Goal: Task Accomplishment & Management: Manage account settings

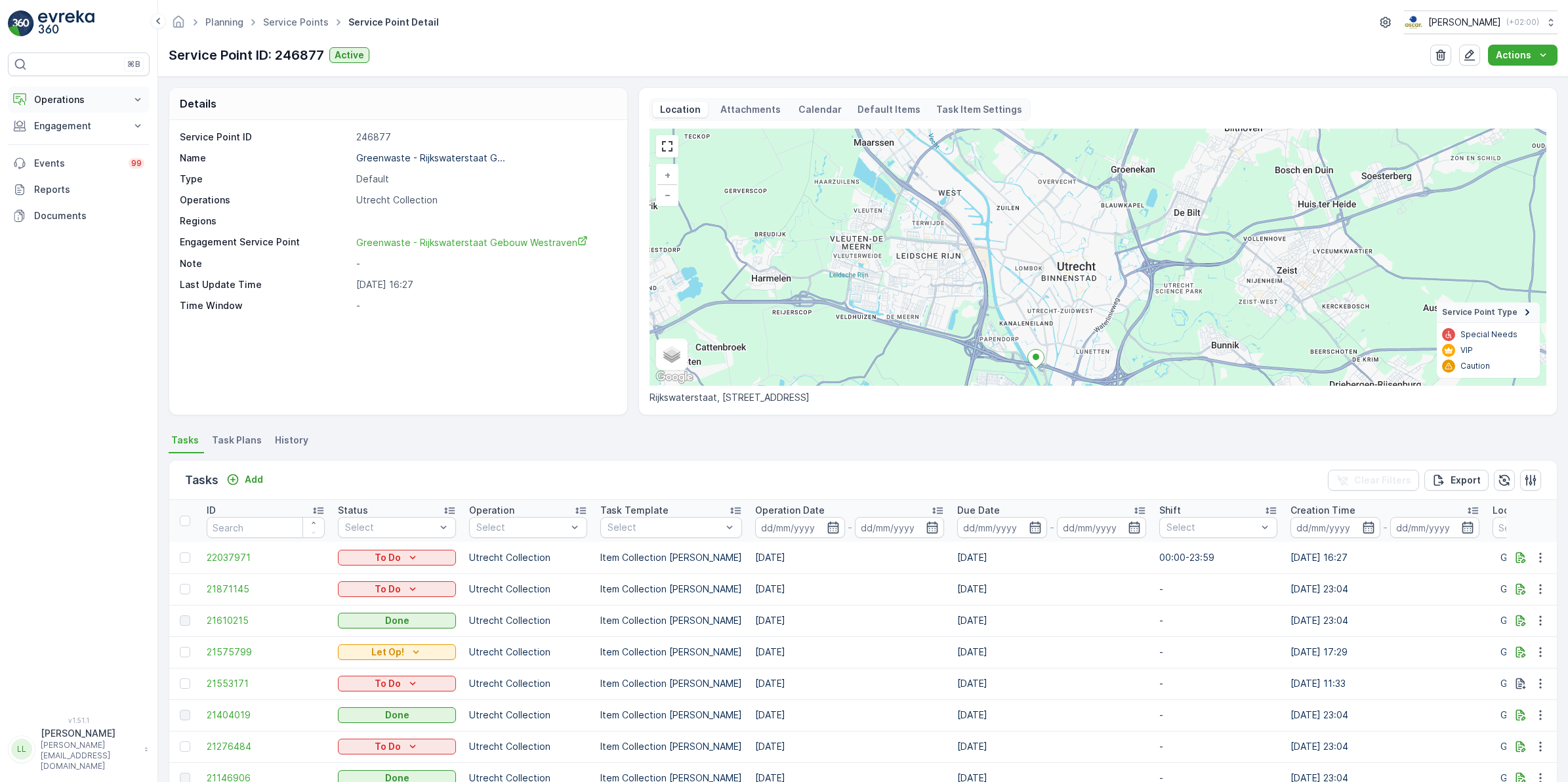
click at [84, 98] on p "Operations" at bounding box center [79, 100] width 90 height 13
click at [76, 156] on p "Routes & Tasks" at bounding box center [67, 158] width 68 height 13
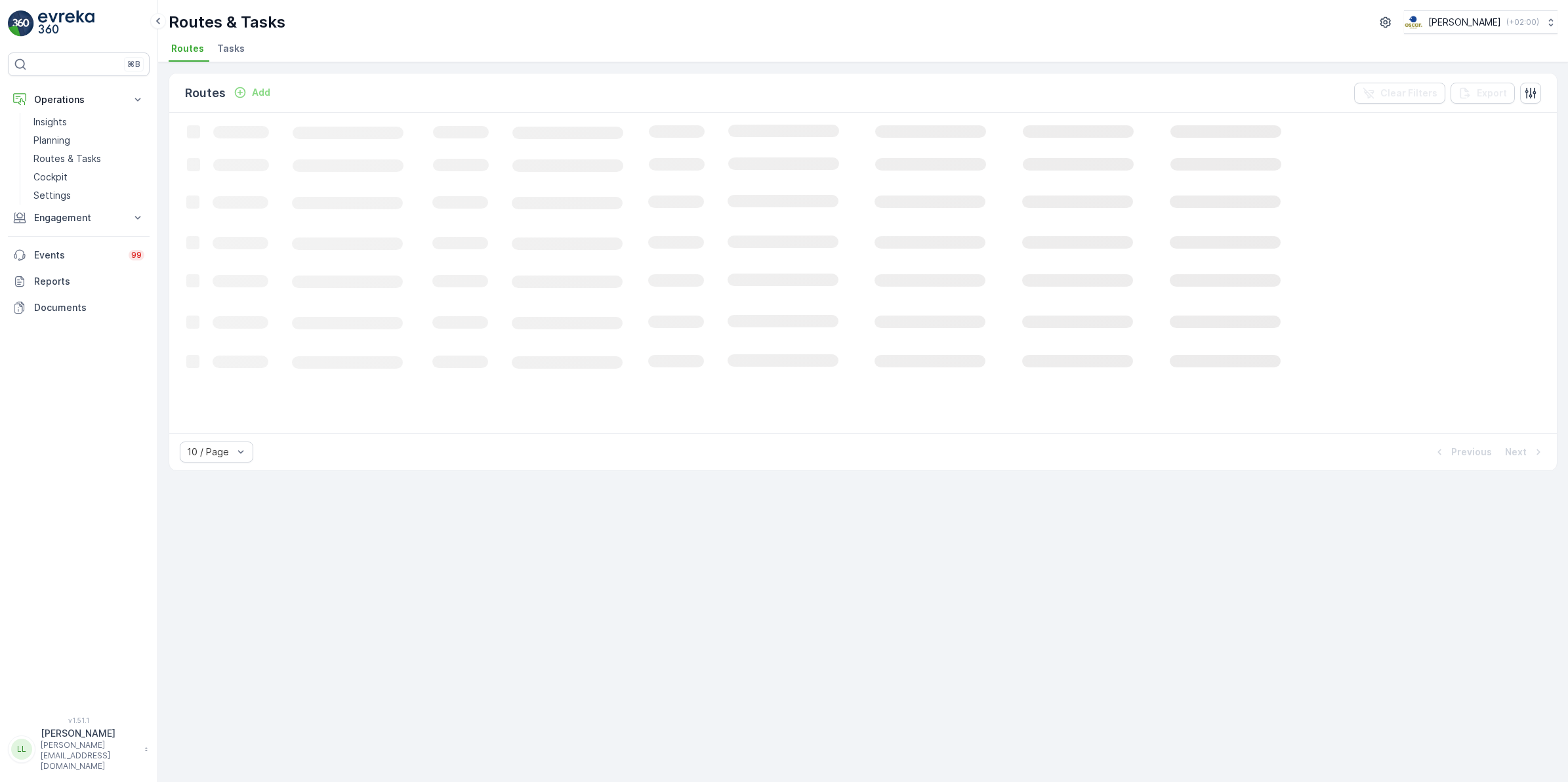
click at [231, 52] on span "Tasks" at bounding box center [231, 48] width 27 height 13
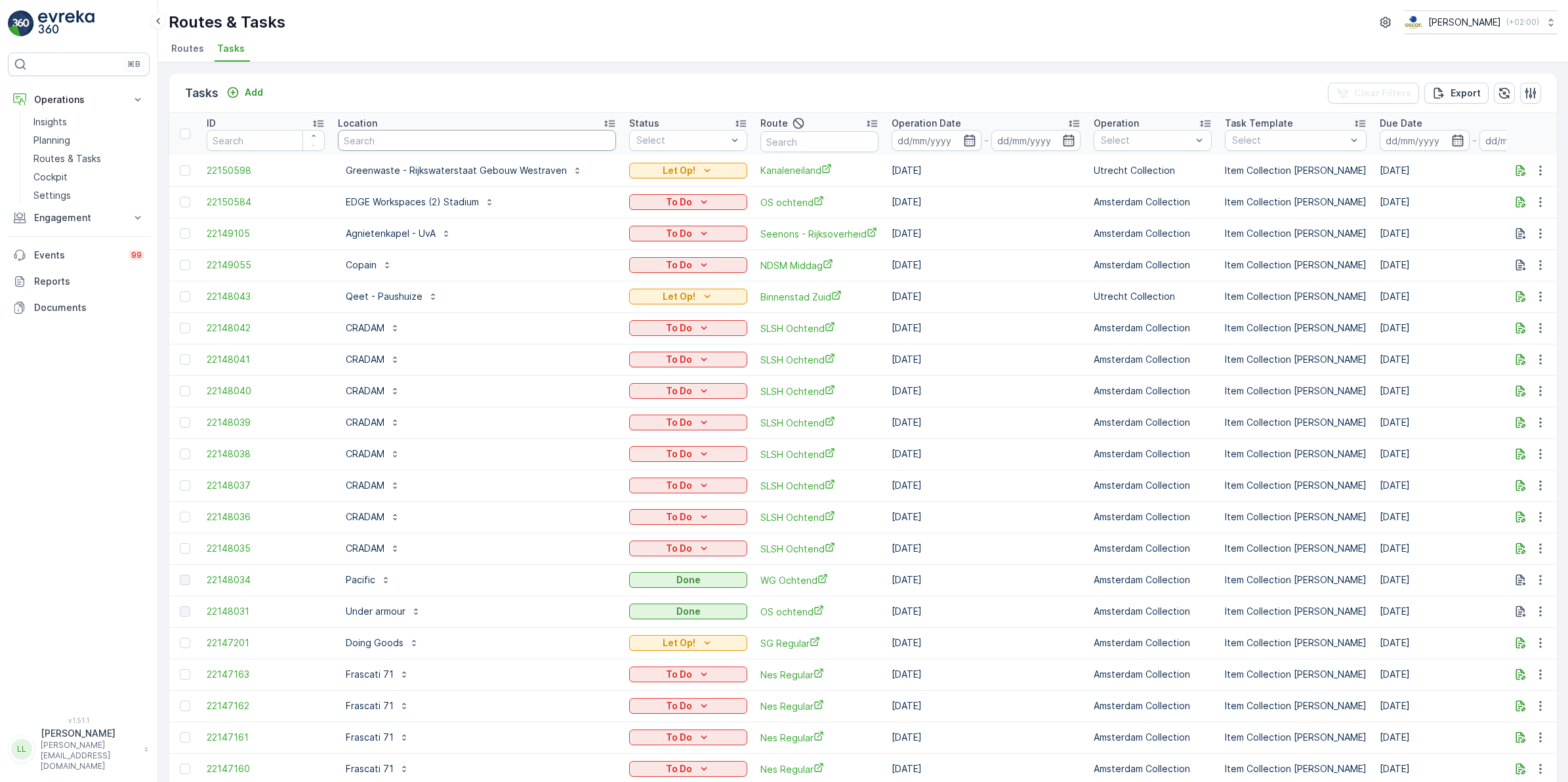
click at [444, 142] on input "text" at bounding box center [477, 140] width 278 height 21
drag, startPoint x: 65, startPoint y: 139, endPoint x: 110, endPoint y: 122, distance: 48.1
click at [65, 139] on p "Planning" at bounding box center [51, 140] width 37 height 13
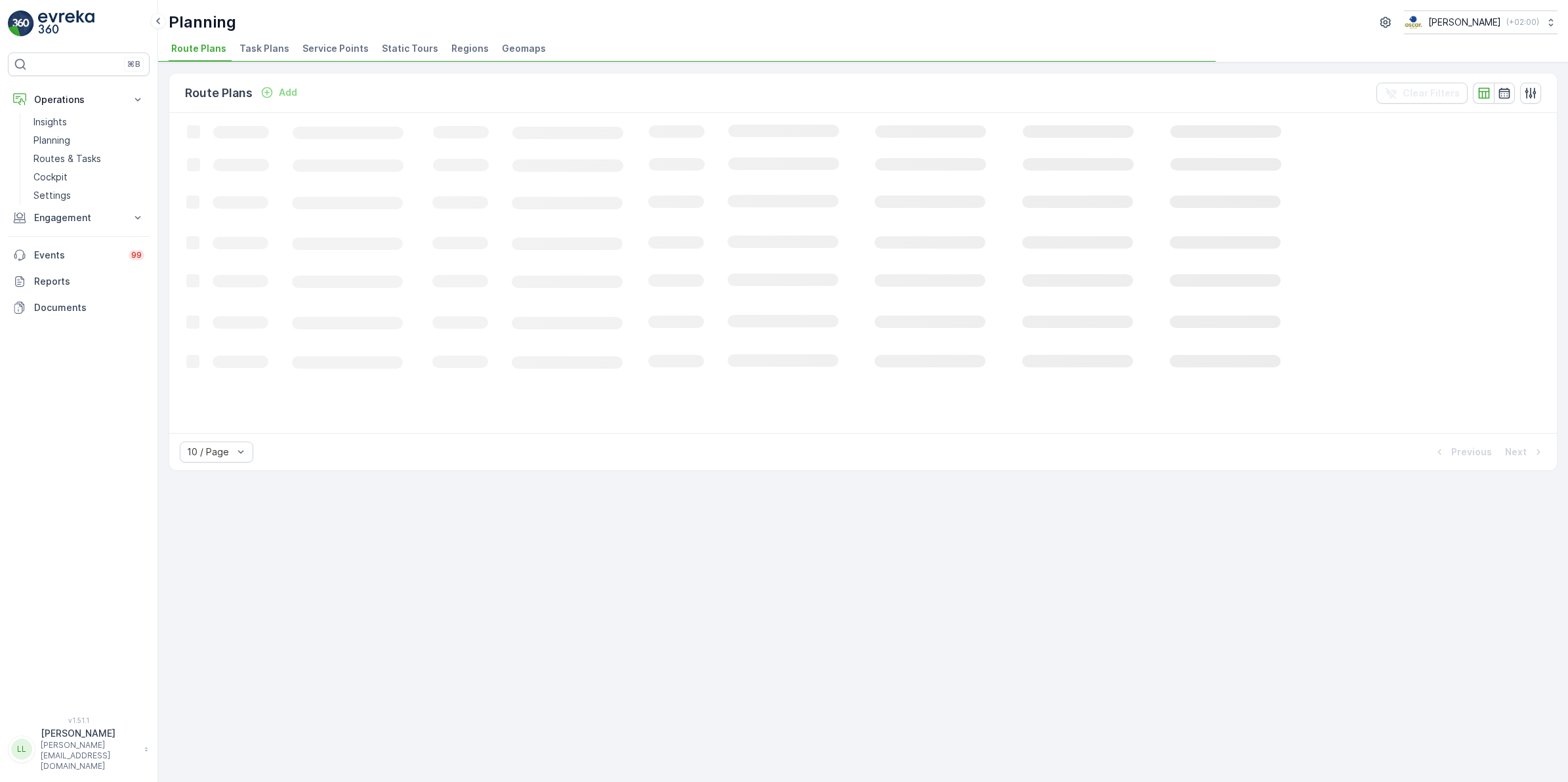
click at [258, 48] on span "Task Plans" at bounding box center [264, 48] width 50 height 13
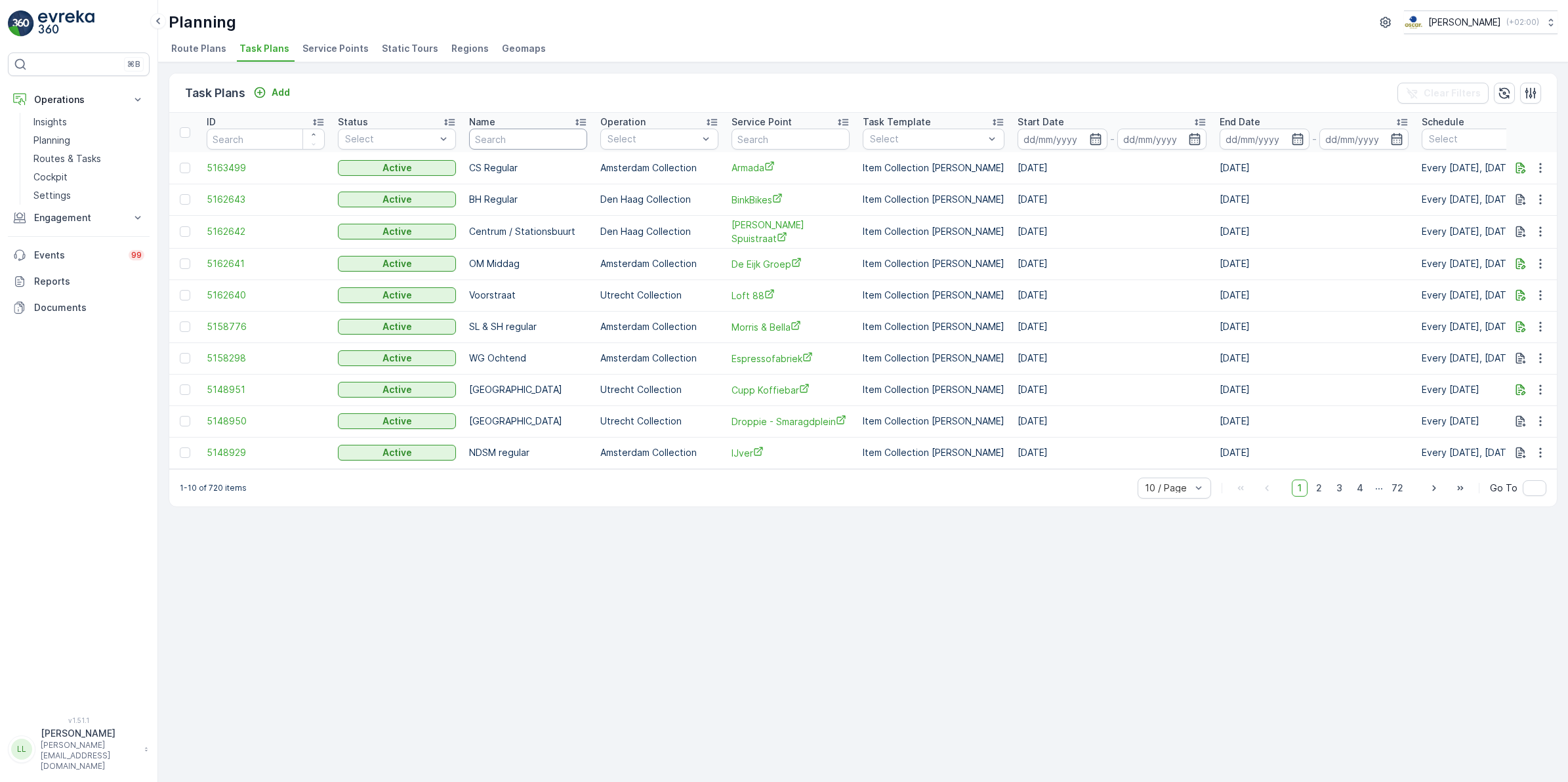
click at [527, 139] on input "text" at bounding box center [528, 139] width 118 height 21
click at [784, 138] on input "text" at bounding box center [791, 139] width 118 height 21
type input "groet"
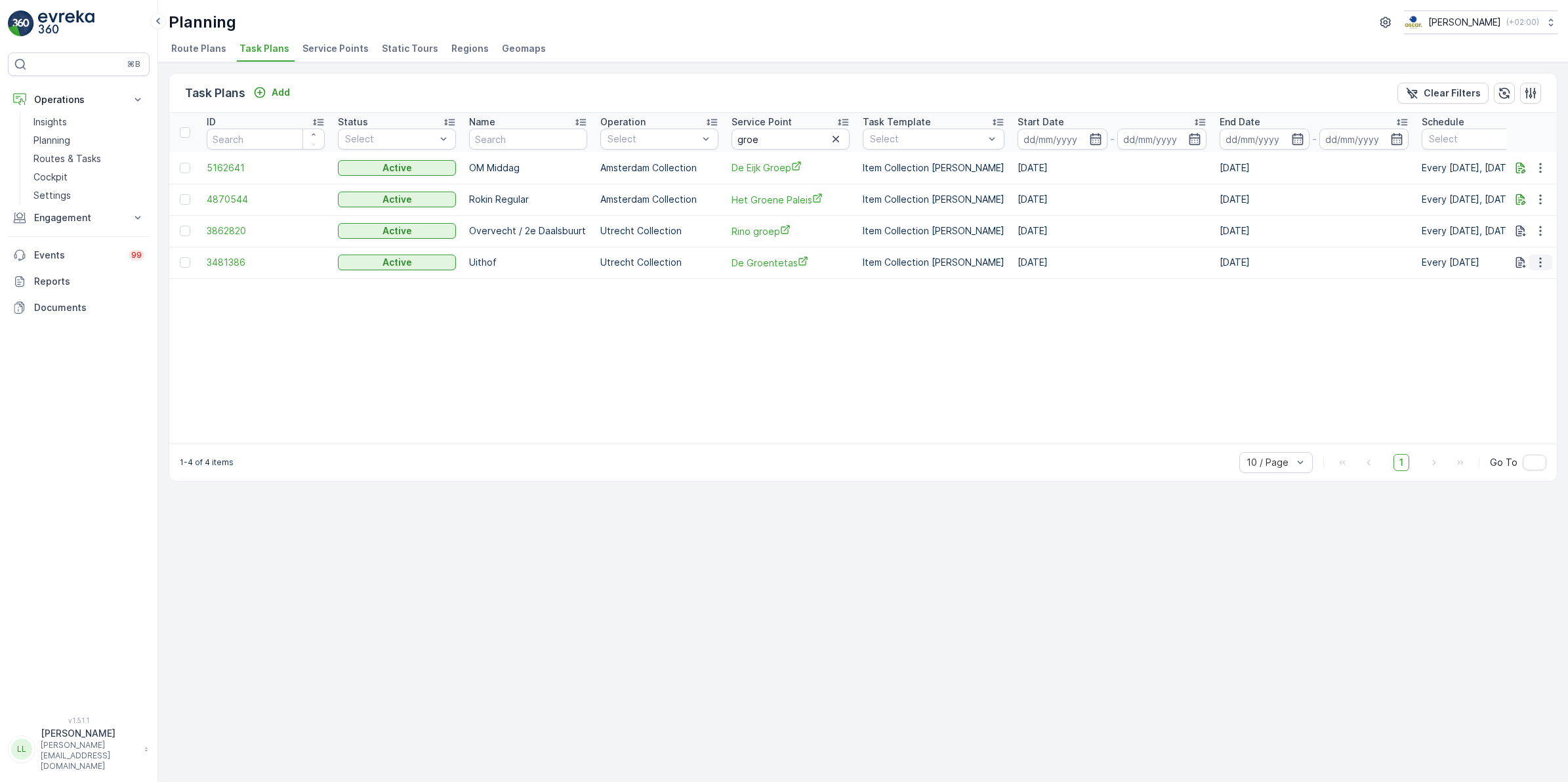
click at [1540, 262] on icon "button" at bounding box center [1540, 262] width 2 height 10
click at [1544, 260] on icon "button" at bounding box center [1540, 262] width 13 height 13
click at [1520, 300] on span "Edit Task Plan" at bounding box center [1517, 300] width 61 height 13
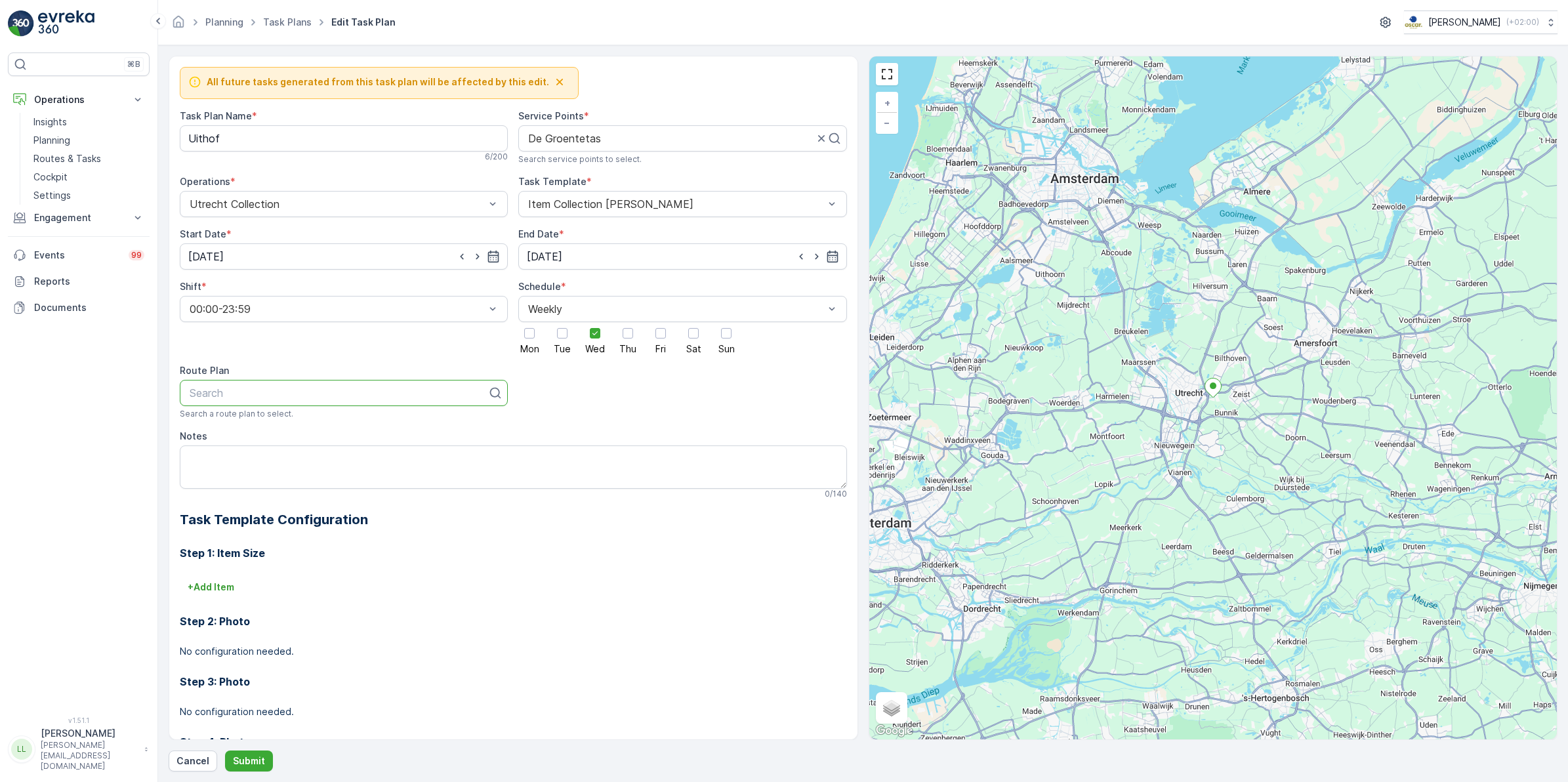
click at [584, 411] on div "All future tasks generated from this task plan will be affected by this edit. T…" at bounding box center [513, 433] width 668 height 733
click at [256, 761] on p "Submit" at bounding box center [248, 761] width 32 height 13
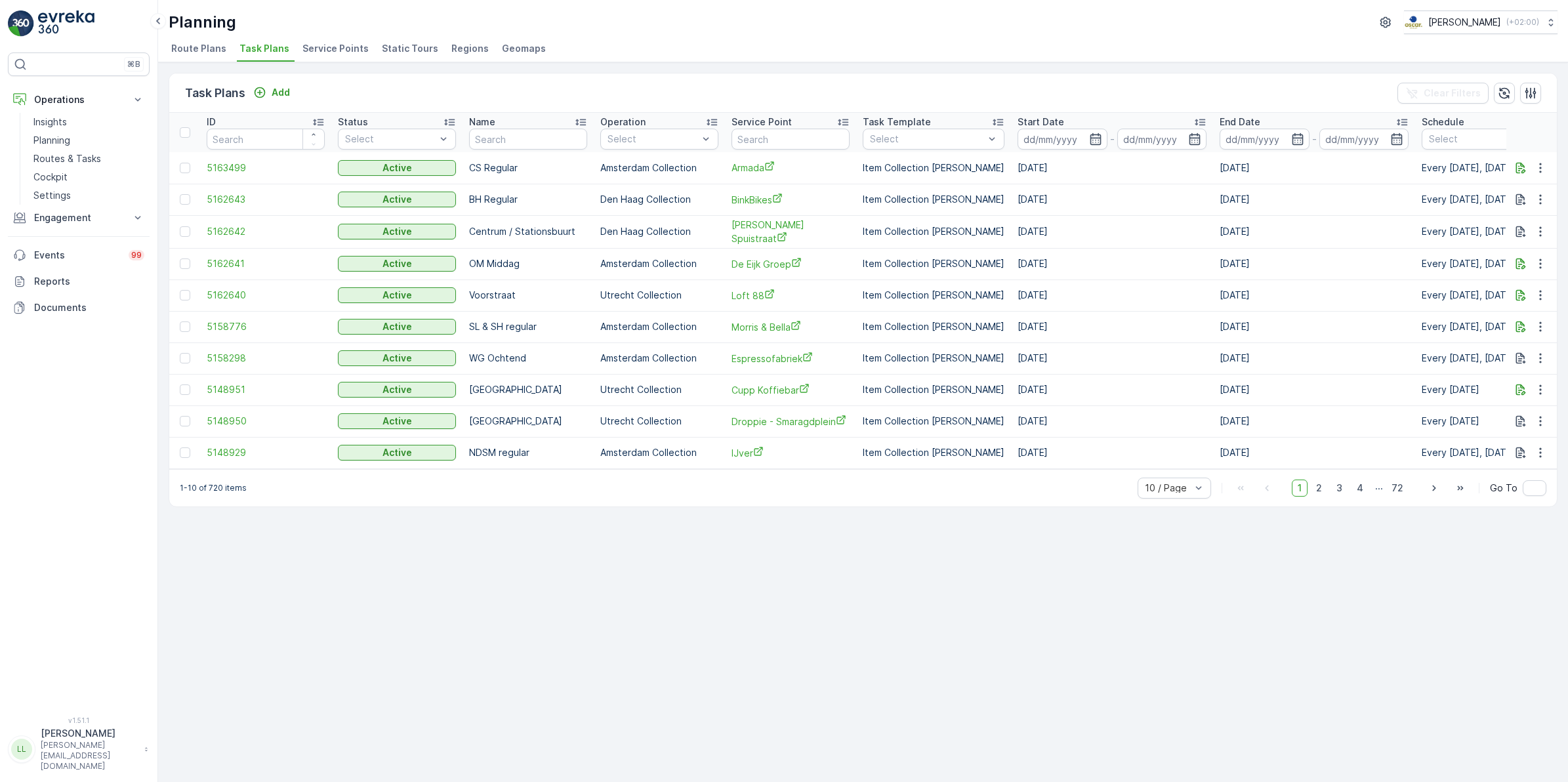
click at [192, 52] on span "Route Plans" at bounding box center [199, 48] width 55 height 13
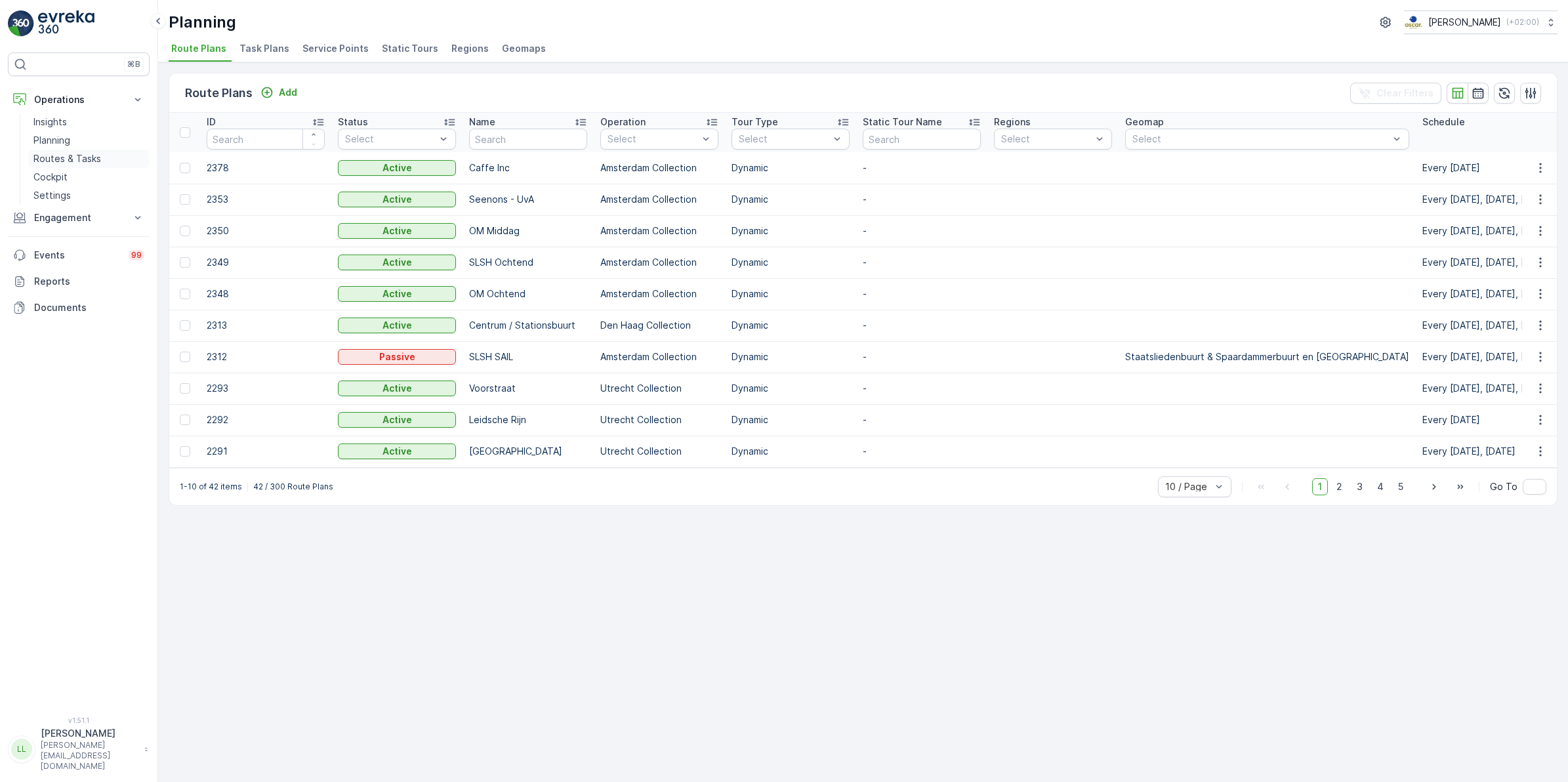
click at [61, 156] on p "Routes & Tasks" at bounding box center [67, 158] width 68 height 13
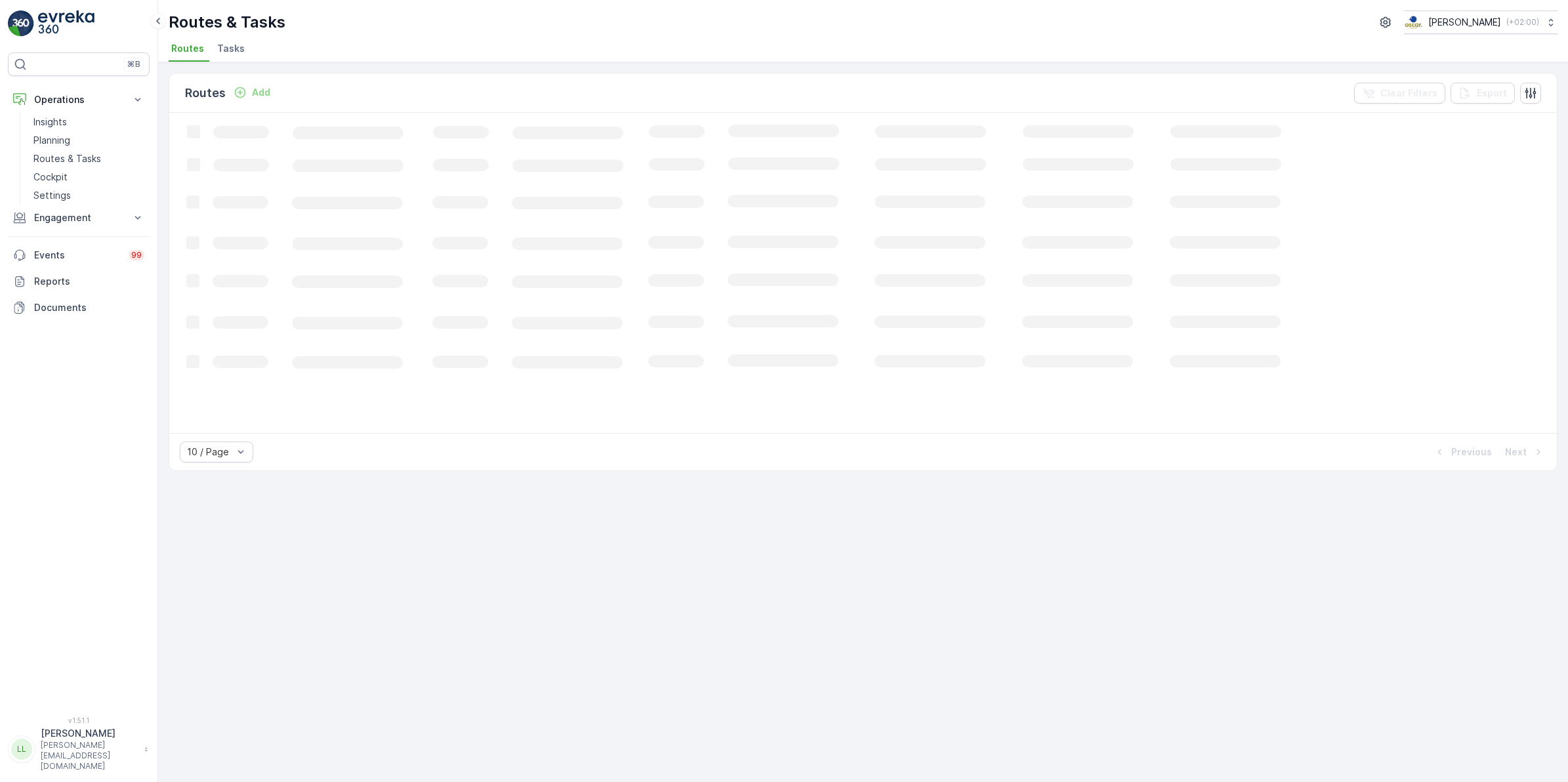
drag, startPoint x: 220, startPoint y: 44, endPoint x: 230, endPoint y: 46, distance: 10.2
click at [220, 44] on span "Tasks" at bounding box center [231, 48] width 27 height 13
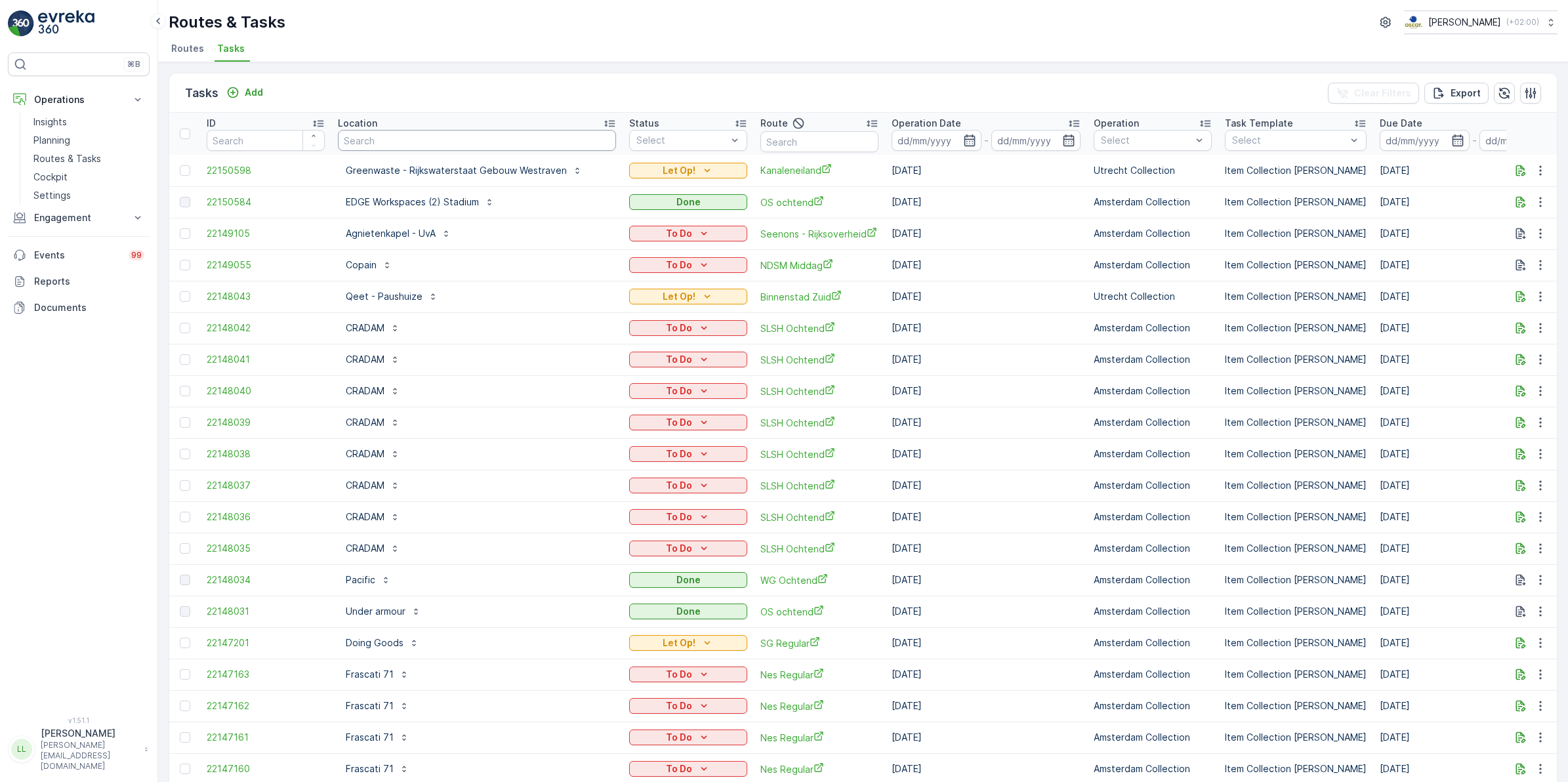
click at [482, 147] on input "text" at bounding box center [477, 140] width 278 height 21
click at [795, 139] on input "text" at bounding box center [819, 141] width 118 height 21
click at [532, 145] on input "text" at bounding box center [477, 140] width 278 height 21
type input "gast"
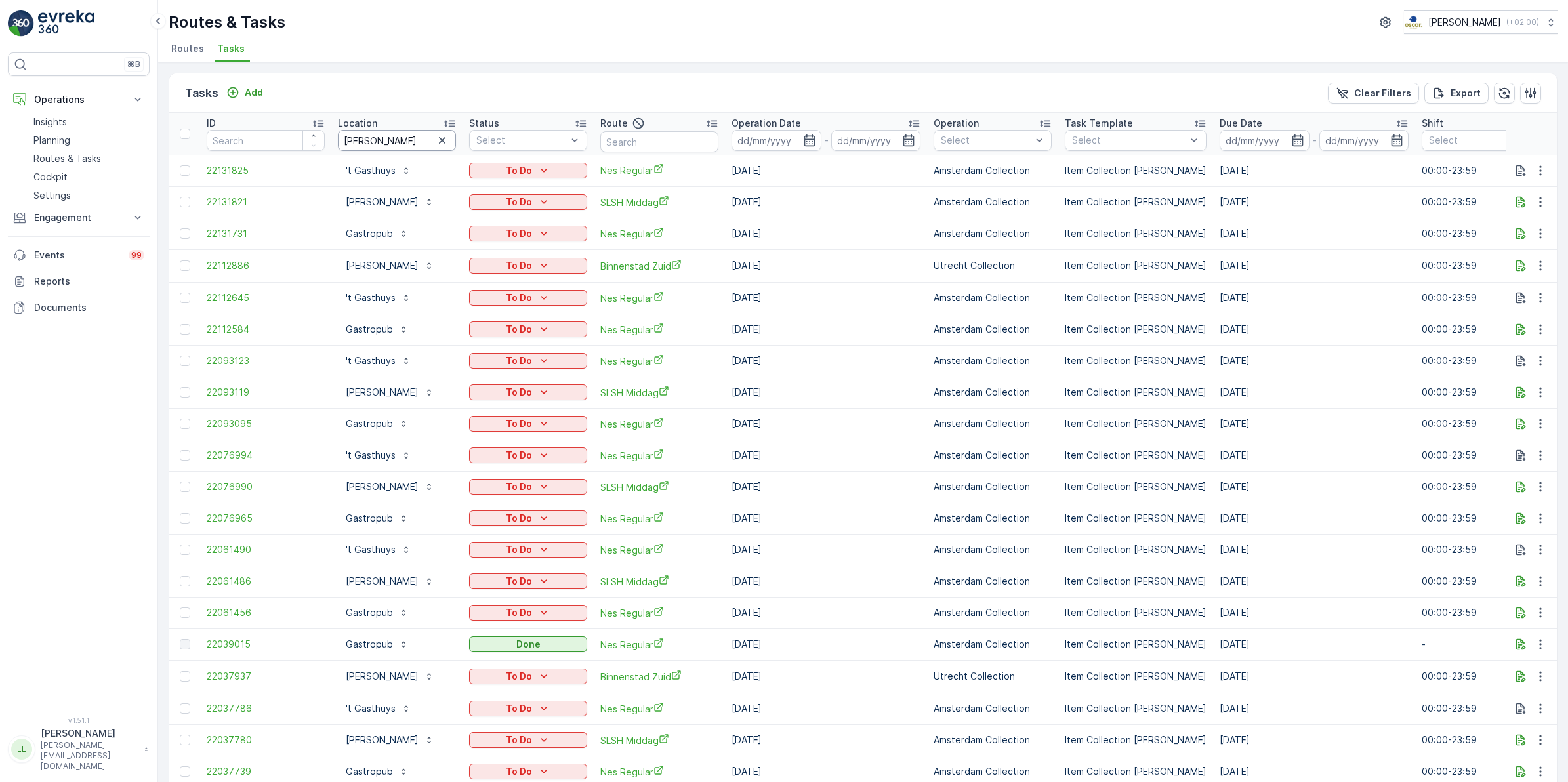
click at [397, 136] on input "gast" at bounding box center [397, 140] width 118 height 21
type input "gastr"
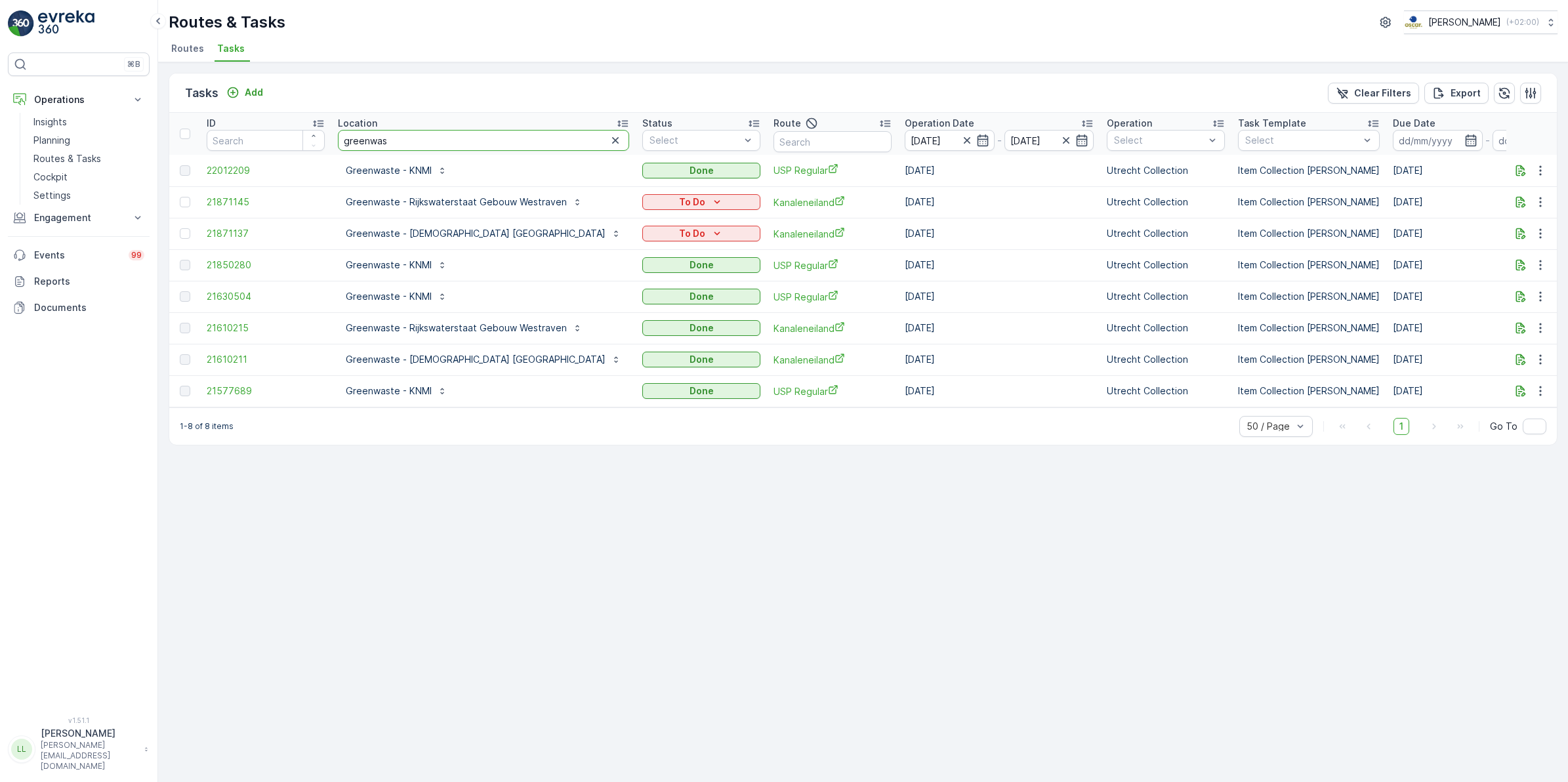
click at [312, 149] on tr "ID Location greenwas Status Select Route Operation Date [DATE] - [DATE] Operati…" at bounding box center [1267, 134] width 2197 height 42
type input "agniete"
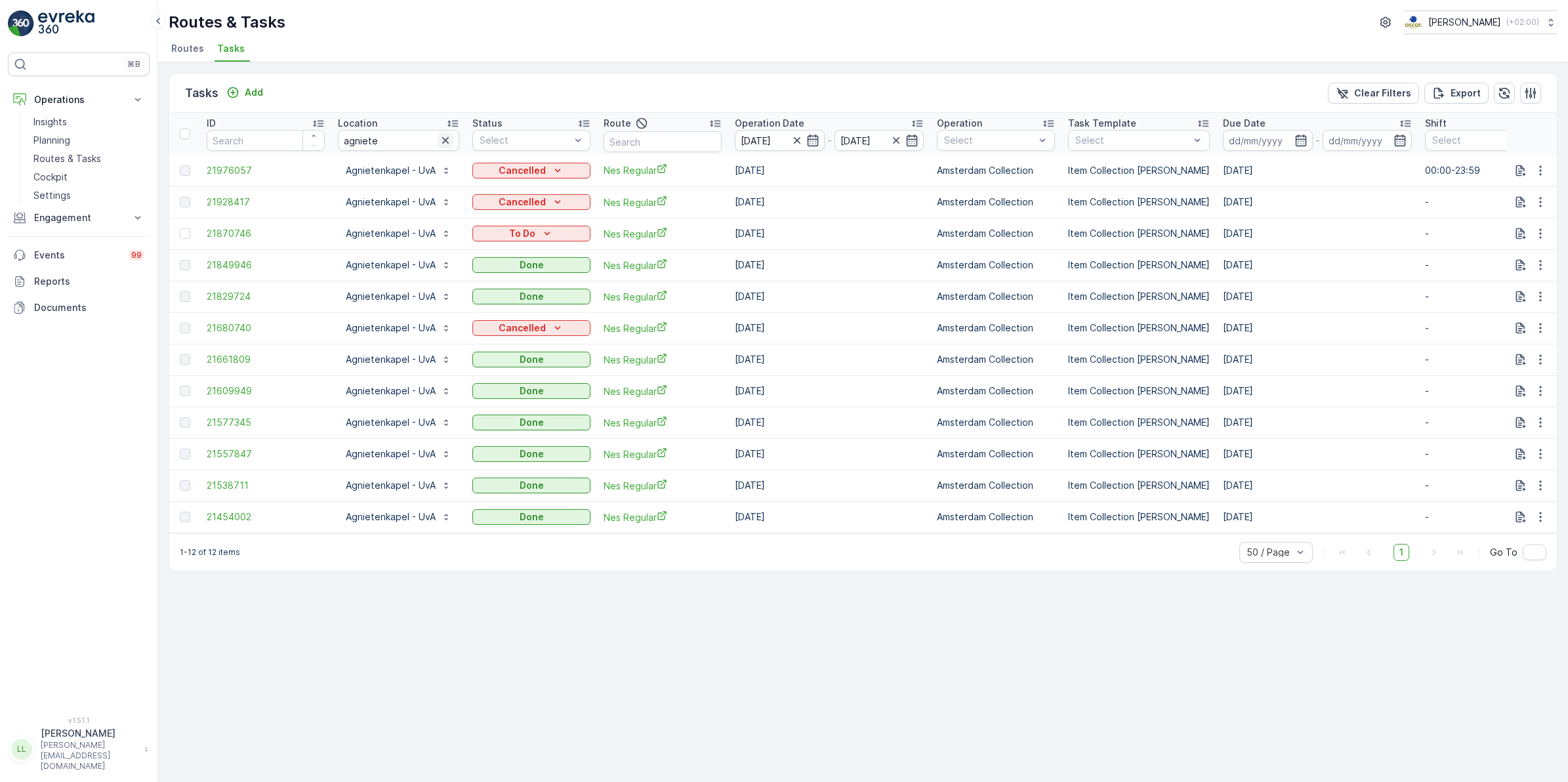
click at [443, 138] on icon "button" at bounding box center [445, 140] width 13 height 13
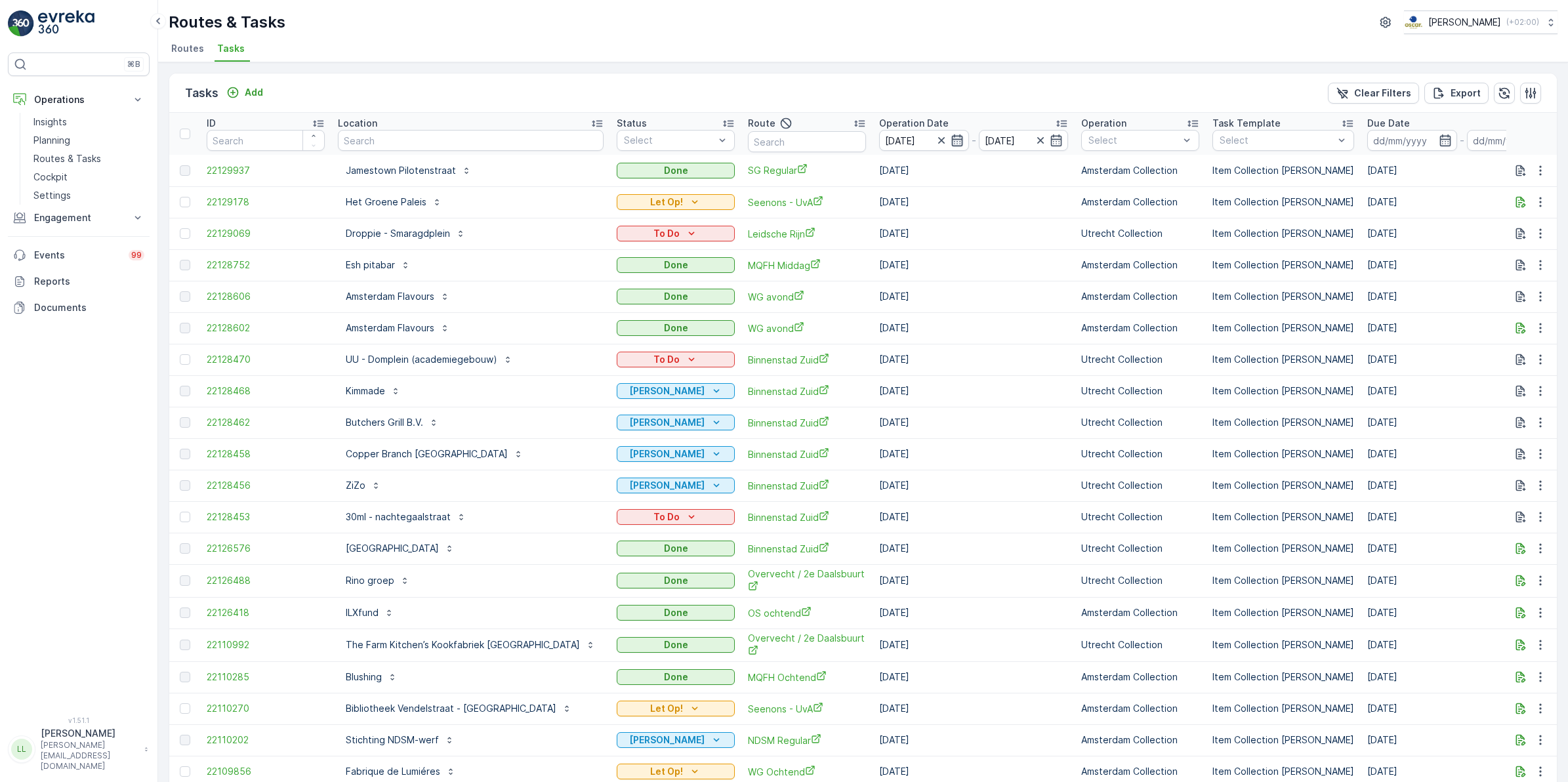
click at [950, 139] on icon "button" at bounding box center [957, 140] width 13 height 13
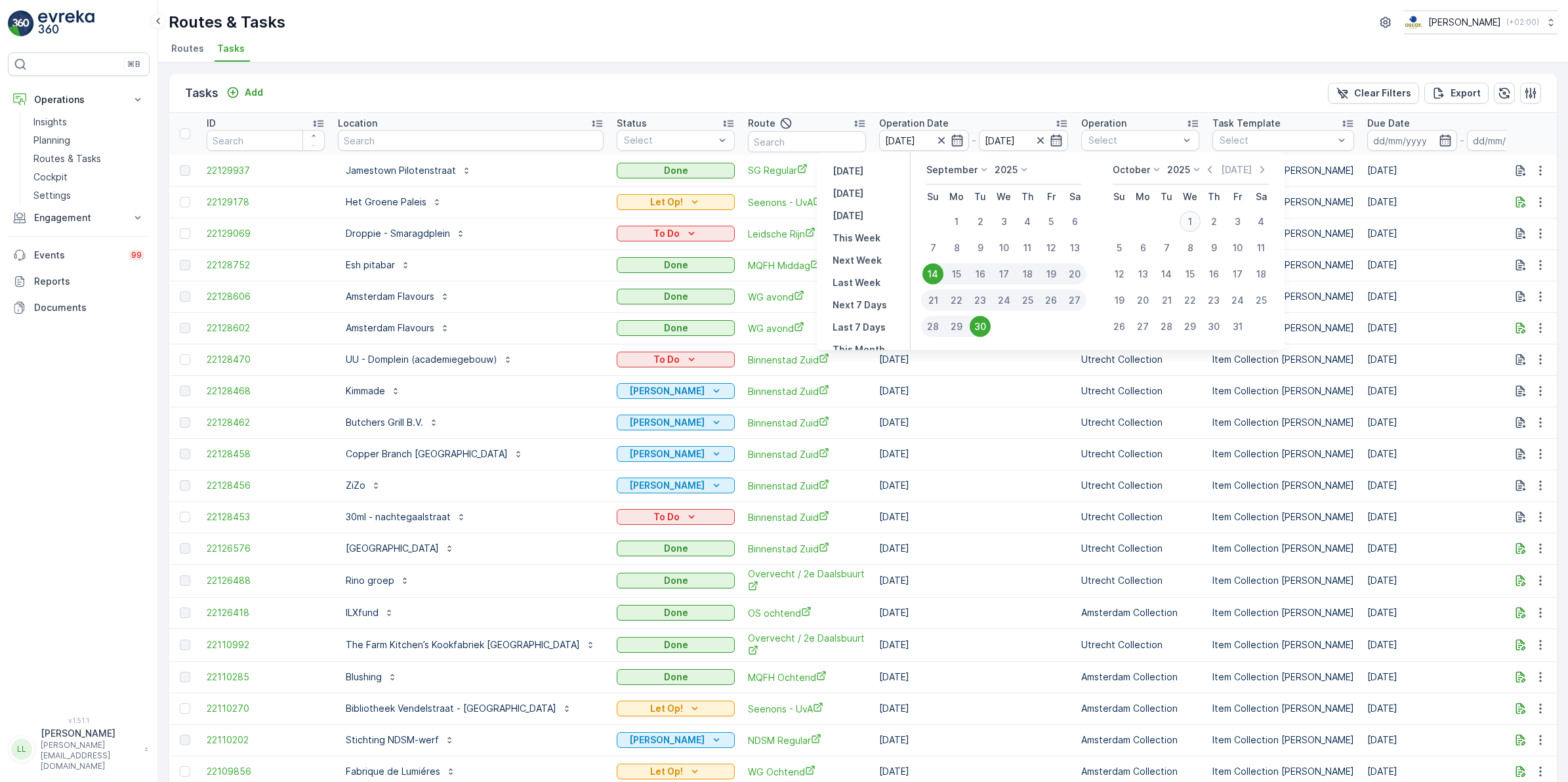
click at [1198, 221] on div "1" at bounding box center [1189, 221] width 21 height 21
type input "[DATE]"
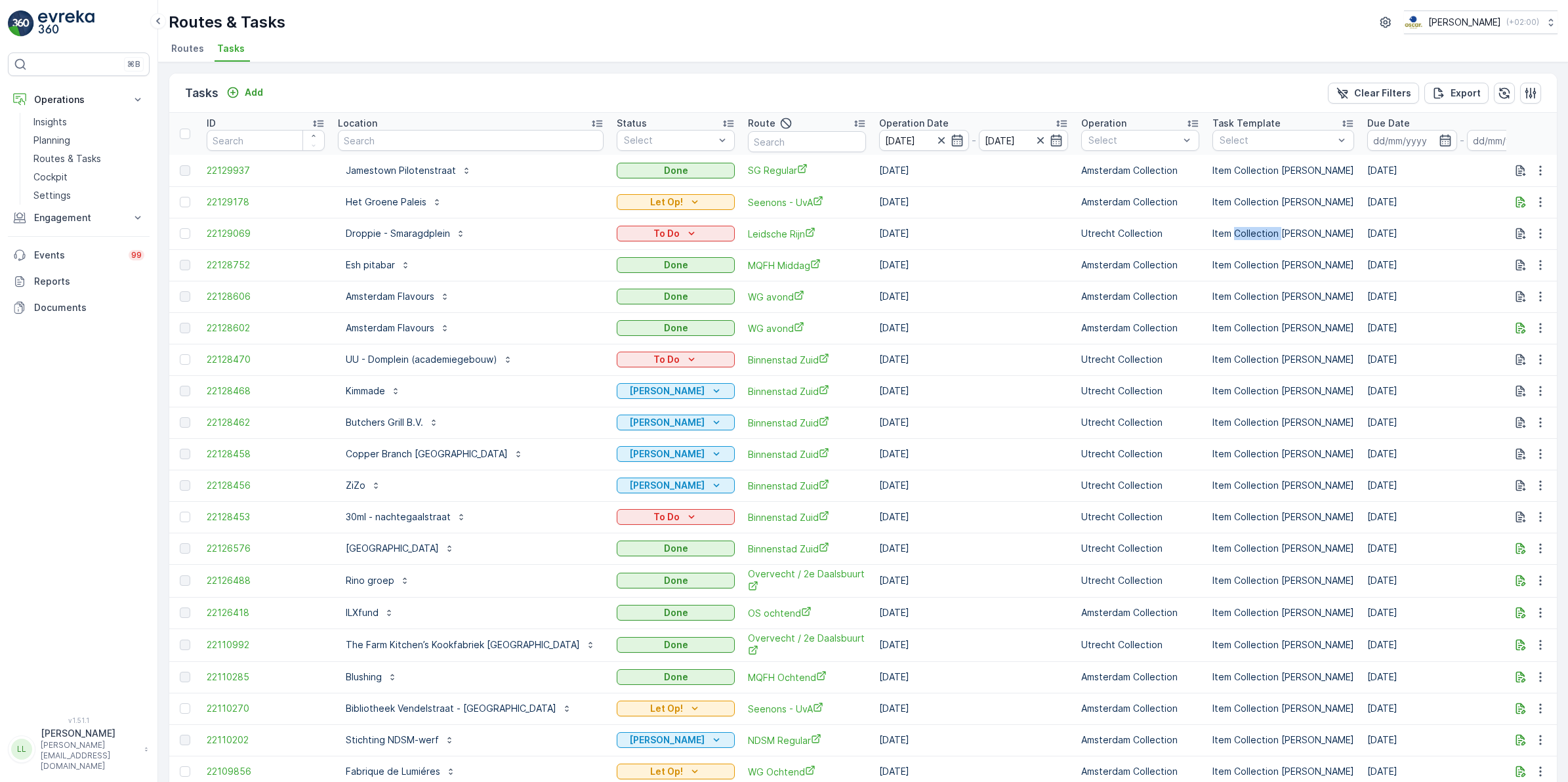
click at [1206, 221] on td "Item Collection [PERSON_NAME]" at bounding box center [1283, 234] width 155 height 31
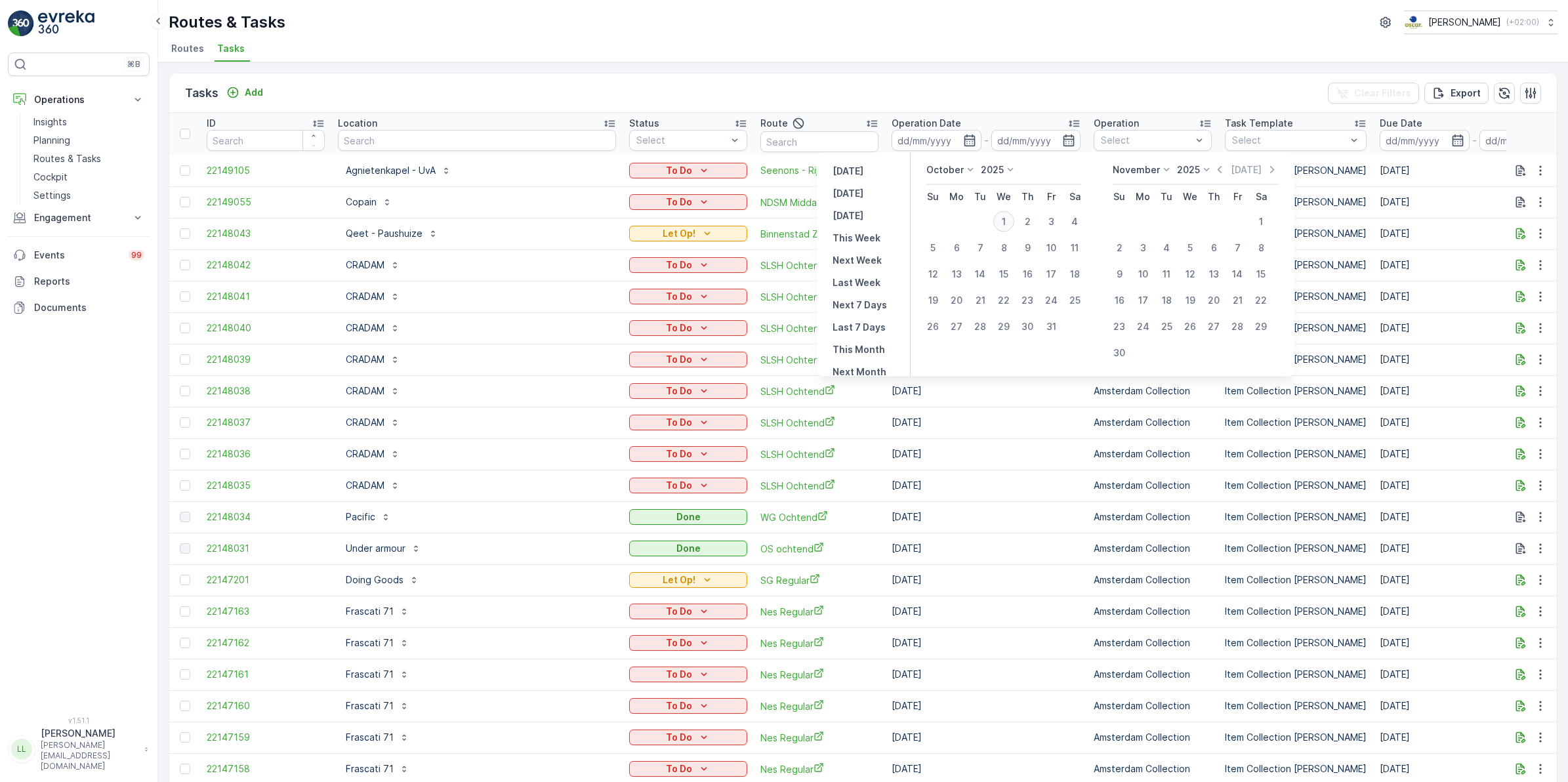
click at [1011, 218] on div "1" at bounding box center [1003, 221] width 21 height 21
type input "[DATE]"
click at [1011, 218] on div "1" at bounding box center [1003, 221] width 21 height 21
type input "[DATE]"
click at [1011, 218] on div "1" at bounding box center [1003, 221] width 21 height 21
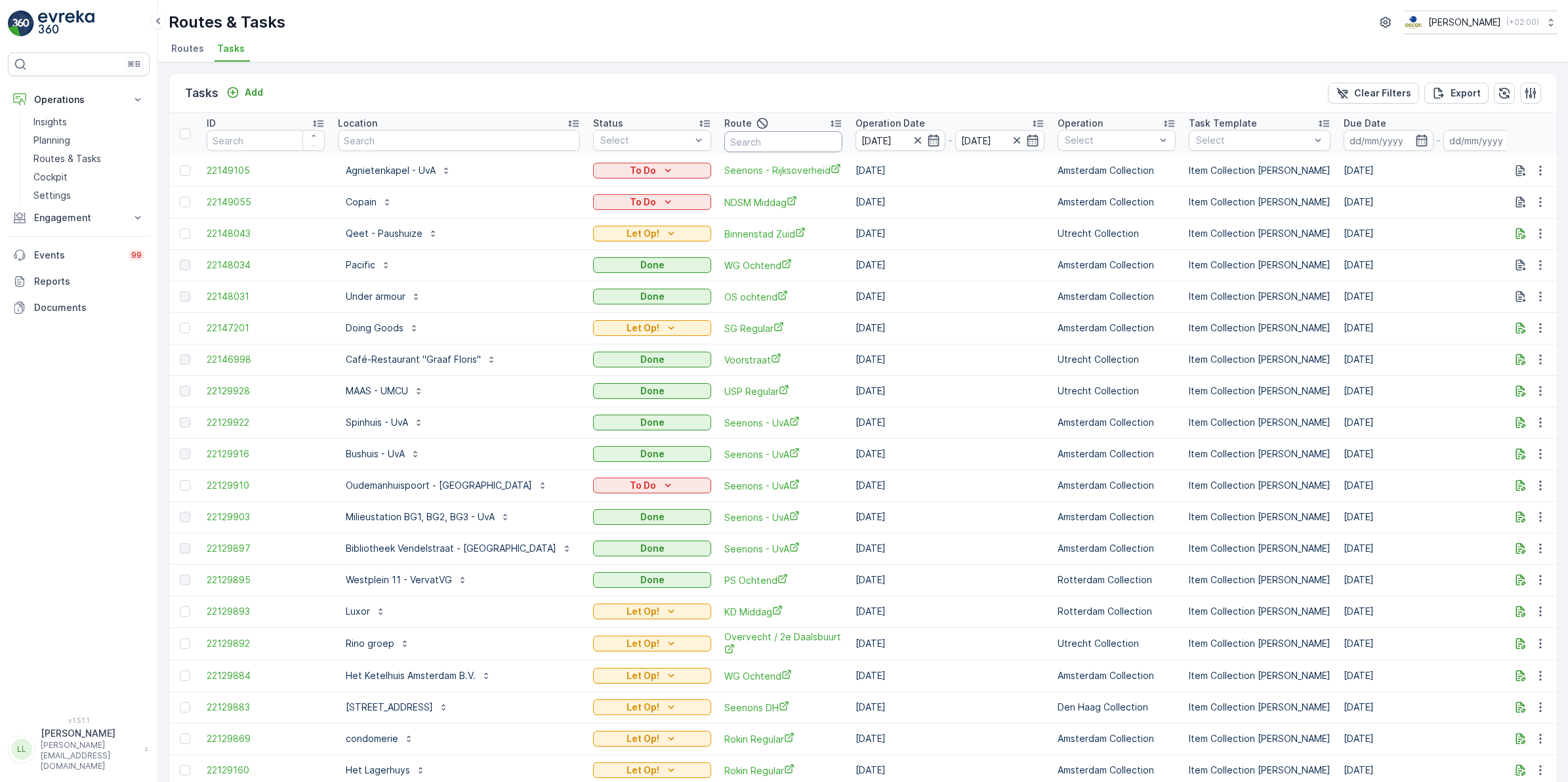
click at [724, 143] on input "text" at bounding box center [784, 141] width 118 height 21
type input "rijks"
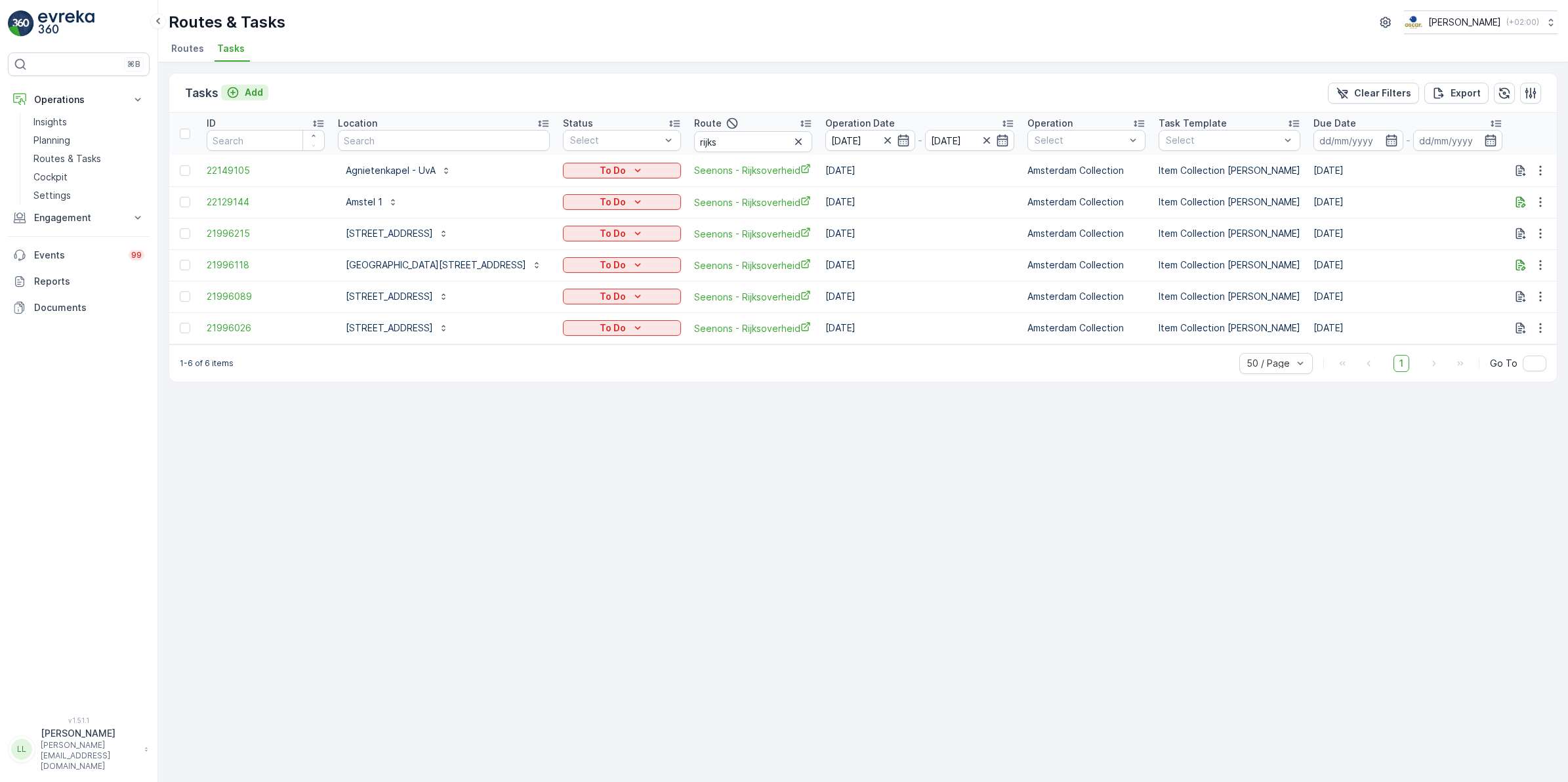
click at [252, 87] on p "Add" at bounding box center [254, 92] width 19 height 13
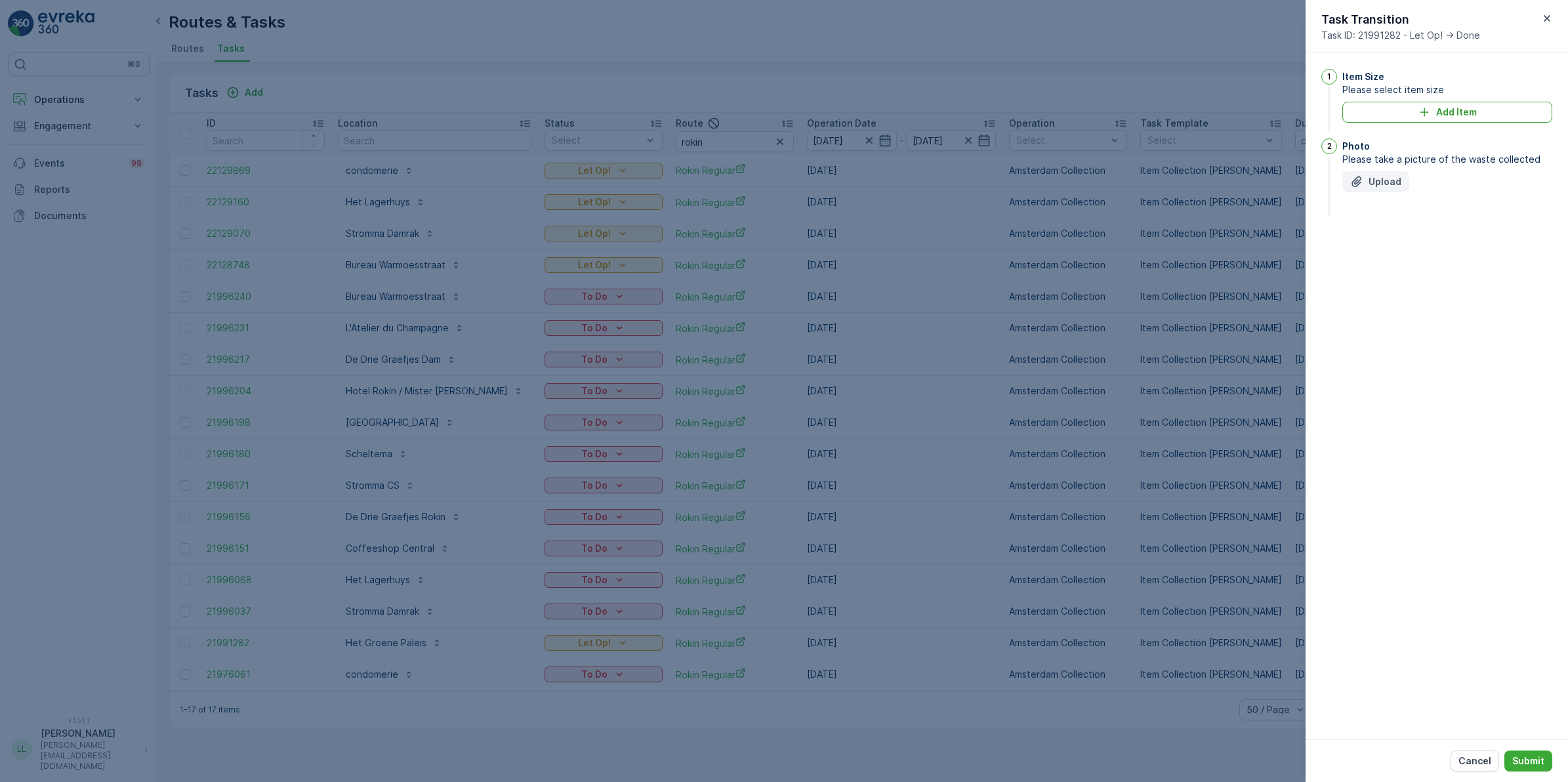
click at [1394, 181] on p "Upload" at bounding box center [1385, 181] width 33 height 13
click at [1519, 773] on div "Cancel Submit" at bounding box center [1436, 760] width 263 height 43
click at [1528, 763] on p "Submit" at bounding box center [1527, 761] width 32 height 13
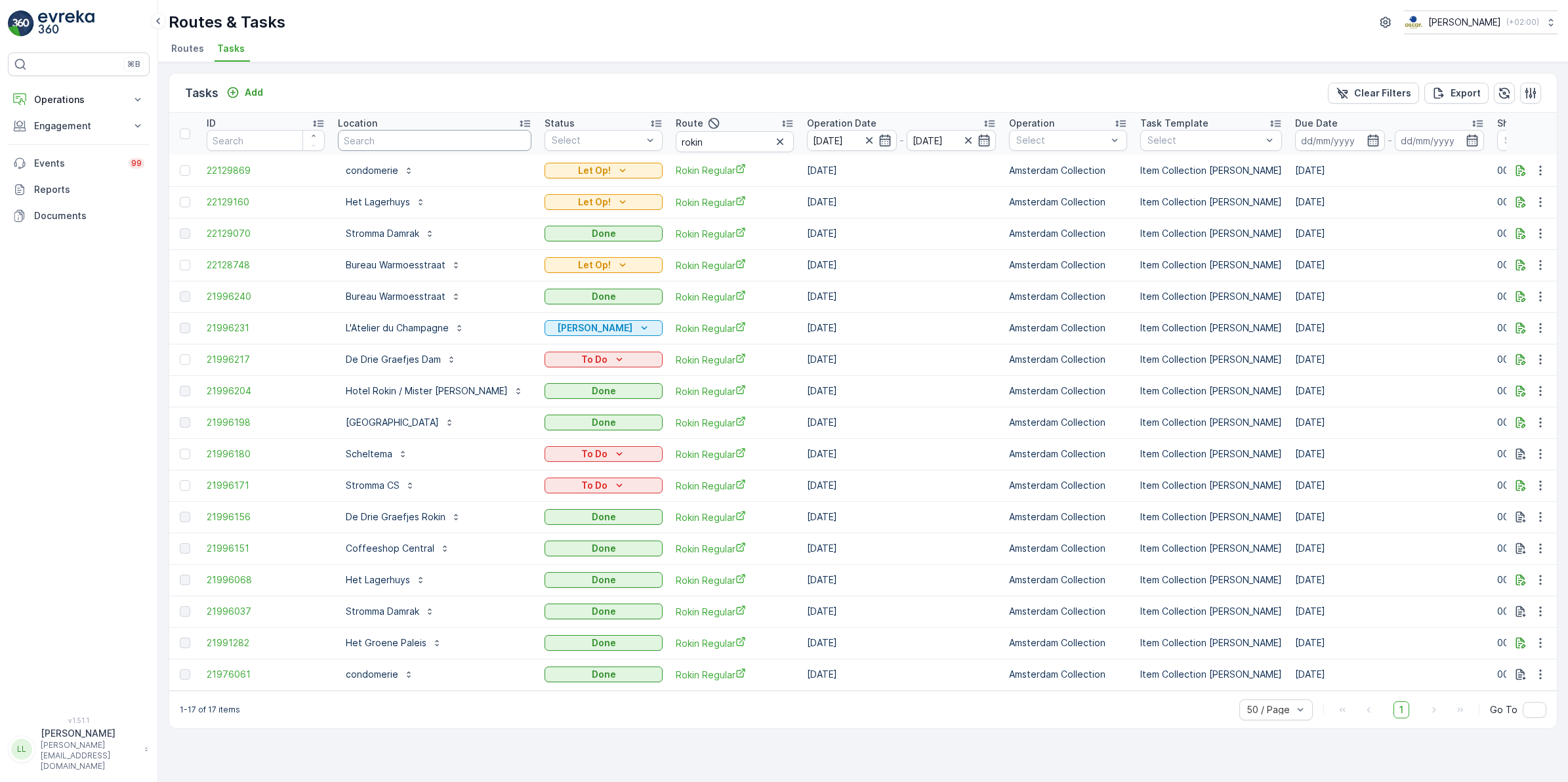
click at [443, 142] on input "text" at bounding box center [435, 140] width 193 height 21
type input "lager"
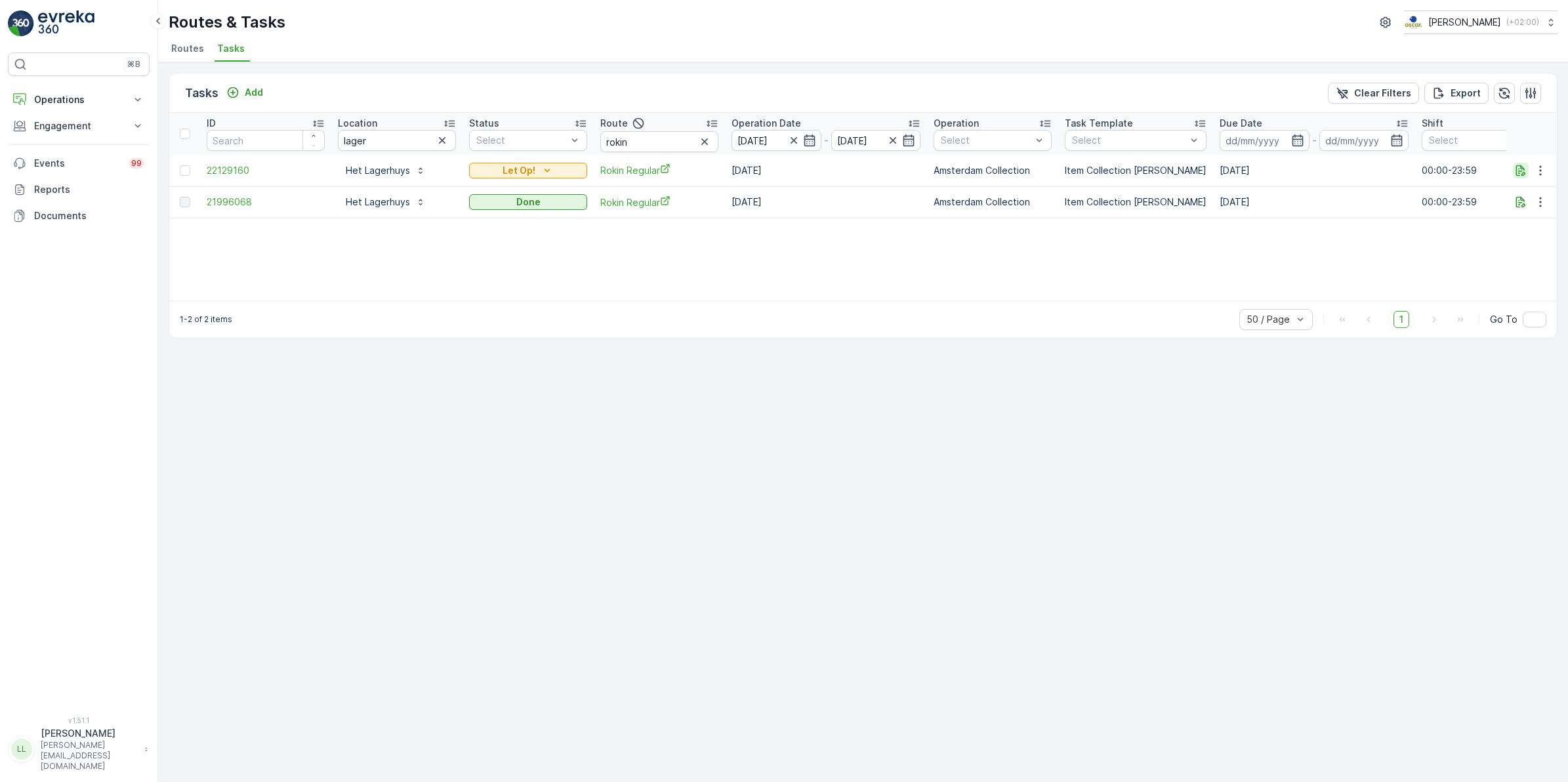
click at [1520, 169] on icon "button" at bounding box center [1520, 171] width 13 height 13
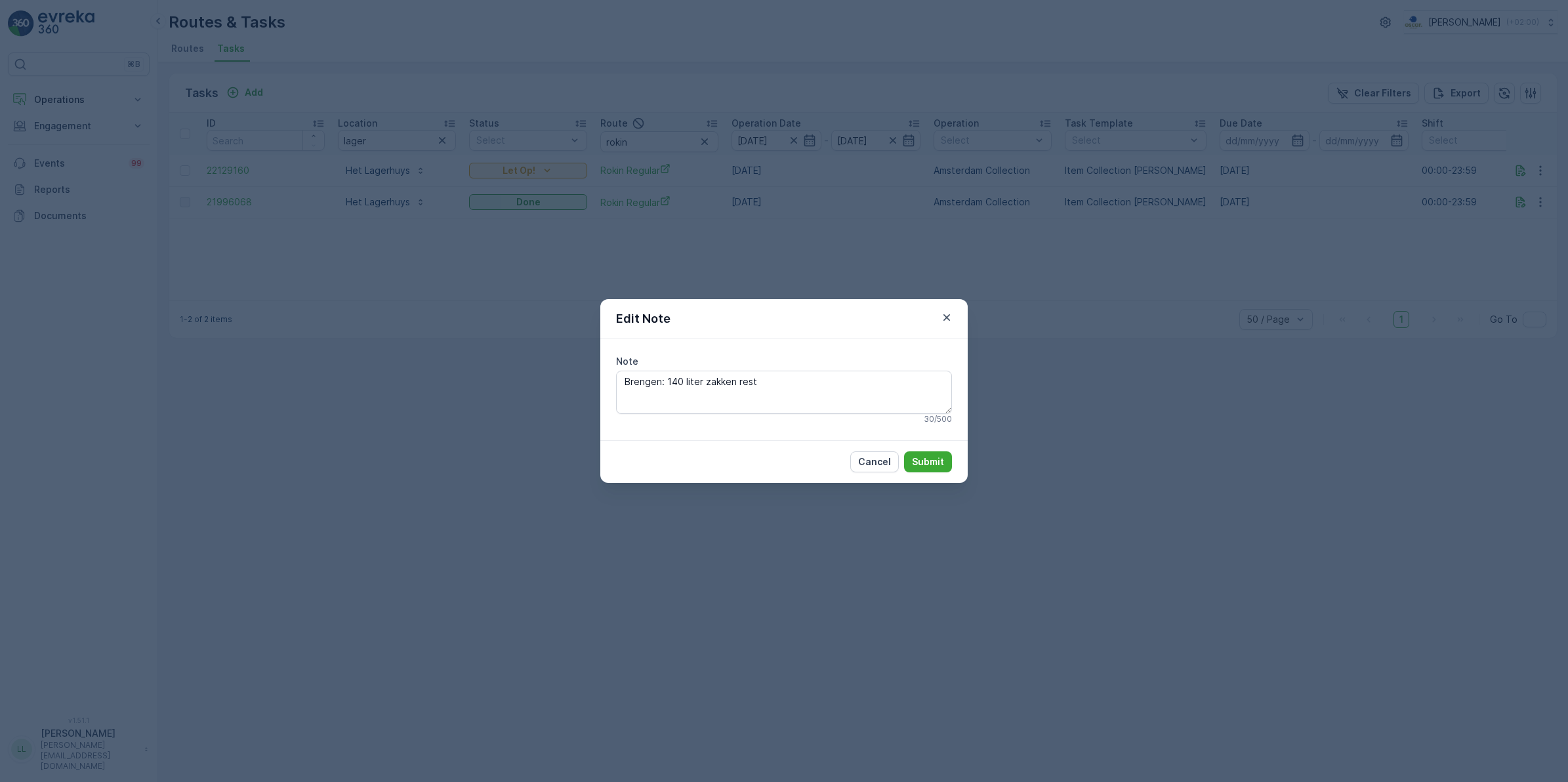
click at [618, 535] on div "Edit Note Note Brengen: 140 liter zakken rest 30 / 500 Cancel Submit" at bounding box center [784, 391] width 1568 height 782
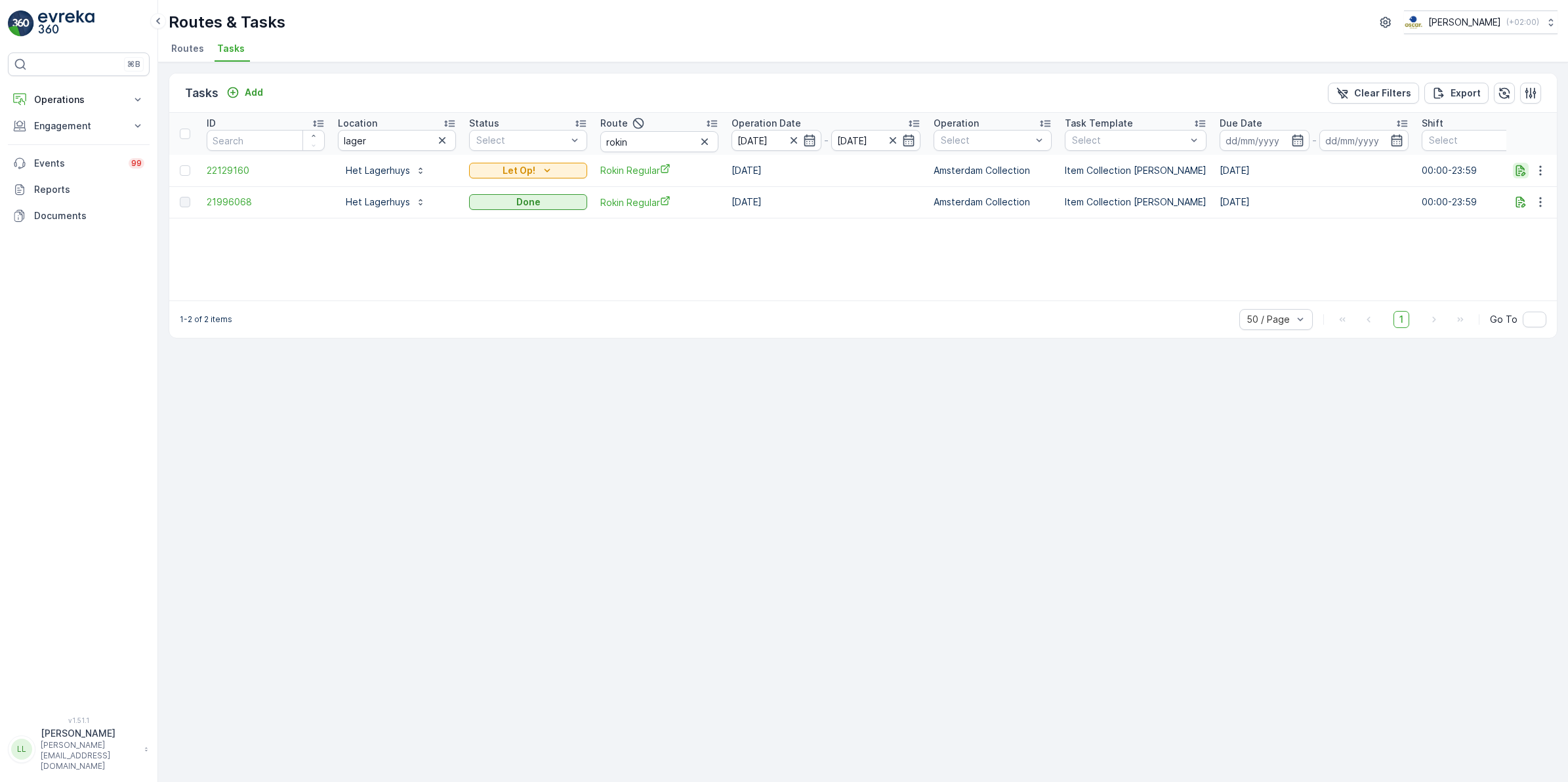
click at [1524, 171] on icon "button" at bounding box center [1520, 171] width 13 height 13
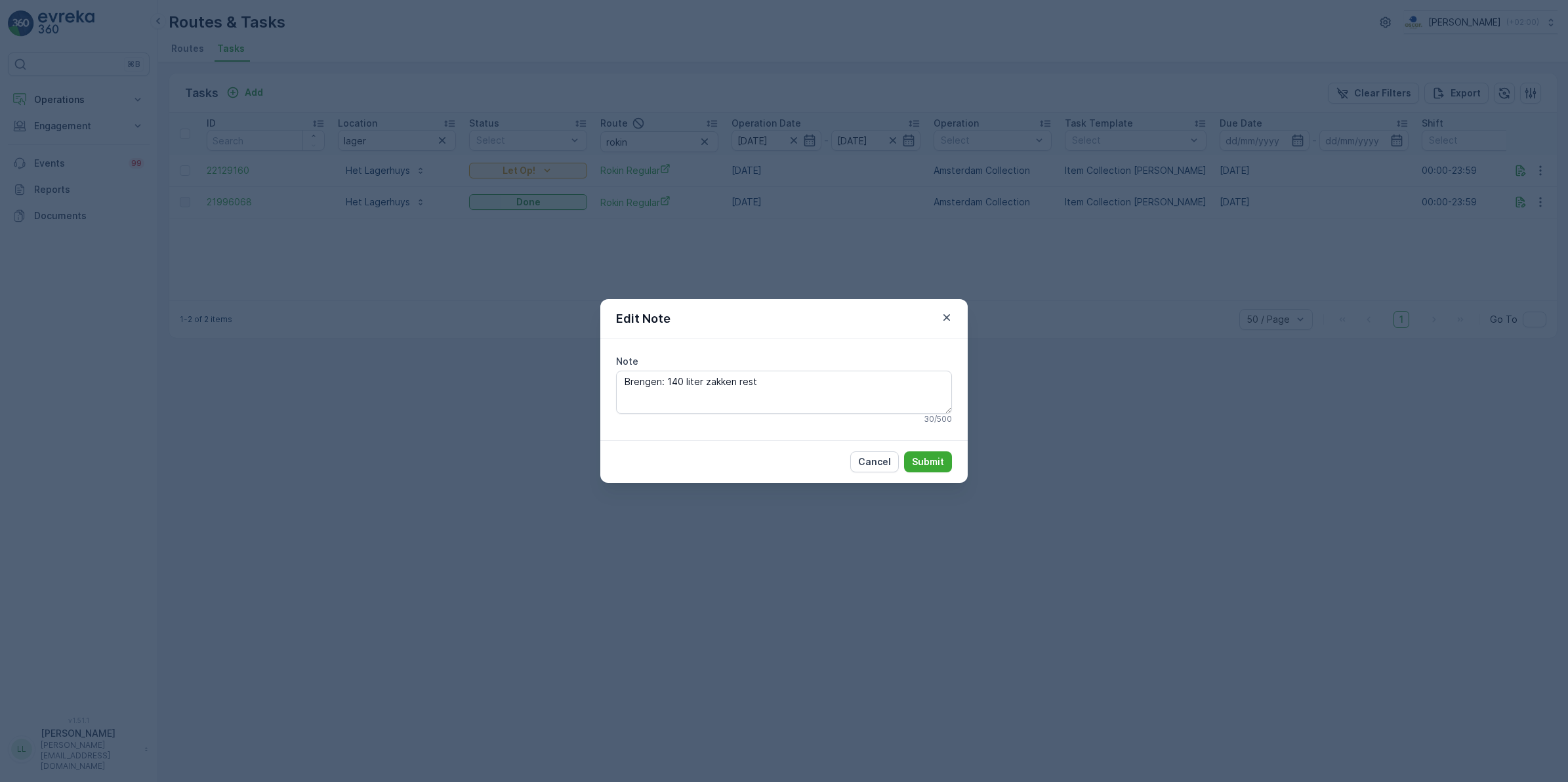
click at [1101, 351] on div "Edit Note Note Brengen: 140 liter zakken rest 30 / 500 Cancel Submit" at bounding box center [784, 391] width 1568 height 782
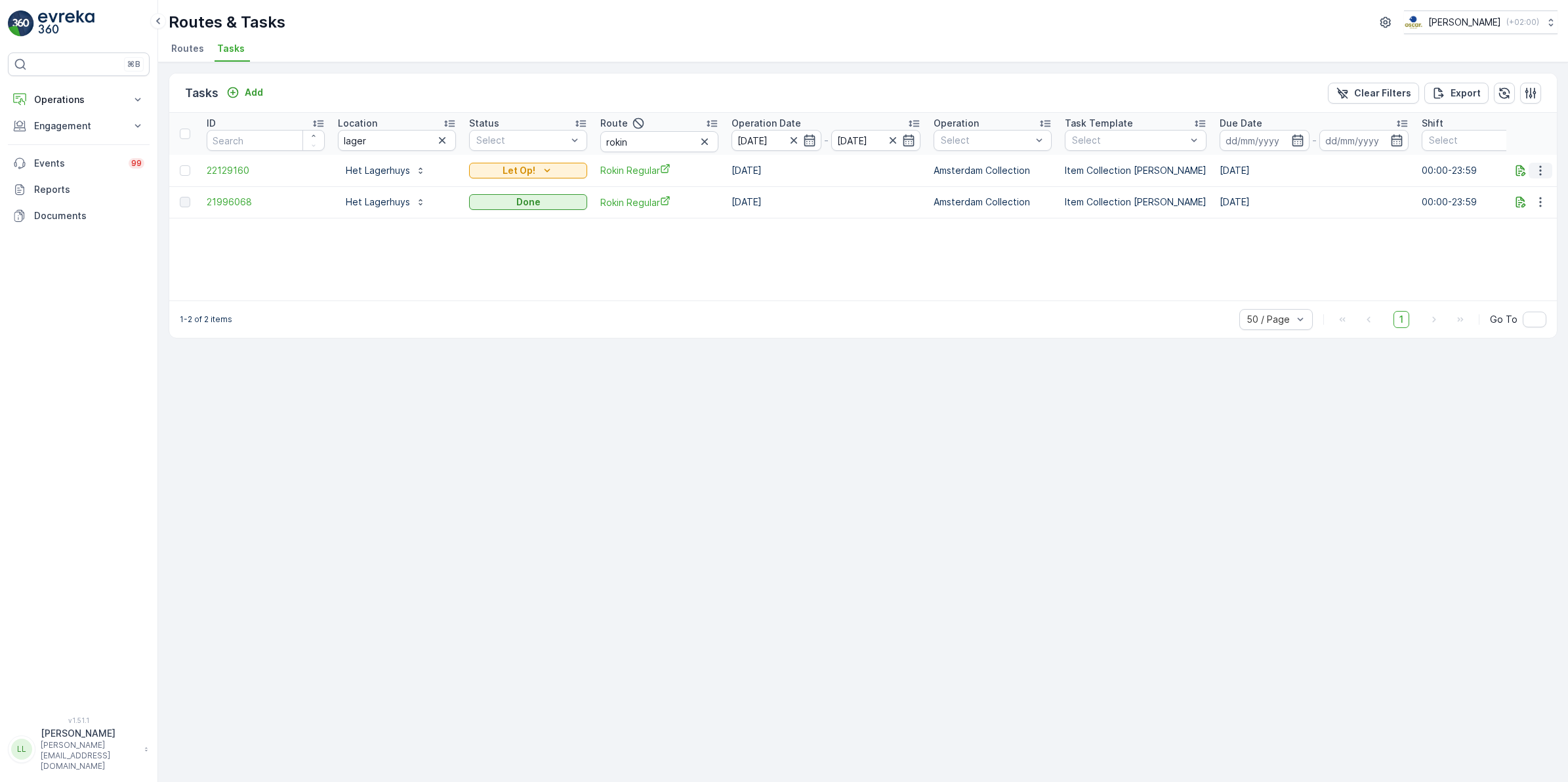
click at [1545, 172] on icon "button" at bounding box center [1540, 171] width 13 height 13
click at [1514, 224] on span "Change Route" at bounding box center [1506, 226] width 64 height 13
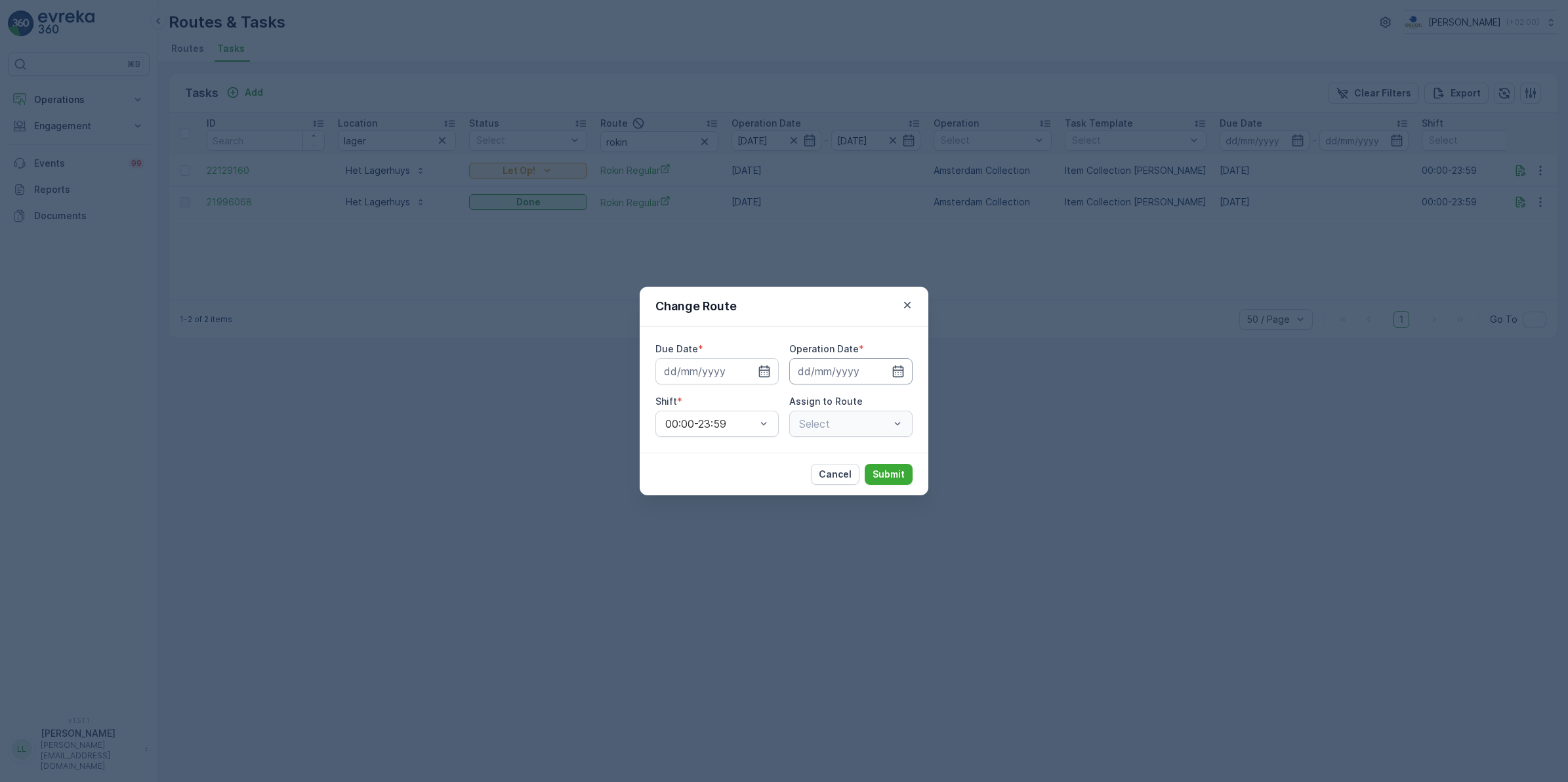
type input "[DATE]"
click at [750, 374] on icon "button" at bounding box center [749, 371] width 13 height 13
type input "[DATE]"
click at [880, 374] on icon "button" at bounding box center [882, 372] width 3 height 6
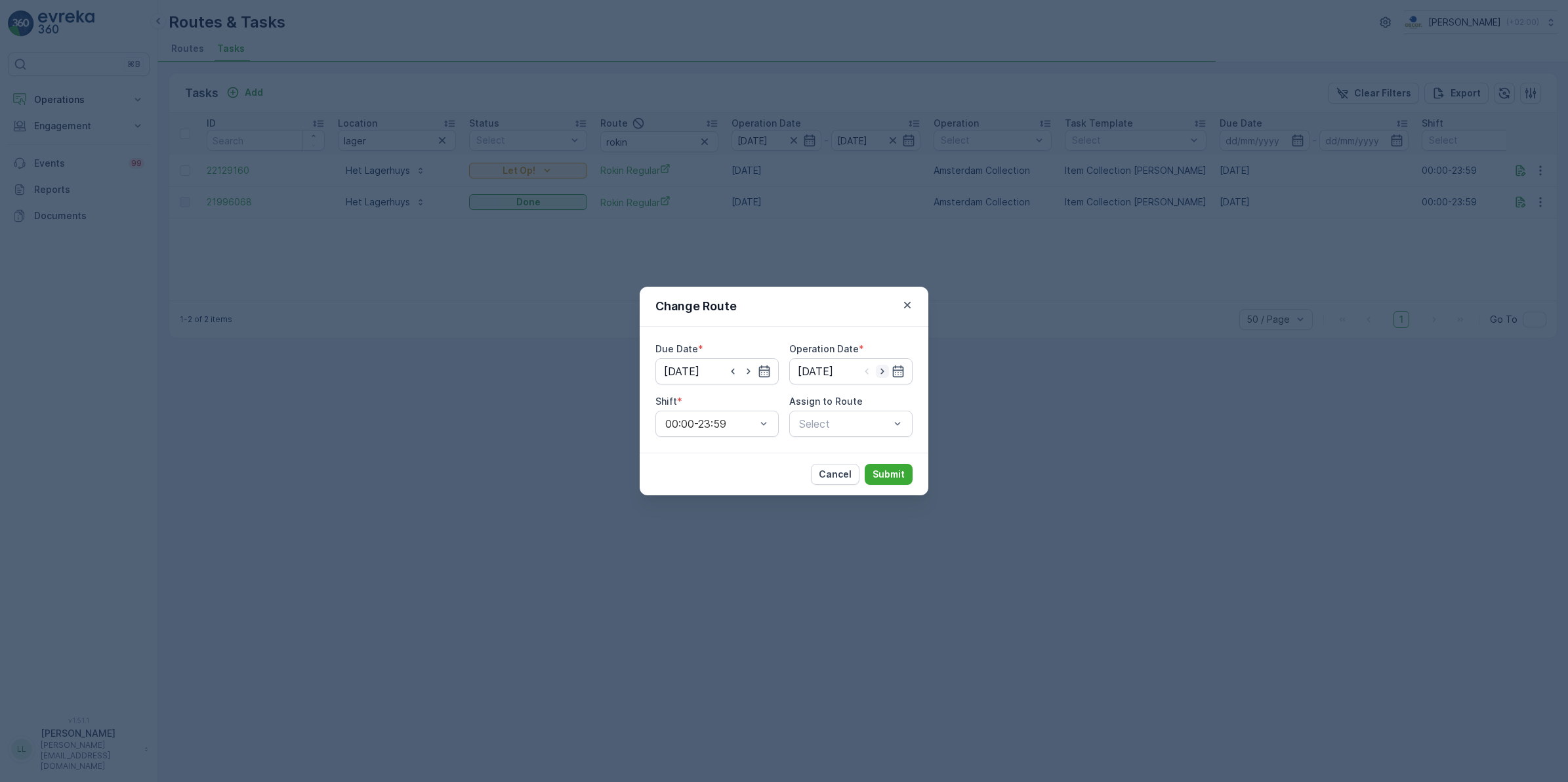
type input "[DATE]"
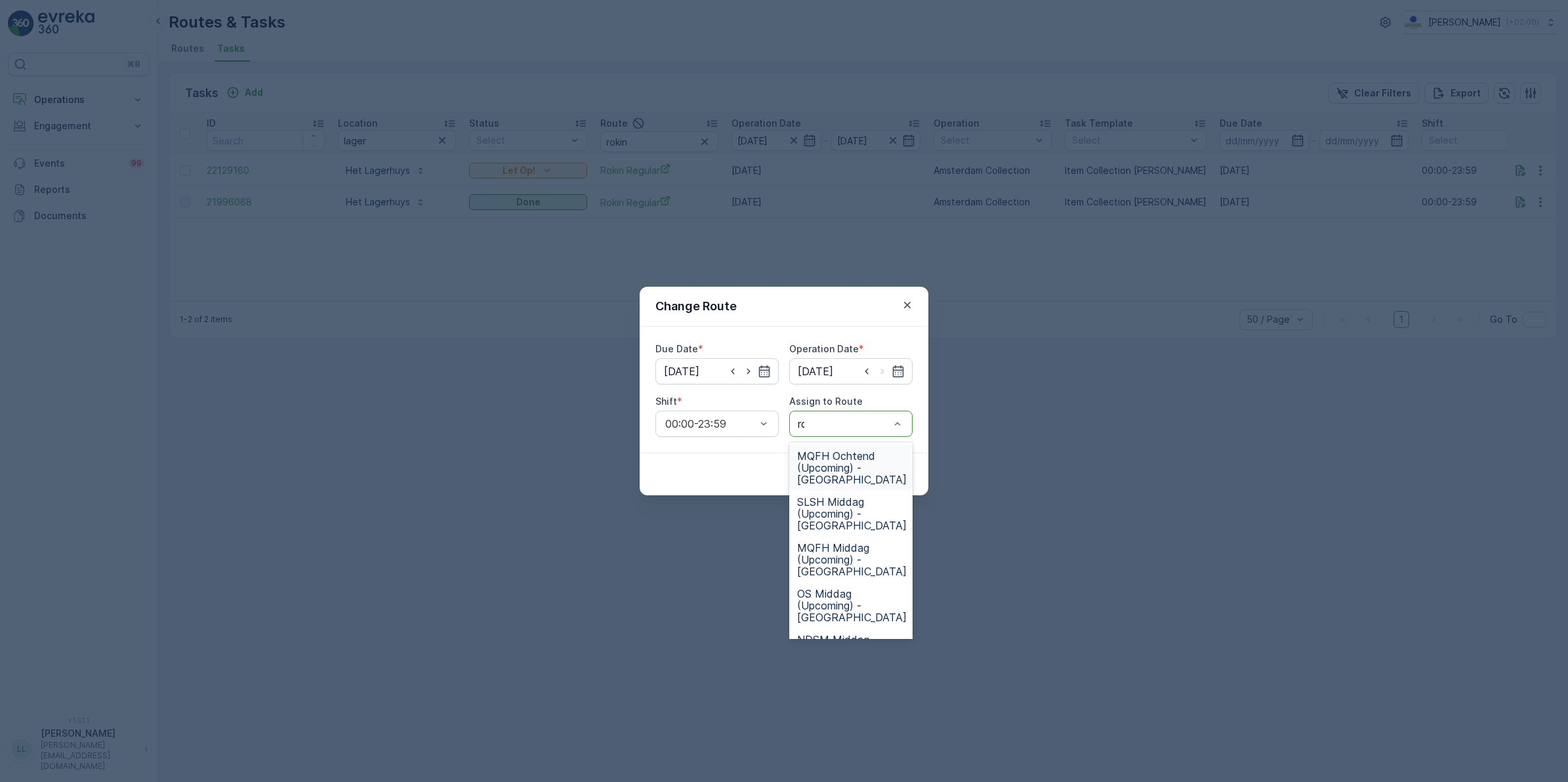
type input "roki"
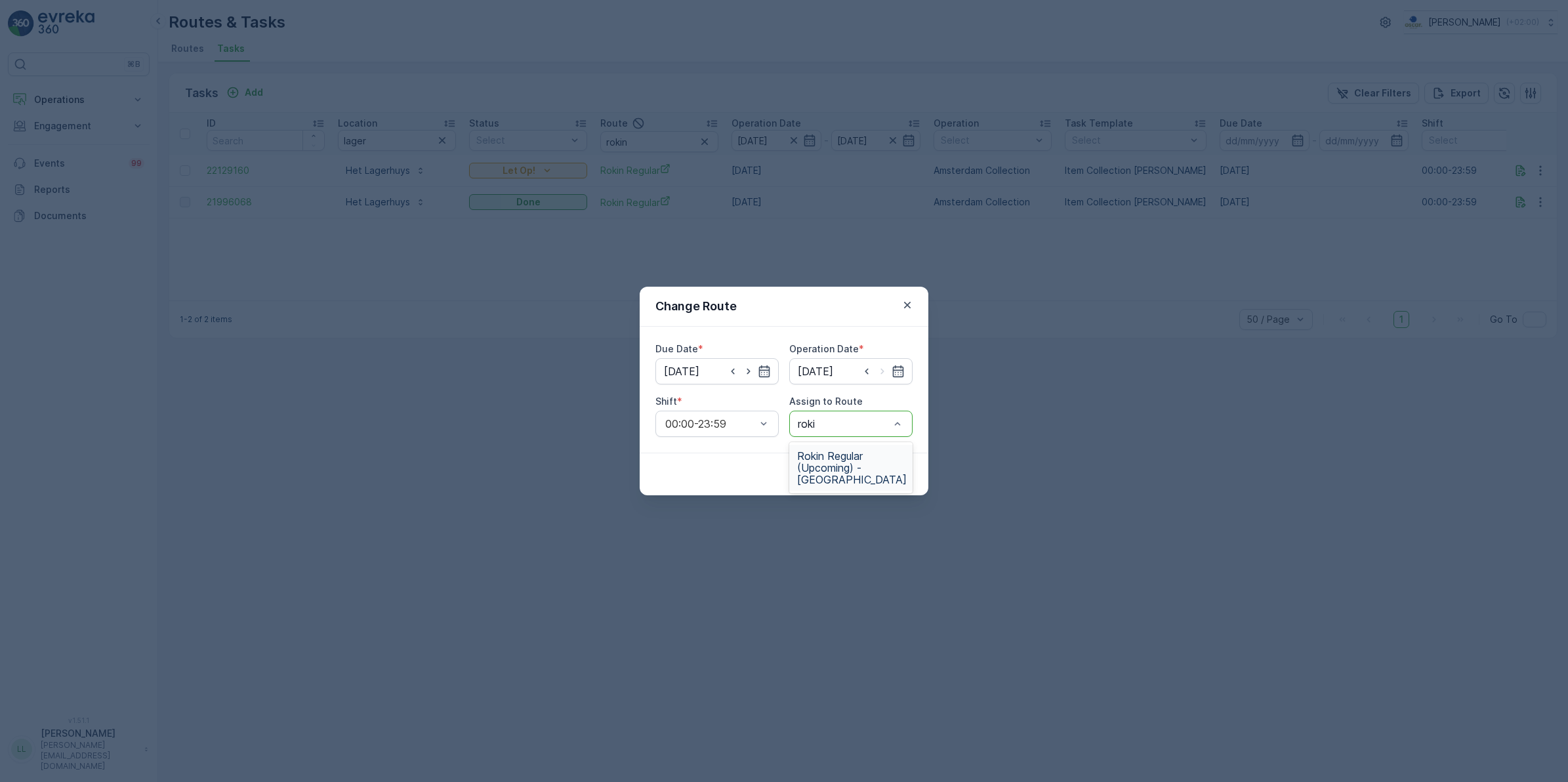
click at [856, 463] on span "Rokin Regular (Upcoming) - Amsterdam" at bounding box center [851, 467] width 110 height 35
click at [883, 474] on p "Submit" at bounding box center [888, 474] width 32 height 13
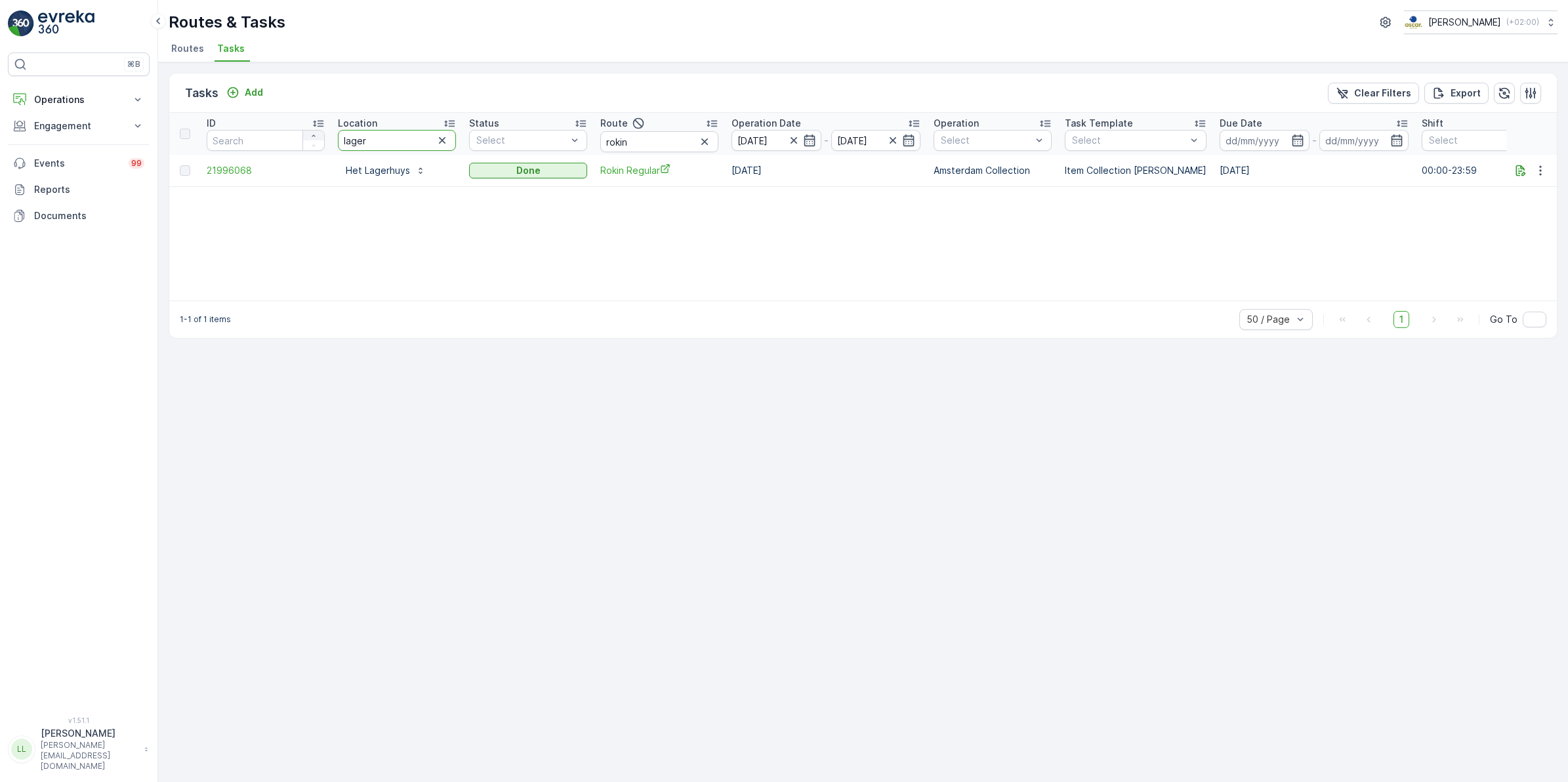
drag, startPoint x: 404, startPoint y: 132, endPoint x: 312, endPoint y: 132, distance: 92.0
click at [312, 132] on tr "ID Location lager Status Select Route rokin Operation Date 01.10.2025 - 01.10.2…" at bounding box center [1181, 134] width 2024 height 42
type input "agniet"
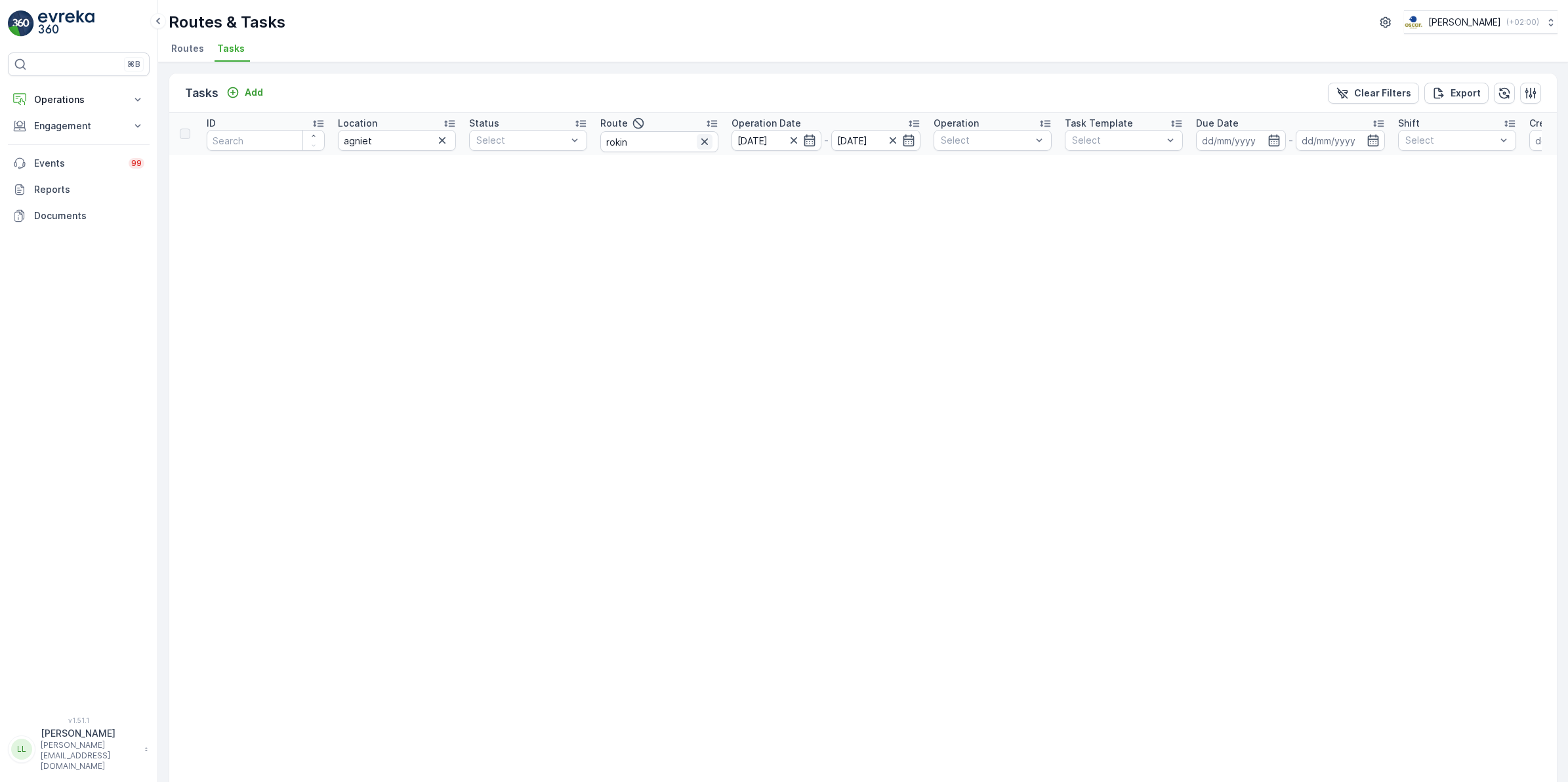
click at [699, 146] on icon "button" at bounding box center [704, 141] width 13 height 13
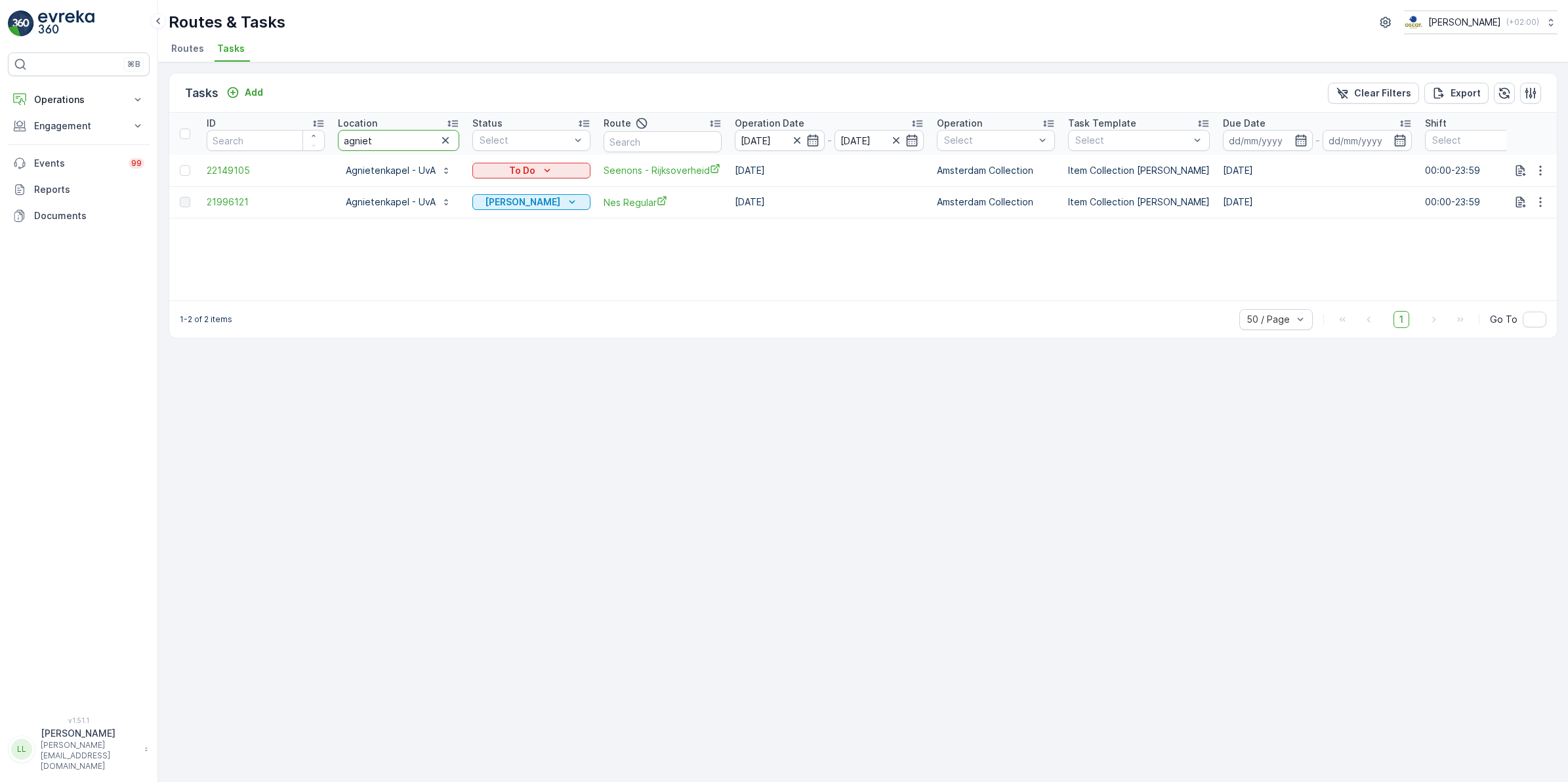
drag, startPoint x: 390, startPoint y: 144, endPoint x: 352, endPoint y: 143, distance: 38.0
click at [352, 143] on input "agniet" at bounding box center [399, 140] width 122 height 21
type input "a"
type input "binn"
click at [1545, 171] on icon "button" at bounding box center [1540, 171] width 13 height 13
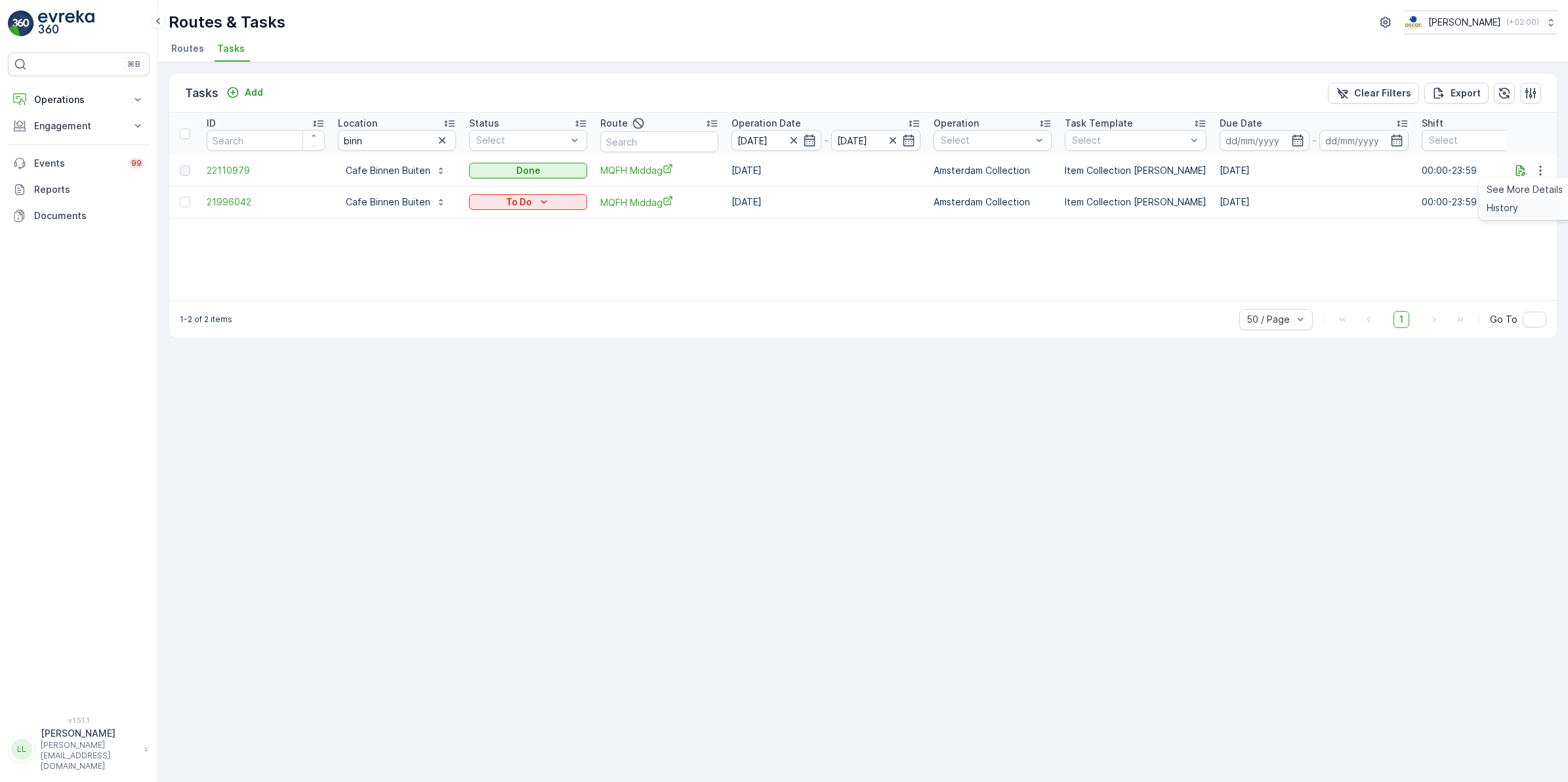
click at [1526, 202] on div "History" at bounding box center [1524, 208] width 86 height 19
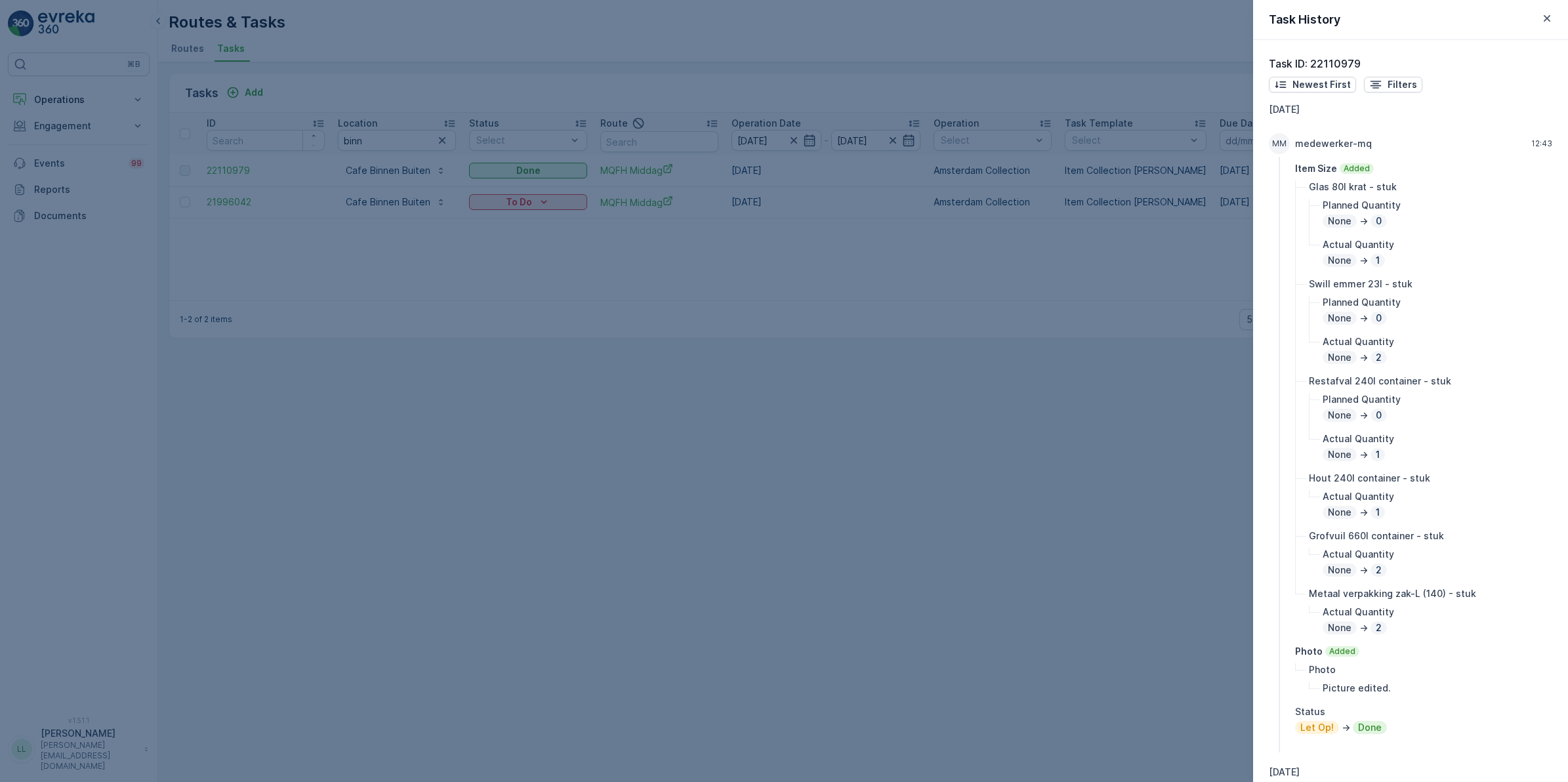
drag, startPoint x: 1102, startPoint y: 463, endPoint x: 1246, endPoint y: 280, distance: 232.9
click at [1102, 463] on div at bounding box center [784, 391] width 1568 height 782
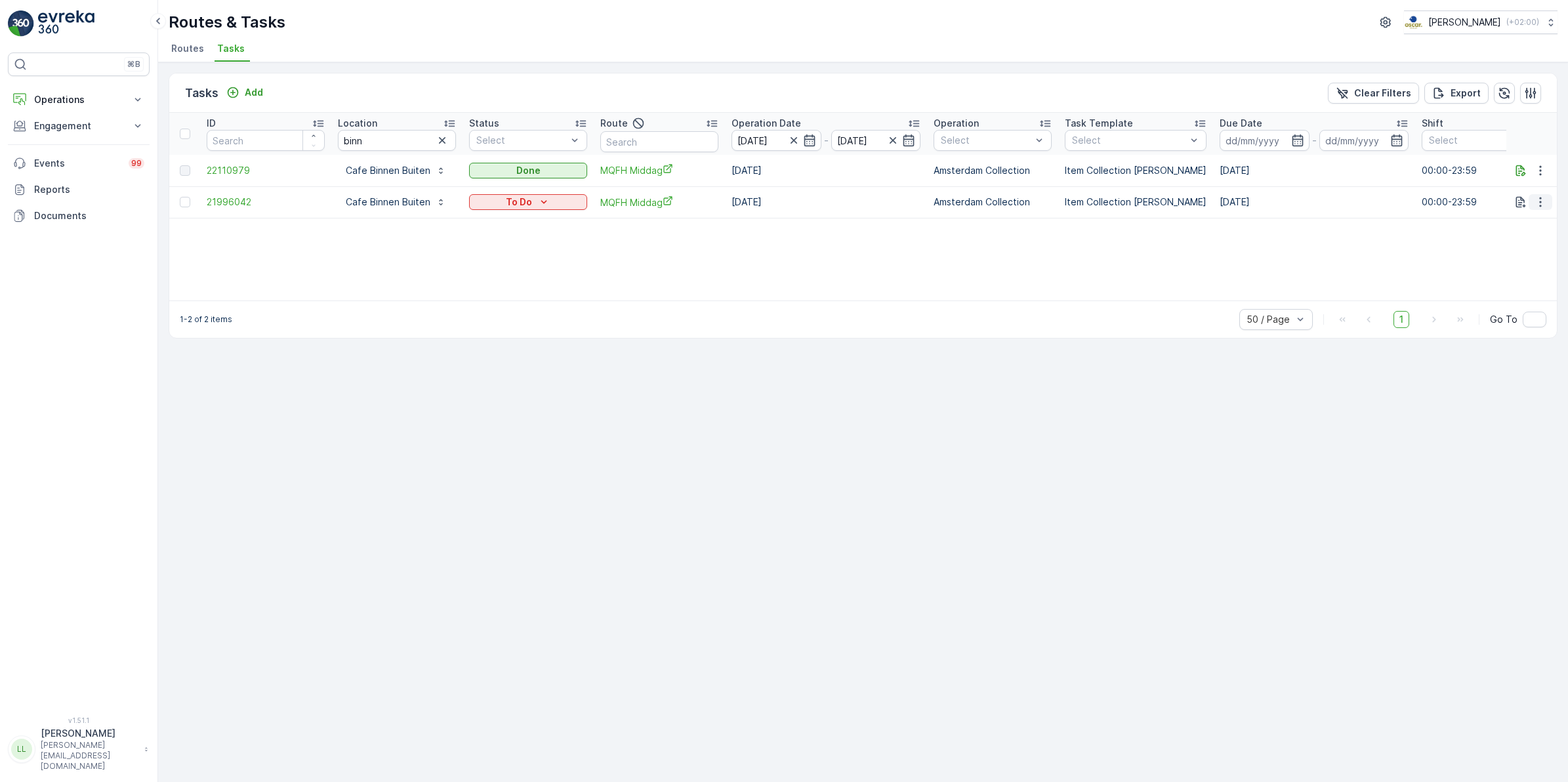
click at [1536, 202] on icon "button" at bounding box center [1540, 202] width 13 height 13
click at [1515, 301] on div "Delete" at bounding box center [1519, 301] width 99 height 19
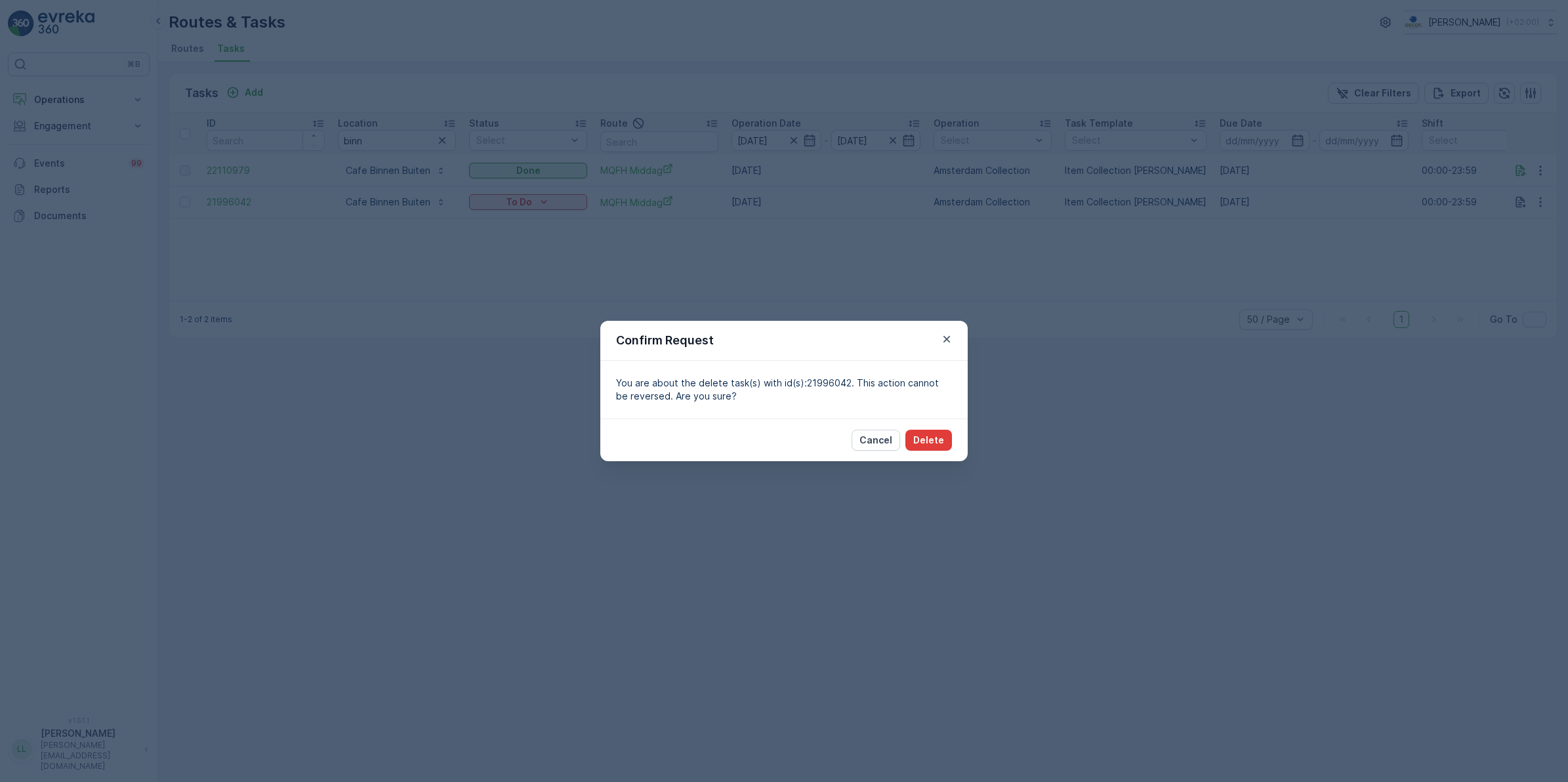
click at [939, 430] on button "Delete" at bounding box center [928, 440] width 47 height 21
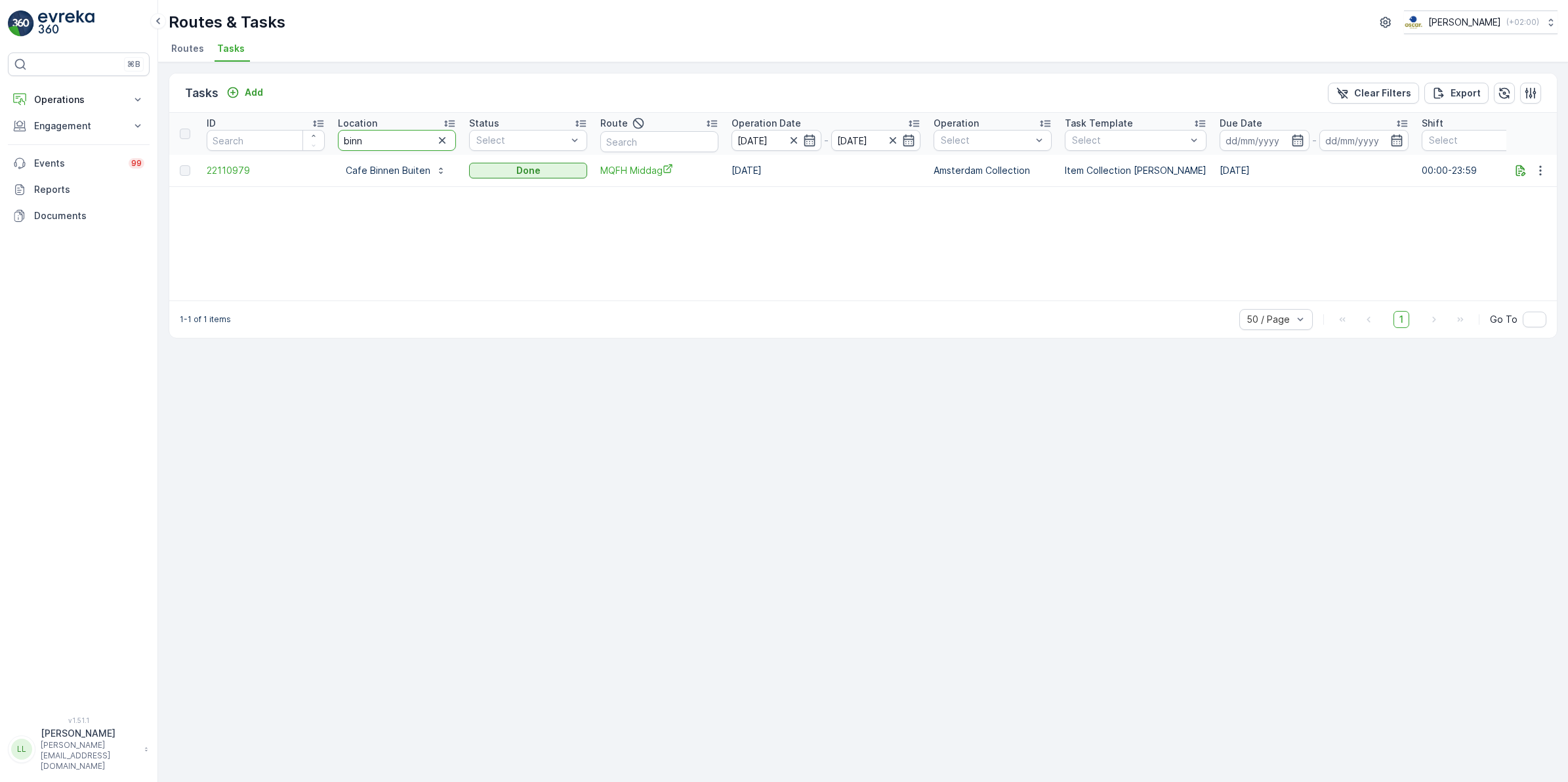
drag, startPoint x: 409, startPoint y: 138, endPoint x: 339, endPoint y: 139, distance: 70.0
click at [339, 139] on input "binn" at bounding box center [397, 140] width 118 height 21
type input "gastt"
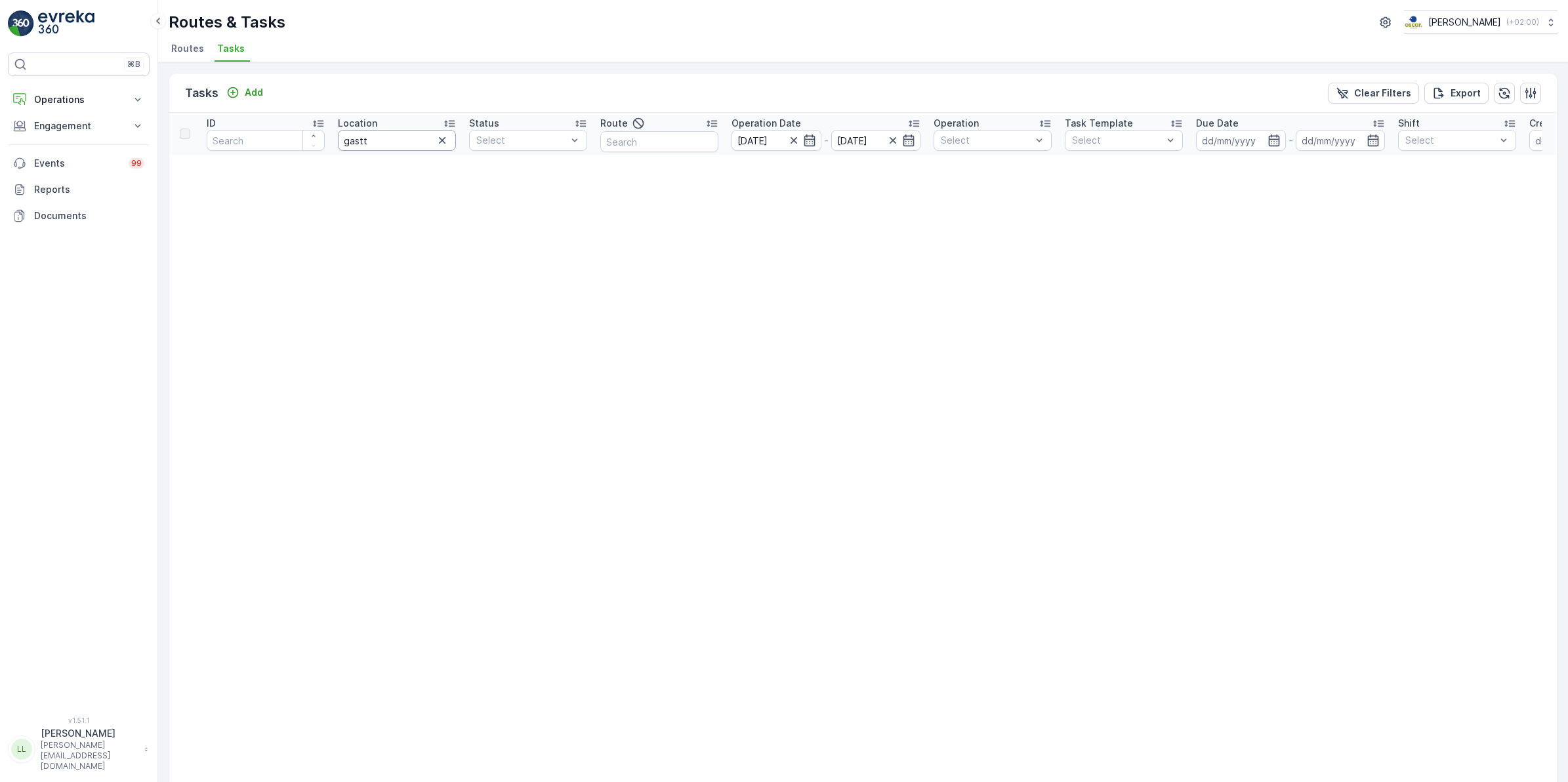
click at [401, 141] on input "gastt" at bounding box center [397, 140] width 118 height 21
type input "gastr"
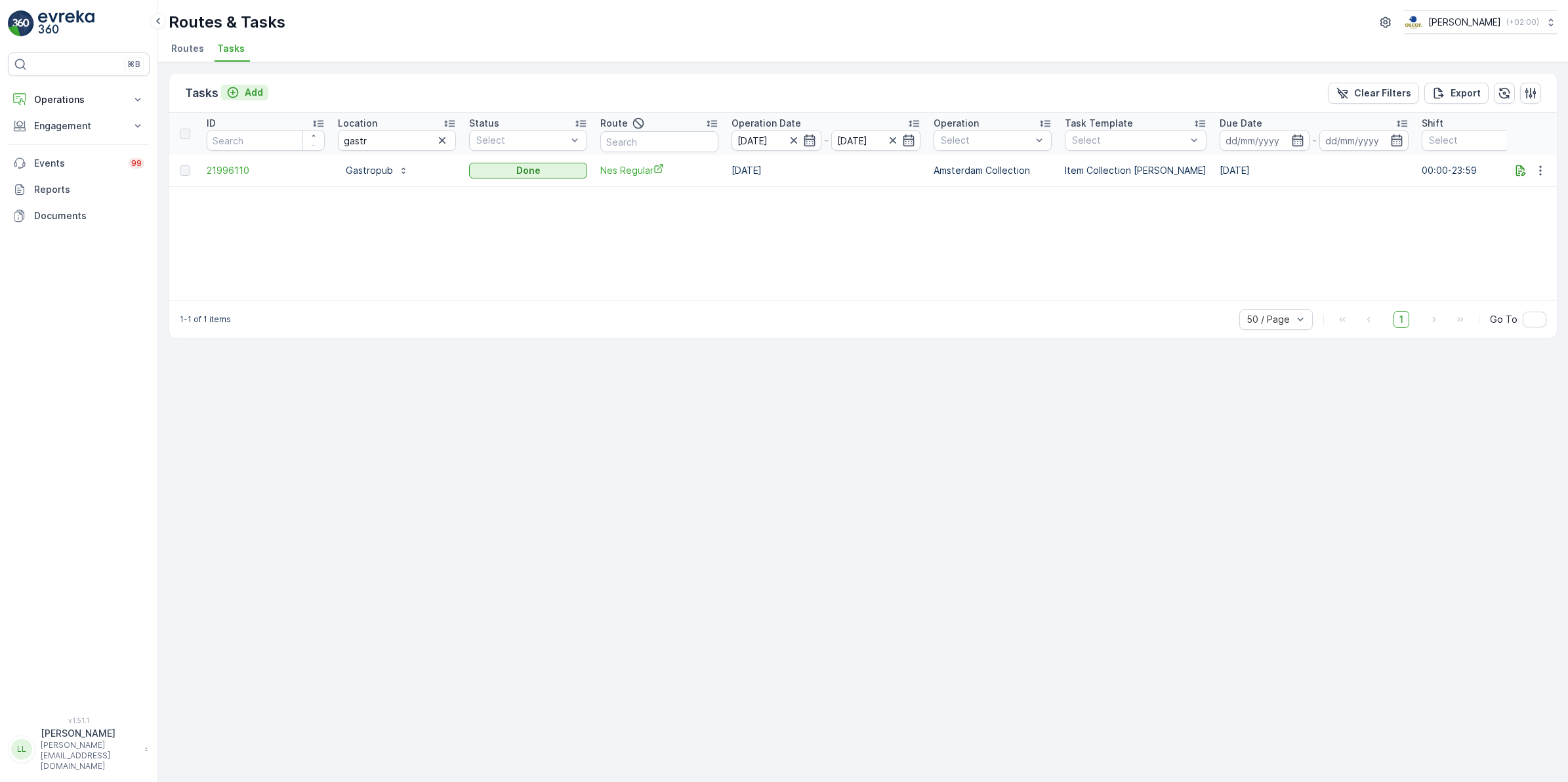
click at [255, 95] on p "Add" at bounding box center [254, 92] width 19 height 13
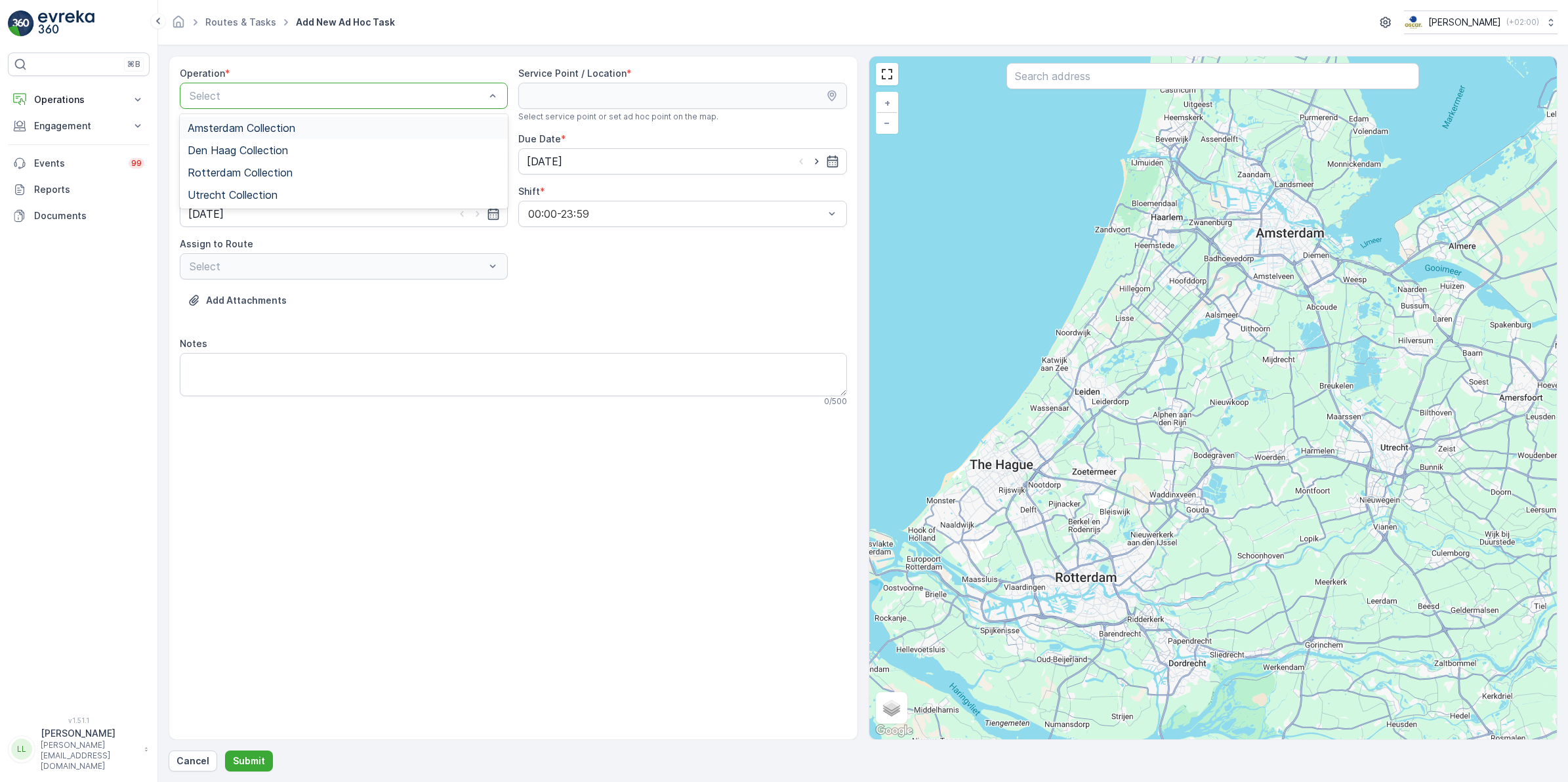
click at [270, 122] on span "Amsterdam Collection" at bounding box center [241, 128] width 107 height 12
click at [1066, 85] on input "text" at bounding box center [1213, 76] width 413 height 26
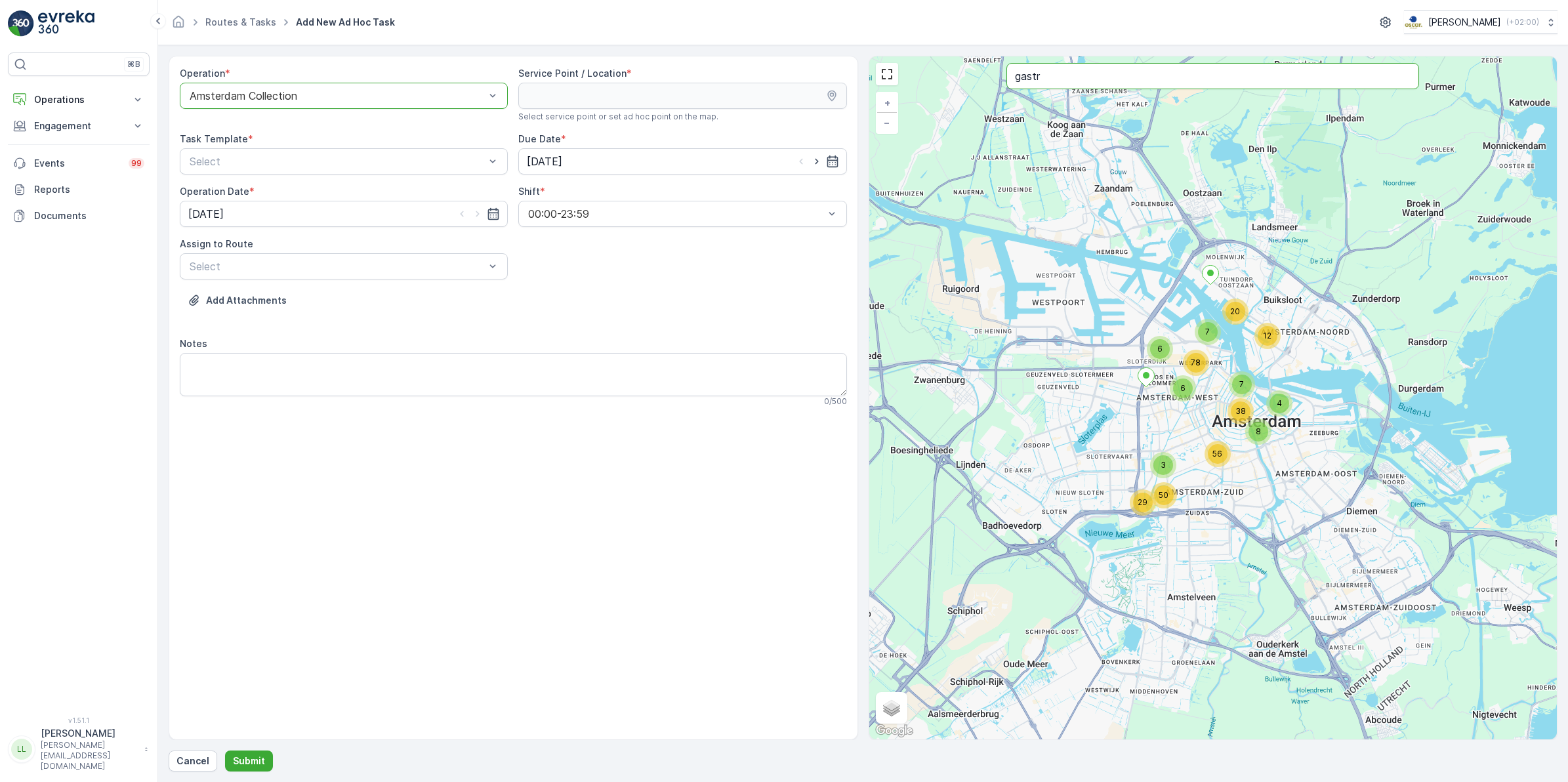
type input "gastr"
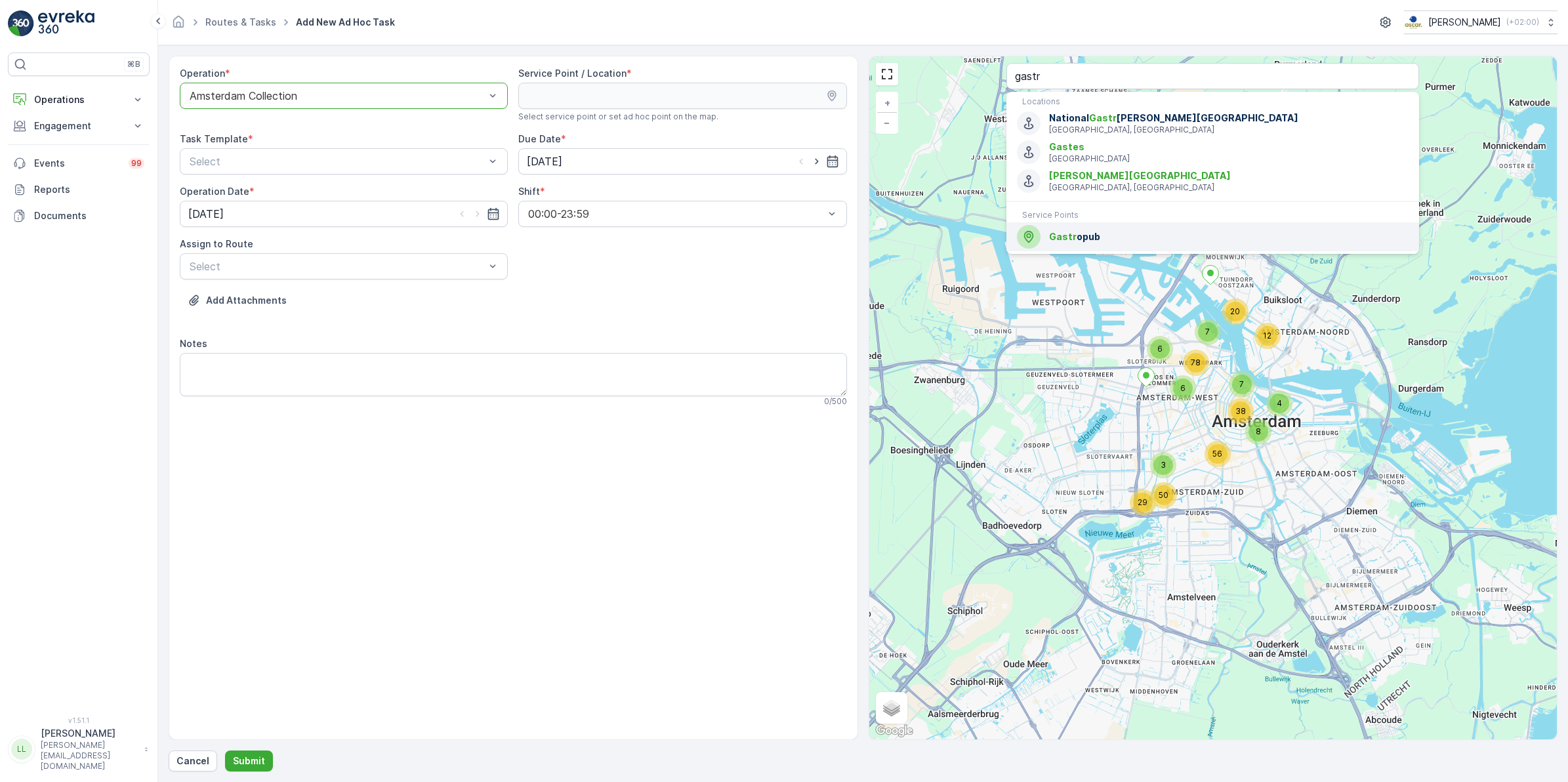
click at [1116, 237] on span "Gastr opub" at bounding box center [1229, 237] width 360 height 13
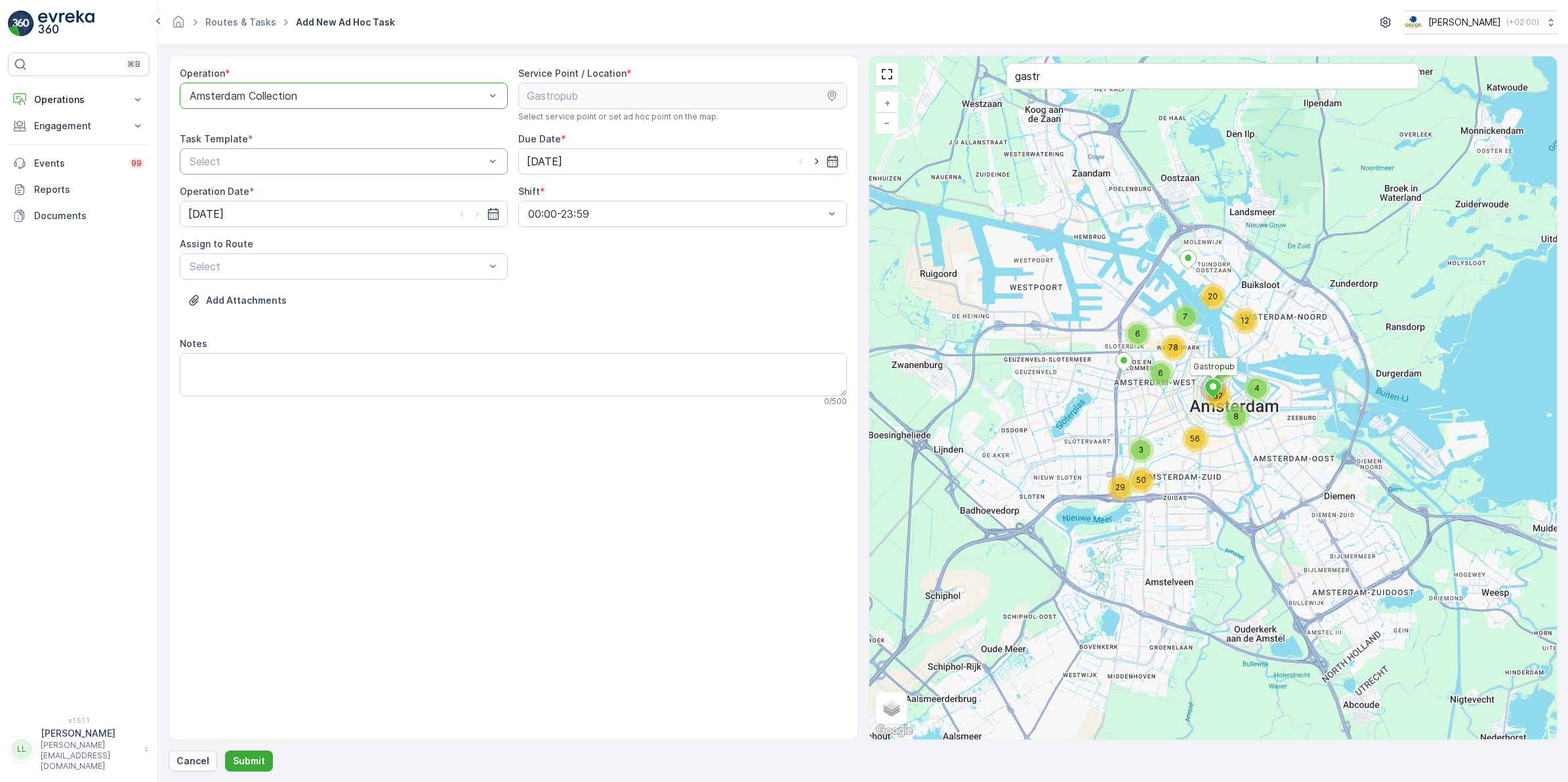
click at [360, 171] on div "Select" at bounding box center [344, 161] width 328 height 26
click at [323, 190] on span "Item Collection [PERSON_NAME]" at bounding box center [270, 193] width 165 height 12
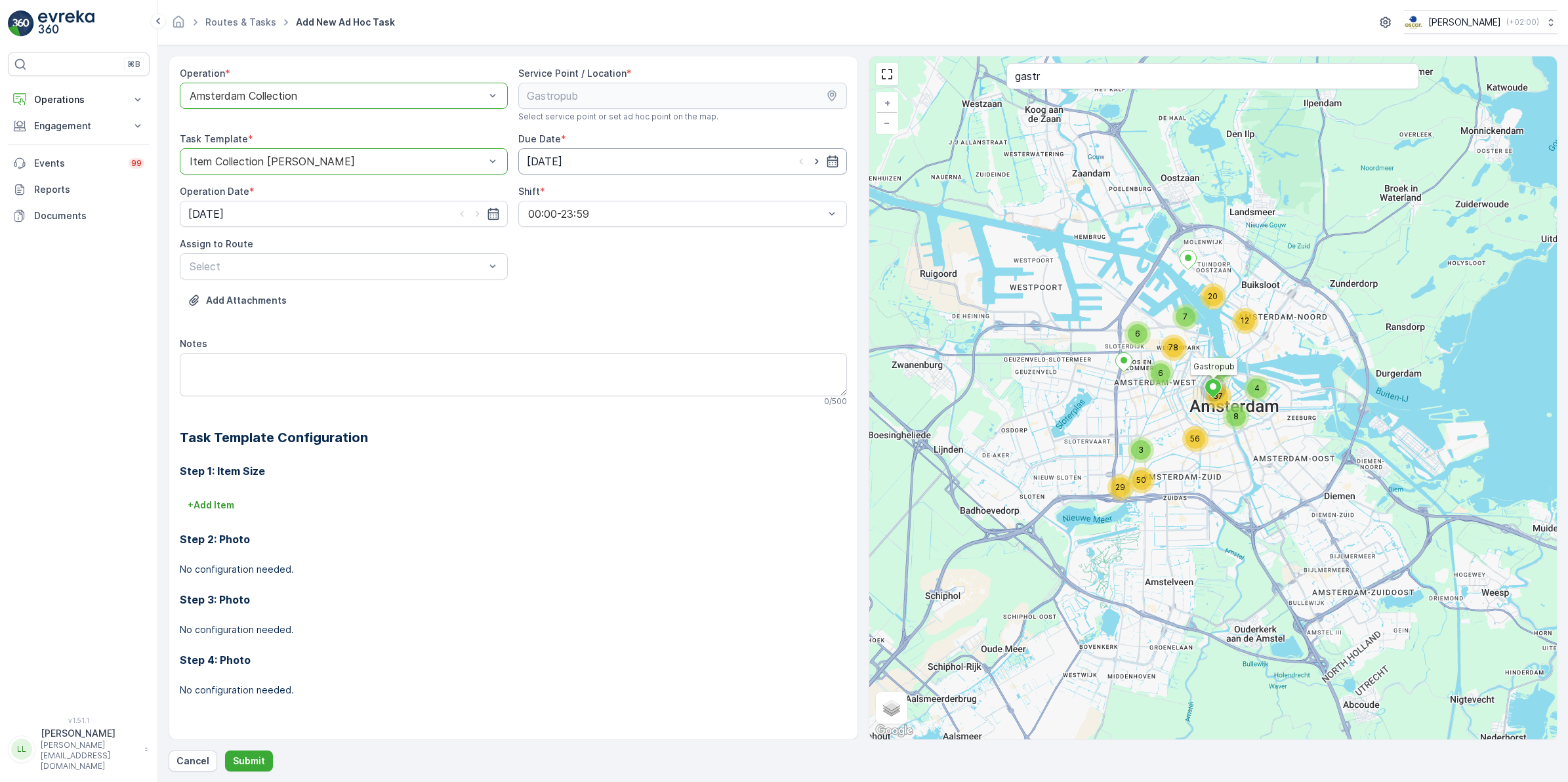
drag, startPoint x: 817, startPoint y: 163, endPoint x: 768, endPoint y: 165, distance: 49.0
click at [818, 161] on icon "button" at bounding box center [816, 161] width 13 height 13
type input "[DATE]"
click at [480, 214] on icon "button" at bounding box center [477, 213] width 13 height 13
type input "[DATE]"
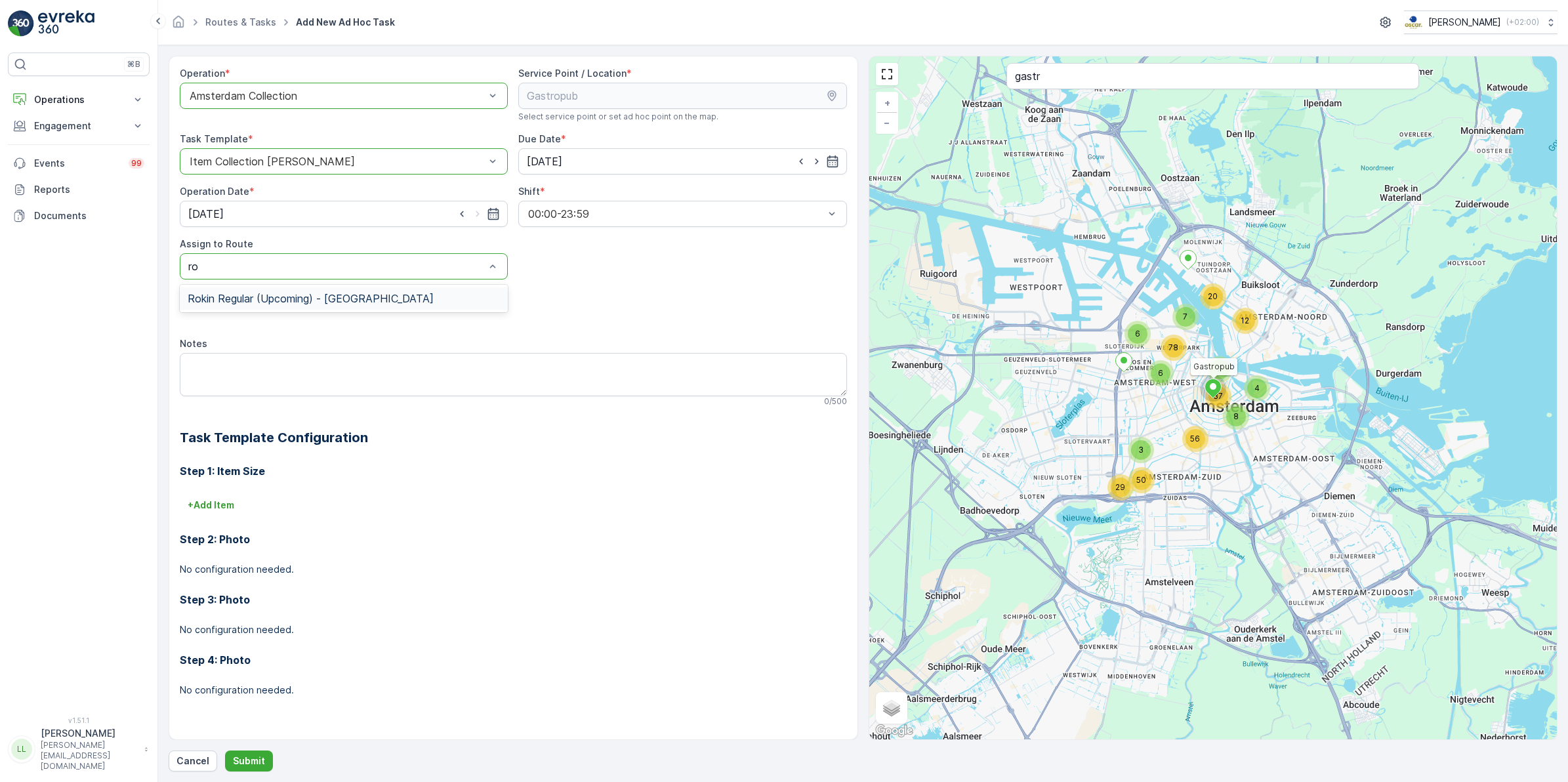
type input "rok"
click at [364, 301] on span "Rokin Regular (Upcoming) - Amsterdam" at bounding box center [311, 298] width 246 height 12
click at [341, 372] on textarea "Notes" at bounding box center [513, 375] width 668 height 44
click at [335, 266] on div at bounding box center [337, 266] width 298 height 12
type input "nes"
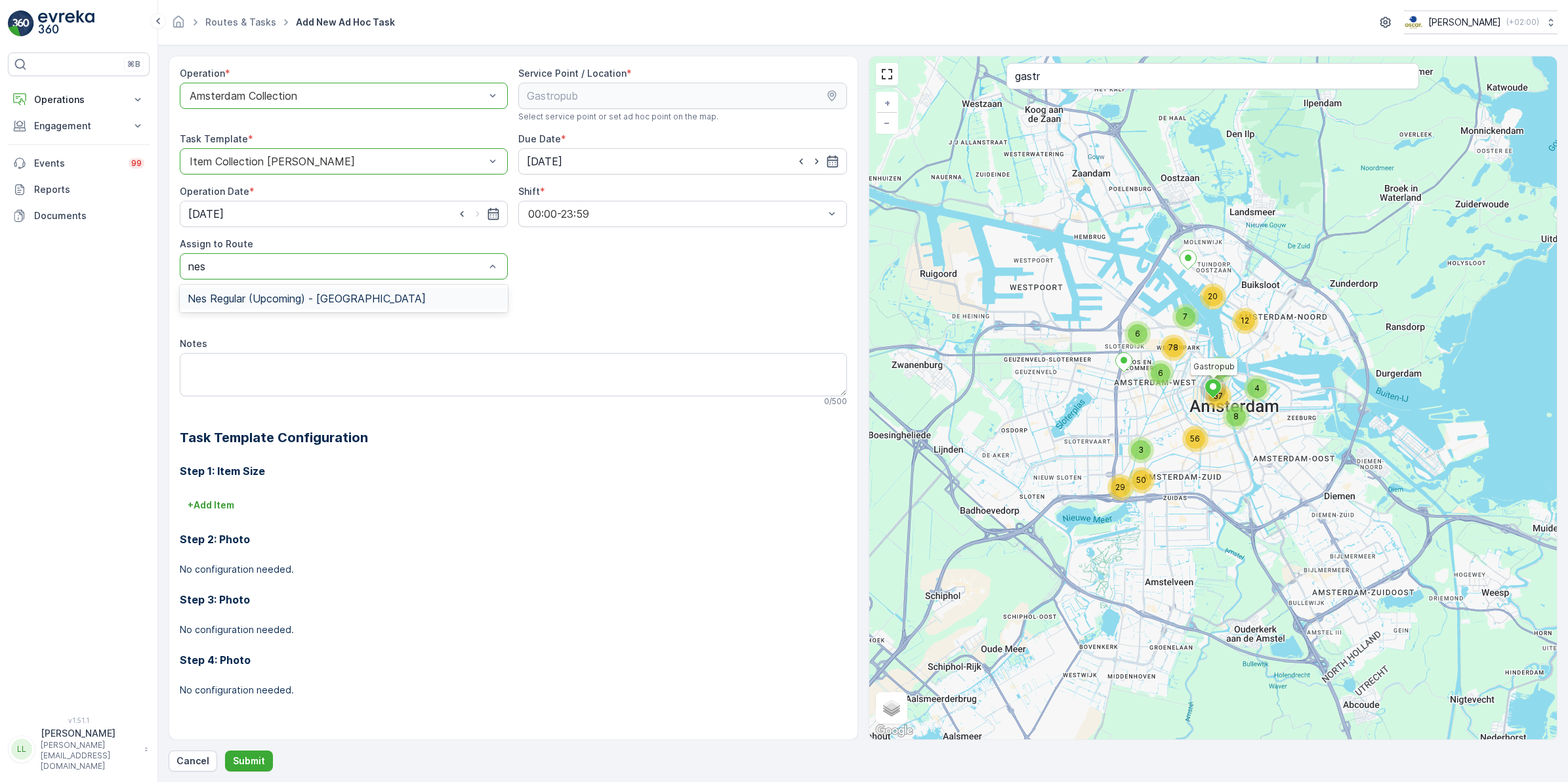
click at [329, 294] on span "Nes Regular (Upcoming) - Amsterdam" at bounding box center [307, 298] width 238 height 12
click at [291, 368] on textarea "Notes" at bounding box center [513, 375] width 668 height 44
type textarea "2"
type textarea "Volle 240L glas container ledigen!"
click at [251, 755] on p "Submit" at bounding box center [248, 761] width 32 height 13
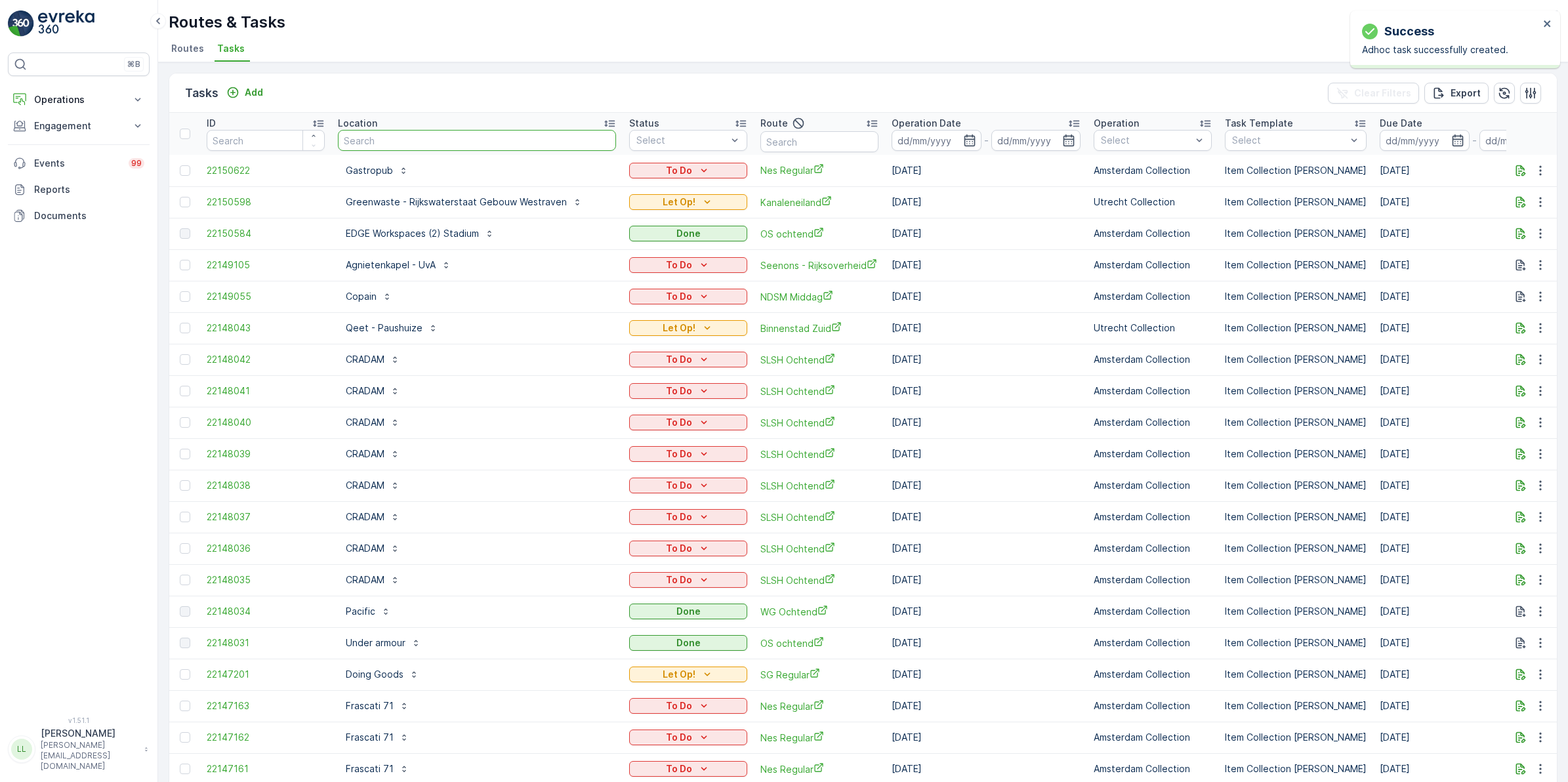
click at [435, 138] on input "text" at bounding box center [477, 140] width 278 height 21
type input "weesper"
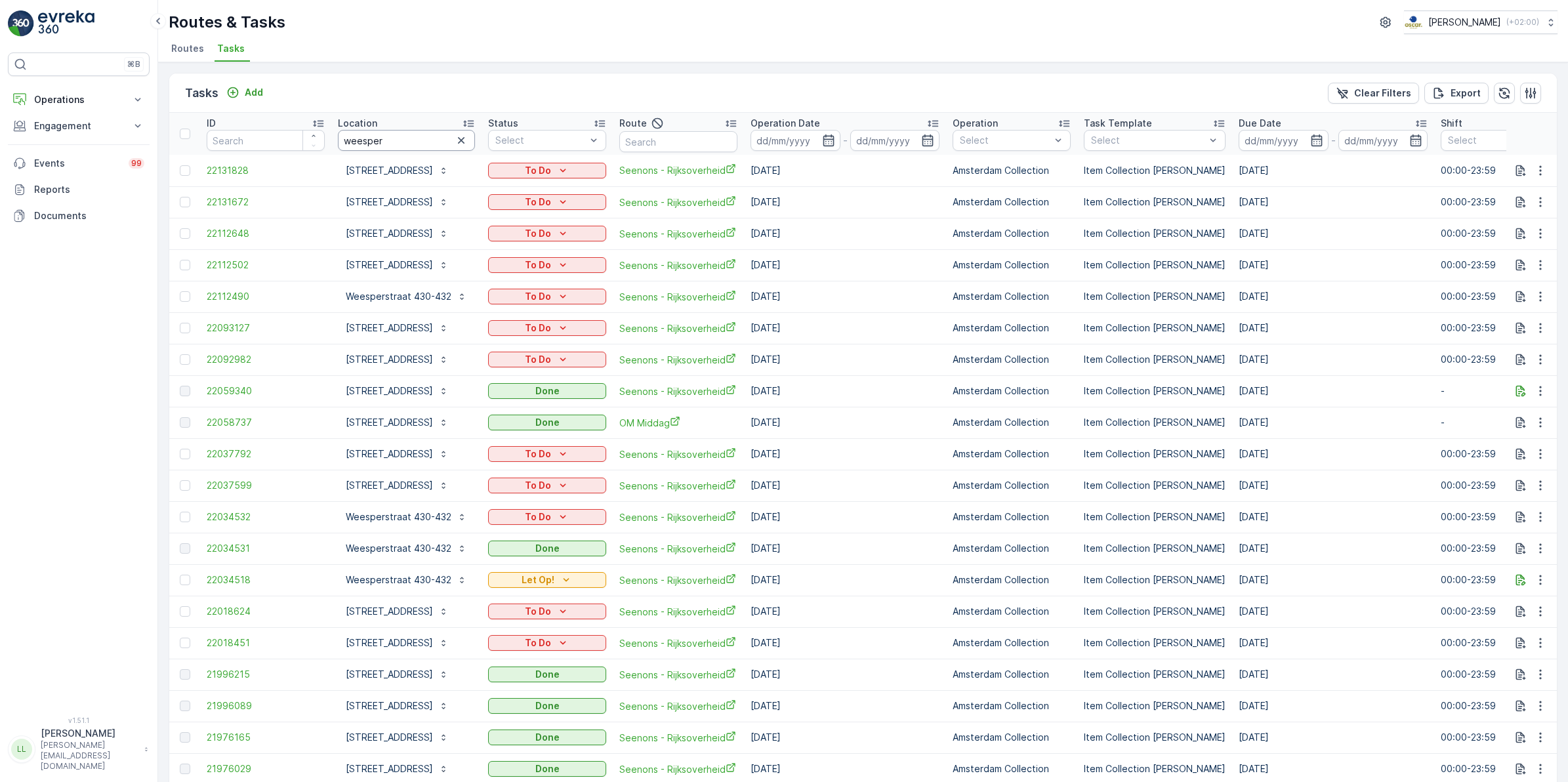
click at [440, 136] on input "weesper" at bounding box center [407, 140] width 137 height 21
click at [824, 139] on icon "button" at bounding box center [828, 140] width 11 height 12
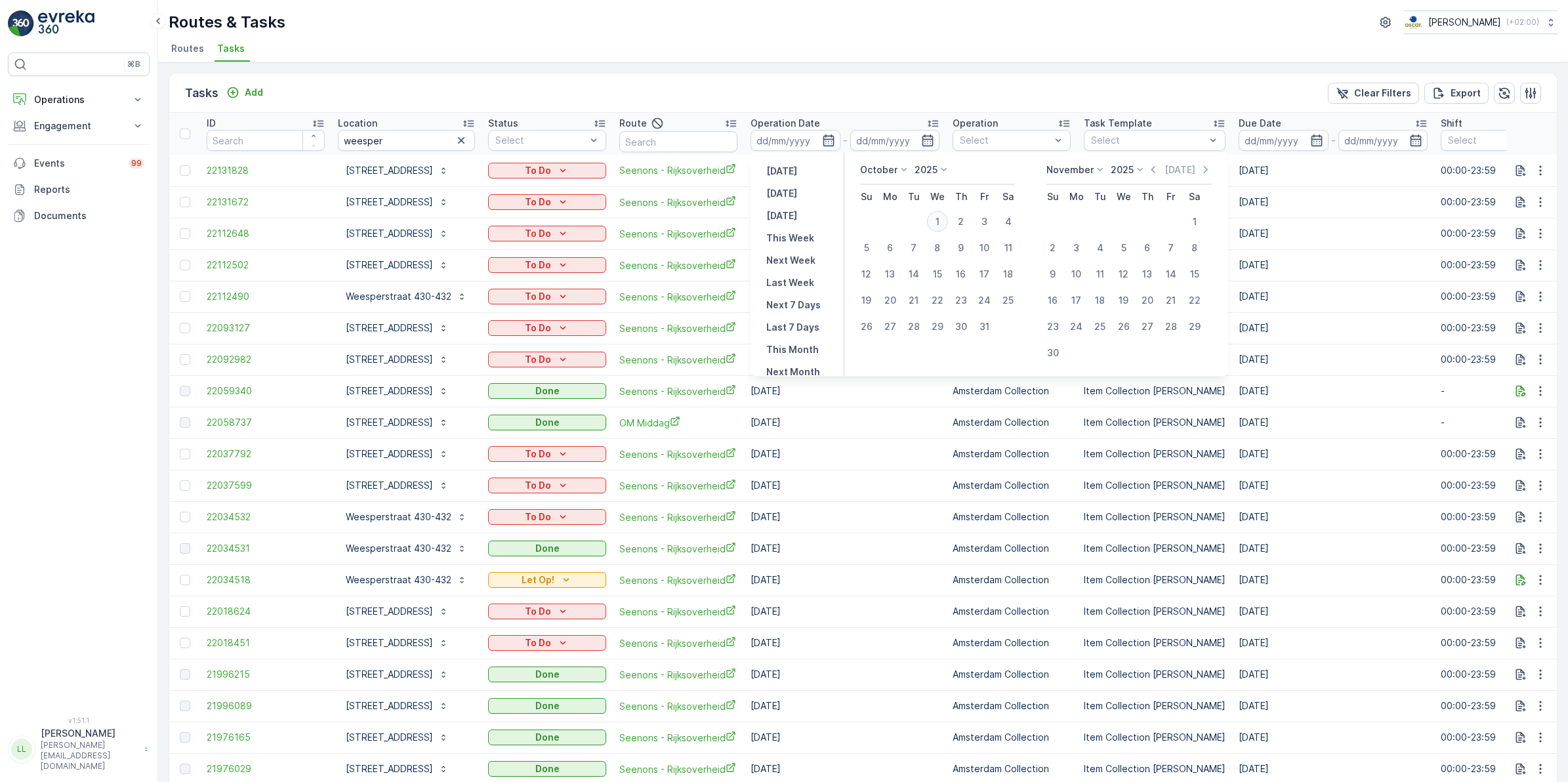
click at [939, 223] on div "1" at bounding box center [937, 221] width 21 height 21
type input "[DATE]"
click at [939, 223] on div "1" at bounding box center [937, 221] width 21 height 21
type input "[DATE]"
click at [939, 223] on div "1" at bounding box center [937, 221] width 21 height 21
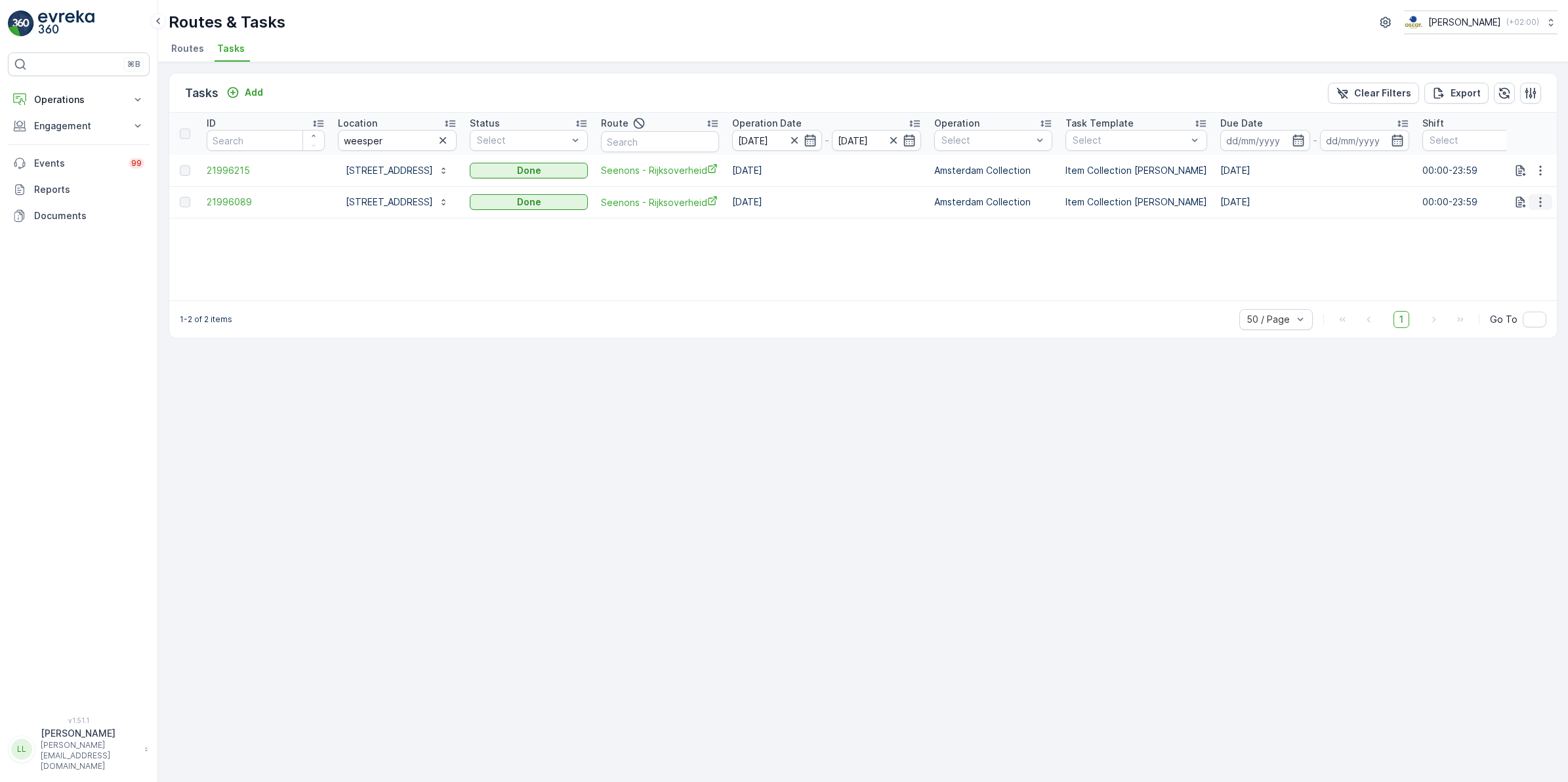
click at [1539, 197] on icon "button" at bounding box center [1540, 202] width 13 height 13
click at [1527, 223] on span "See More Details" at bounding box center [1524, 221] width 76 height 13
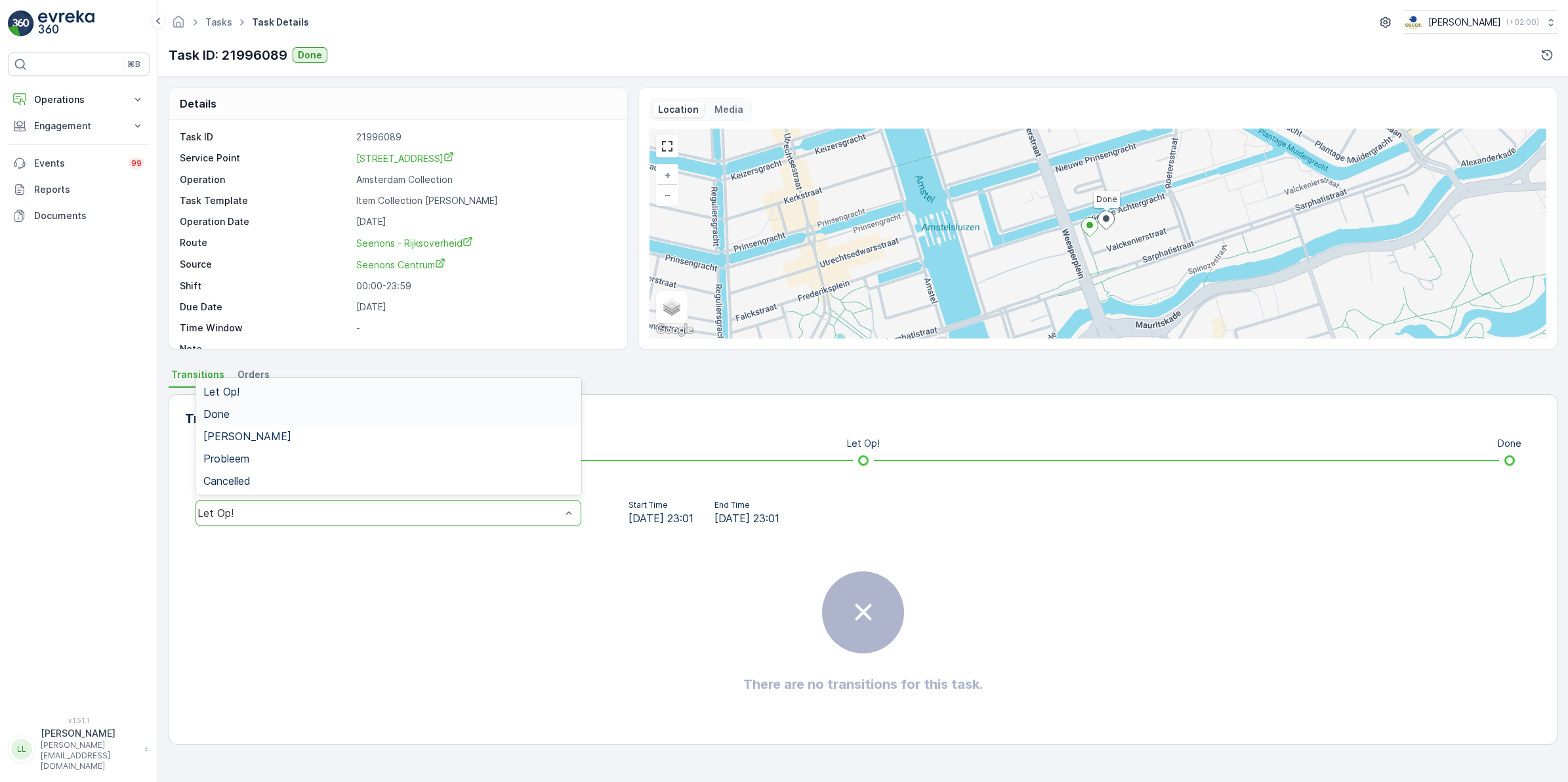
click at [239, 414] on div "Done" at bounding box center [388, 414] width 370 height 12
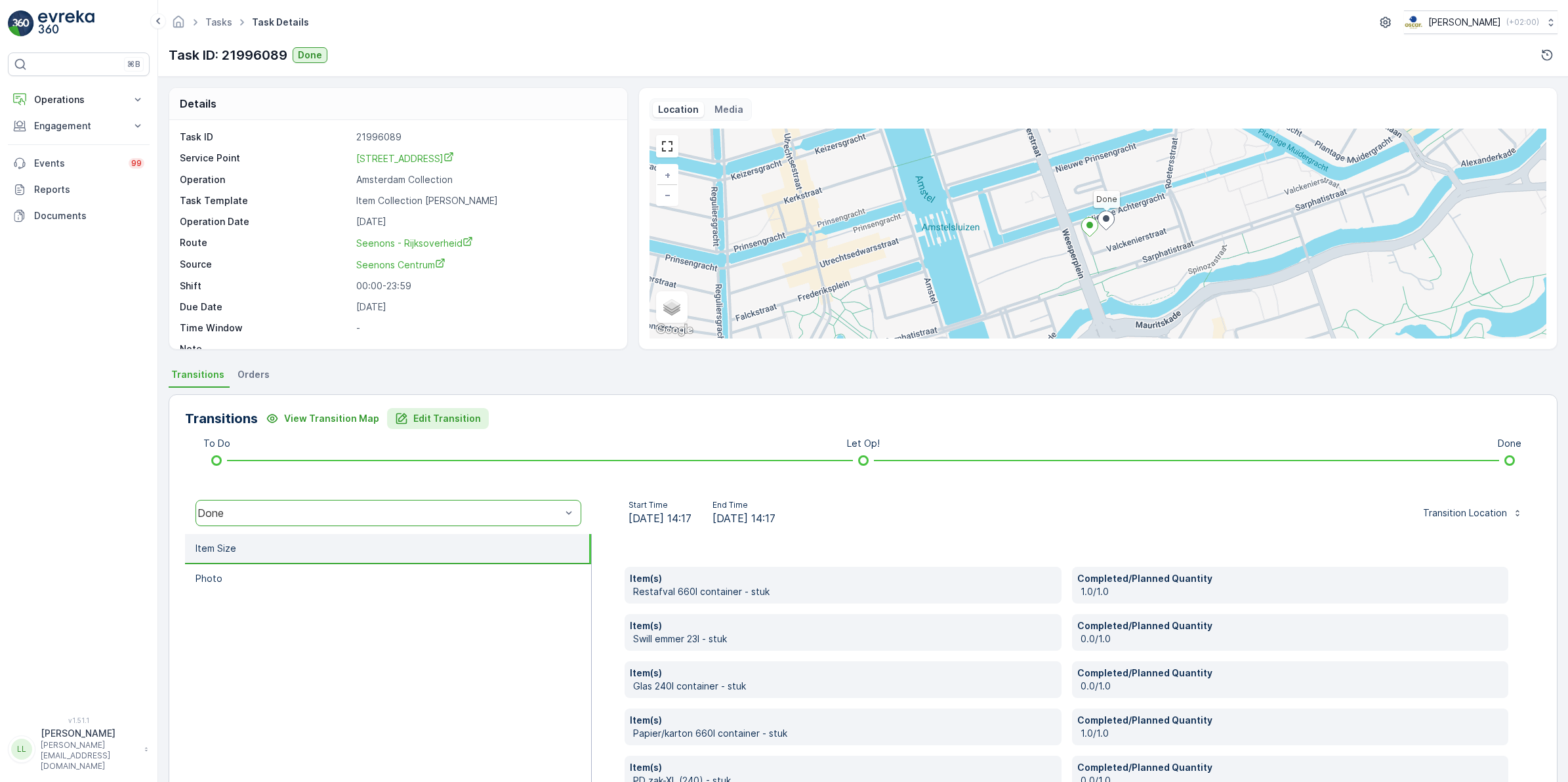
click at [435, 415] on p "Edit Transition" at bounding box center [447, 418] width 68 height 13
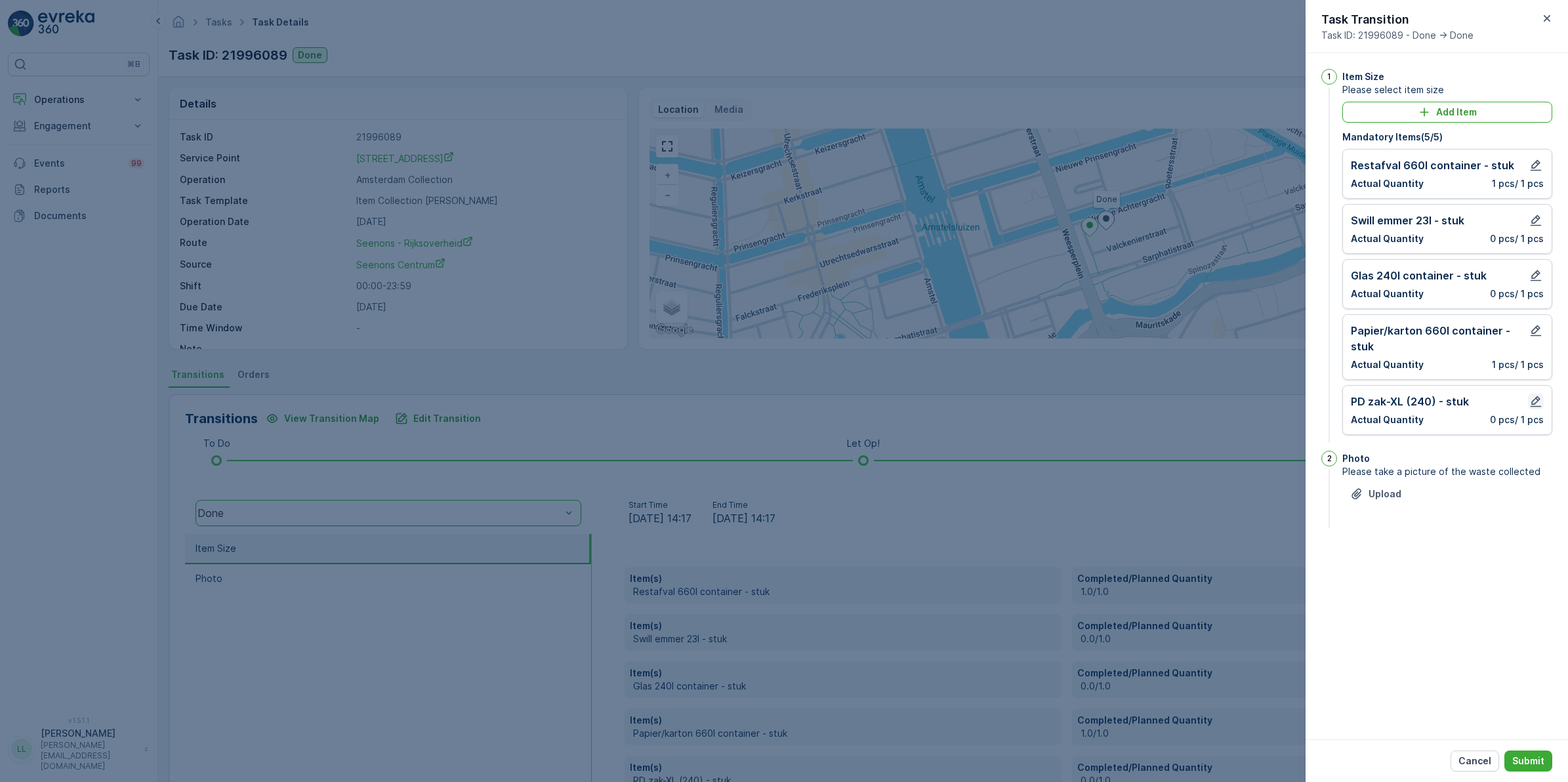
click at [1534, 402] on icon "button" at bounding box center [1535, 401] width 13 height 13
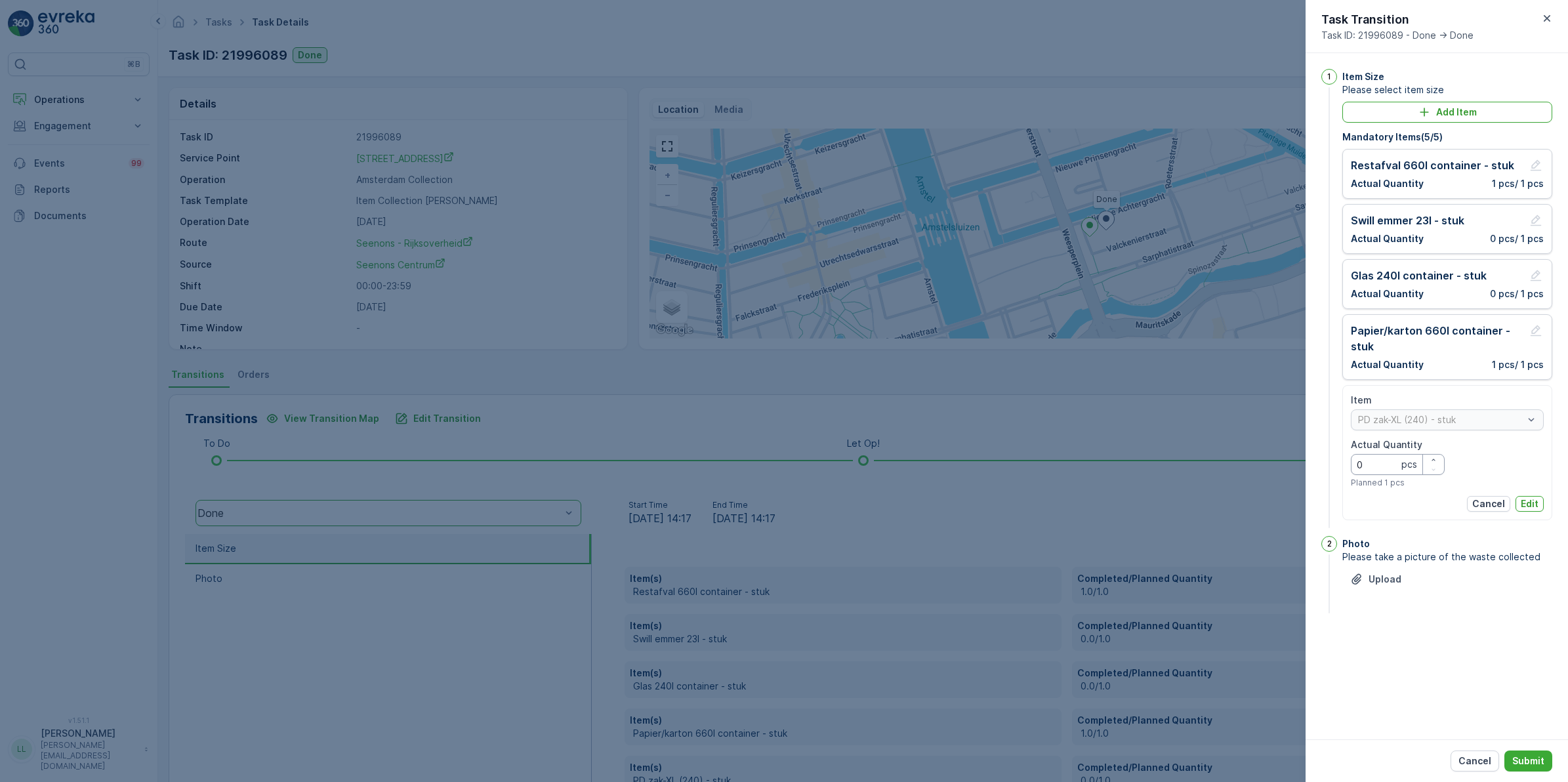
click at [1393, 463] on Quantity "0" at bounding box center [1397, 464] width 93 height 21
type Quantity "1"
click at [1532, 761] on p "Submit" at bounding box center [1527, 761] width 32 height 13
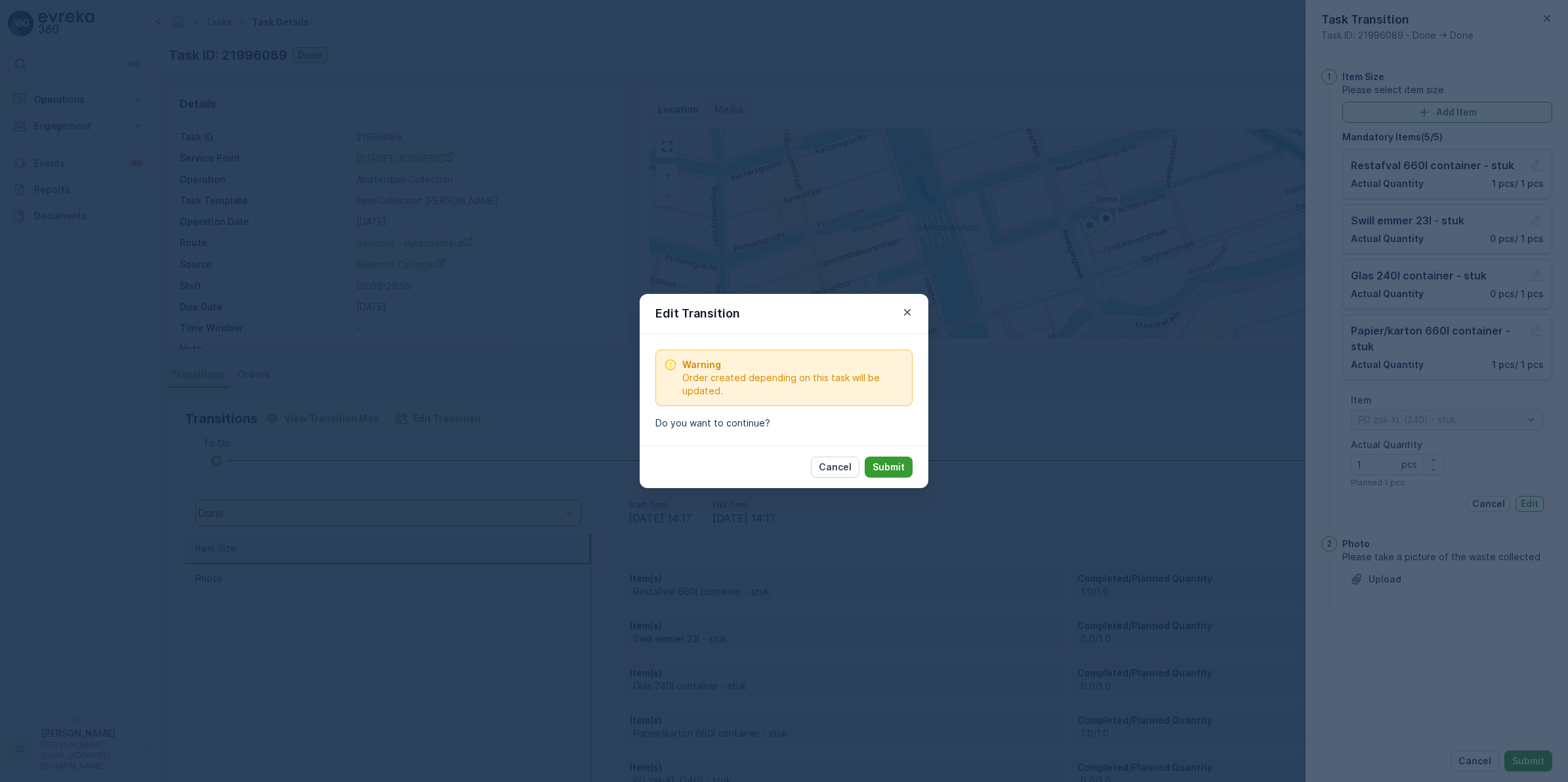
click at [893, 461] on p "Submit" at bounding box center [888, 467] width 32 height 13
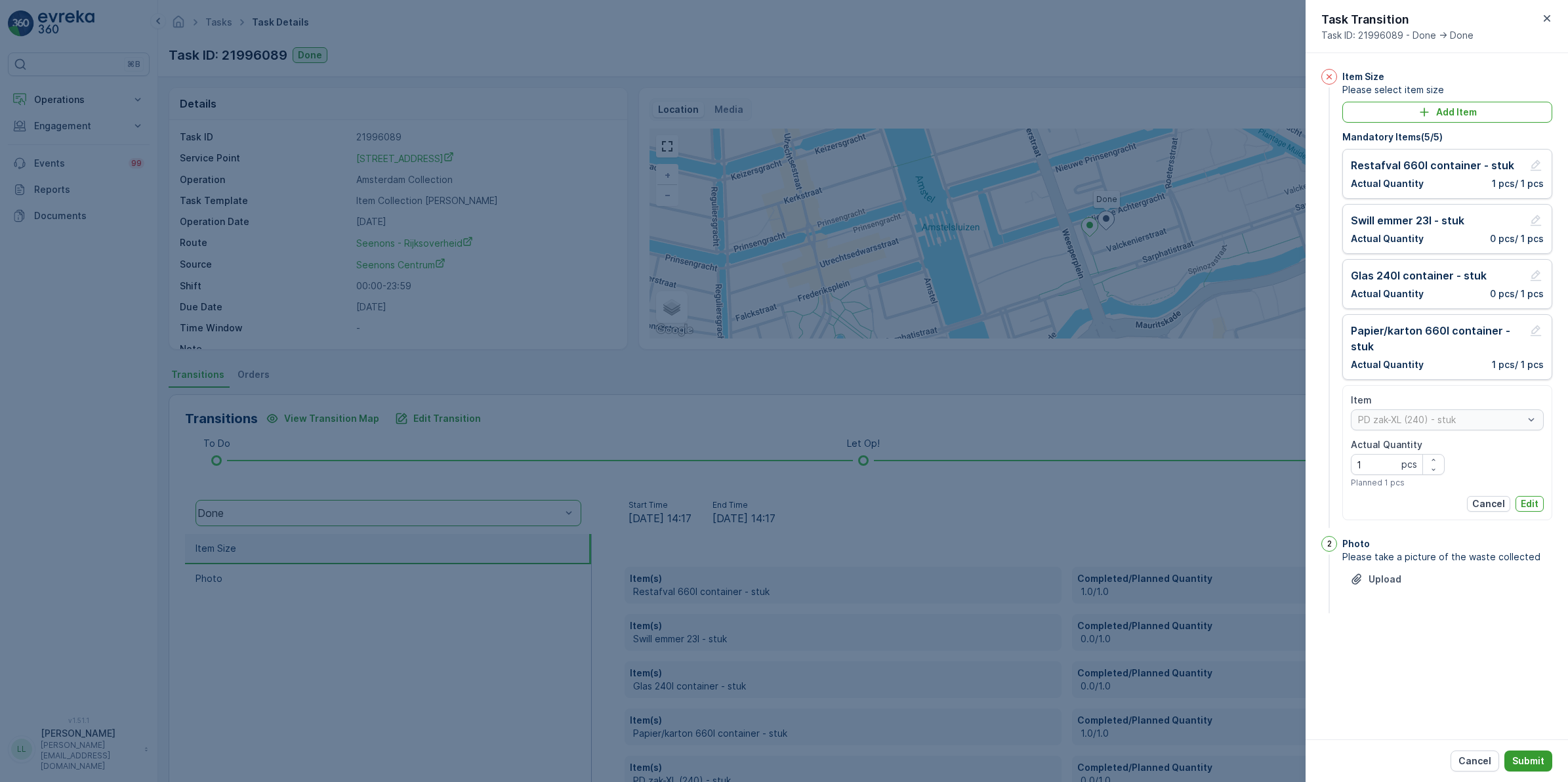
click at [1520, 750] on button "Submit" at bounding box center [1527, 760] width 48 height 21
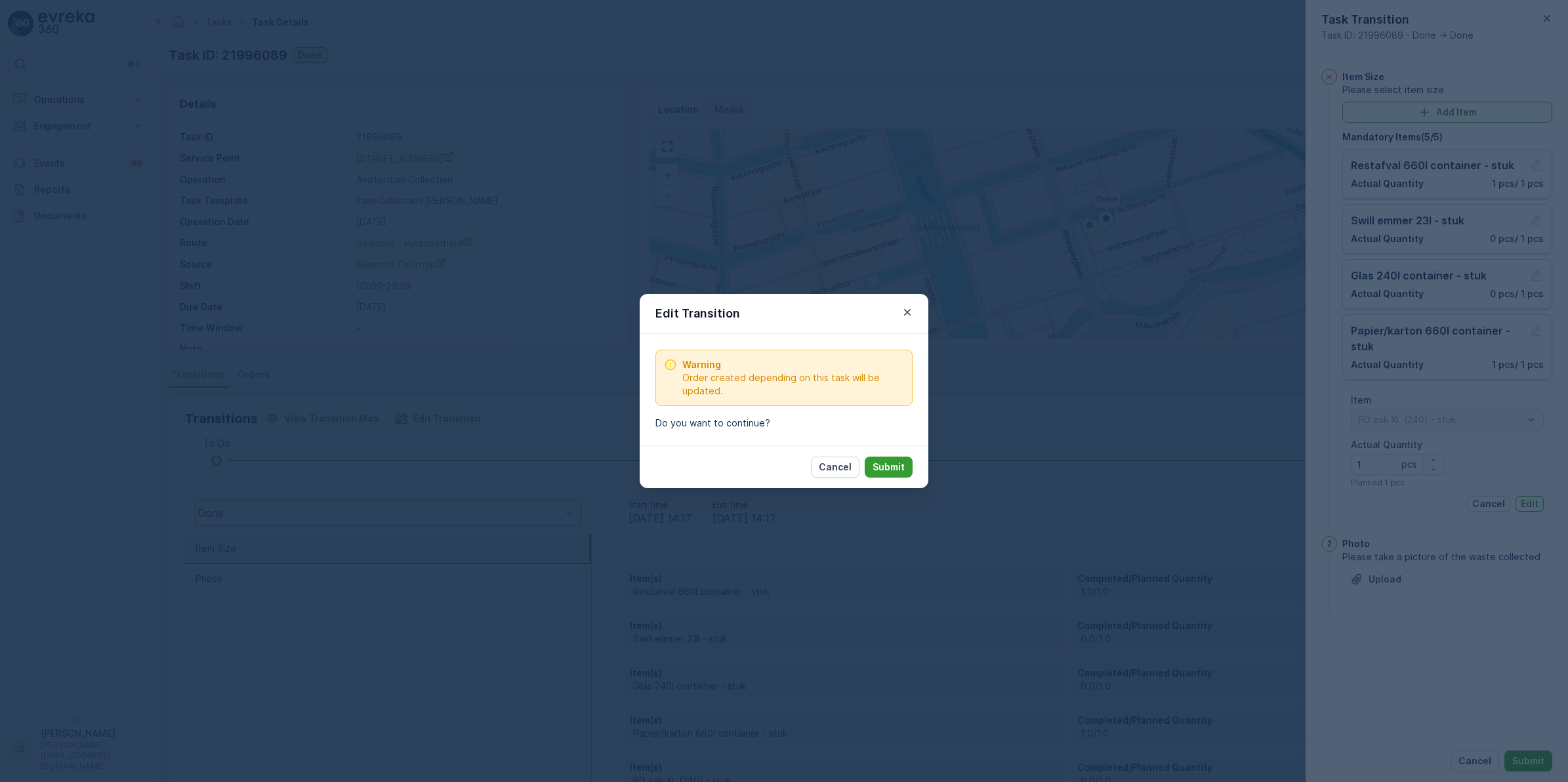
click at [877, 469] on p "Submit" at bounding box center [888, 467] width 32 height 13
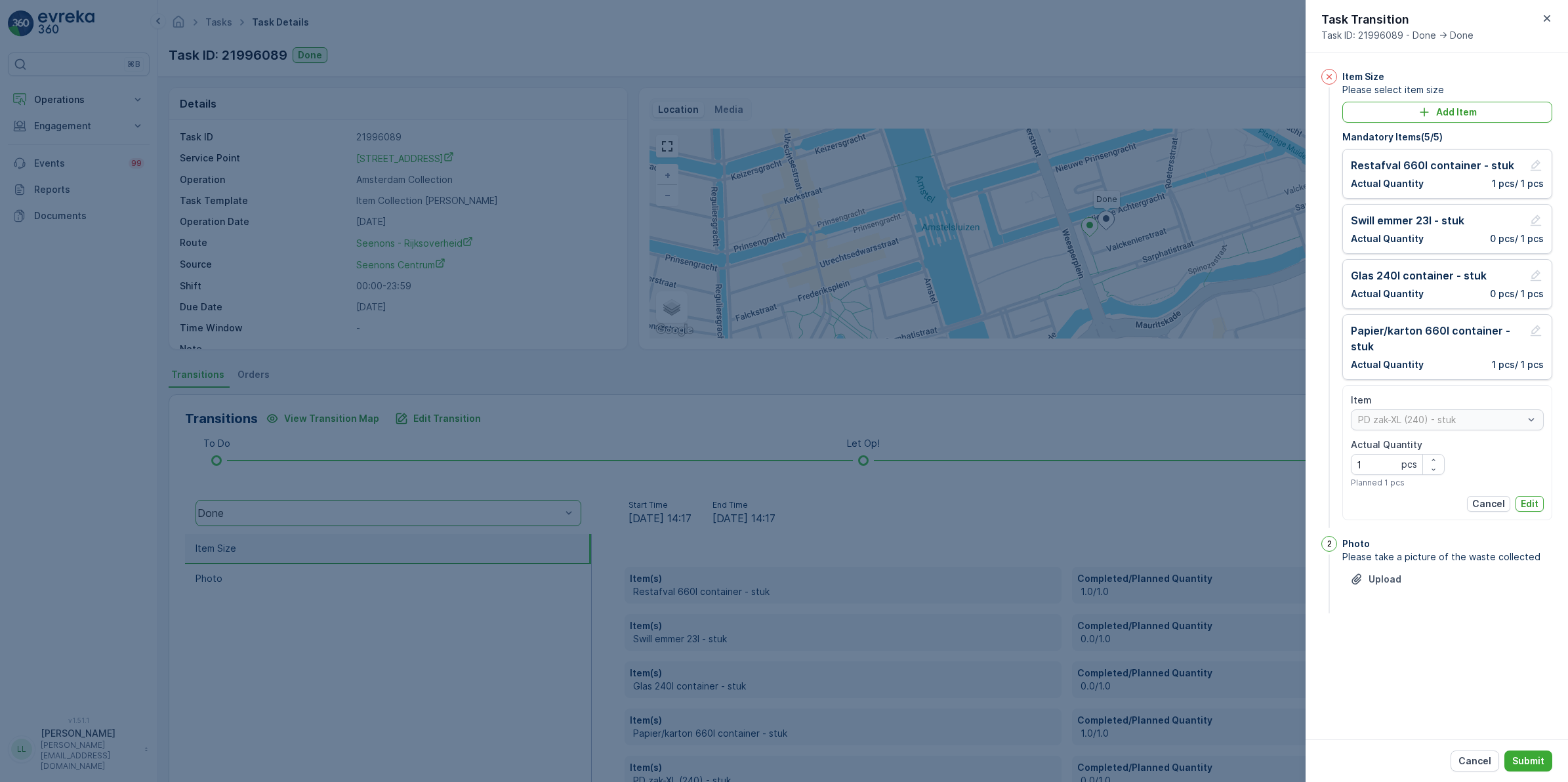
drag, startPoint x: 1538, startPoint y: 502, endPoint x: 1538, endPoint y: 531, distance: 29.0
click at [1538, 501] on button "Edit" at bounding box center [1529, 504] width 28 height 16
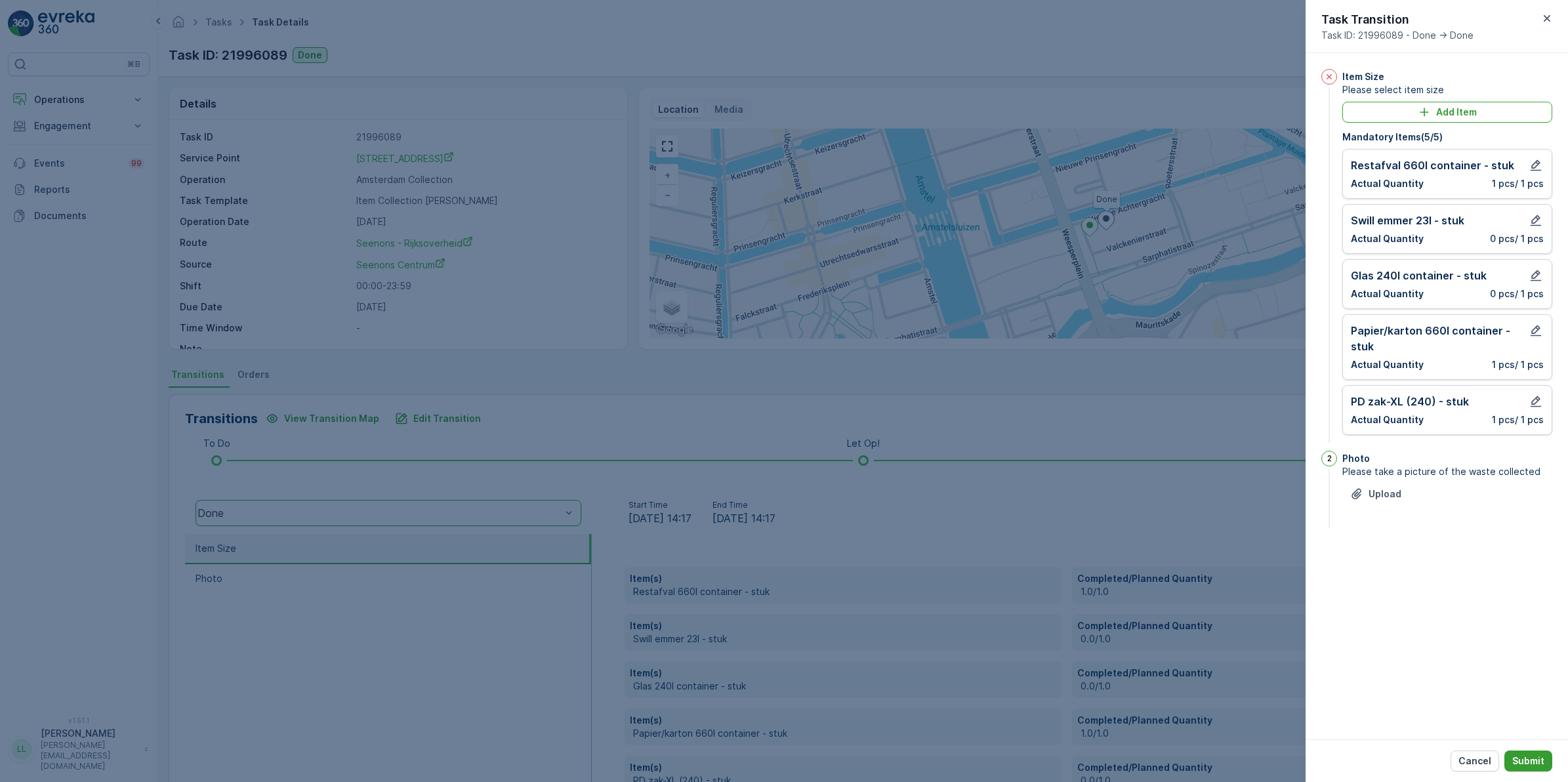
click at [1542, 756] on p "Submit" at bounding box center [1527, 761] width 32 height 13
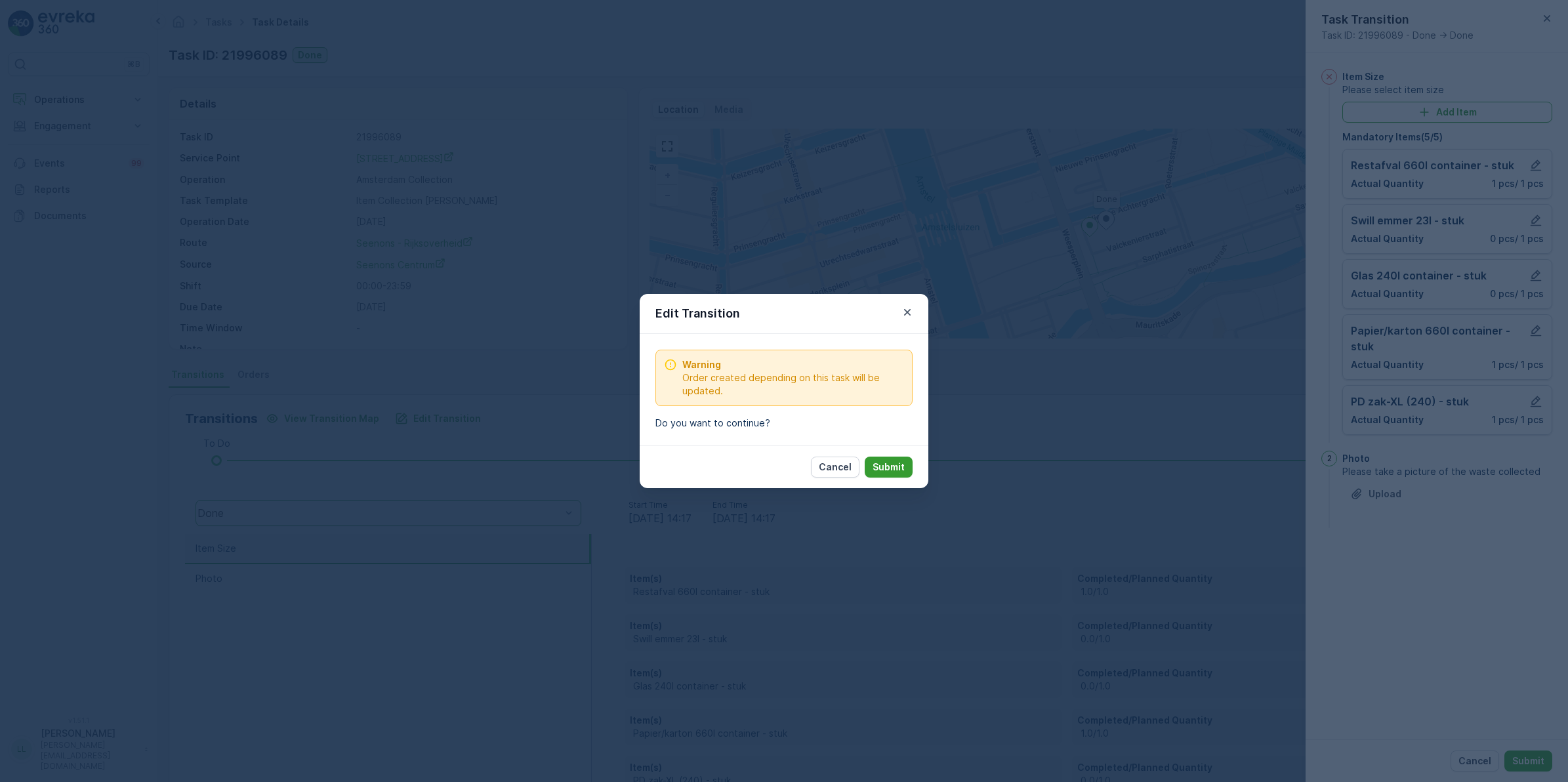
click at [900, 467] on p "Submit" at bounding box center [888, 467] width 32 height 13
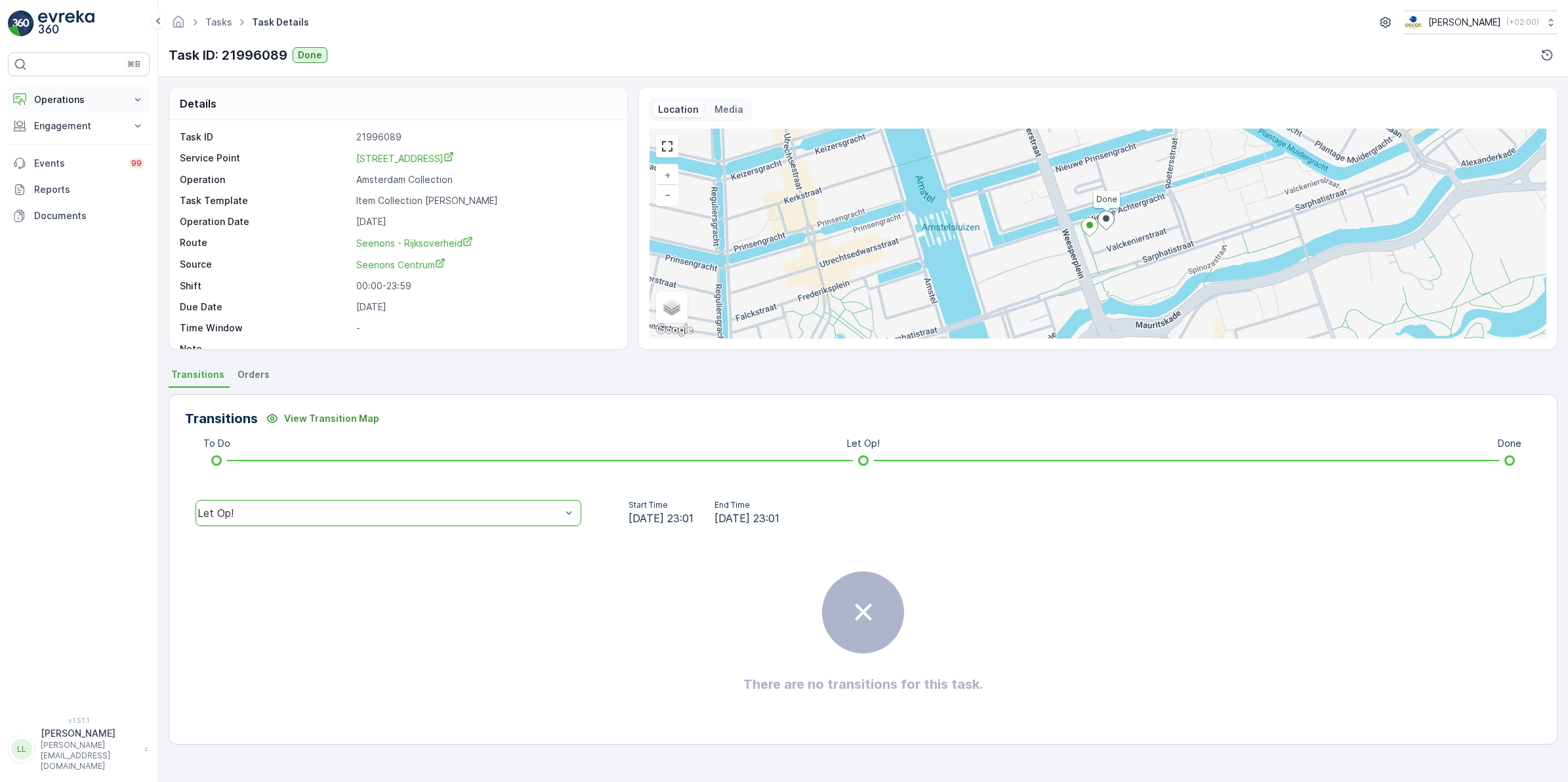
click at [97, 100] on p "Operations" at bounding box center [79, 100] width 90 height 13
click at [84, 157] on p "Routes & Tasks" at bounding box center [67, 158] width 68 height 13
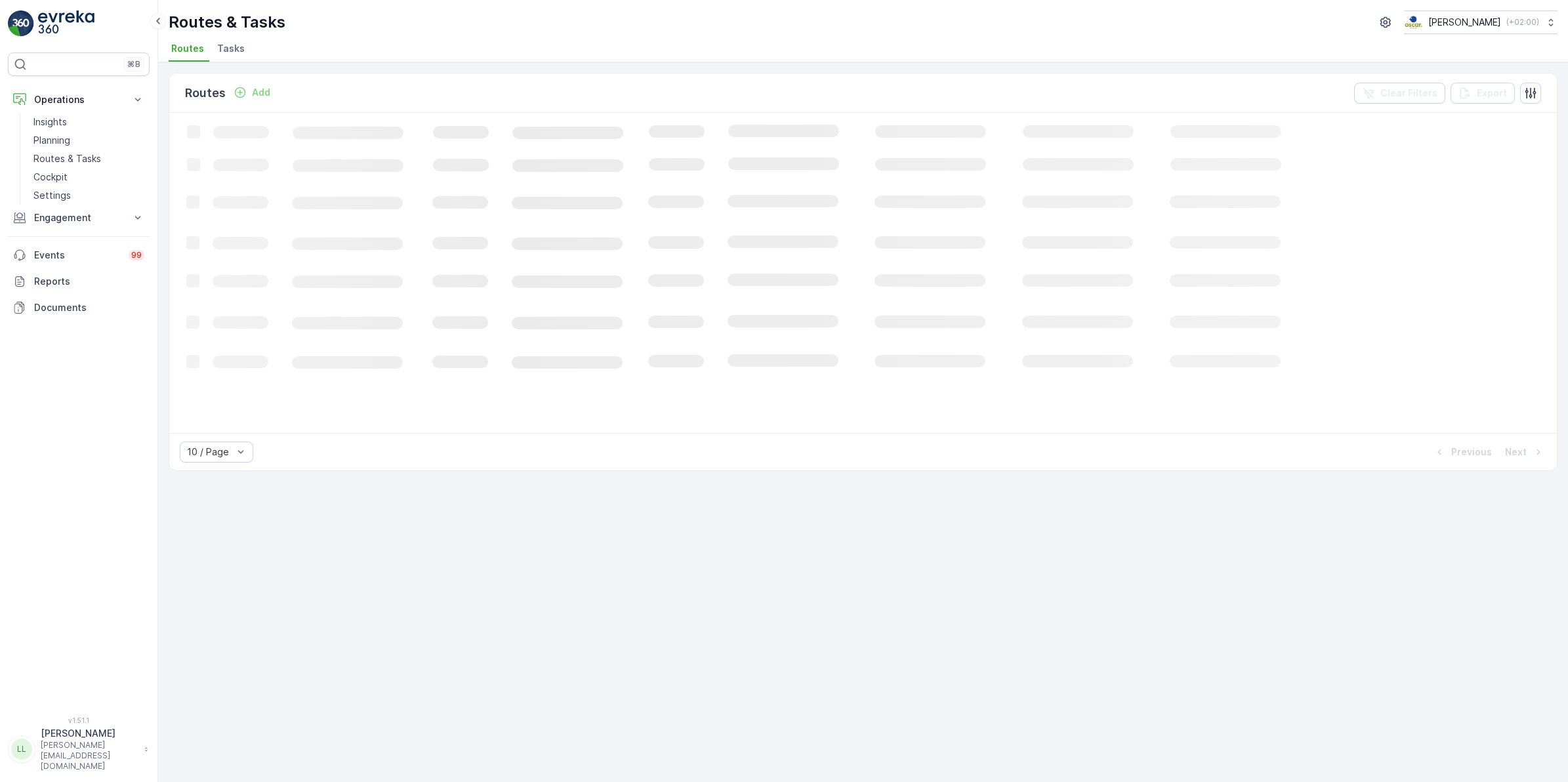
click at [237, 51] on span "Tasks" at bounding box center [231, 48] width 27 height 13
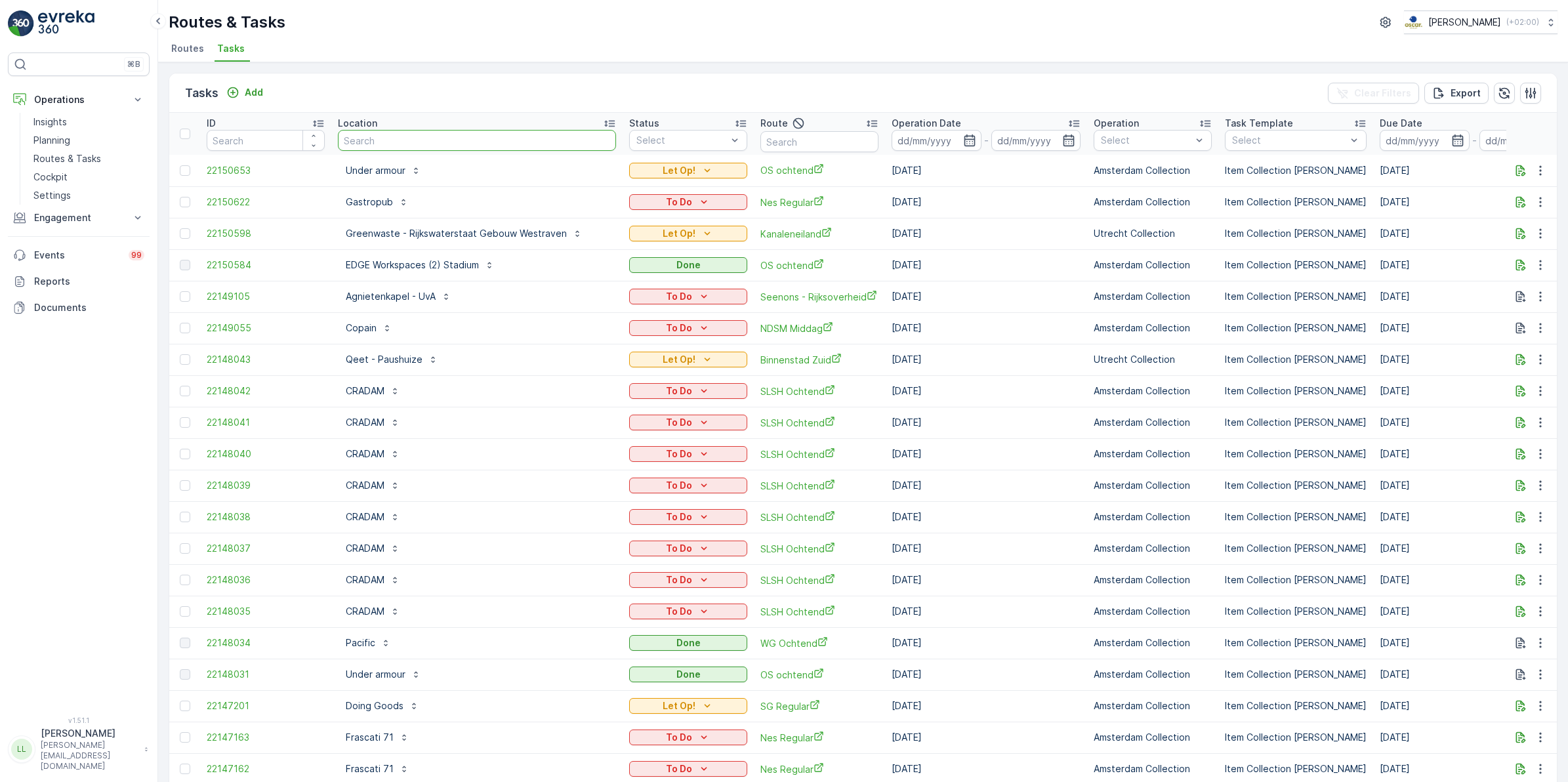
click at [489, 146] on input "text" at bounding box center [477, 140] width 278 height 21
type input "jord"
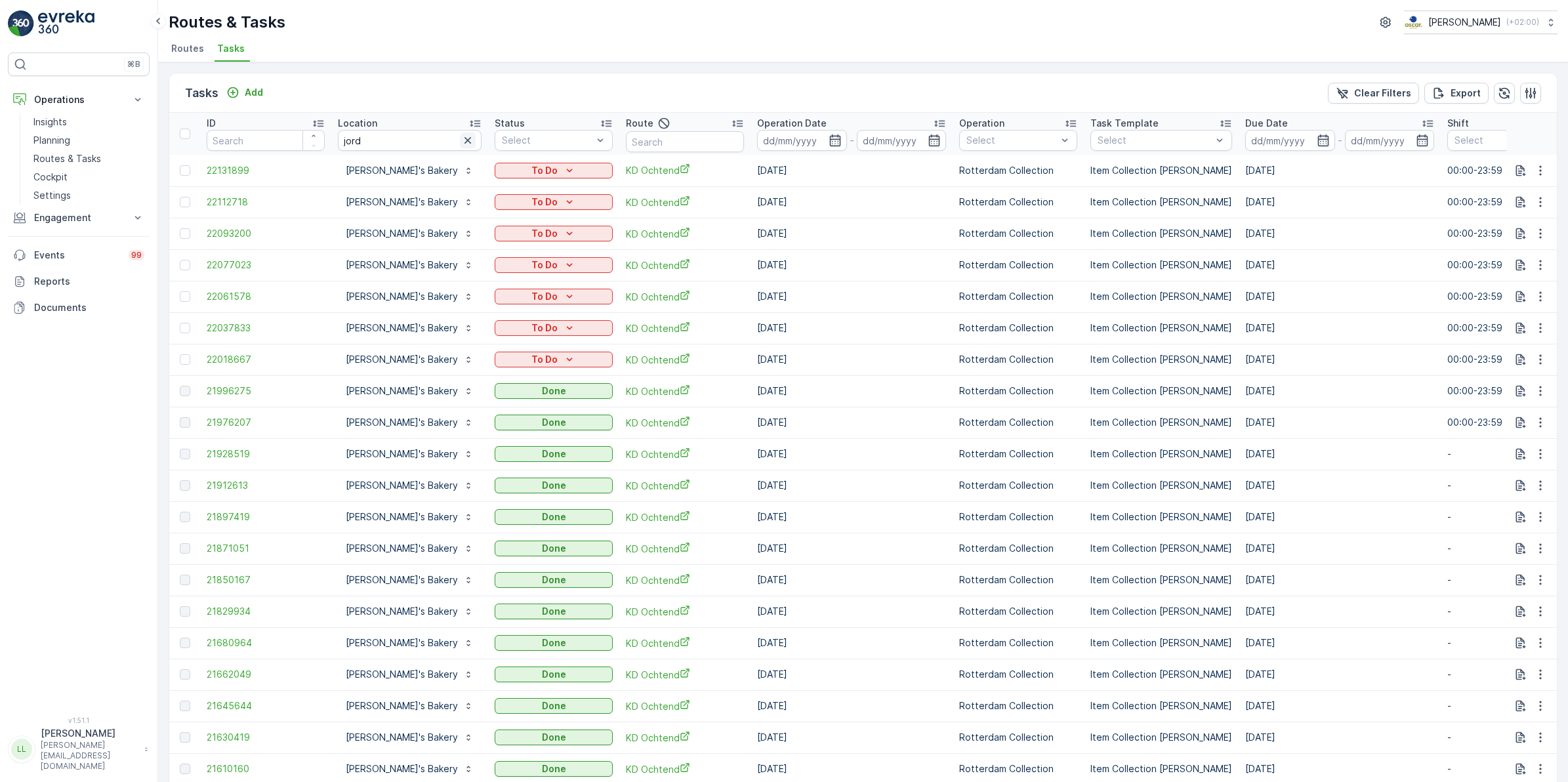
click at [461, 139] on icon "button" at bounding box center [467, 140] width 13 height 13
click at [631, 145] on input "text" at bounding box center [685, 141] width 118 height 21
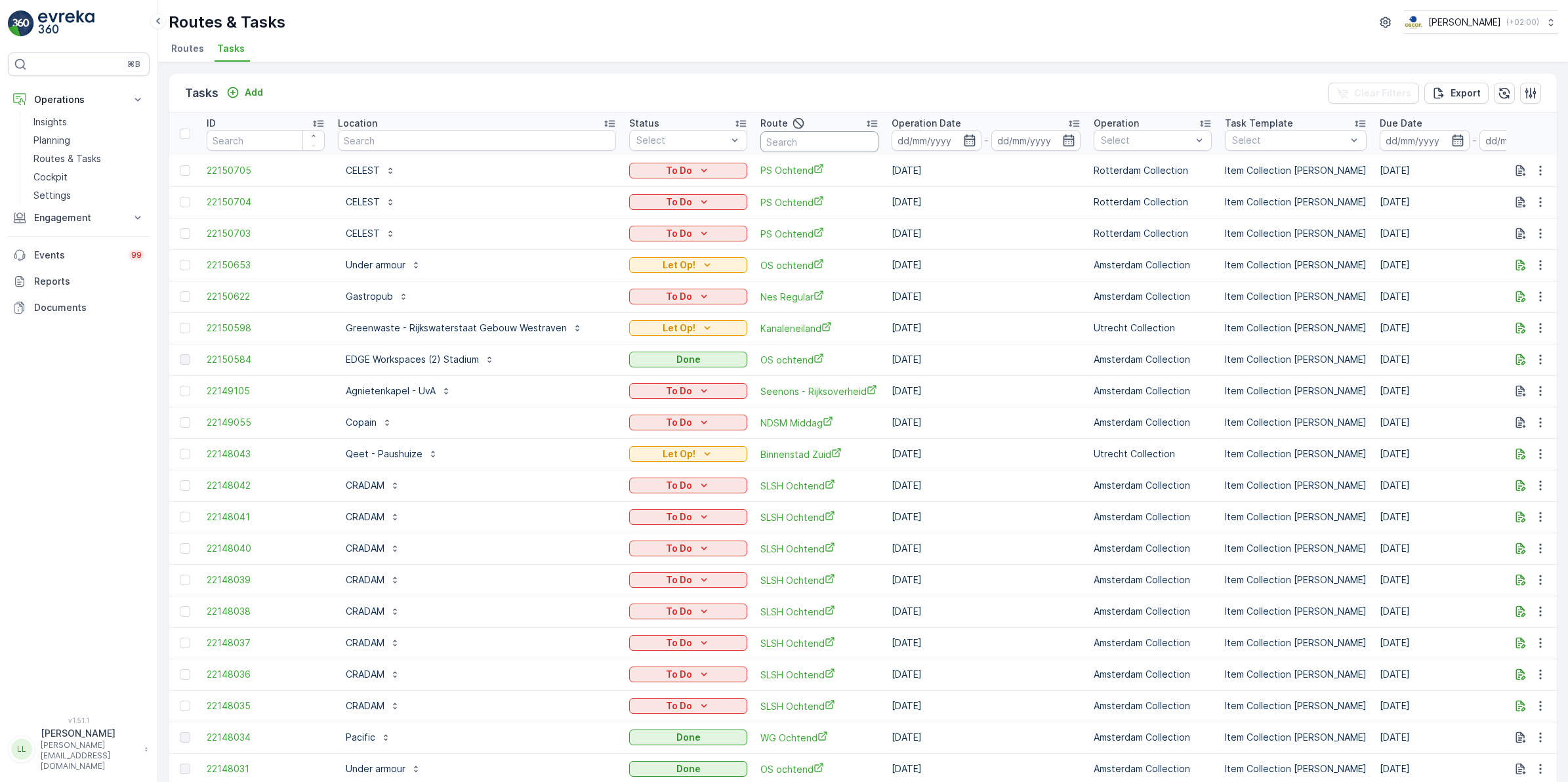
click at [764, 136] on input "text" at bounding box center [819, 141] width 118 height 21
type input "sg"
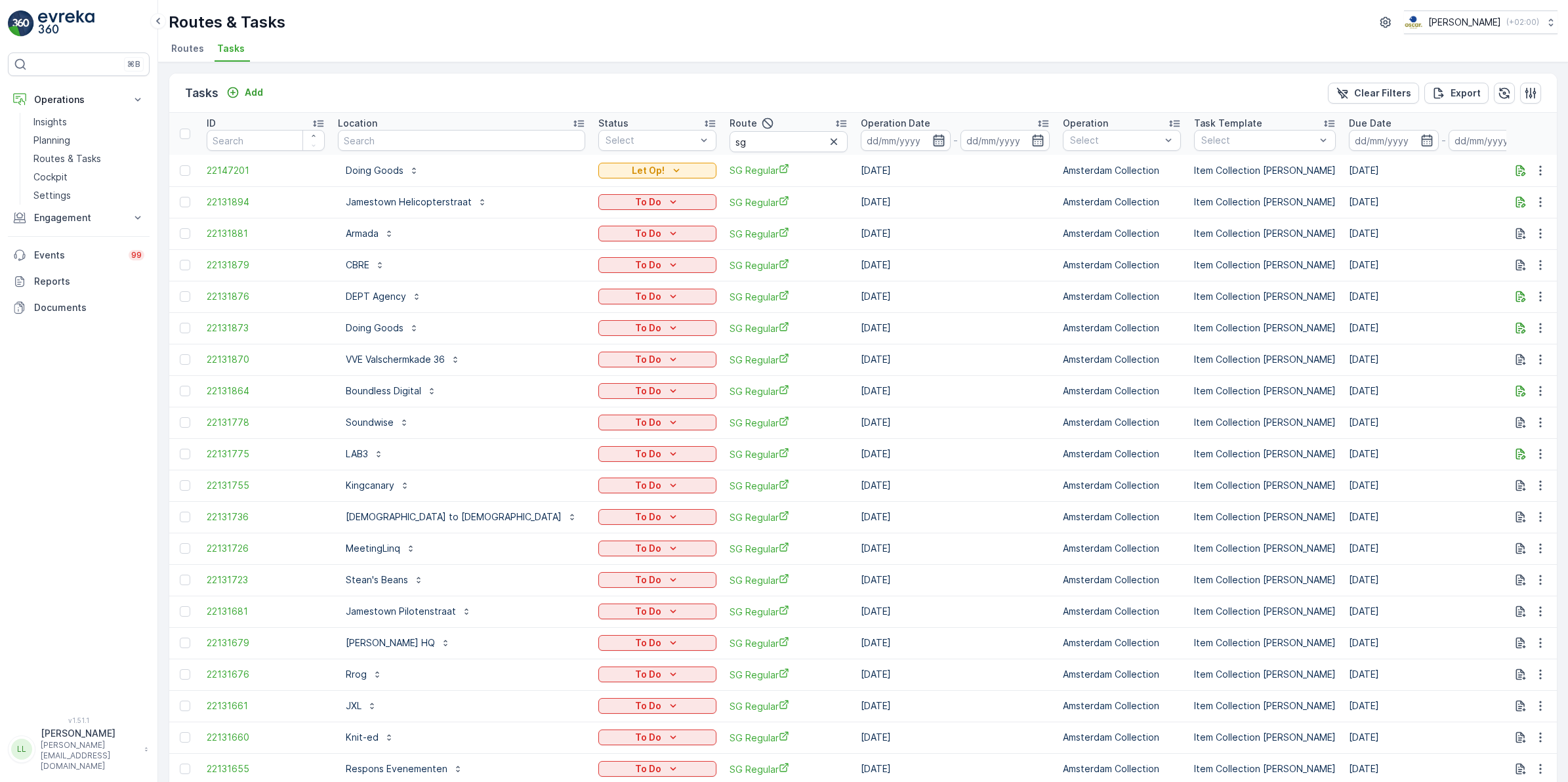
click at [933, 146] on icon "button" at bounding box center [939, 140] width 11 height 12
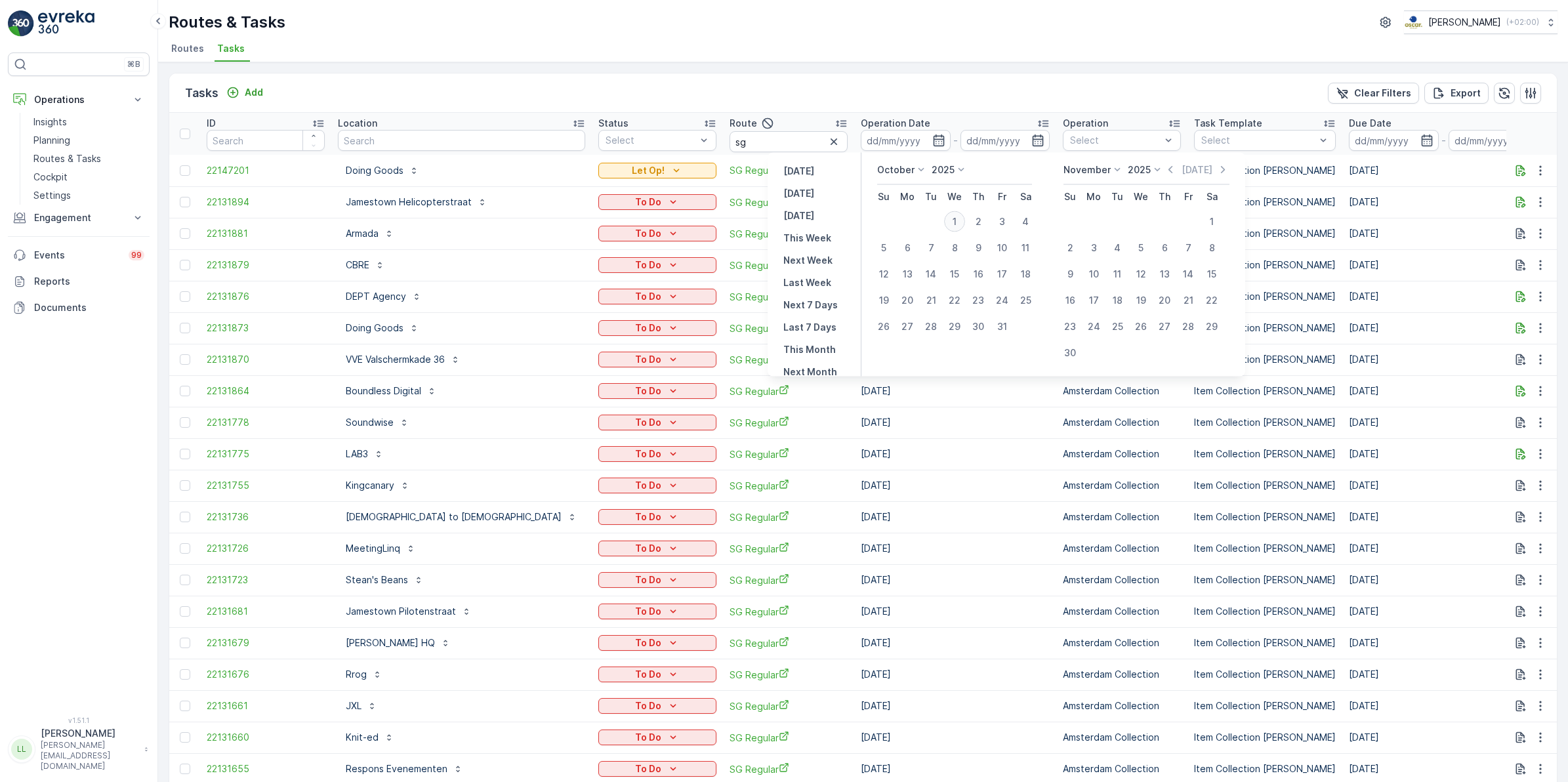
click at [959, 220] on div "1" at bounding box center [954, 221] width 21 height 21
type input "[DATE]"
click at [959, 220] on div "1" at bounding box center [954, 221] width 21 height 21
type input "[DATE]"
click at [959, 220] on div "1" at bounding box center [954, 221] width 21 height 21
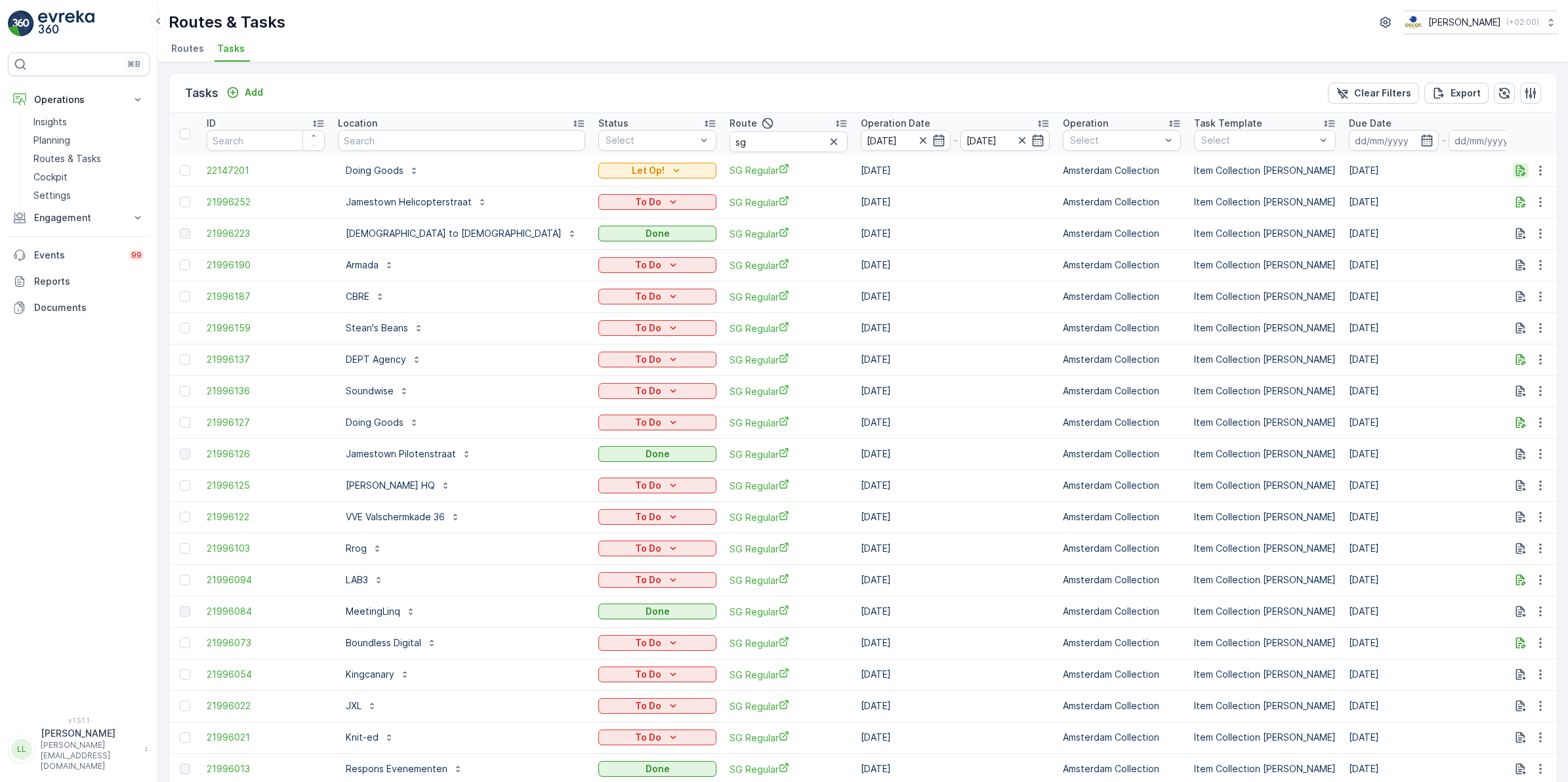
click at [1515, 175] on icon "button" at bounding box center [1520, 171] width 13 height 13
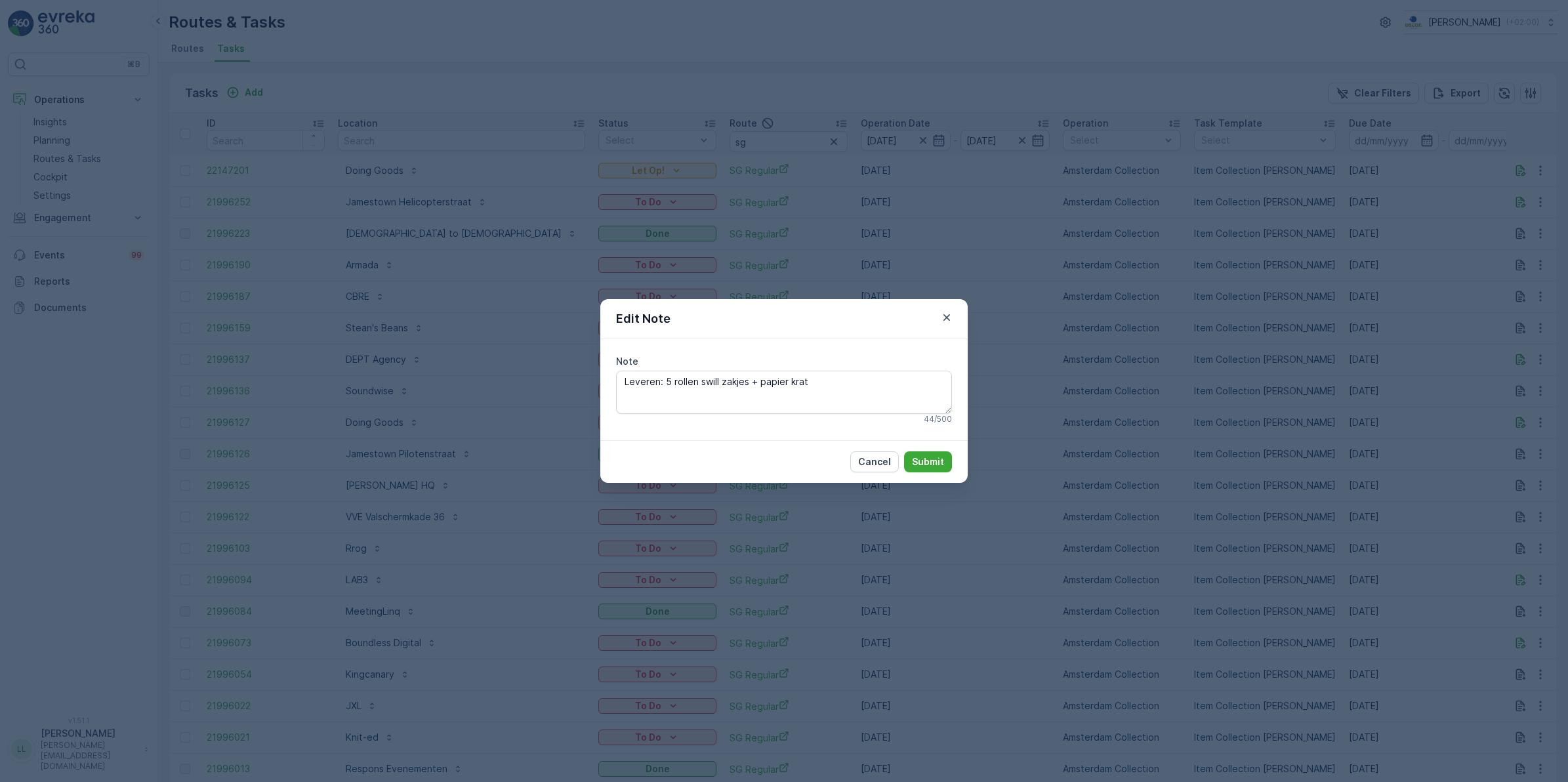
click at [1157, 312] on div "Edit Note Note Leveren: 5 rollen swill zakjes + papier krat 44 / 500 Cancel Sub…" at bounding box center [784, 391] width 1568 height 782
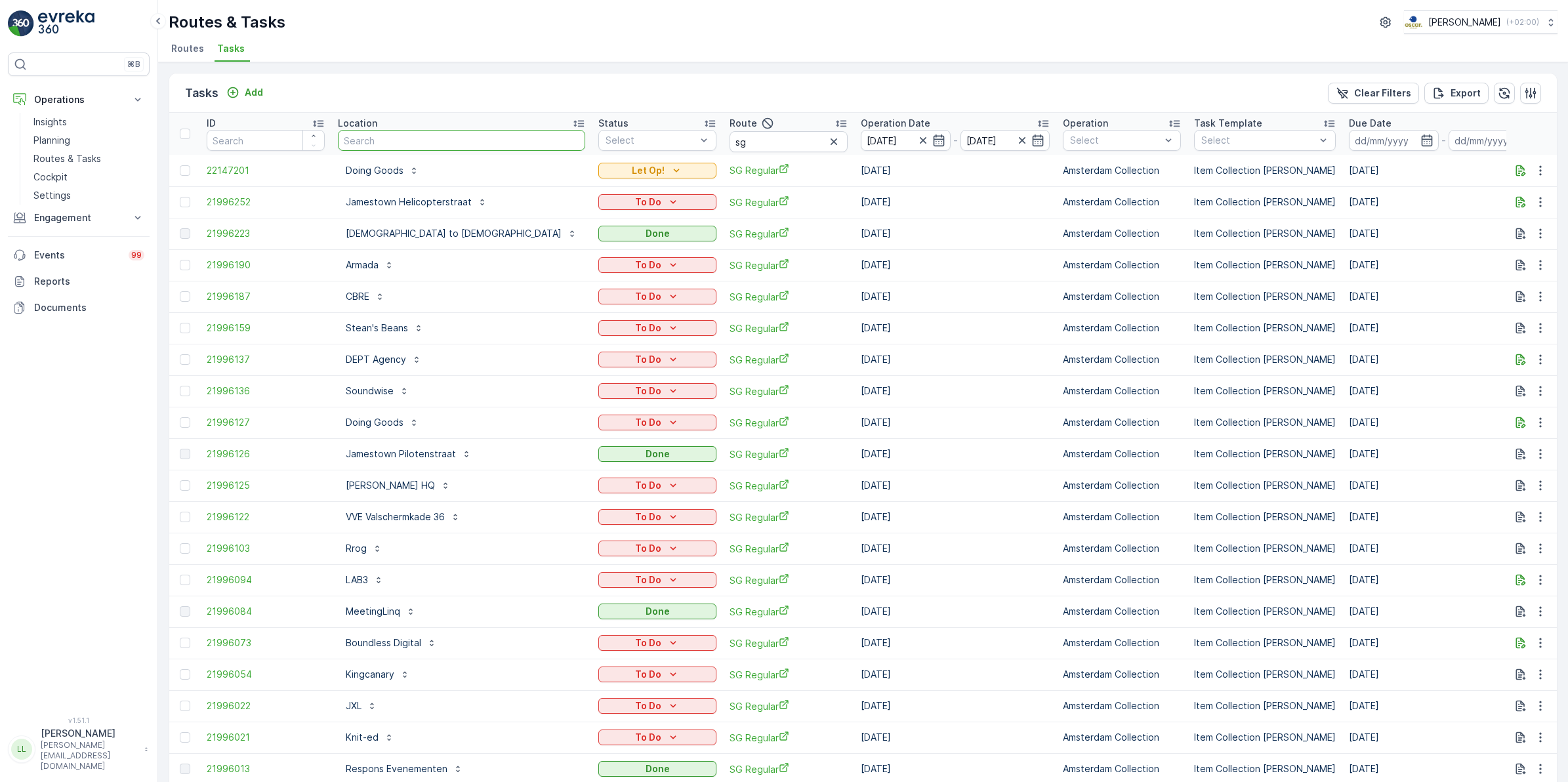
click at [421, 146] on input "text" at bounding box center [462, 140] width 248 height 21
type input "j"
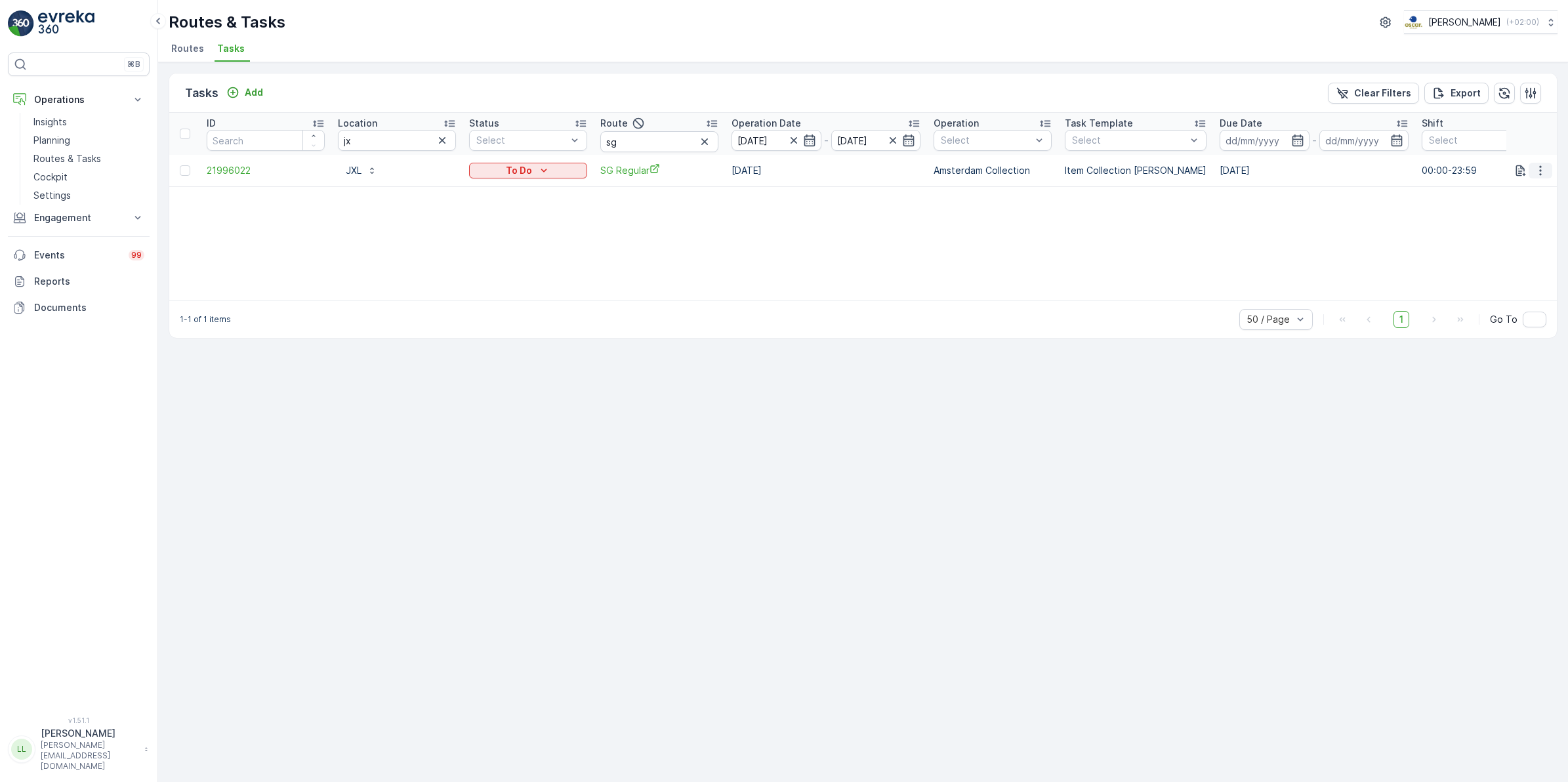
click at [1540, 174] on icon "button" at bounding box center [1540, 170] width 2 height 10
click at [1529, 227] on span "Change Route" at bounding box center [1506, 226] width 64 height 13
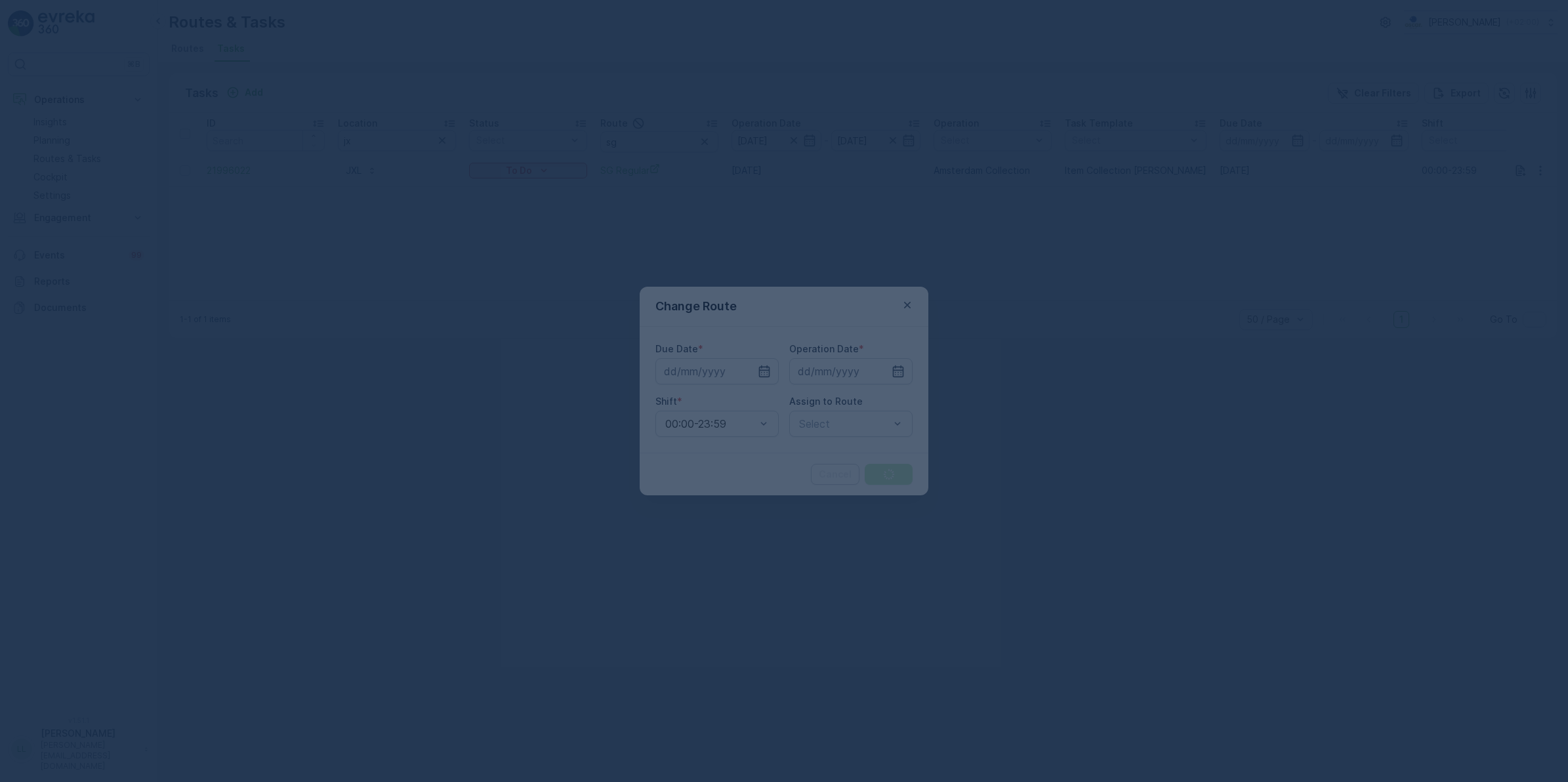
type input "[DATE]"
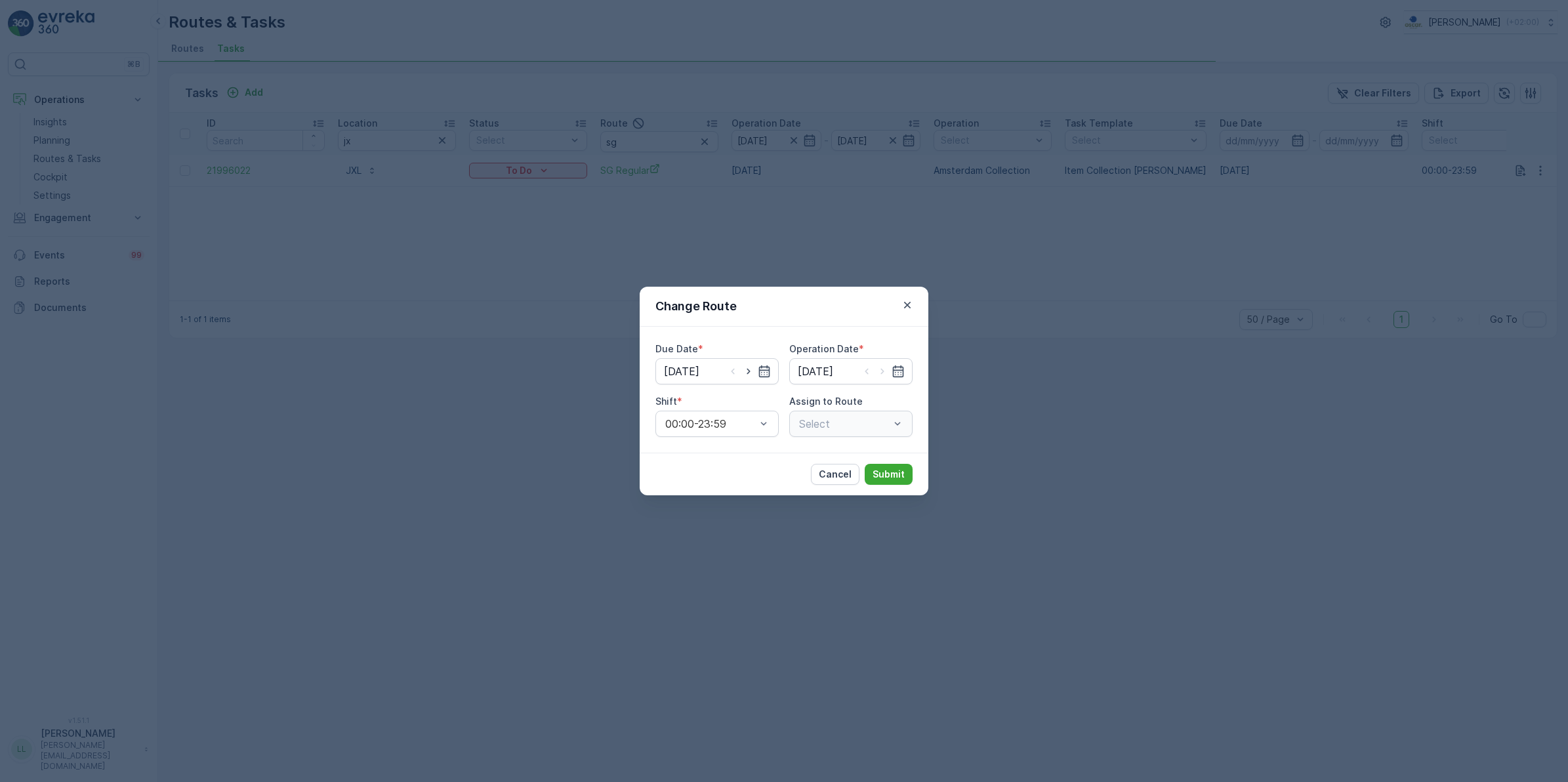
click at [860, 427] on div "Select" at bounding box center [851, 424] width 123 height 26
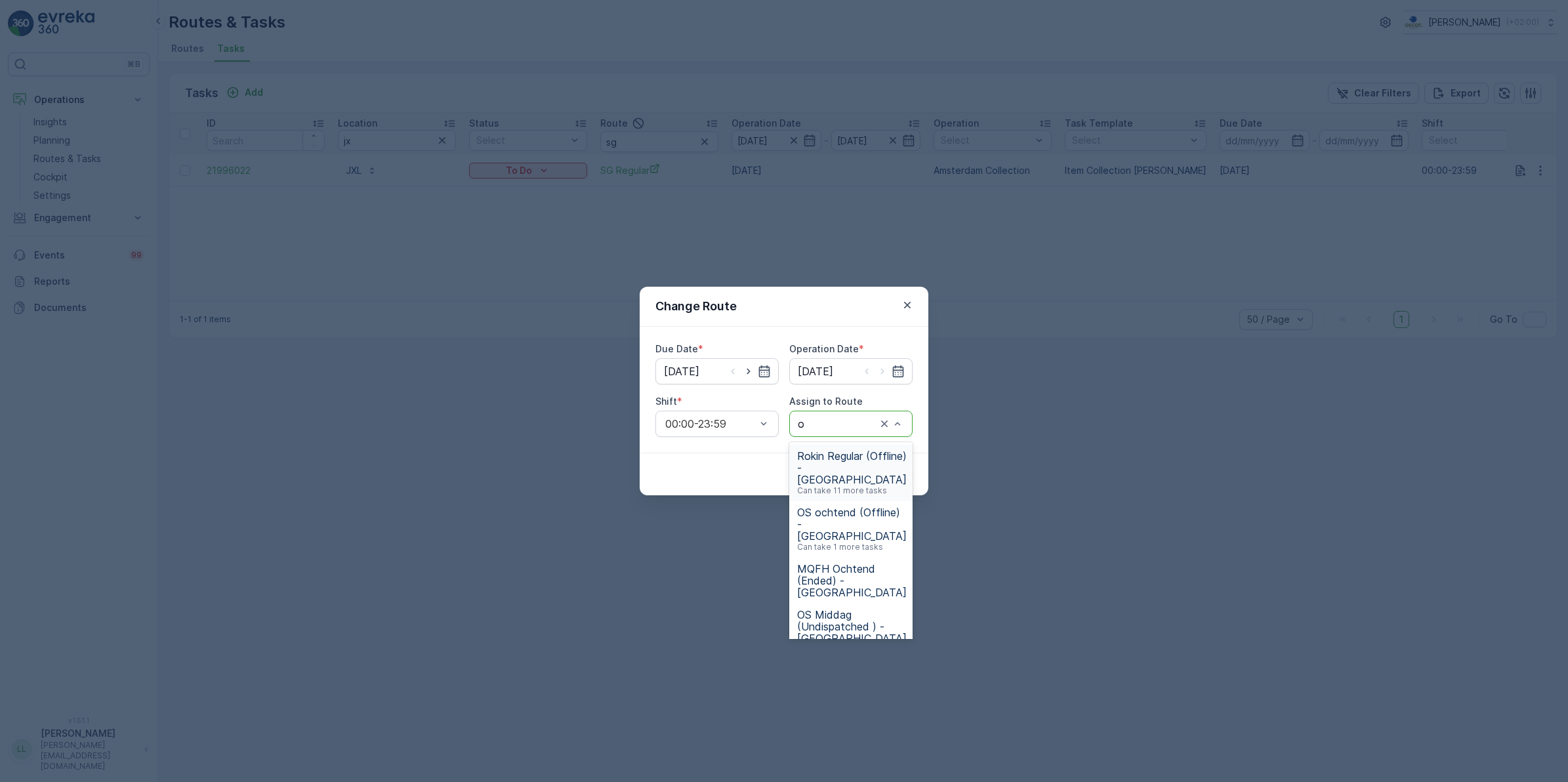
type input "os"
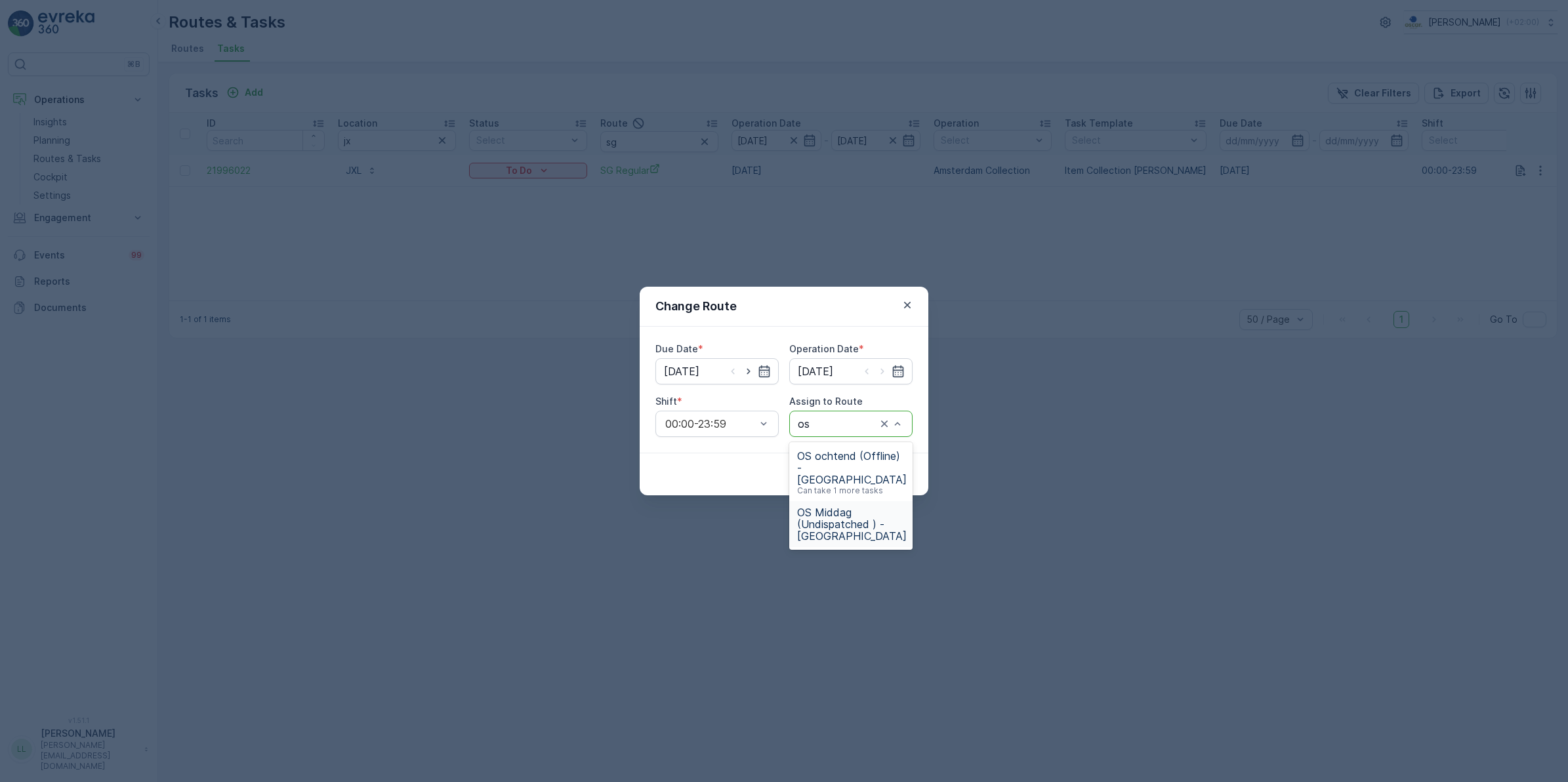
click at [859, 506] on span "OS Middag (Undispatched ) - Amsterdam" at bounding box center [851, 523] width 110 height 35
click at [897, 473] on p "Submit" at bounding box center [888, 474] width 32 height 13
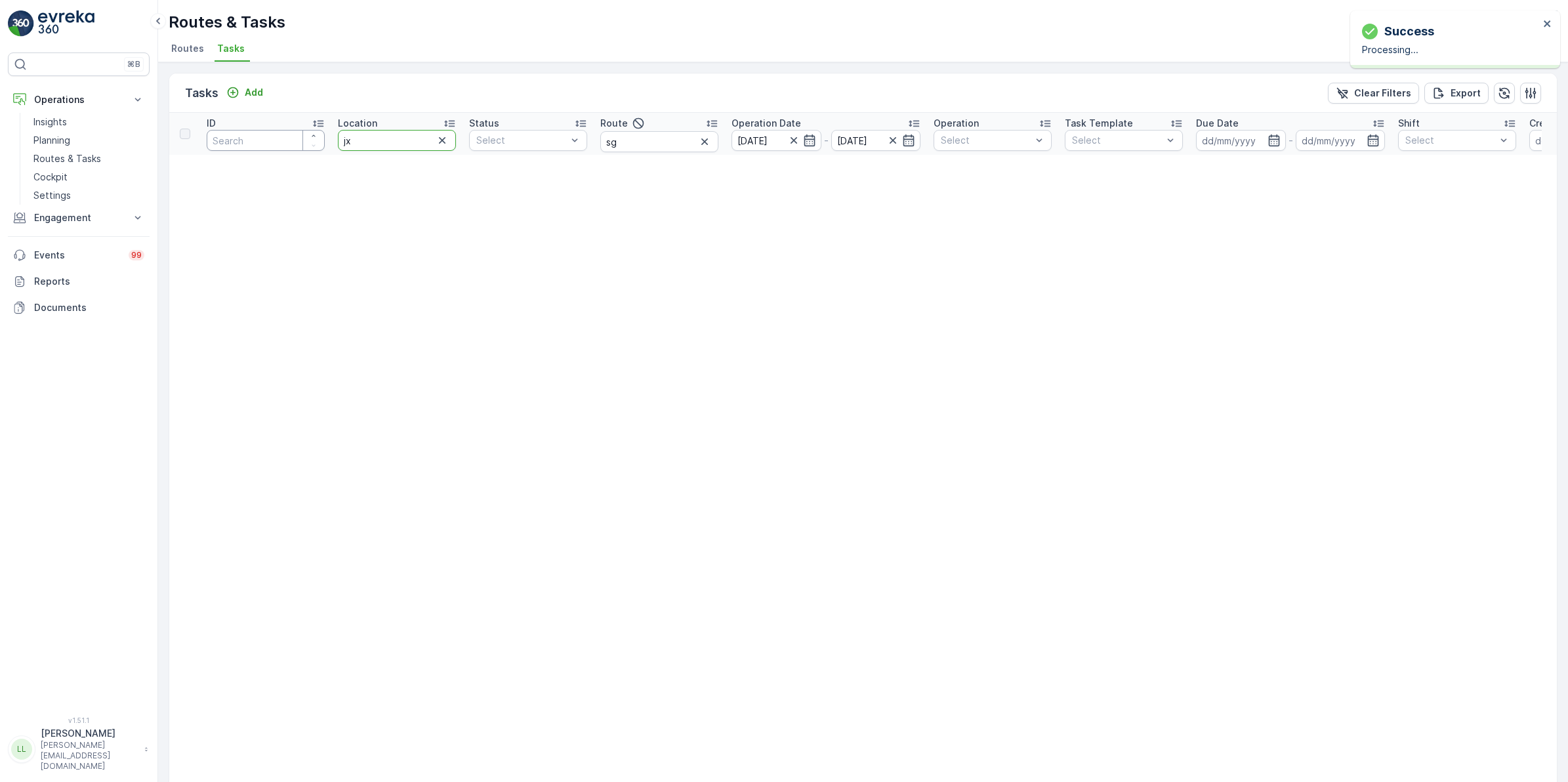
drag, startPoint x: 401, startPoint y: 132, endPoint x: 283, endPoint y: 139, distance: 118.2
click at [283, 139] on tr "ID Location jx Status Select Route sg Operation Date 01.10.2025 - 01.10.2025 Op…" at bounding box center [1151, 134] width 1964 height 42
type input "king"
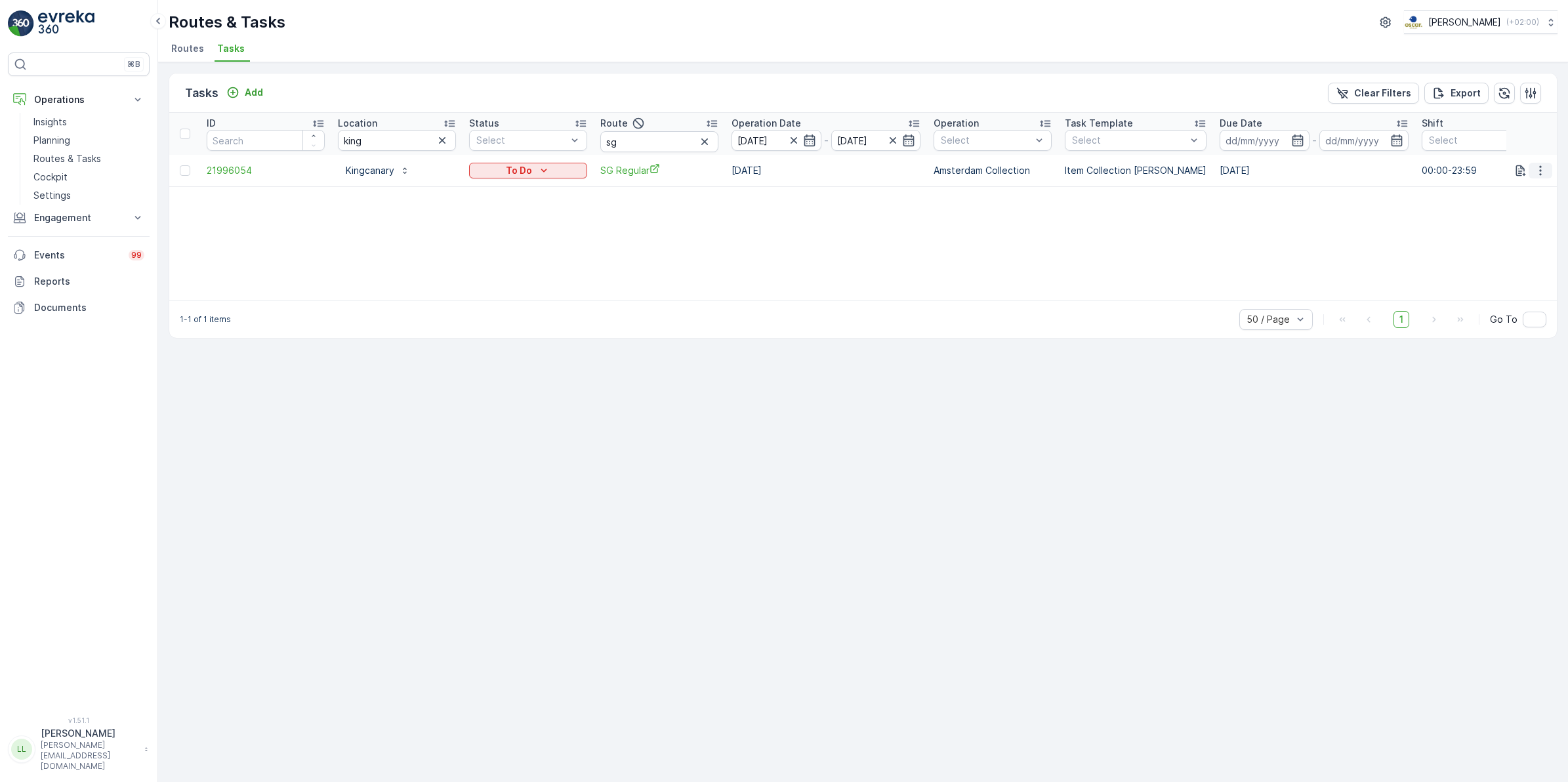
click at [1538, 164] on icon "button" at bounding box center [1540, 171] width 13 height 13
click at [1524, 220] on span "Change Route" at bounding box center [1506, 226] width 64 height 13
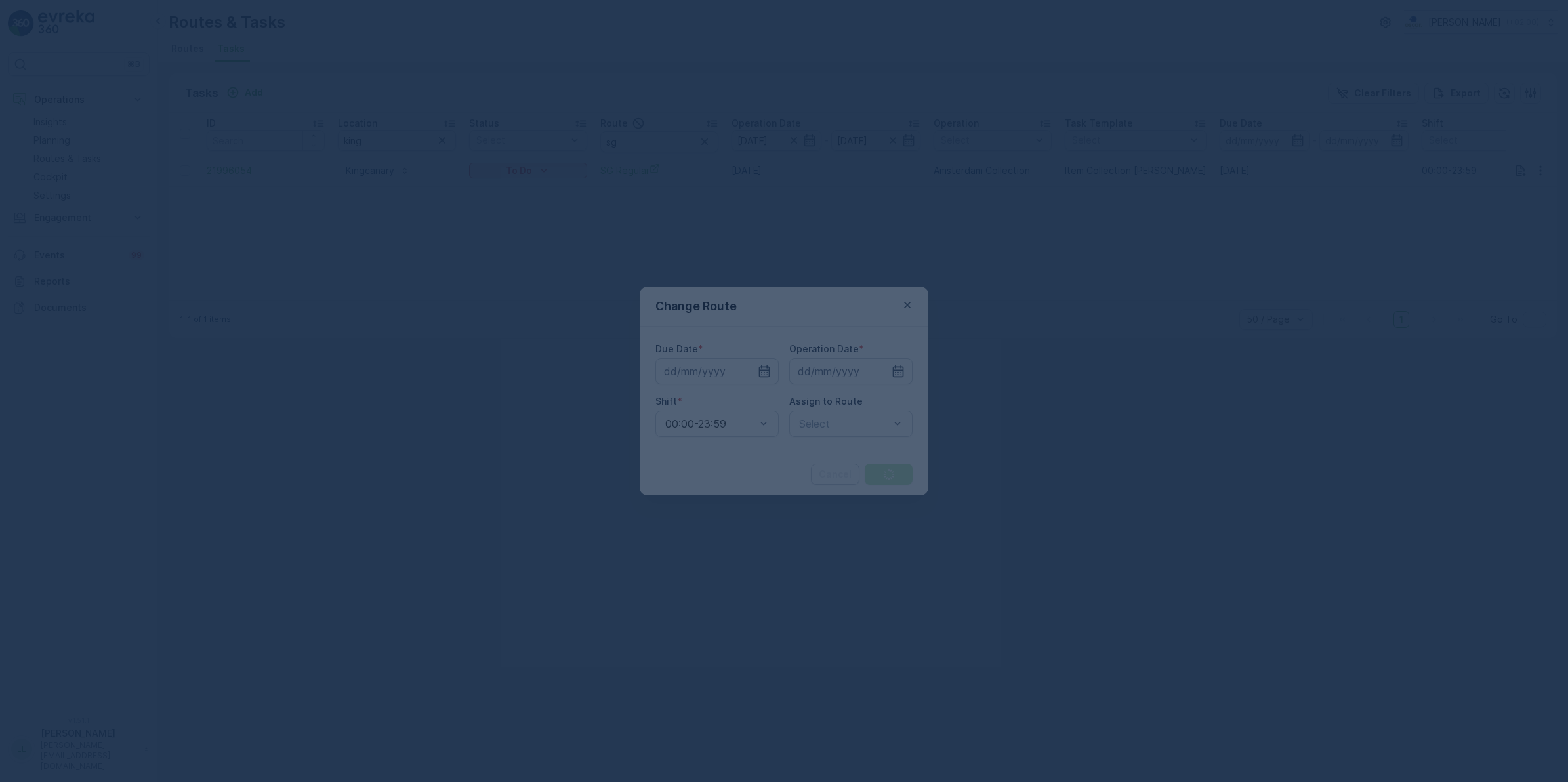
type input "[DATE]"
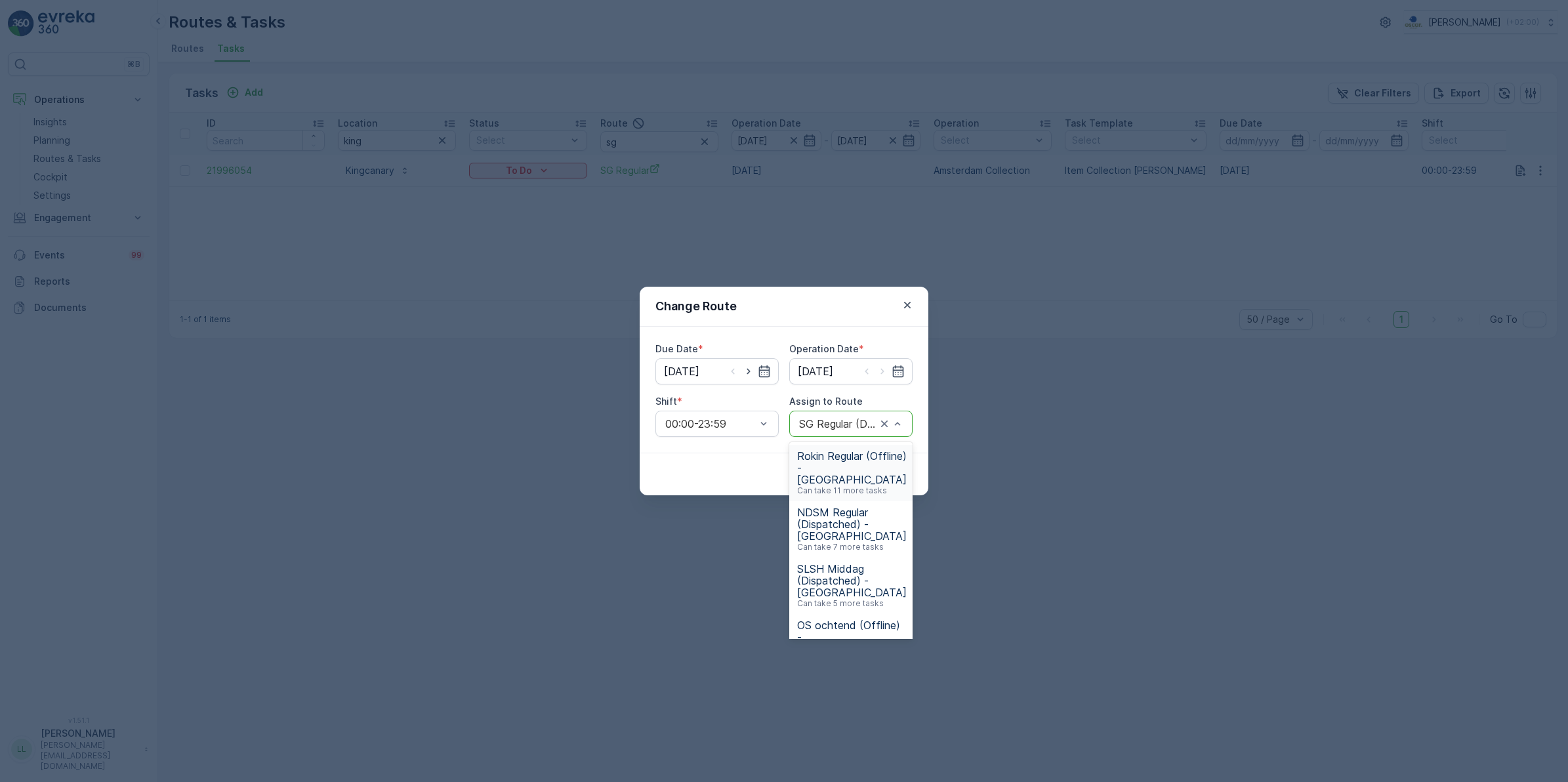
click at [838, 417] on div "SG Regular (Dispatched) - Amsterdam" at bounding box center [851, 424] width 123 height 26
type input "os"
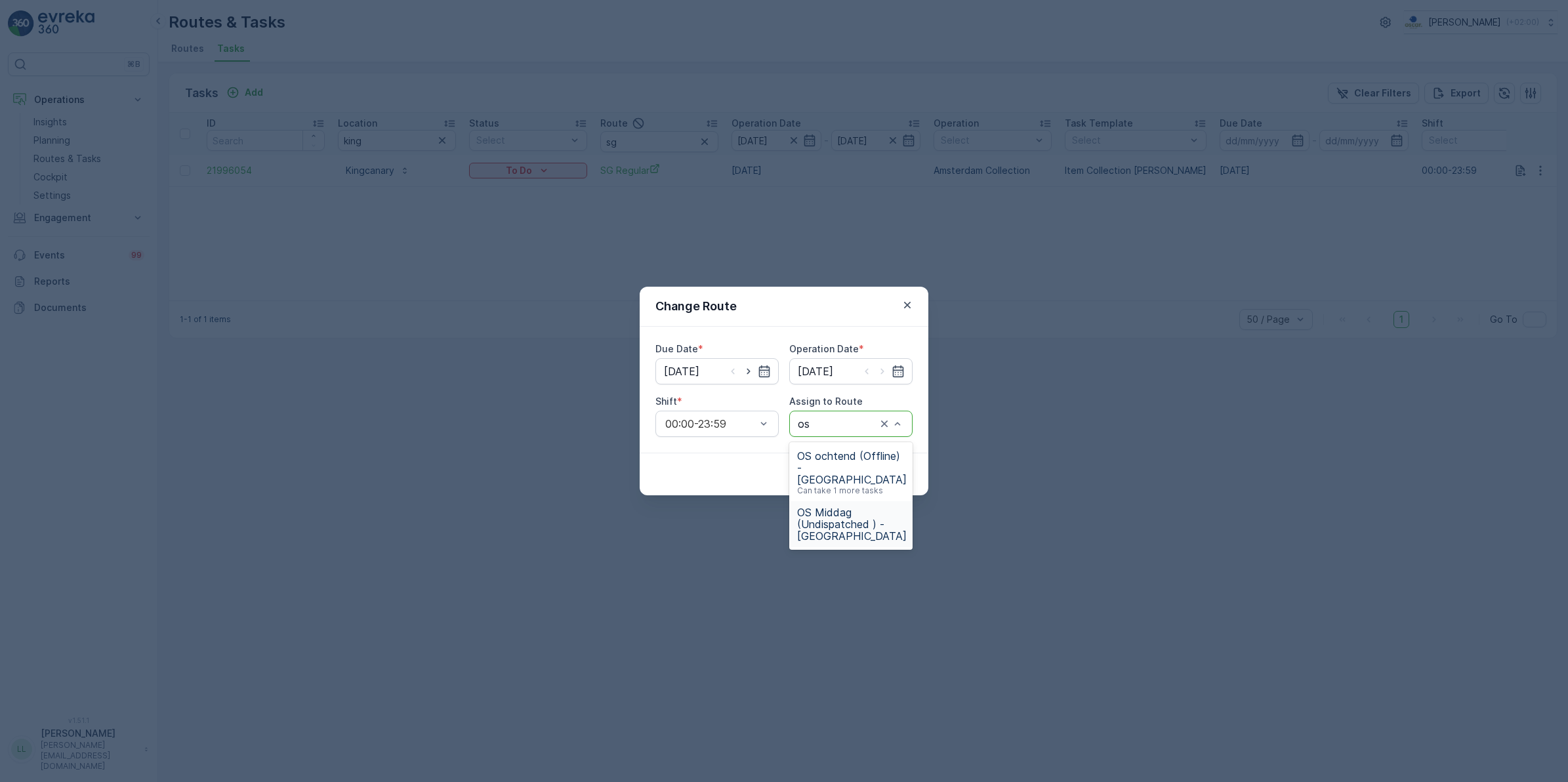
click at [831, 522] on span "OS Middag (Undispatched ) - Amsterdam" at bounding box center [851, 523] width 110 height 35
click at [892, 473] on p "Submit" at bounding box center [888, 474] width 32 height 13
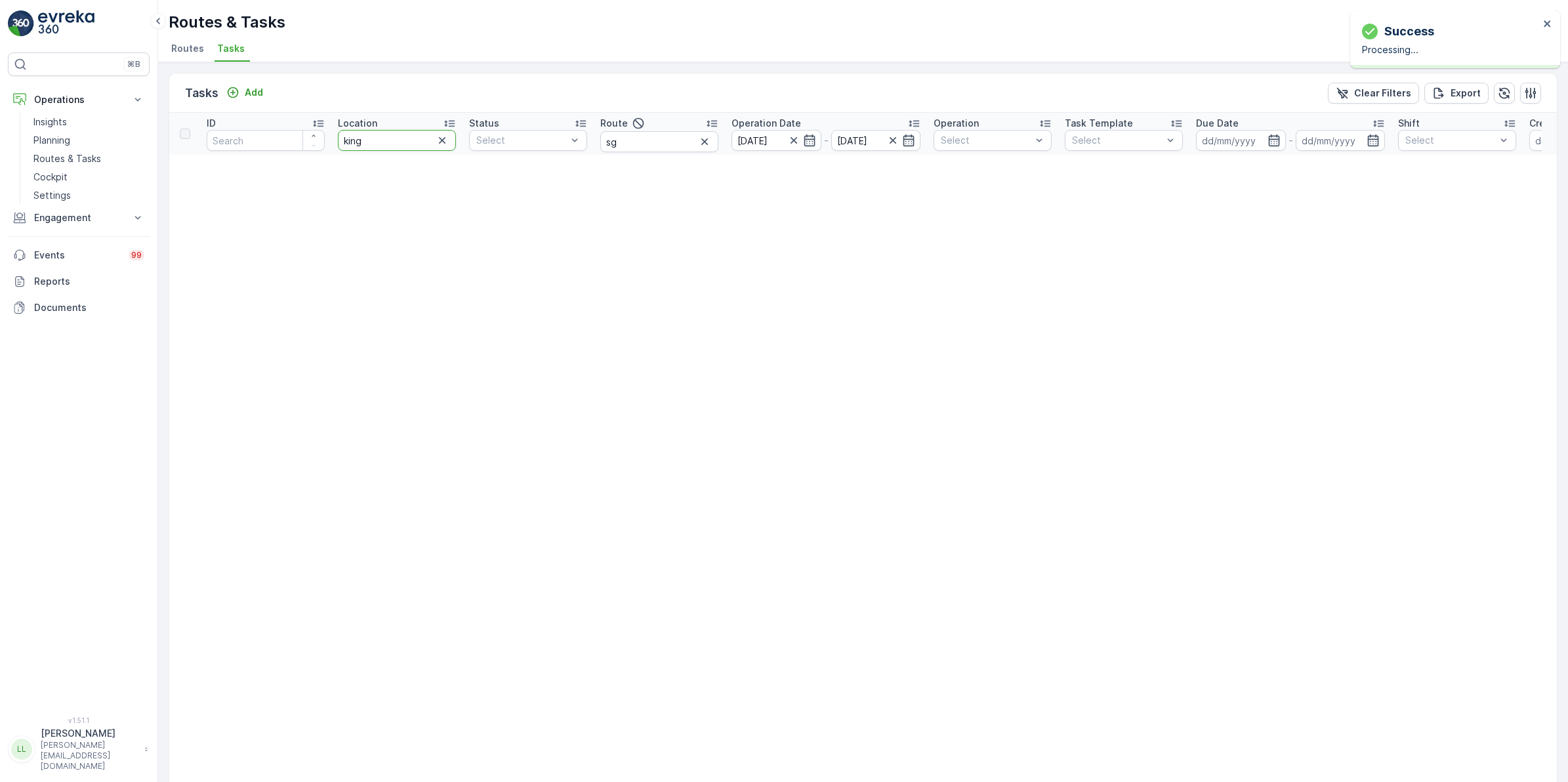
drag, startPoint x: 386, startPoint y: 139, endPoint x: 326, endPoint y: 141, distance: 60.0
click at [326, 141] on tr "ID Location king Status Select Route sg Operation Date 01.10.2025 - 01.10.2025 …" at bounding box center [1151, 134] width 1964 height 42
type input "lab 3"
click at [398, 139] on input "lab 3" at bounding box center [397, 140] width 118 height 21
type input "lab"
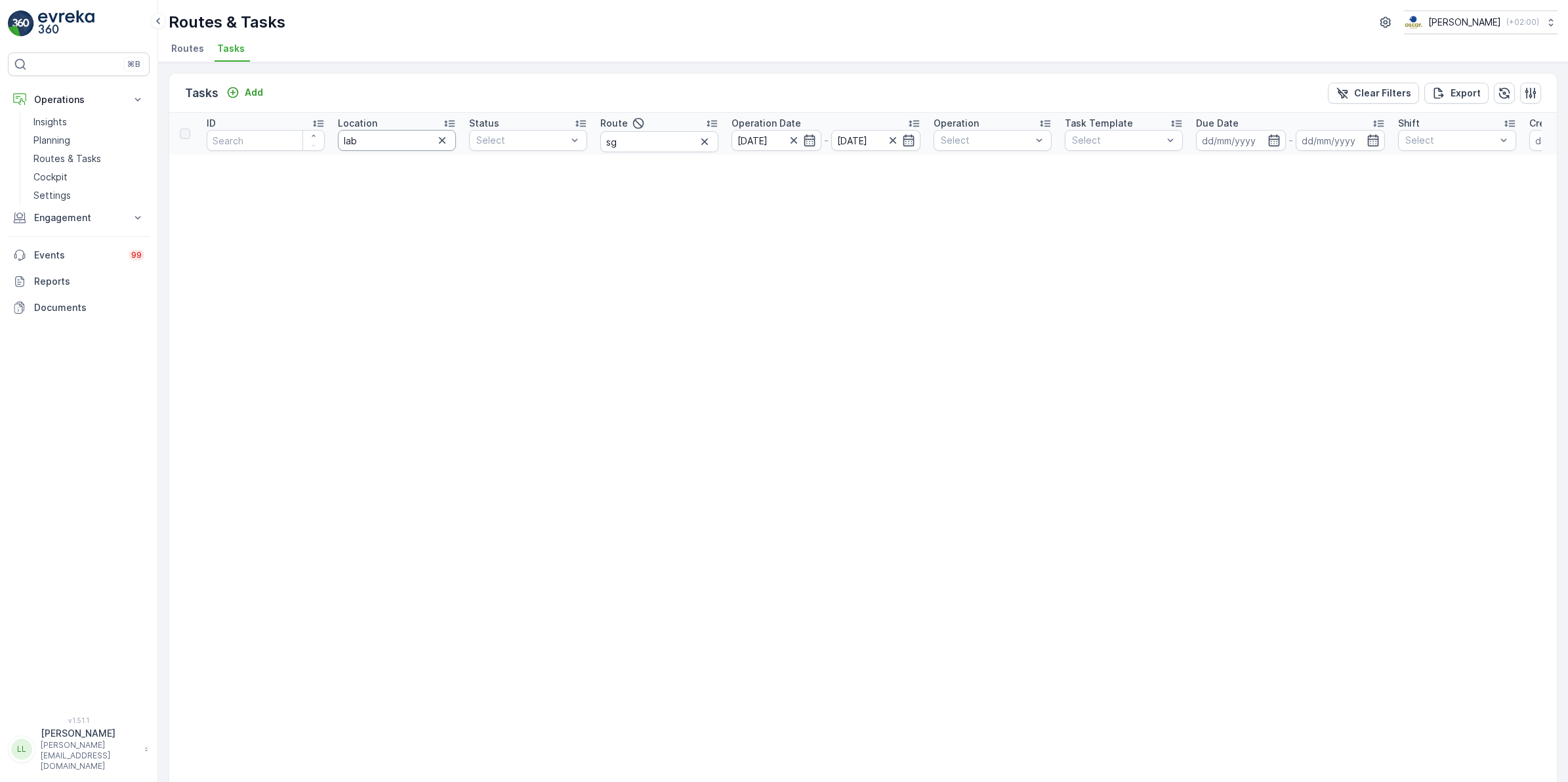
click at [392, 144] on input "lab" at bounding box center [397, 140] width 118 height 21
type input "lab"
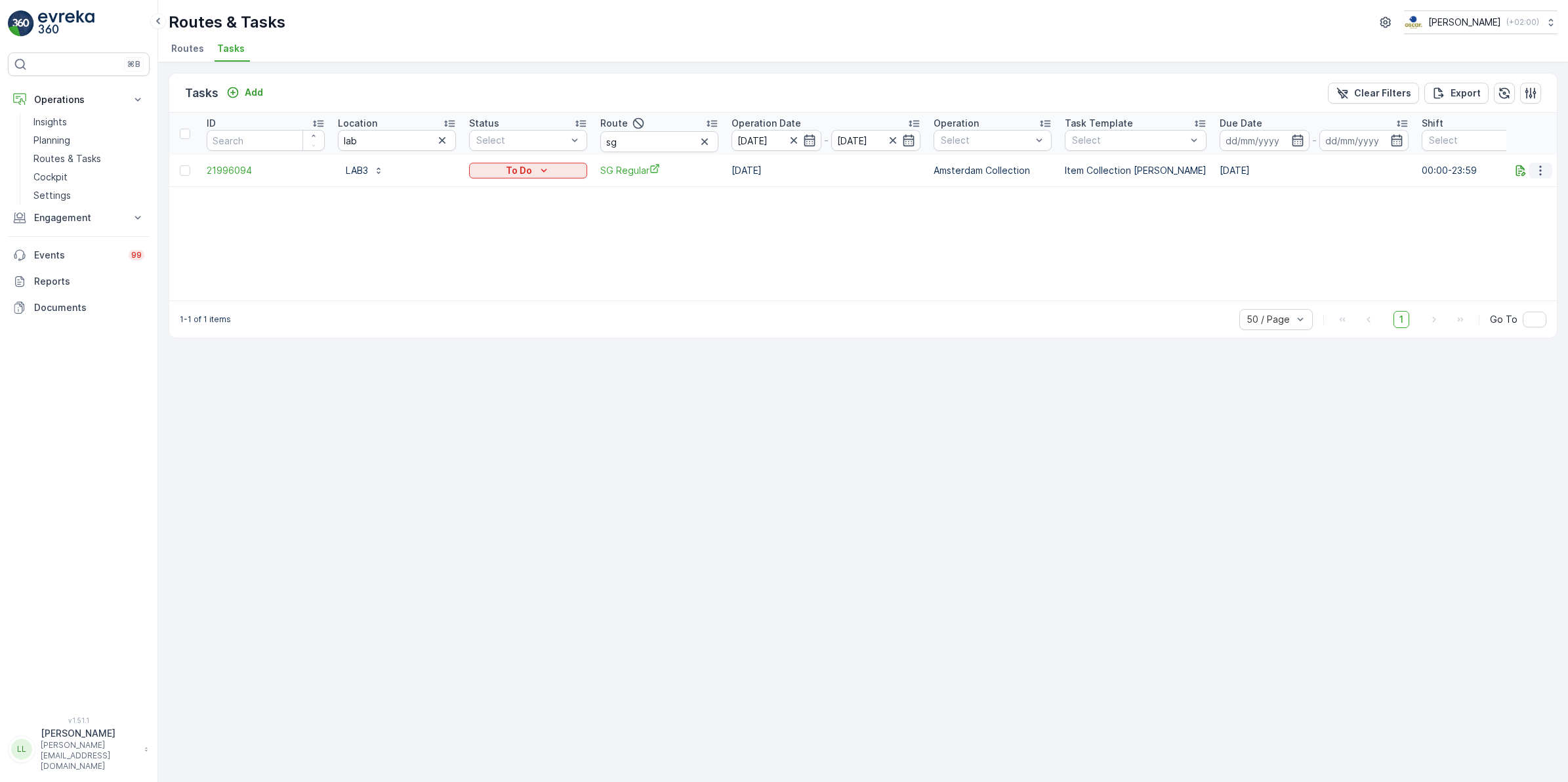
click at [1540, 171] on icon "button" at bounding box center [1540, 171] width 13 height 13
click at [1532, 224] on span "Change Route" at bounding box center [1506, 226] width 64 height 13
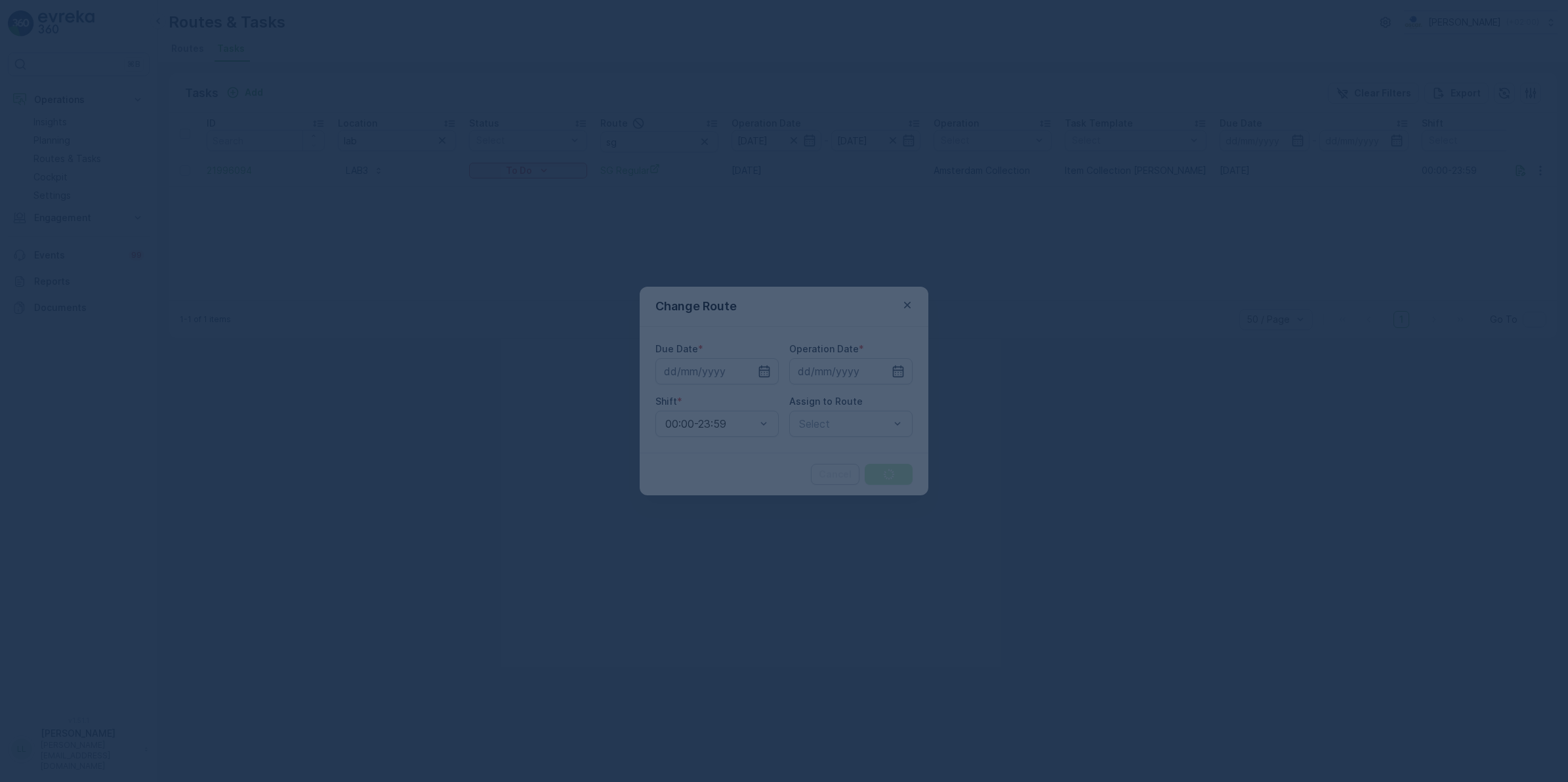
type input "[DATE]"
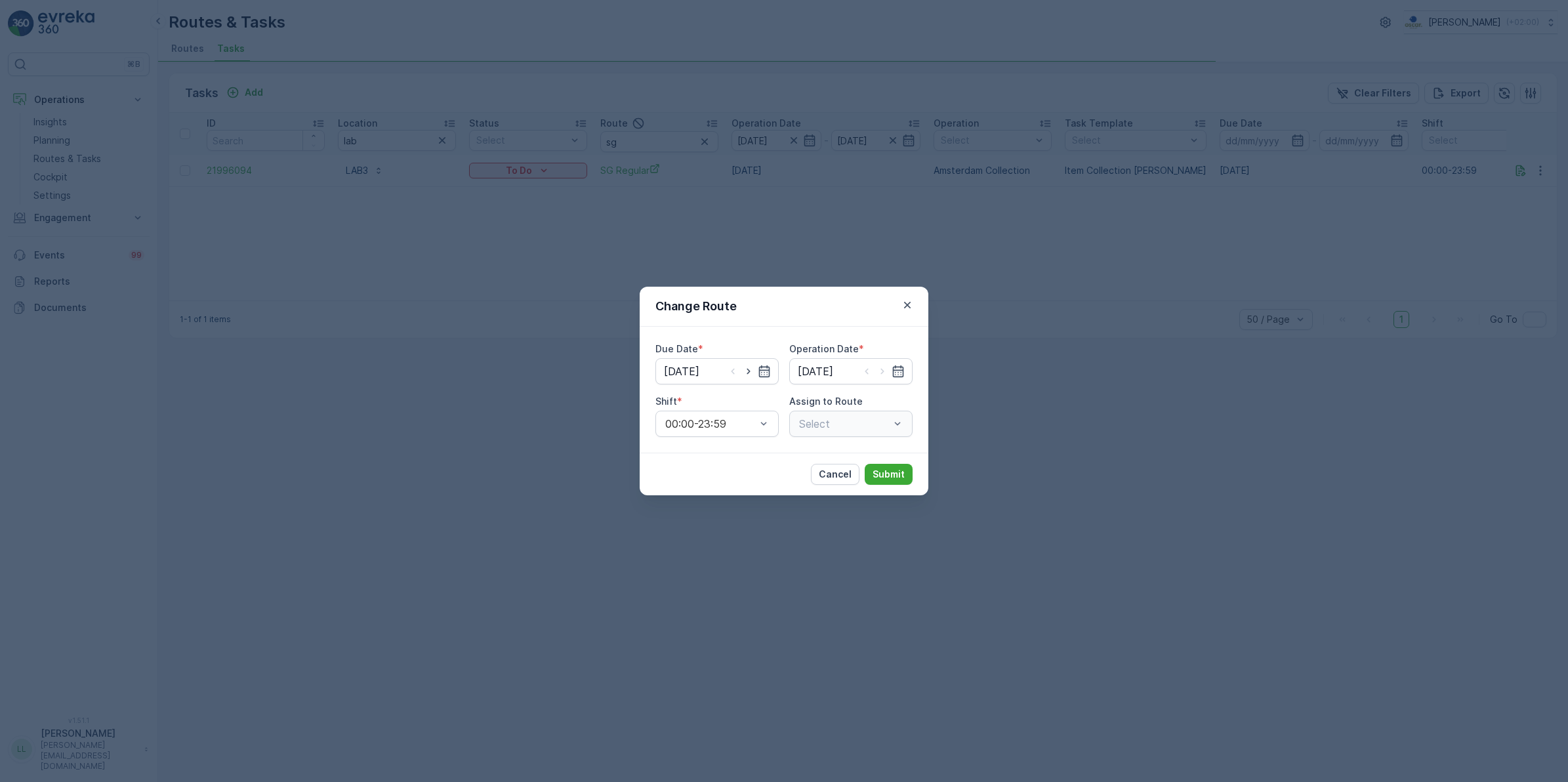
click at [844, 424] on div "Select" at bounding box center [851, 424] width 123 height 26
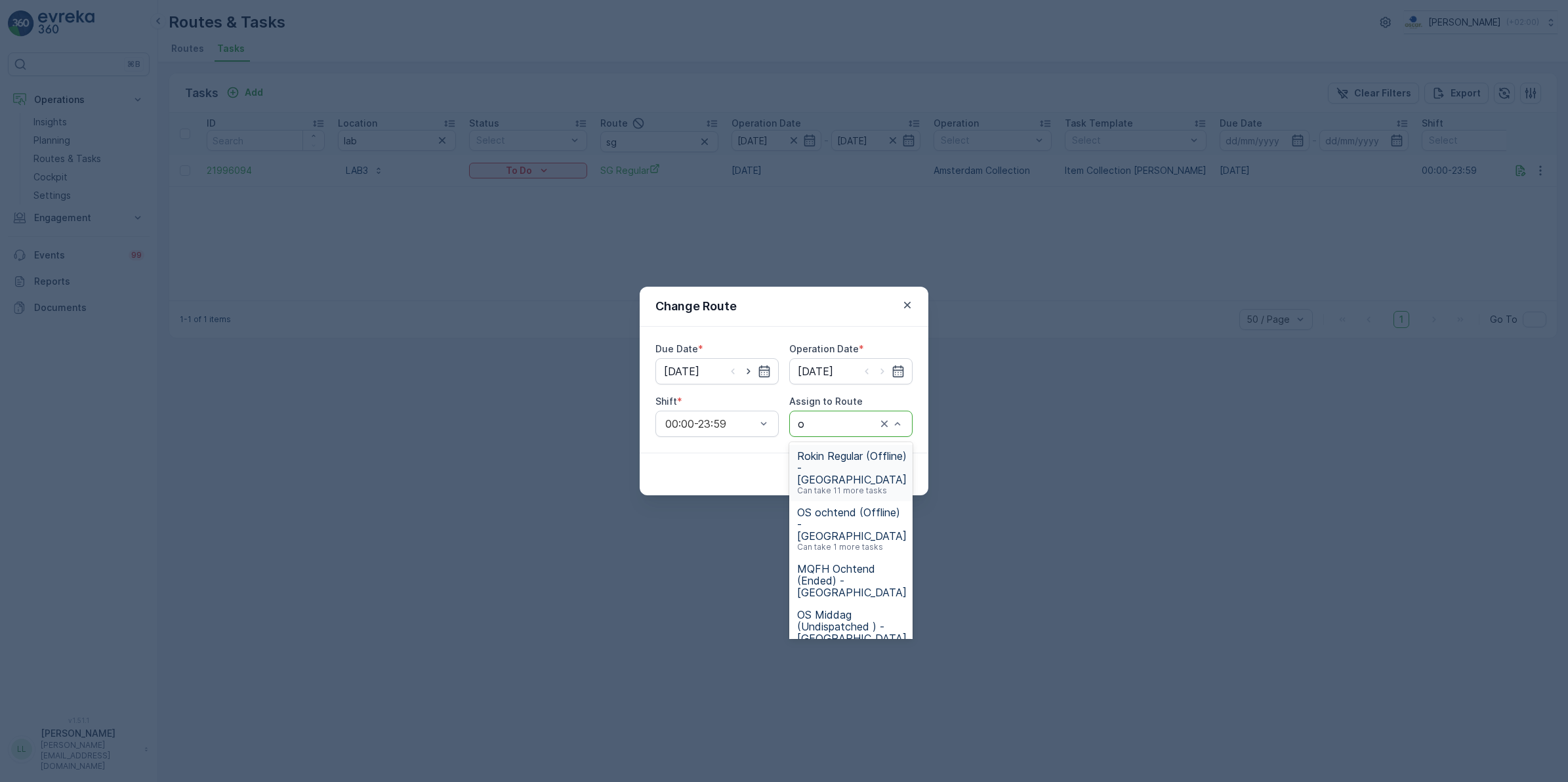
type input "os"
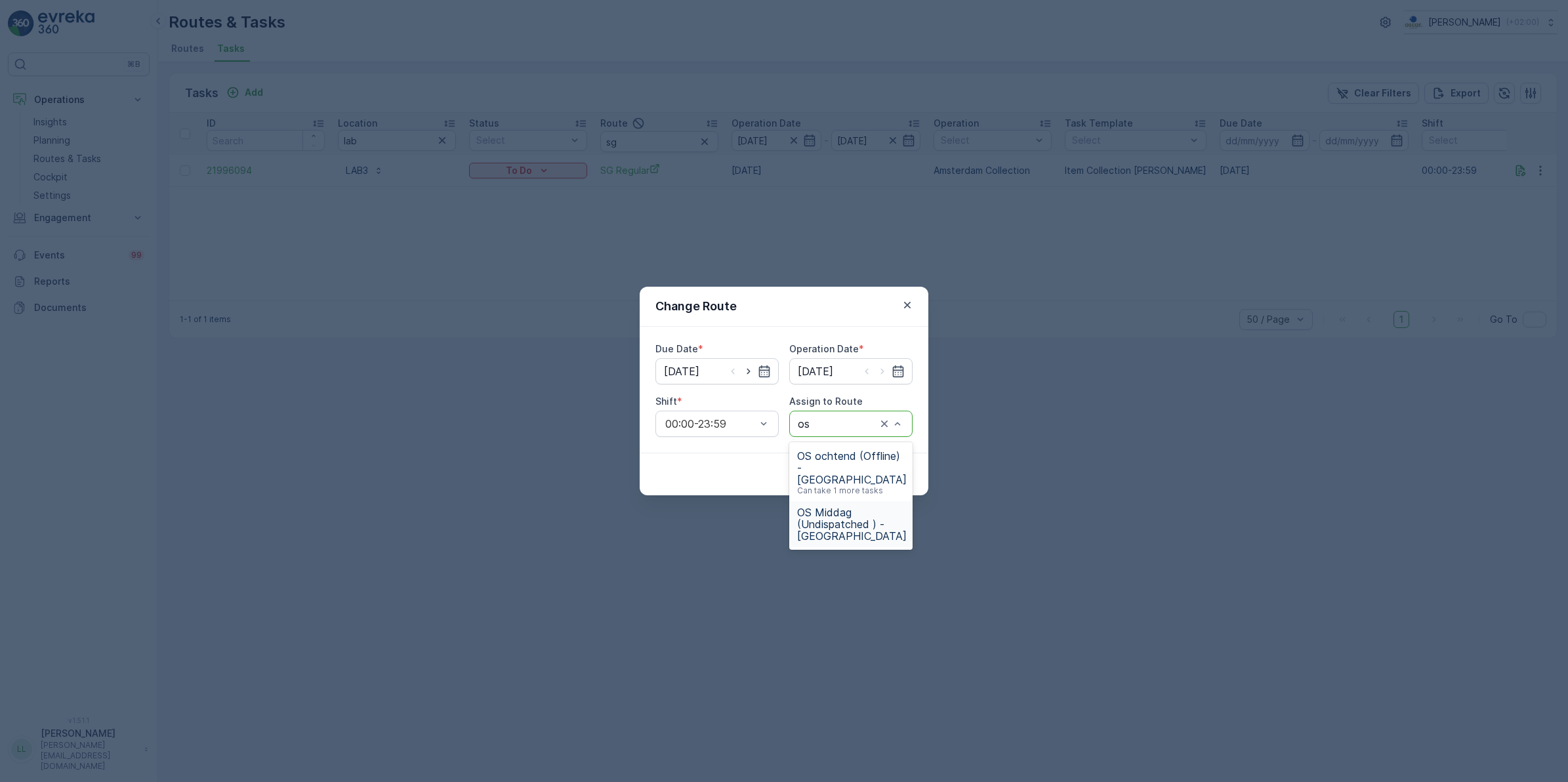
click at [841, 515] on span "OS Middag (Undispatched ) - Amsterdam" at bounding box center [851, 523] width 110 height 35
click at [891, 477] on p "Submit" at bounding box center [888, 474] width 32 height 13
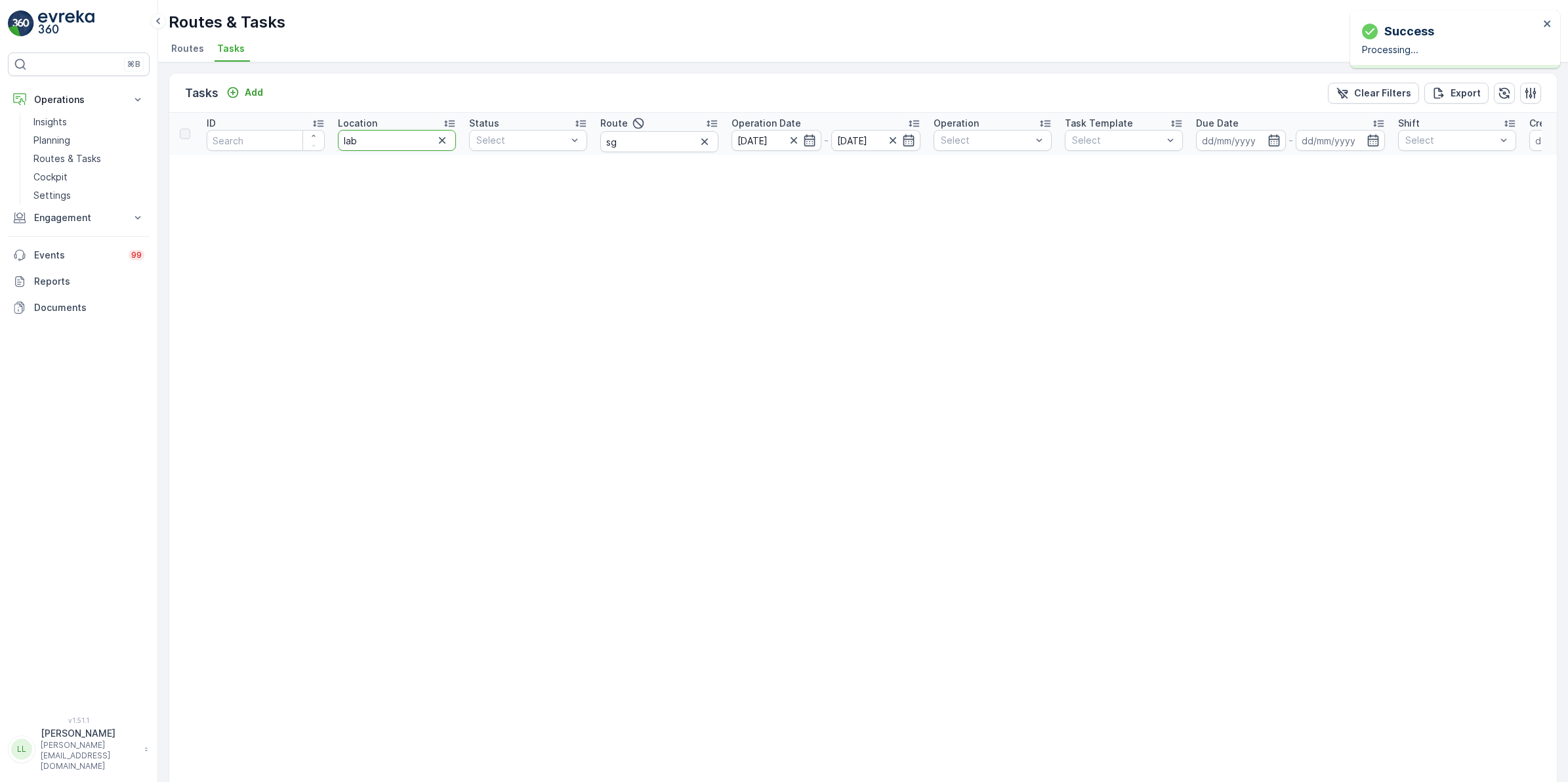
click at [306, 149] on tr "ID Location lab Status Select Route sg Operation Date 01.10.2025 - 01.10.2025 O…" at bounding box center [1151, 134] width 1964 height 42
type input "linq"
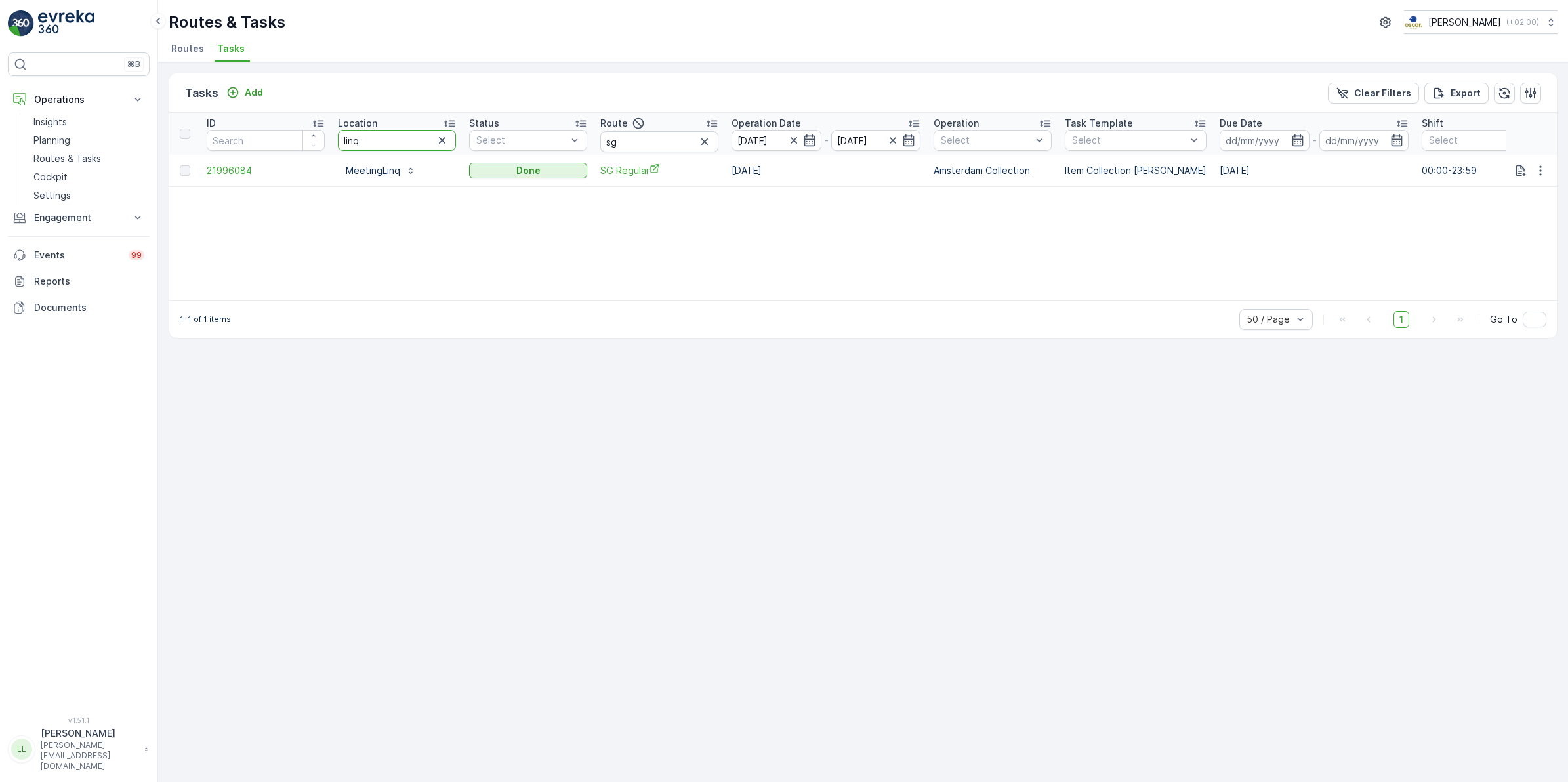
drag, startPoint x: 390, startPoint y: 135, endPoint x: 339, endPoint y: 139, distance: 51.2
click at [339, 139] on input "linq" at bounding box center [397, 140] width 118 height 21
type input "jxl"
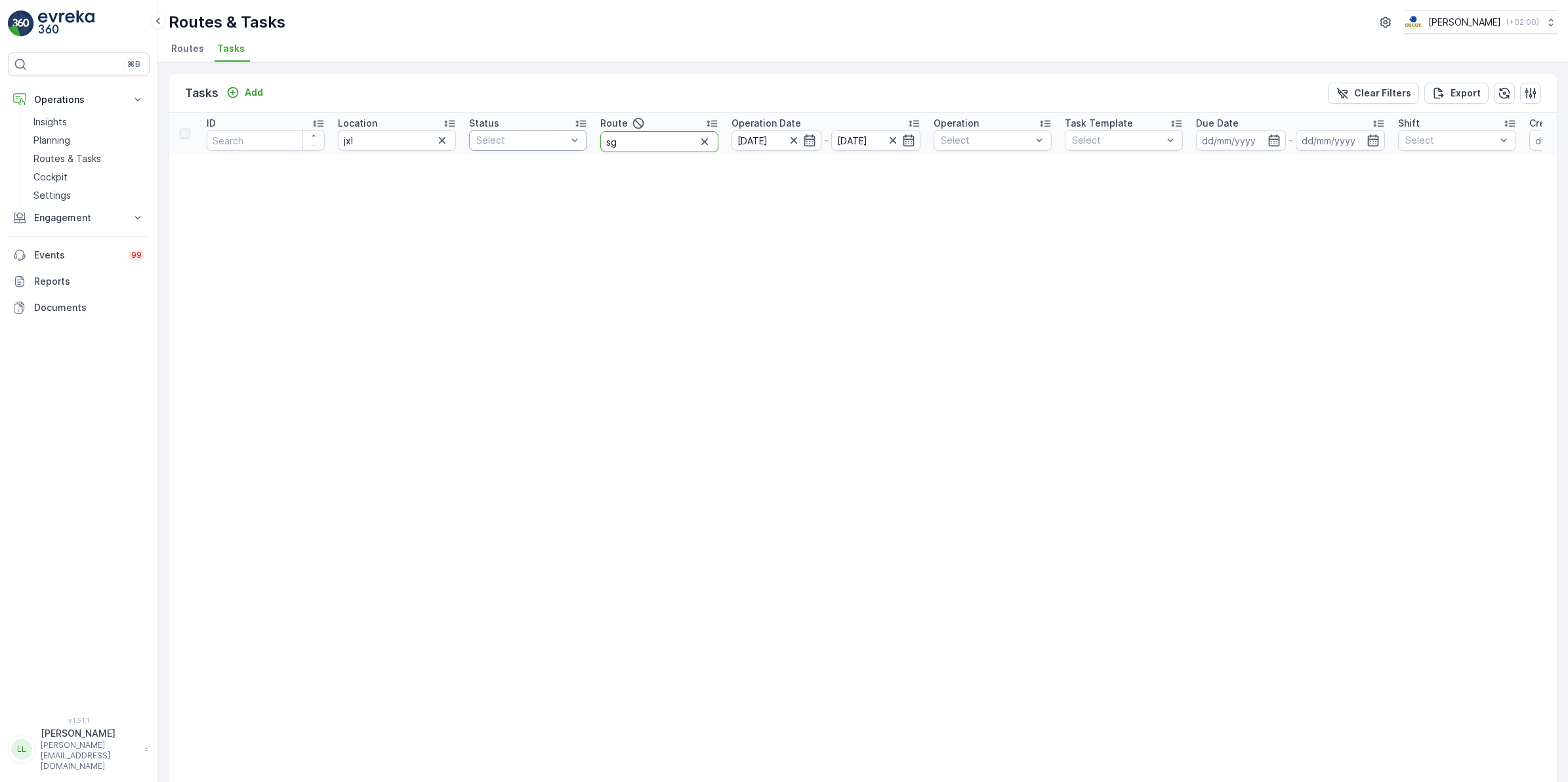
drag, startPoint x: 628, startPoint y: 145, endPoint x: 579, endPoint y: 142, distance: 49.1
click at [579, 142] on tr "ID Location jxl Status Select Route sg Operation Date 01.10.2025 - 01.10.2025 O…" at bounding box center [1151, 134] width 1964 height 42
type input "ochten"
drag, startPoint x: 667, startPoint y: 143, endPoint x: 598, endPoint y: 144, distance: 69.0
click at [598, 144] on th "Route ochten" at bounding box center [659, 134] width 131 height 42
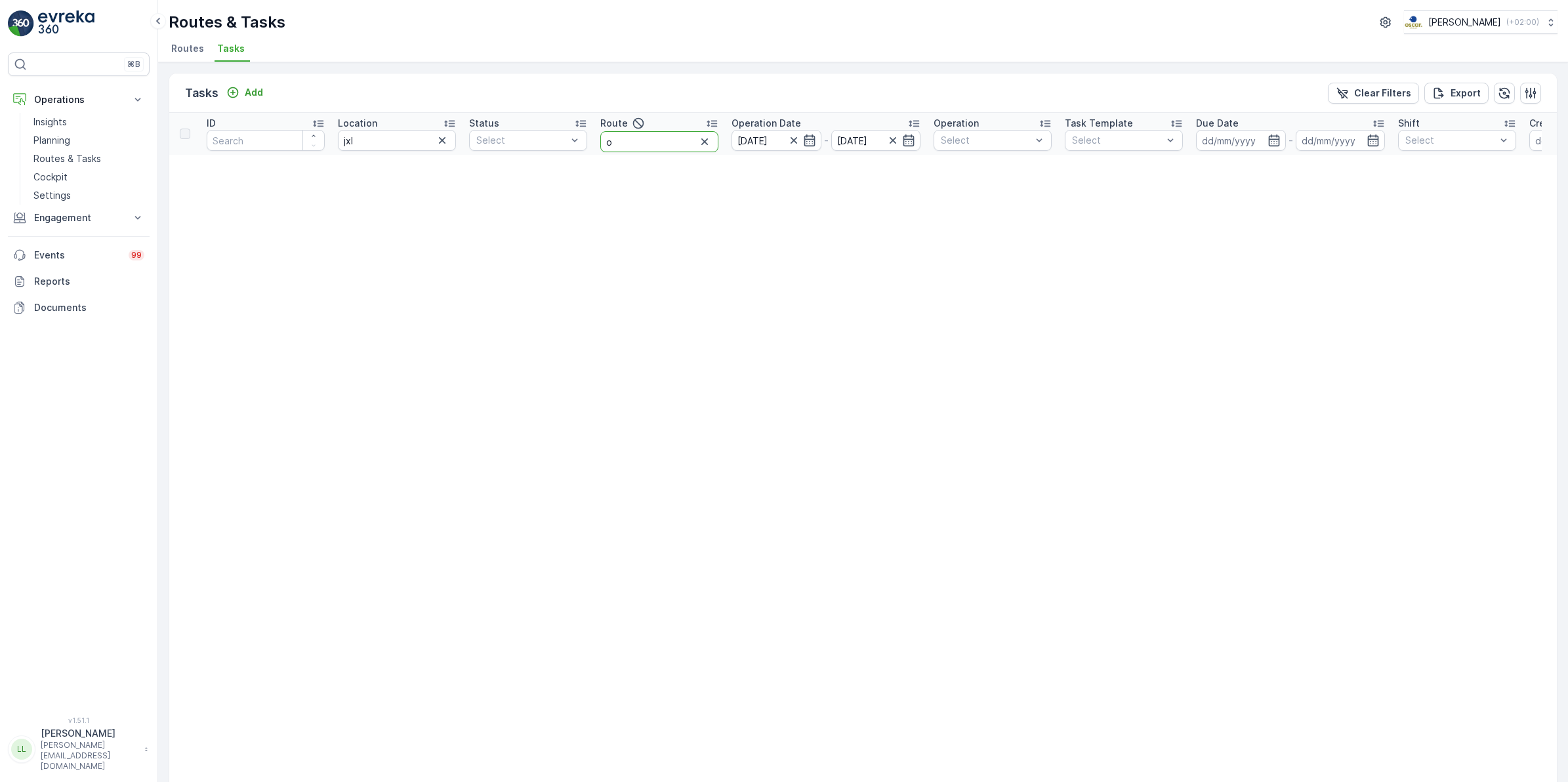
type input "os"
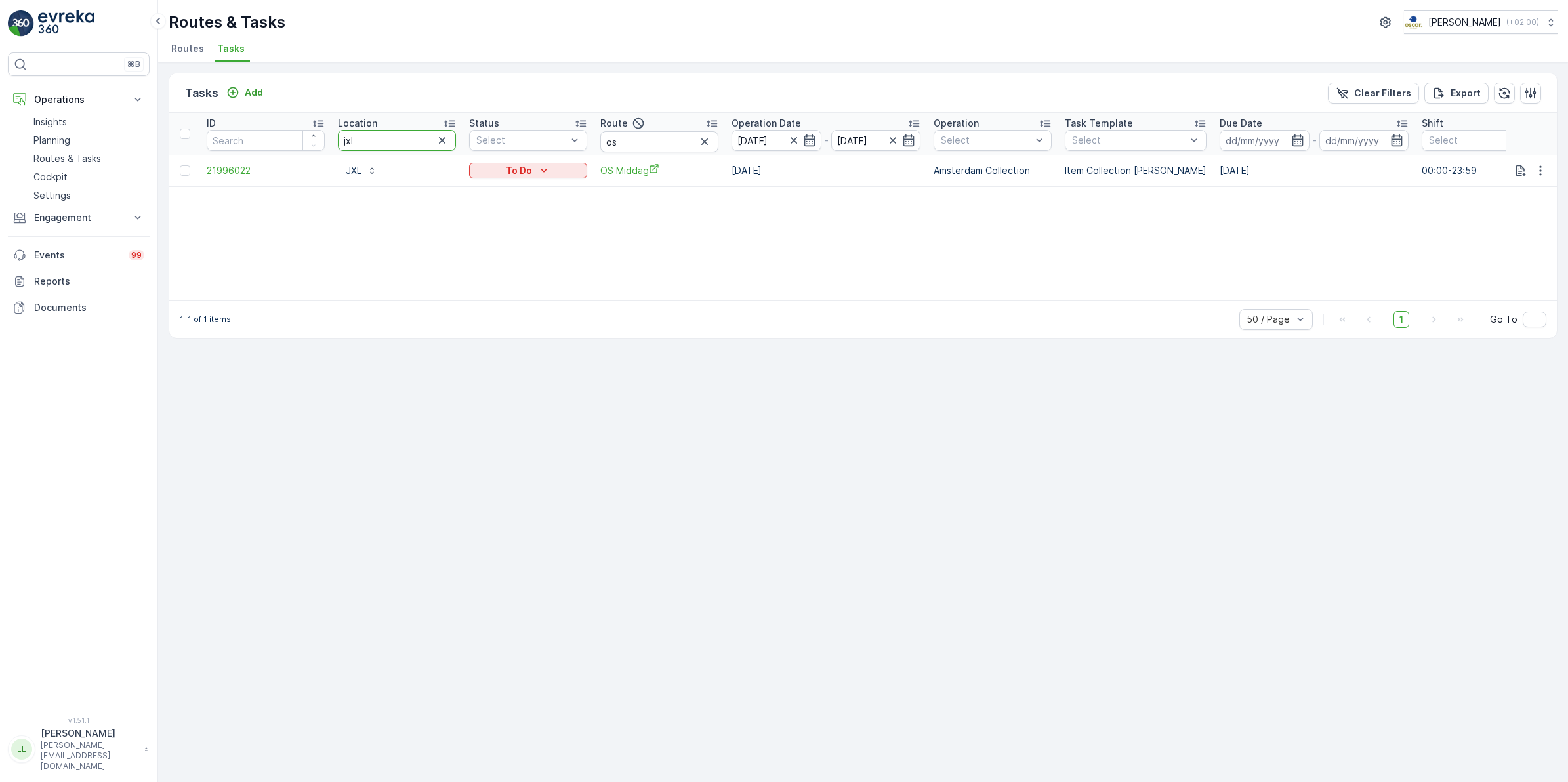
drag, startPoint x: 388, startPoint y: 143, endPoint x: 339, endPoint y: 146, distance: 49.1
click at [339, 146] on input "jxl" at bounding box center [397, 140] width 118 height 21
drag, startPoint x: 631, startPoint y: 136, endPoint x: 593, endPoint y: 143, distance: 38.6
click at [593, 143] on tr "ID Location jxl Status Select Route os Operation Date 01.10.2025 - 01.10.2025 O…" at bounding box center [1181, 134] width 2024 height 42
click at [379, 145] on input "jxl" at bounding box center [397, 140] width 118 height 21
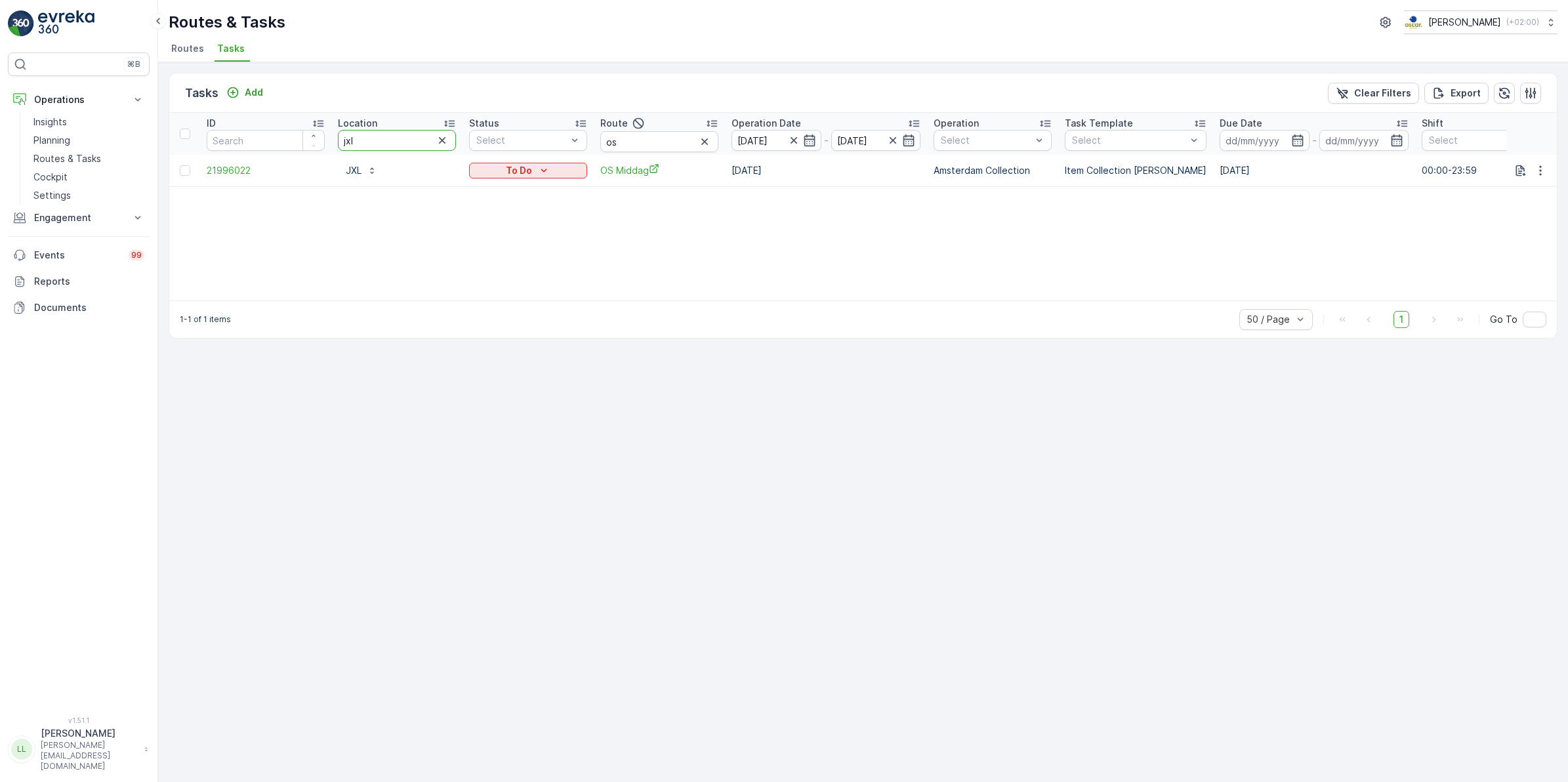
drag, startPoint x: 398, startPoint y: 143, endPoint x: 329, endPoint y: 145, distance: 69.0
click at [329, 145] on tr "ID Location jxl Status Select Route os Operation Date 01.10.2025 - 01.10.2025 O…" at bounding box center [1181, 134] width 2024 height 42
click at [697, 141] on button "button" at bounding box center [704, 142] width 16 height 16
click at [699, 143] on input "text" at bounding box center [660, 141] width 118 height 21
click at [305, 147] on tr "ID Location jxl Status Select Route Operation Date 01.10.2025 - 01.10.2025 Oper…" at bounding box center [1181, 134] width 2024 height 42
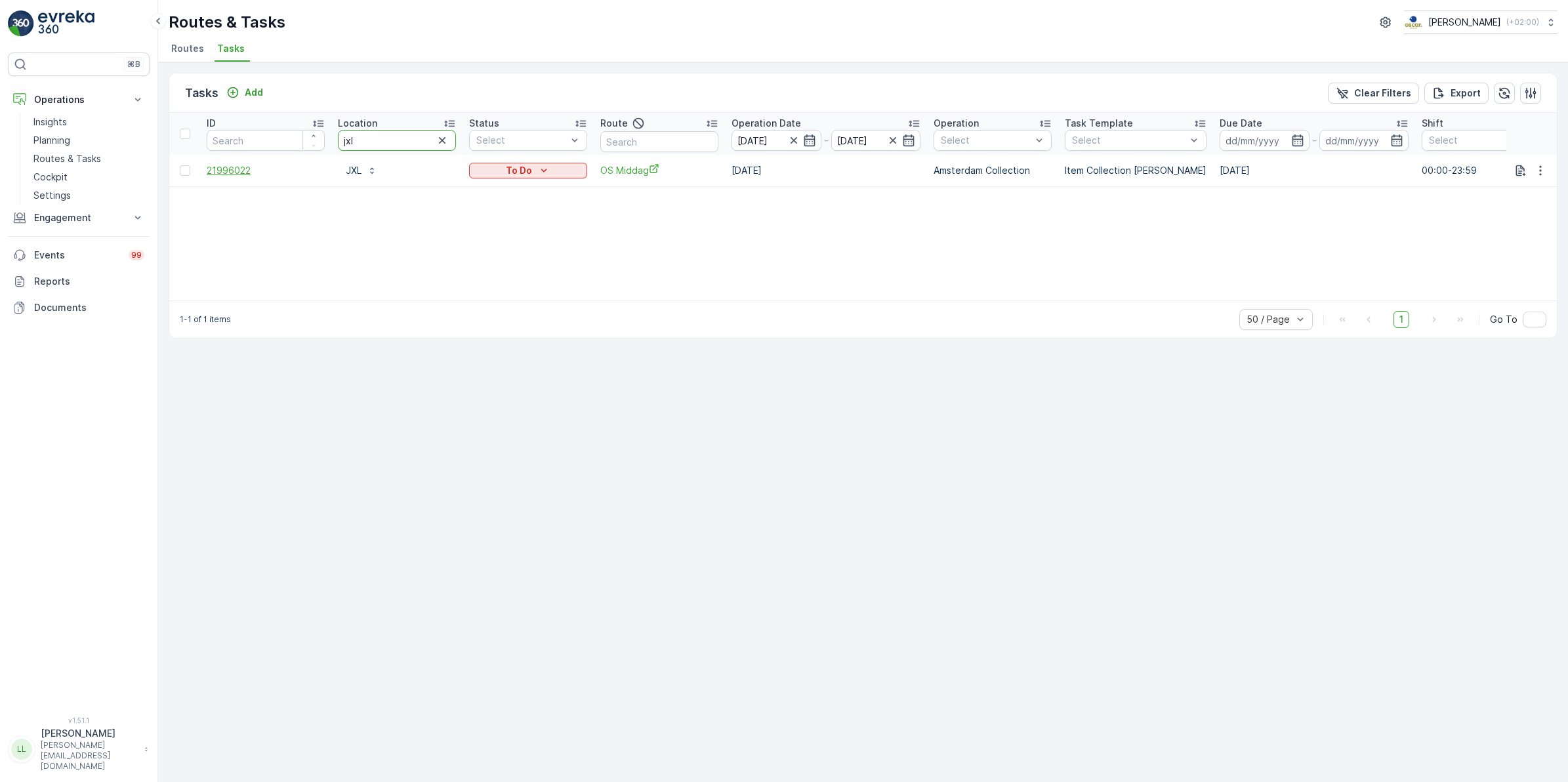
type input "m"
type input "linq"
drag, startPoint x: 347, startPoint y: 145, endPoint x: 329, endPoint y: 145, distance: 18.0
click at [329, 145] on tr "ID Location linq Status Select Route Operation Date 01.10.2025 - 01.10.2025 Ope…" at bounding box center [1181, 134] width 2024 height 42
type input "knit"
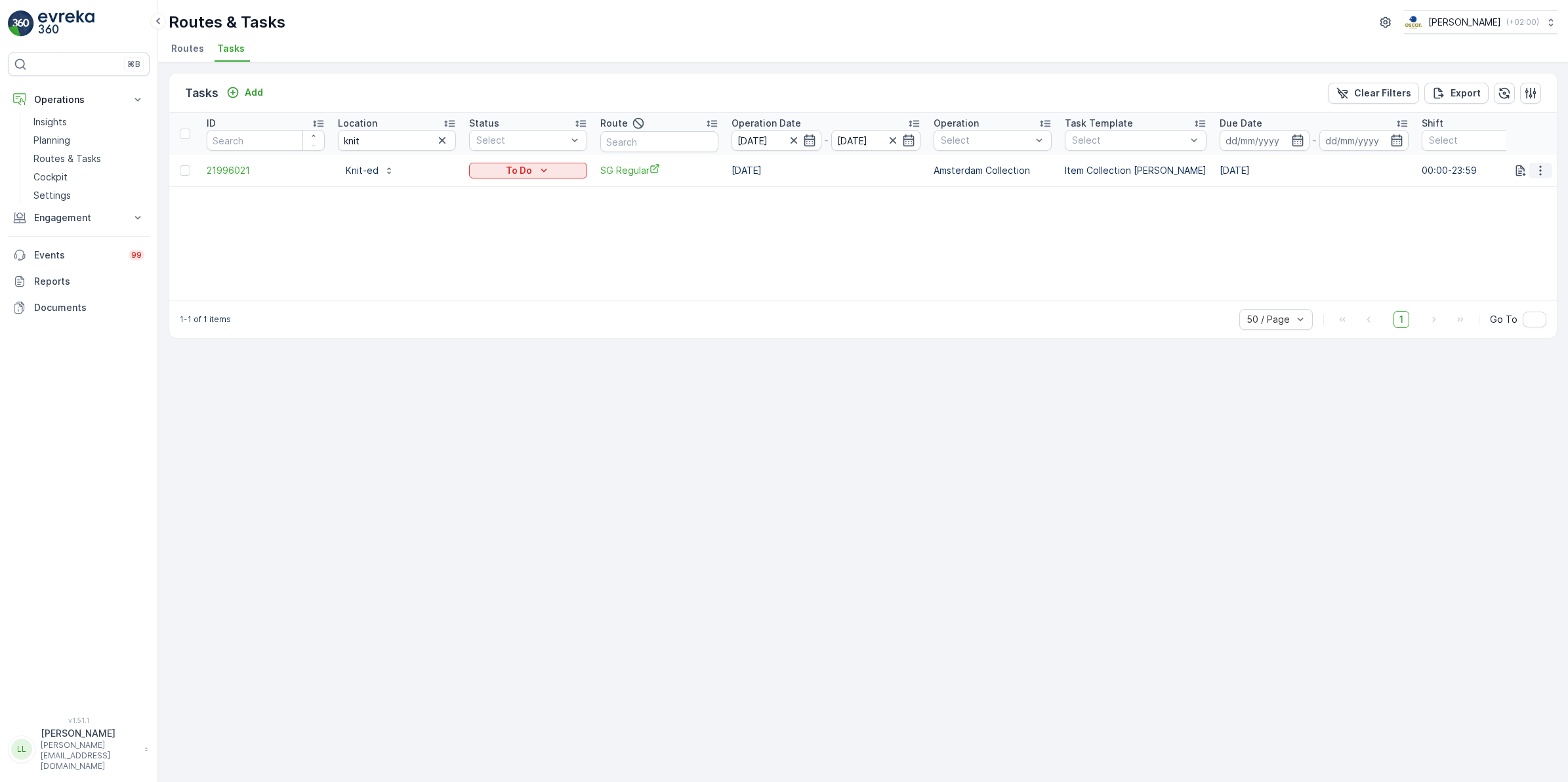
click at [1545, 172] on icon "button" at bounding box center [1540, 171] width 13 height 13
click at [443, 143] on icon "button" at bounding box center [442, 140] width 13 height 13
click at [676, 143] on input "text" at bounding box center [660, 141] width 118 height 21
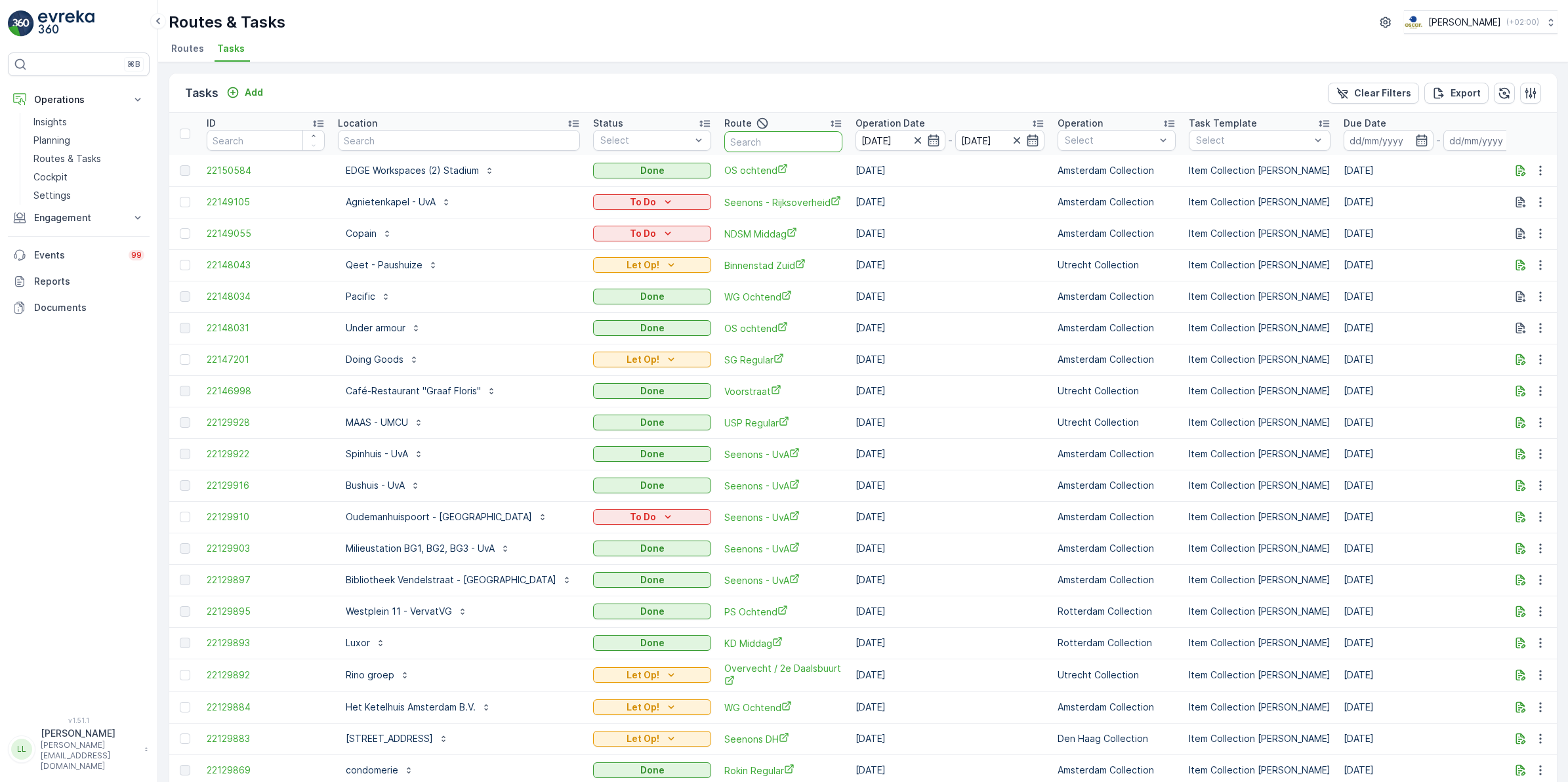
click at [758, 147] on input "text" at bounding box center [784, 141] width 118 height 21
type input "o"
type input "os mi"
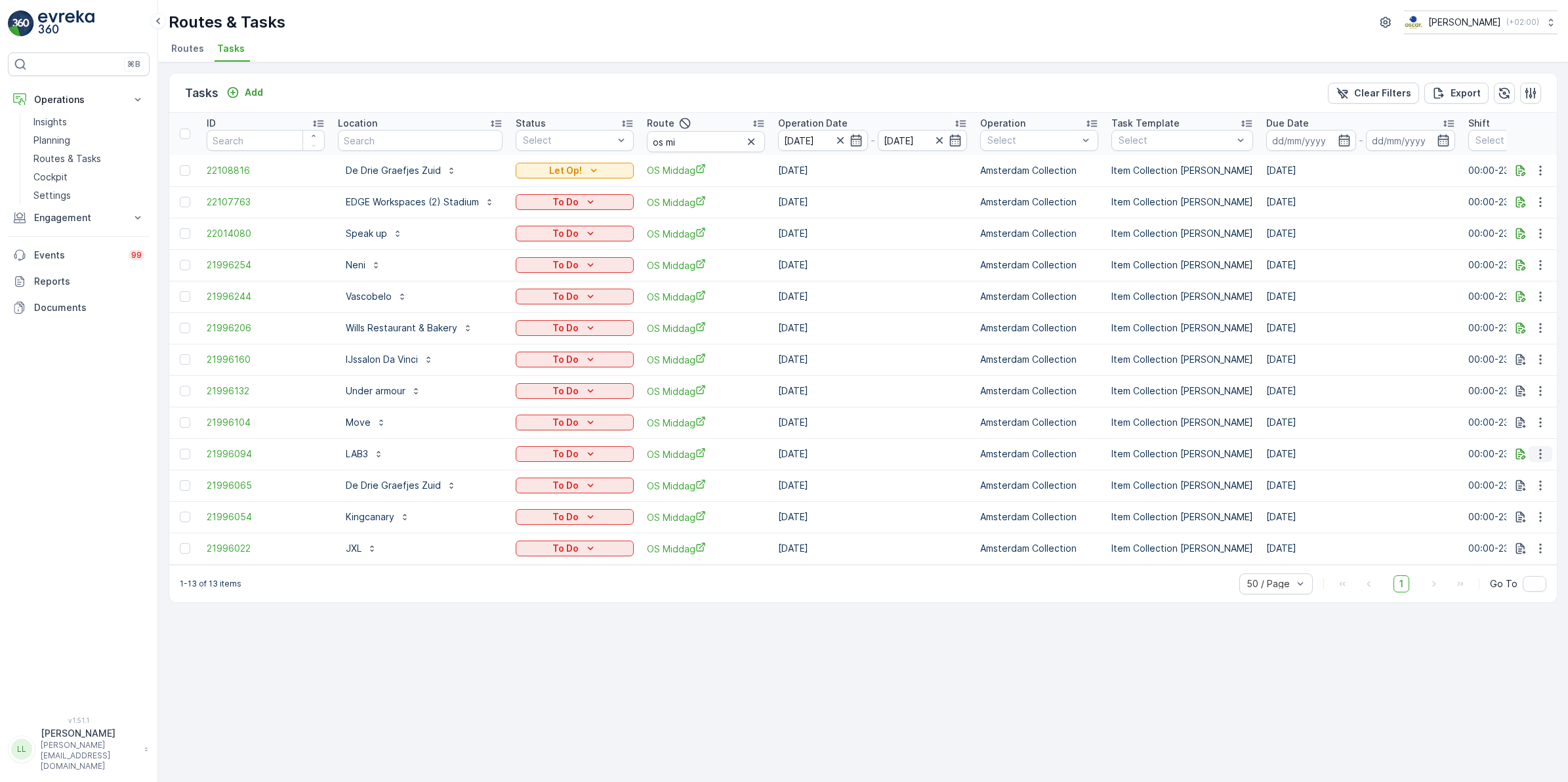
click at [1542, 454] on icon "button" at bounding box center [1540, 453] width 13 height 13
click at [1511, 507] on span "Change Route" at bounding box center [1506, 510] width 64 height 13
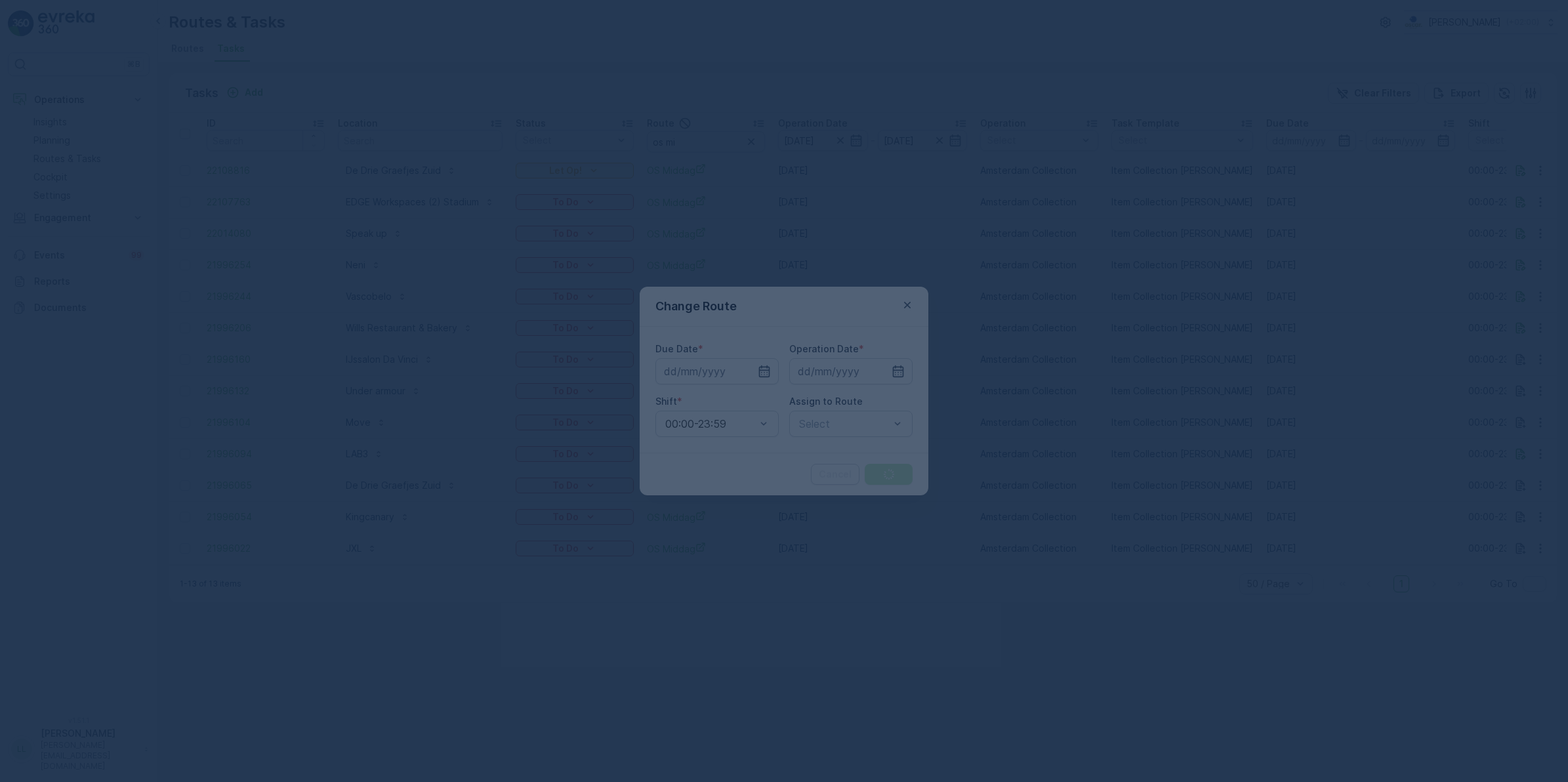
type input "[DATE]"
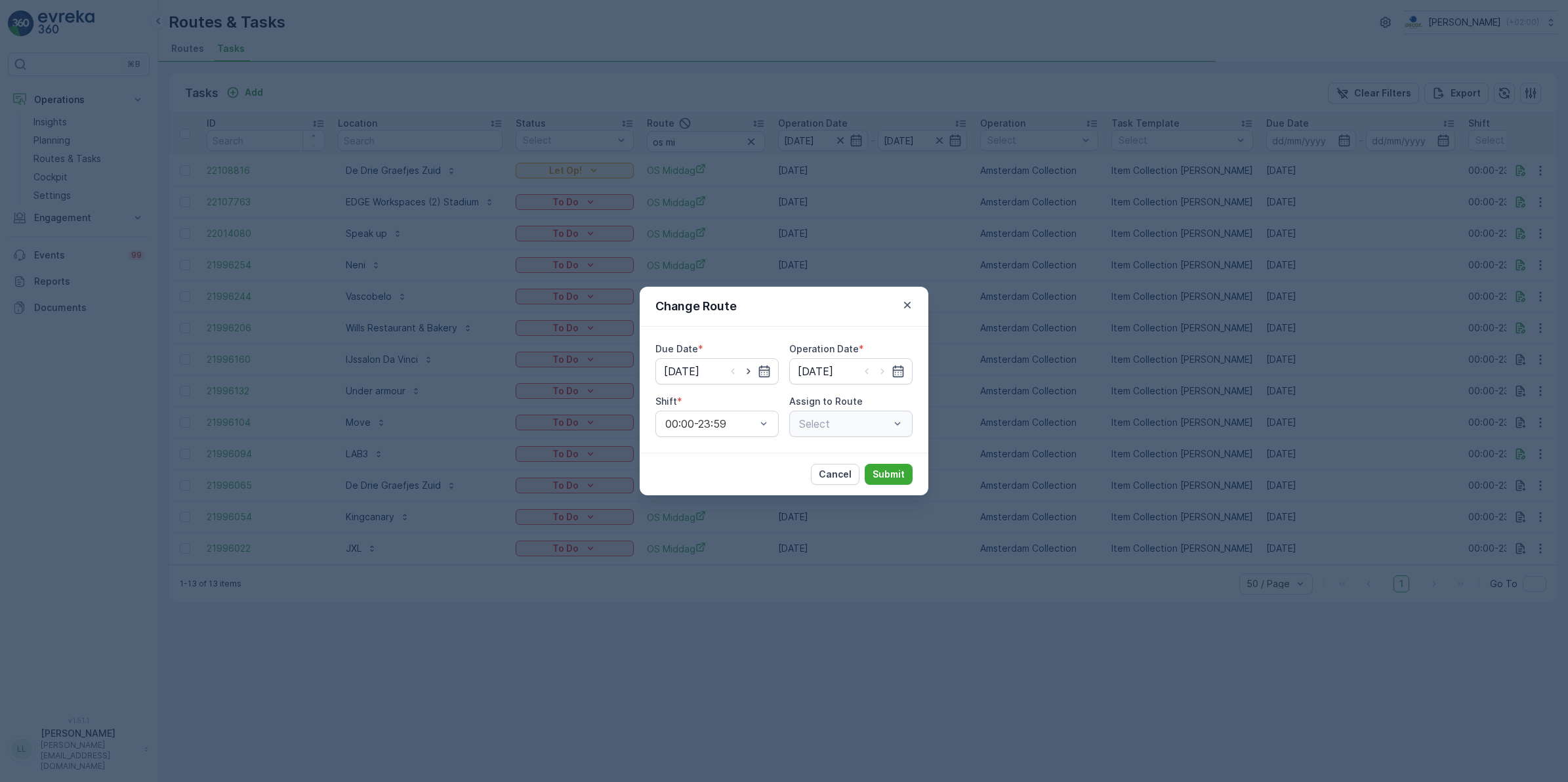
click at [868, 430] on div "Select" at bounding box center [851, 424] width 123 height 26
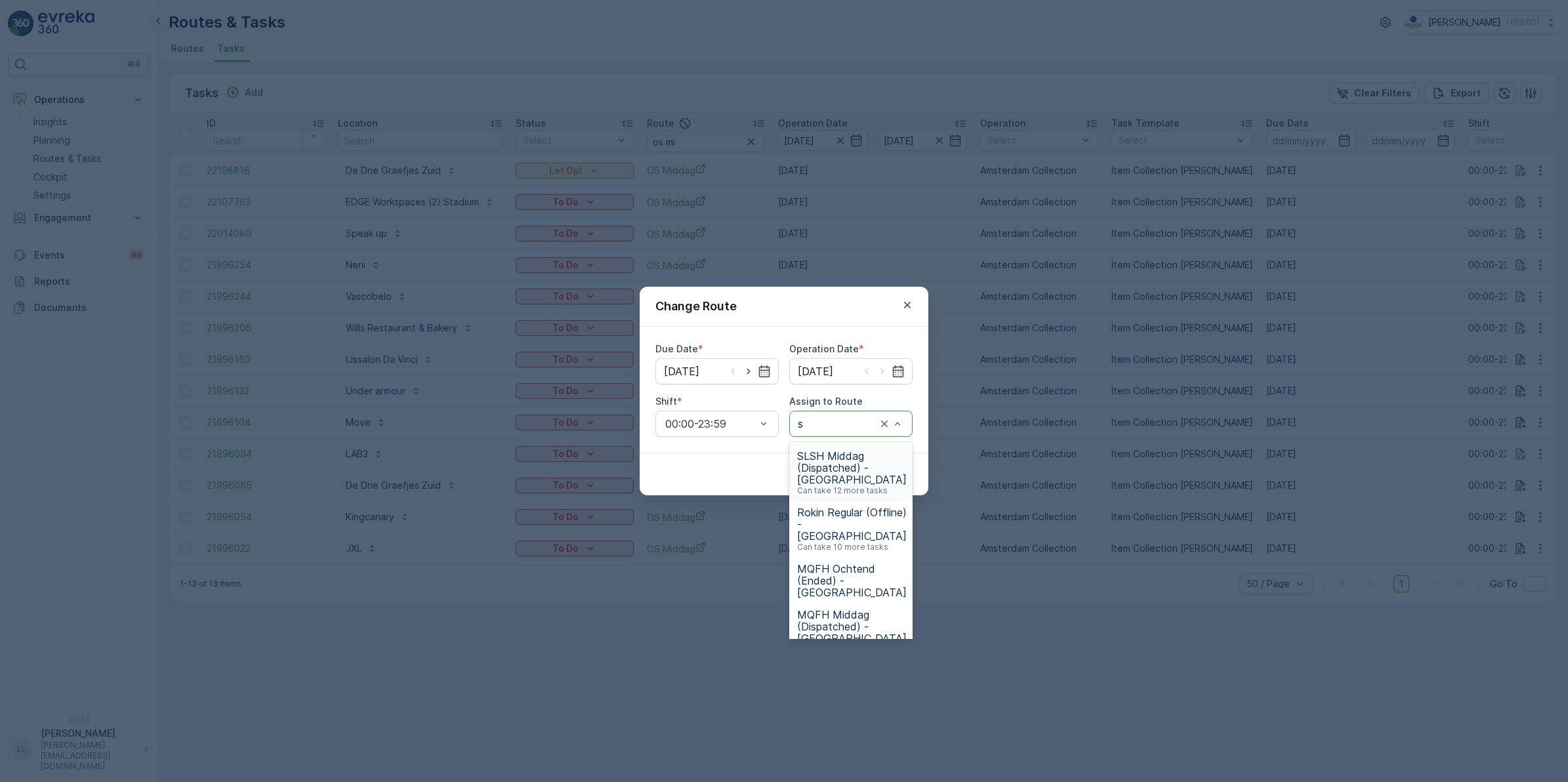
type input "sg"
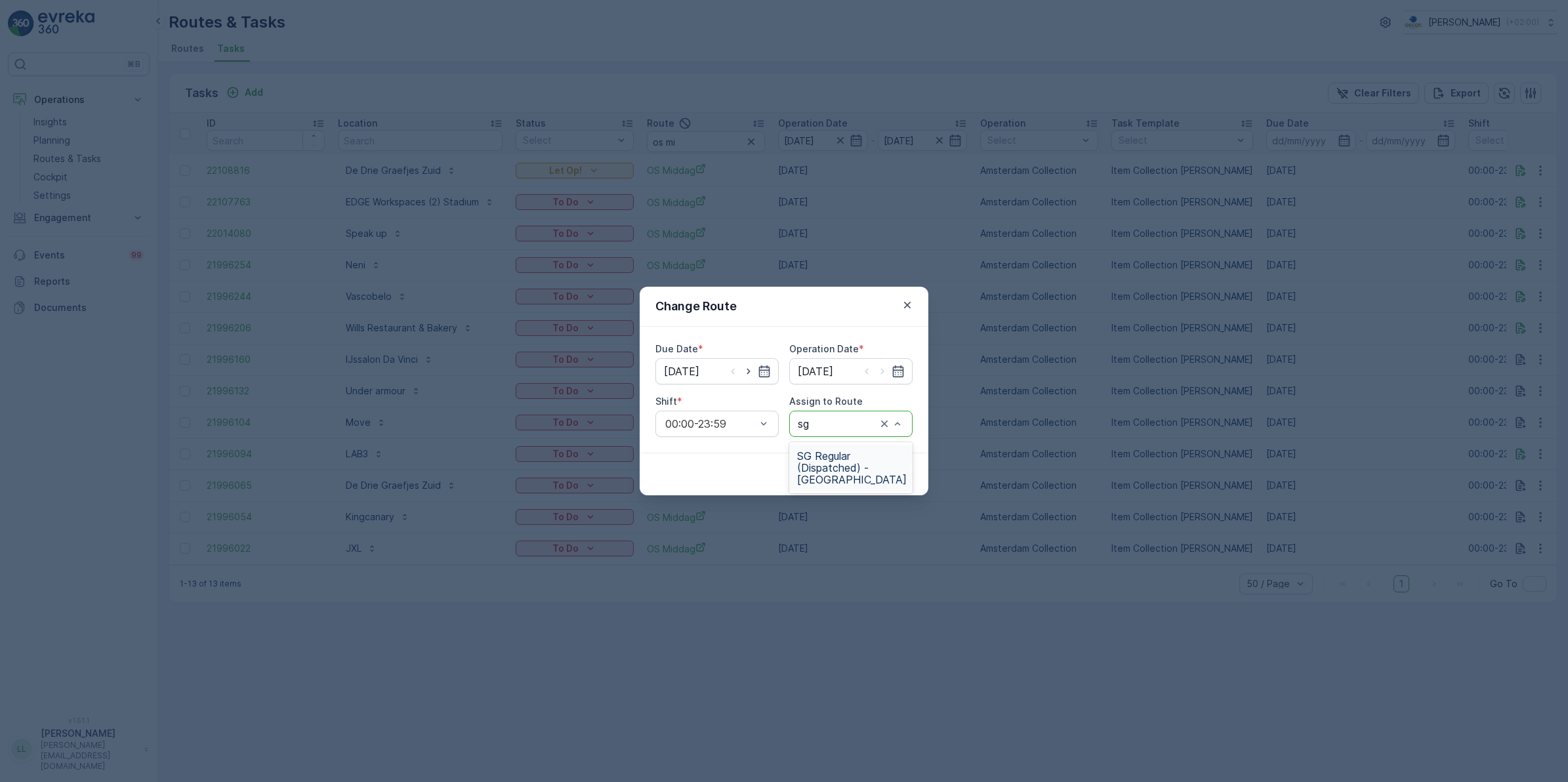
click at [821, 480] on span "SG Regular (Dispatched) - Amsterdam" at bounding box center [851, 467] width 110 height 35
click at [883, 467] on p "Submit" at bounding box center [888, 474] width 32 height 13
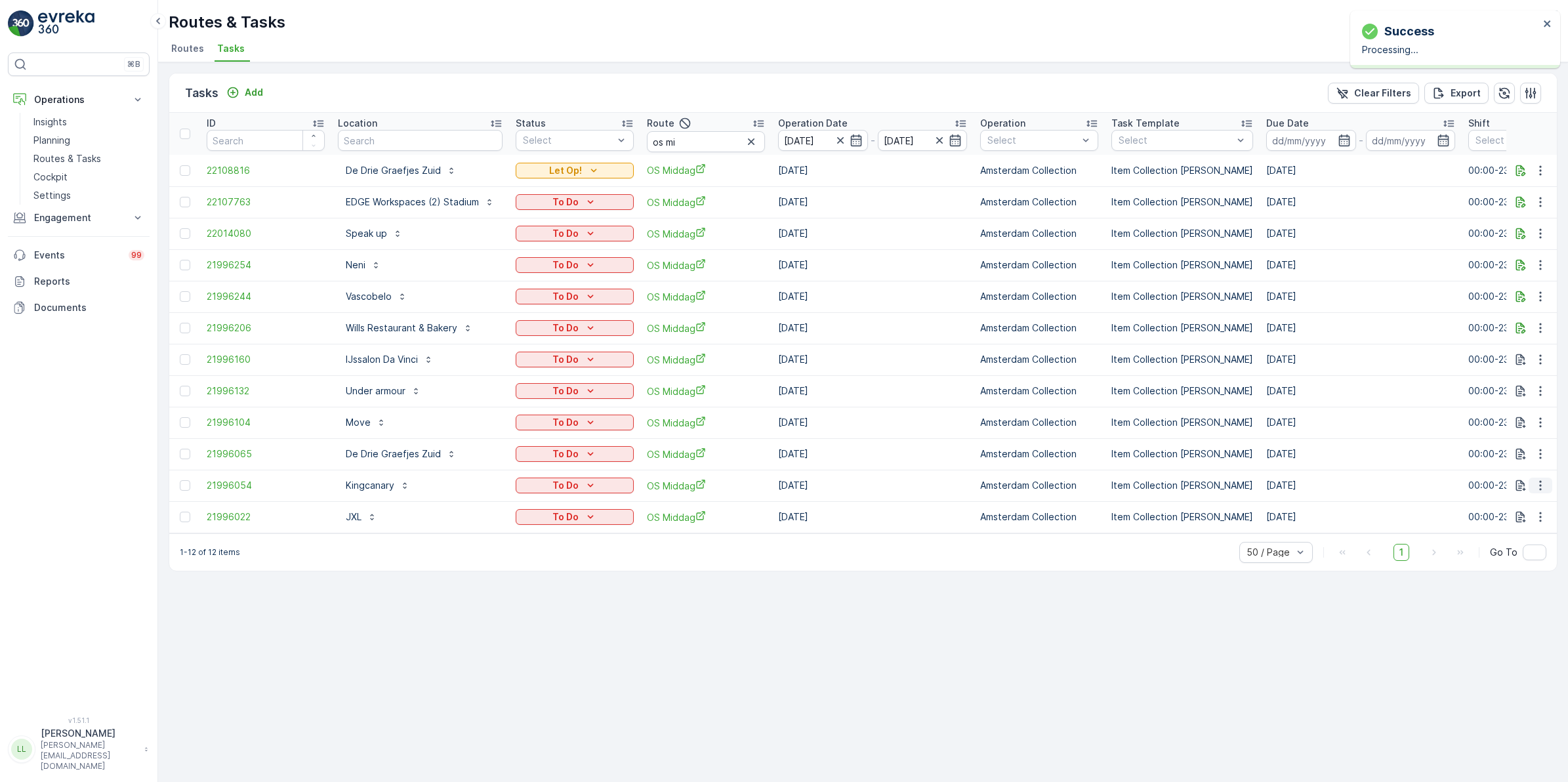
click at [1543, 486] on icon "button" at bounding box center [1540, 485] width 13 height 13
click at [1532, 540] on span "Change Route" at bounding box center [1506, 541] width 64 height 13
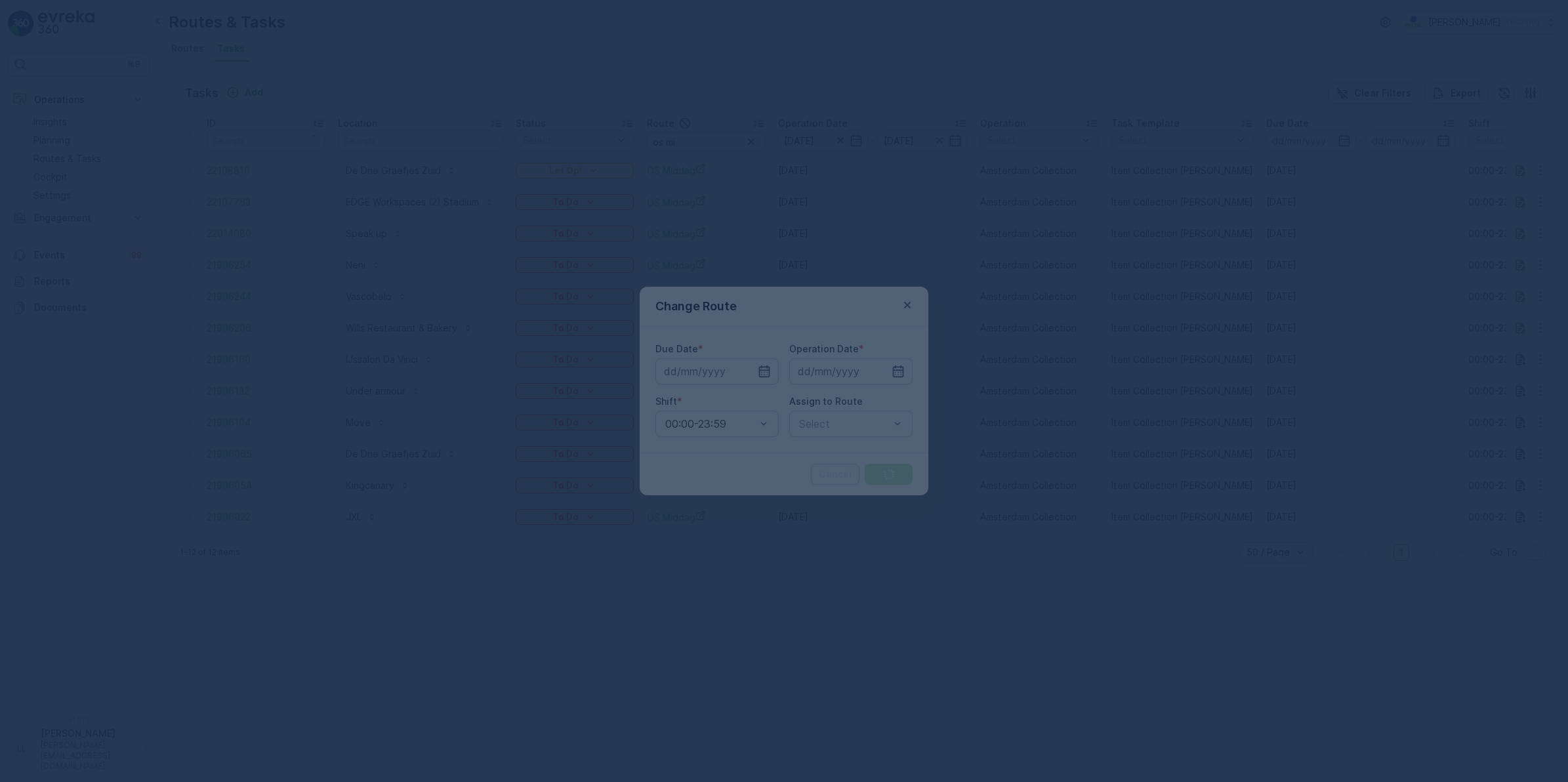
type input "[DATE]"
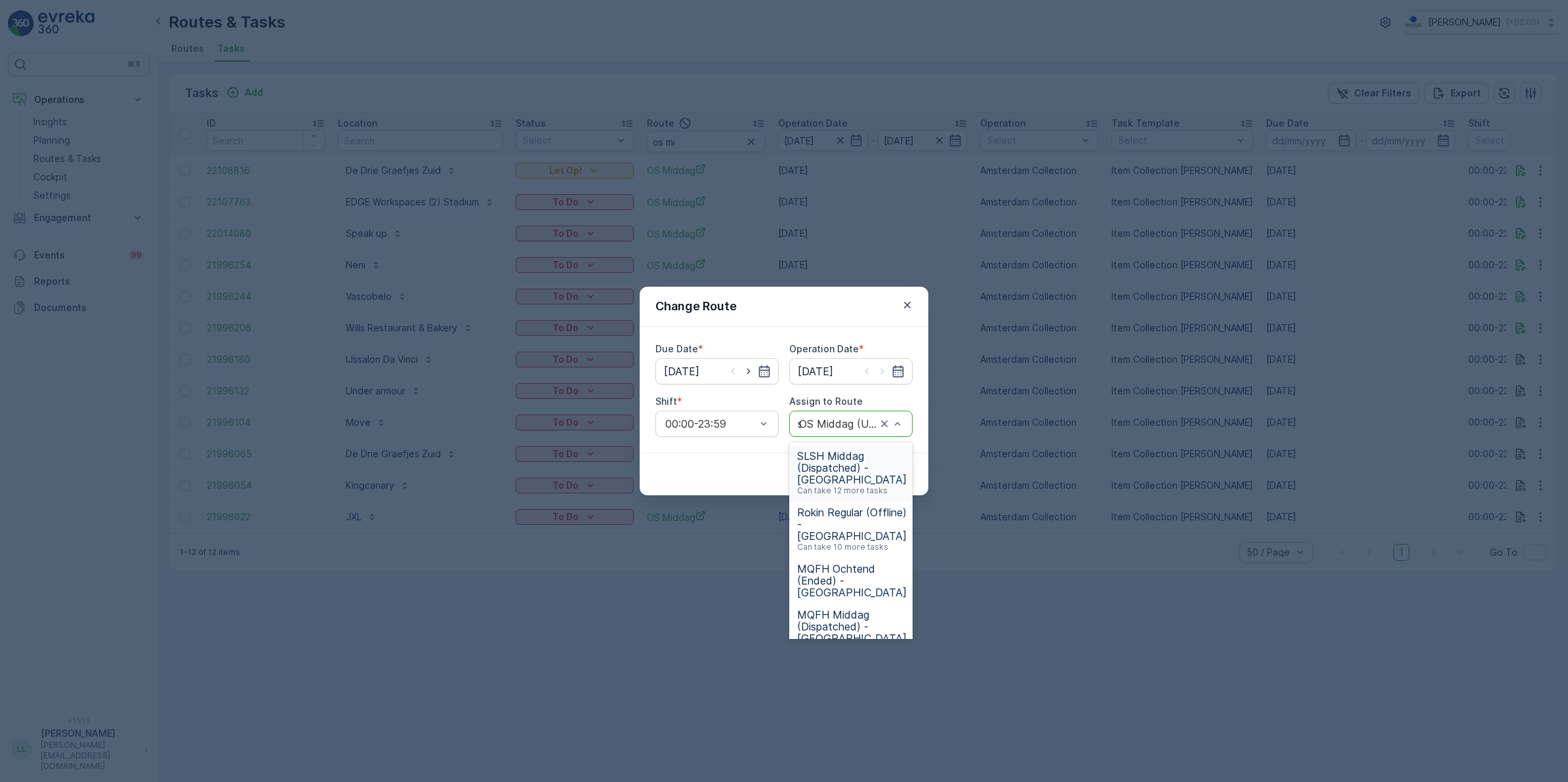
type input "sg"
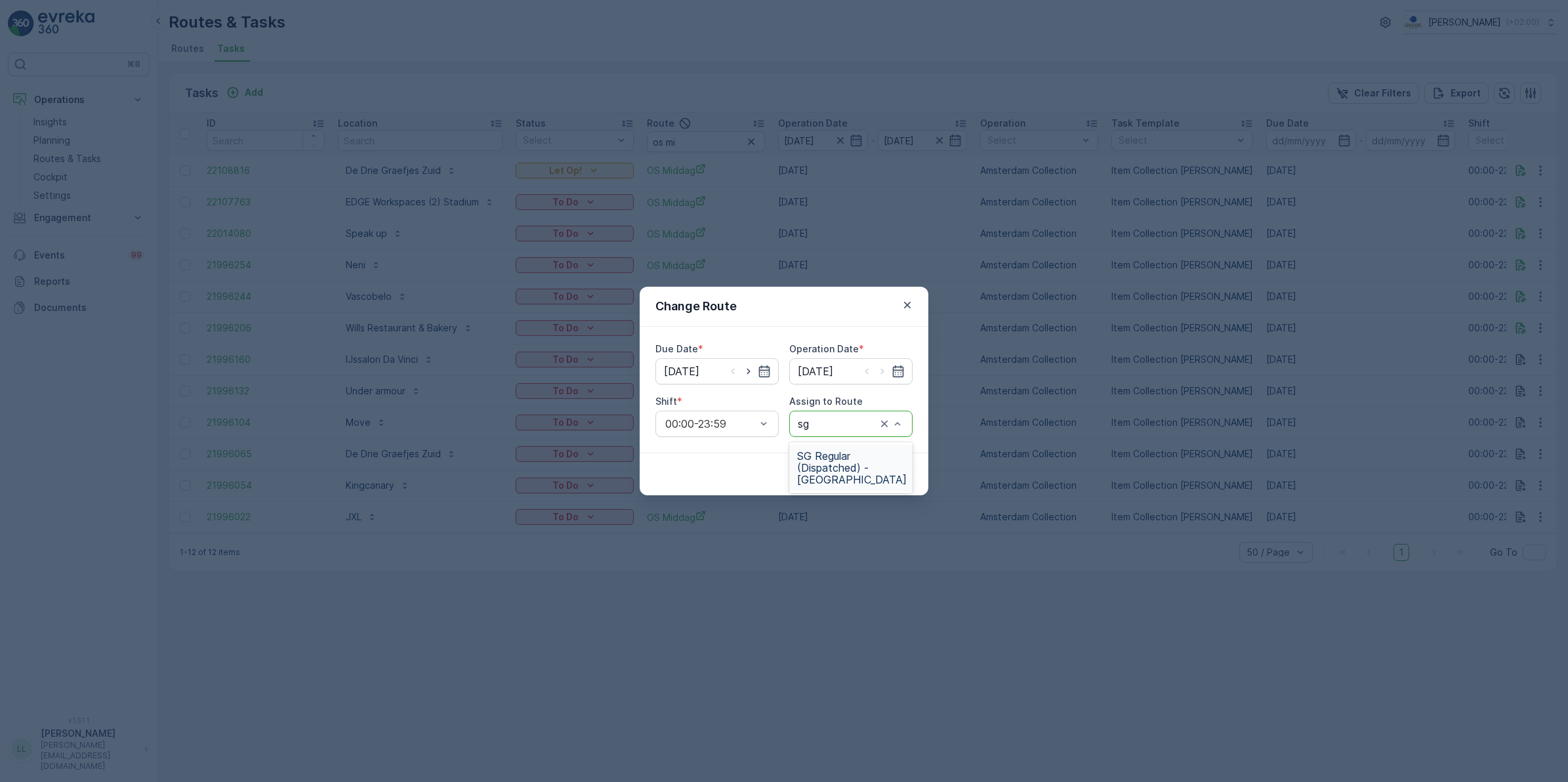
click at [850, 445] on div "SG Regular (Dispatched) - Amsterdam" at bounding box center [851, 467] width 123 height 46
click at [878, 470] on p "Submit" at bounding box center [888, 474] width 32 height 13
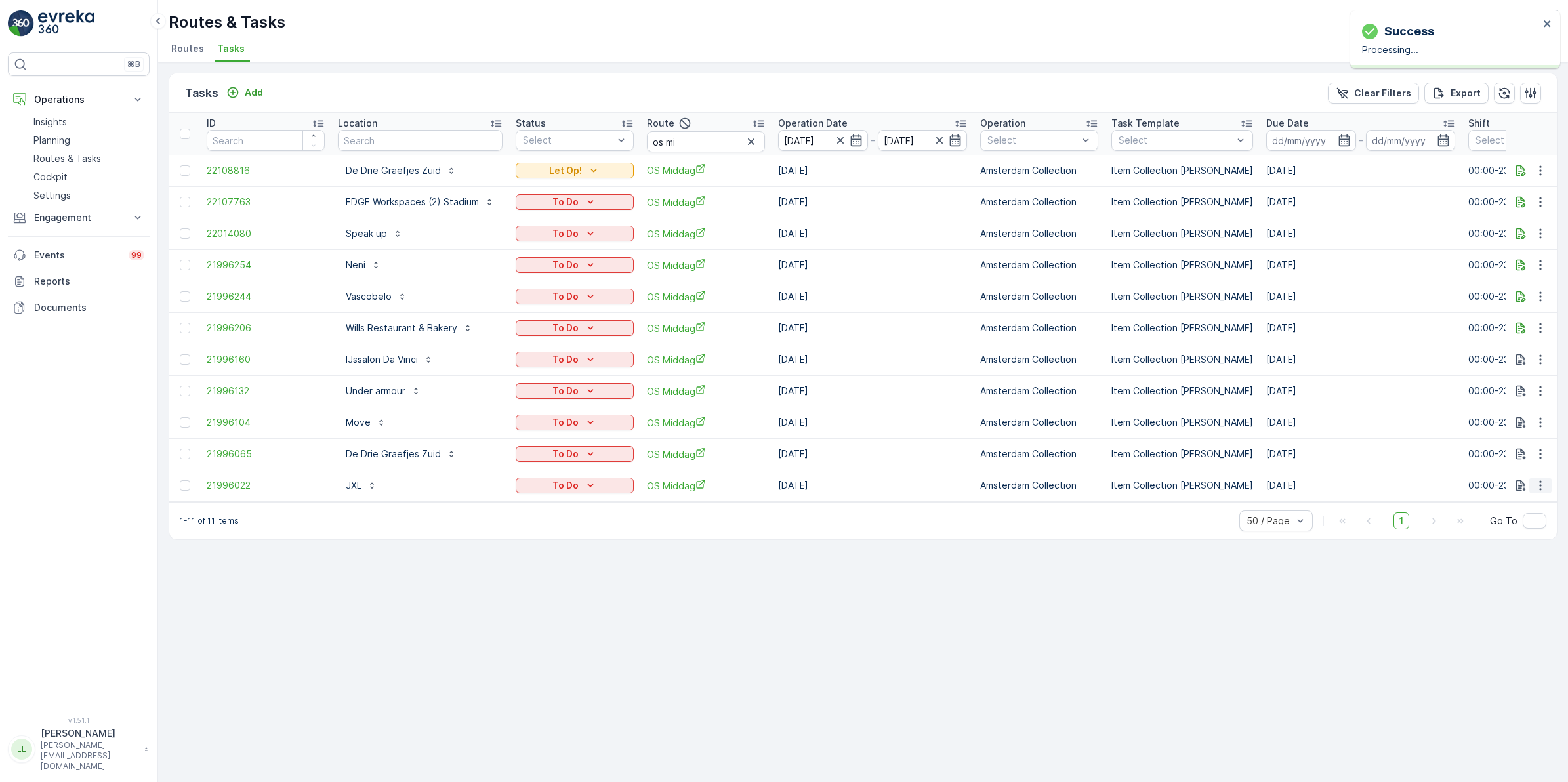
click at [1540, 483] on icon "button" at bounding box center [1540, 485] width 13 height 13
click at [1538, 540] on div "Change Route" at bounding box center [1519, 542] width 99 height 19
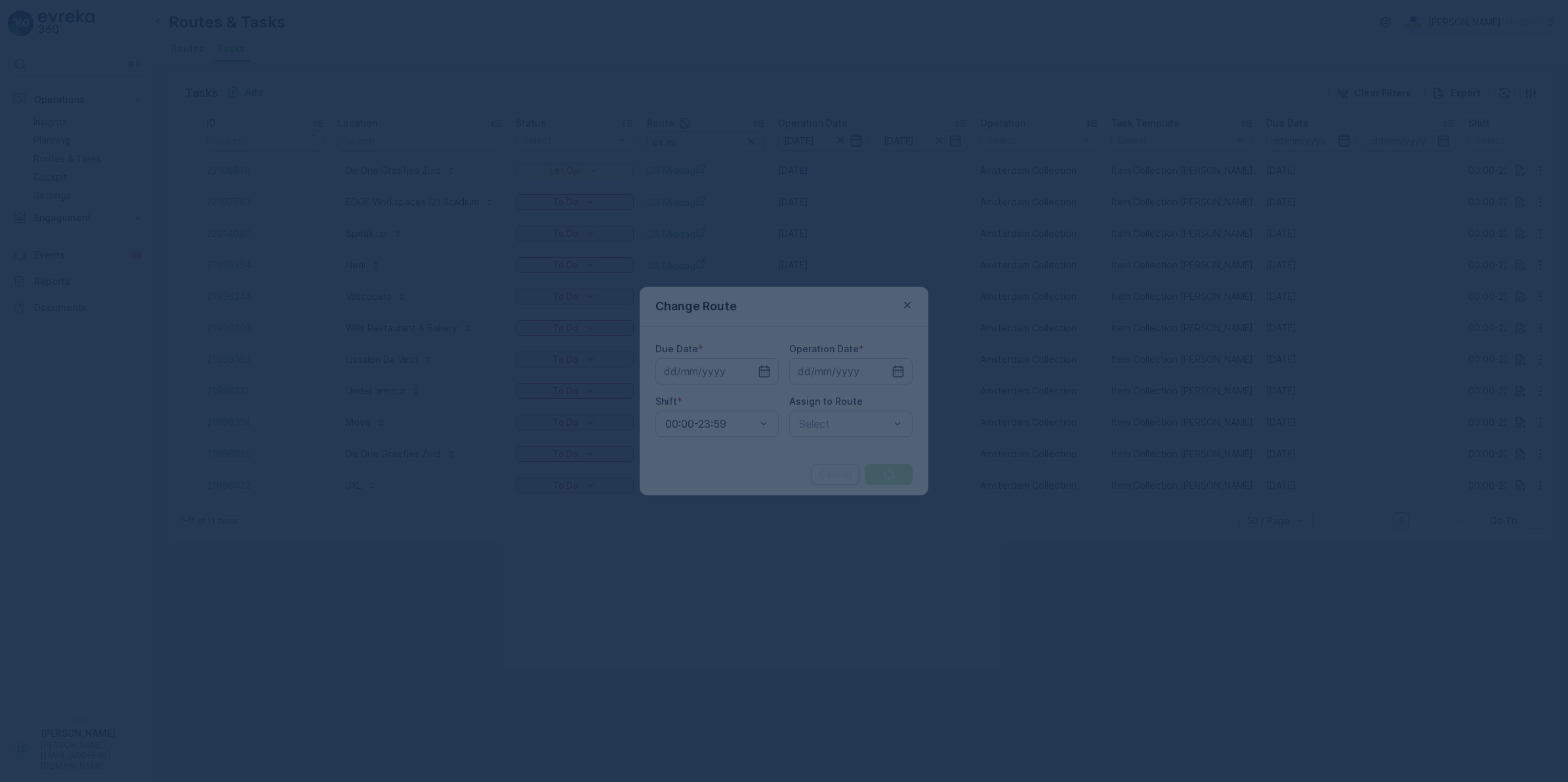
type input "[DATE]"
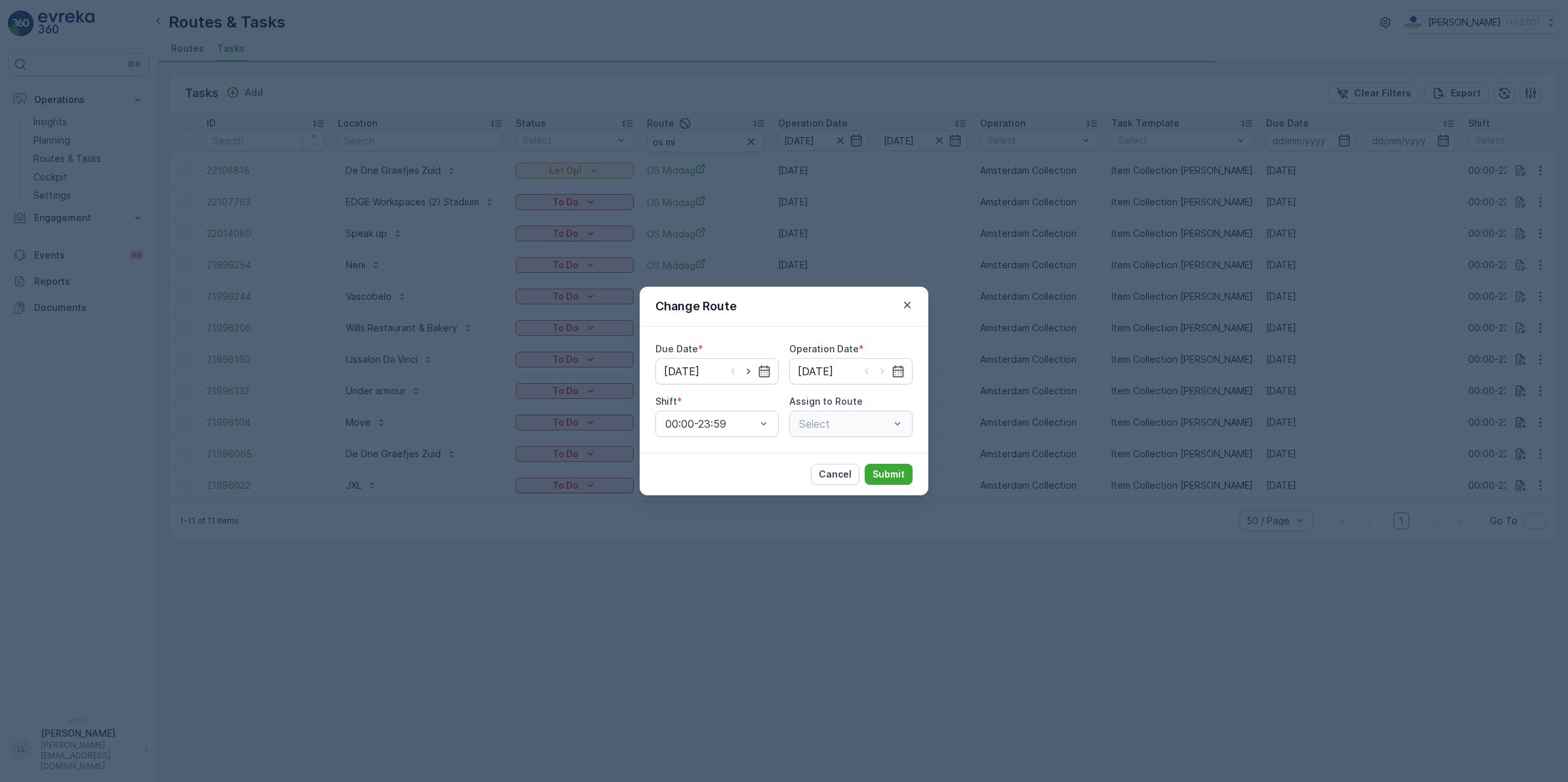
click at [847, 424] on div "Select" at bounding box center [851, 424] width 123 height 26
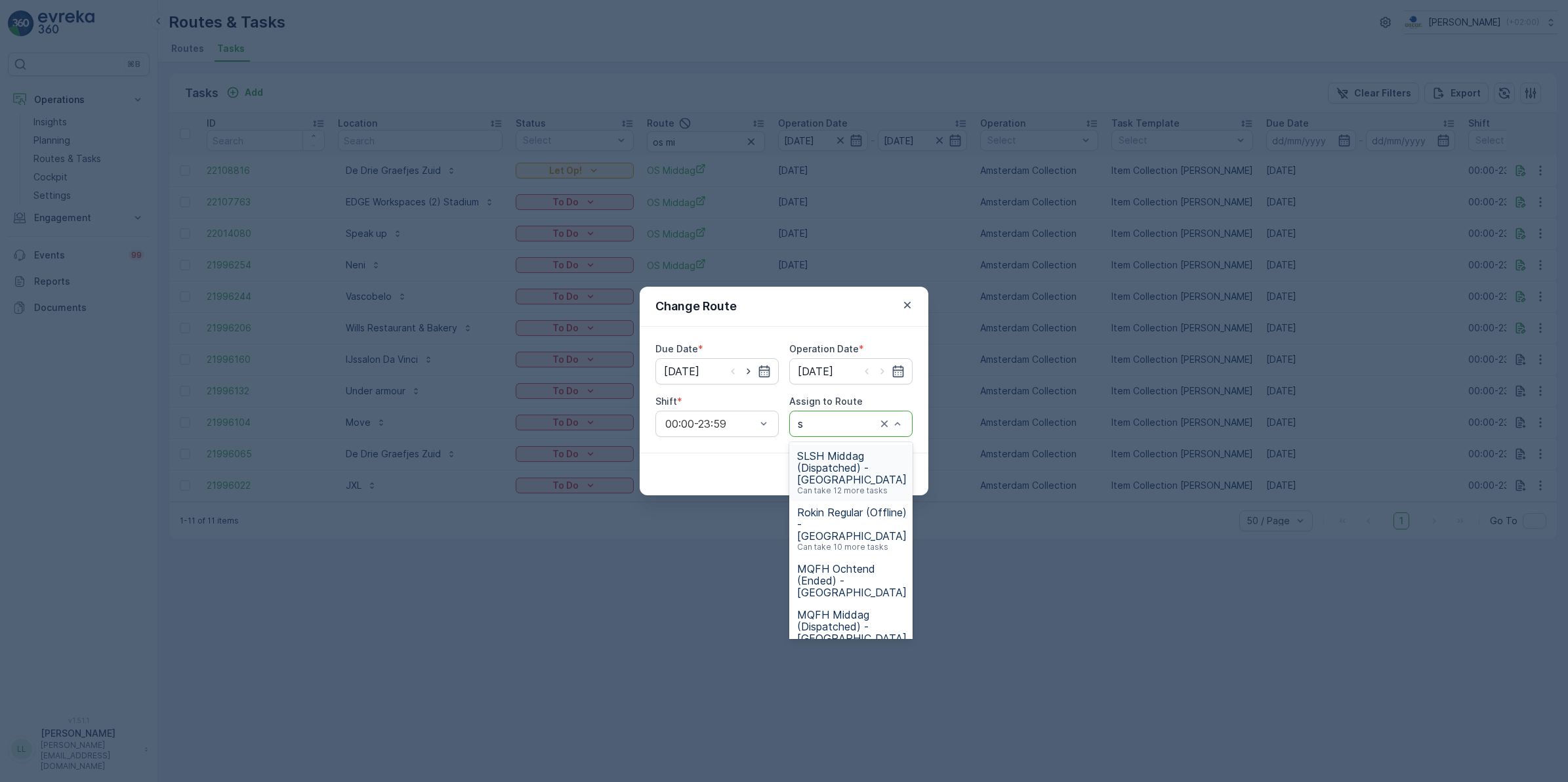
type input "sg"
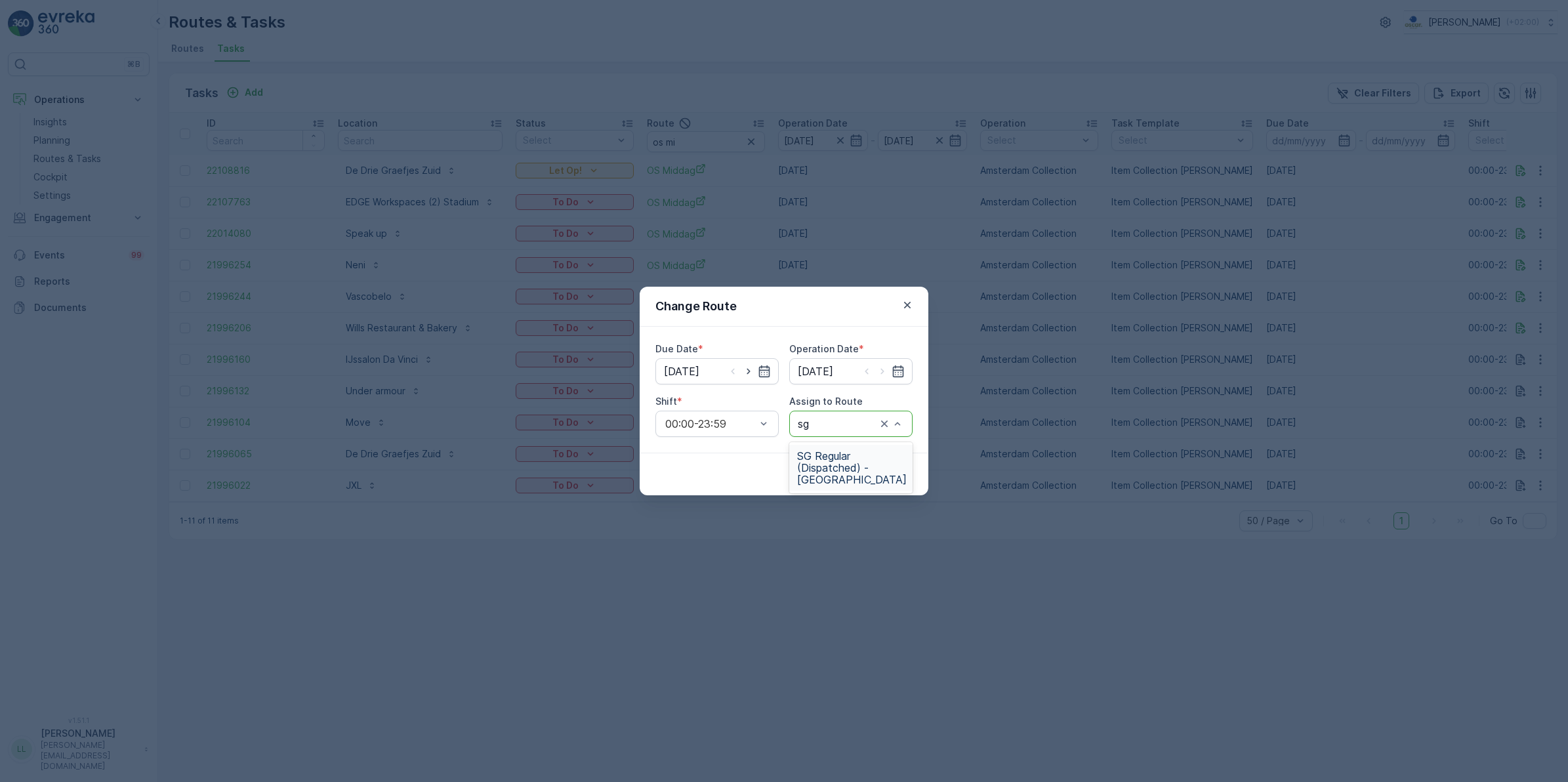
click at [840, 458] on span "SG Regular (Dispatched) - Amsterdam" at bounding box center [851, 467] width 110 height 35
click at [870, 471] on button "Submit" at bounding box center [888, 474] width 48 height 21
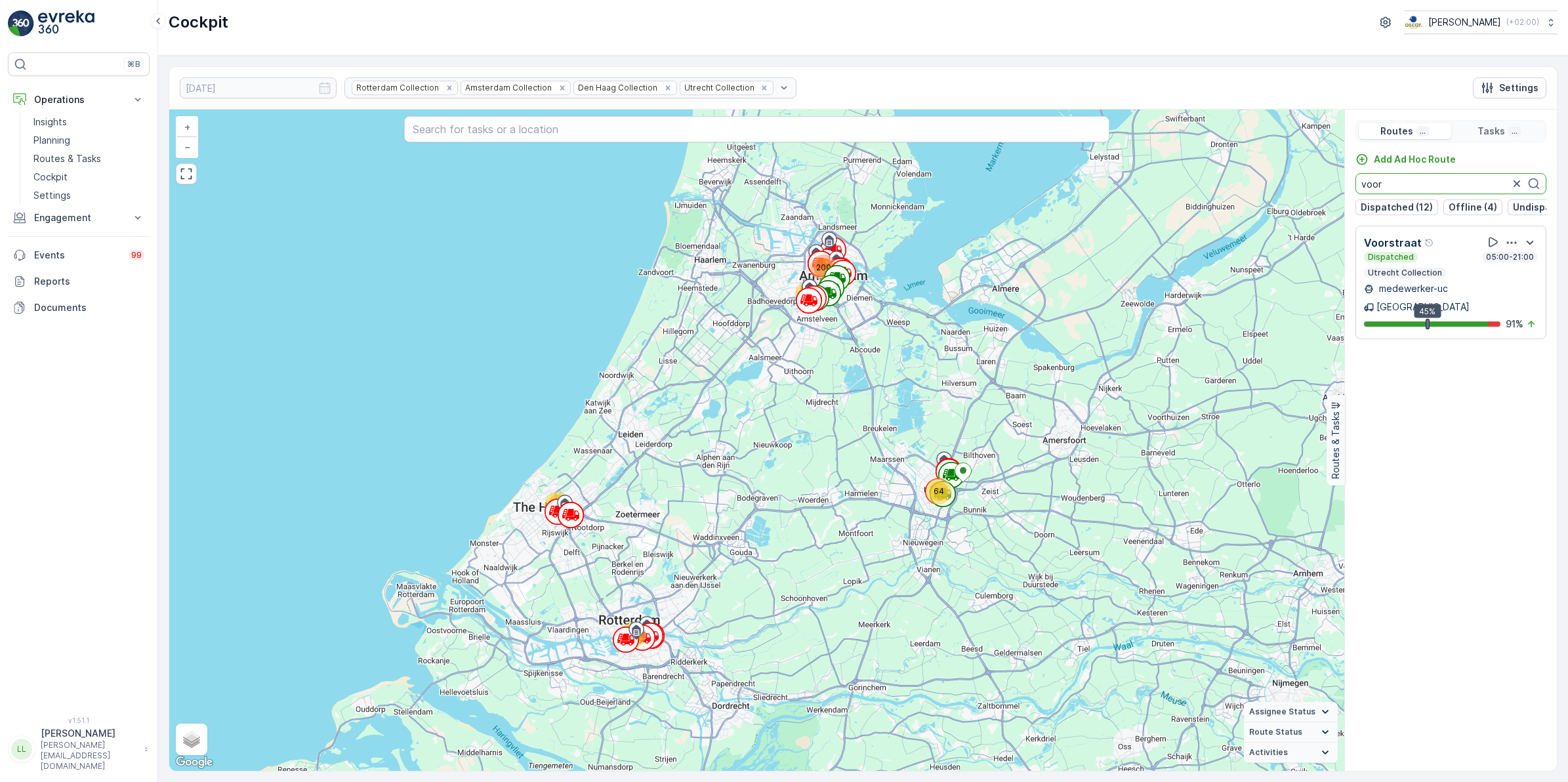
drag, startPoint x: 1365, startPoint y: 182, endPoint x: 1337, endPoint y: 185, distance: 28.2
click at [1337, 185] on div "67 47 68 200 64 + − Satellite Roadmap Terrain Hybrid Leaflet Keyboard shortcuts…" at bounding box center [862, 440] width 1387 height 661
type input "sg"
click at [1434, 262] on div "Dispatched 05:00-19:00" at bounding box center [1450, 256] width 174 height 10
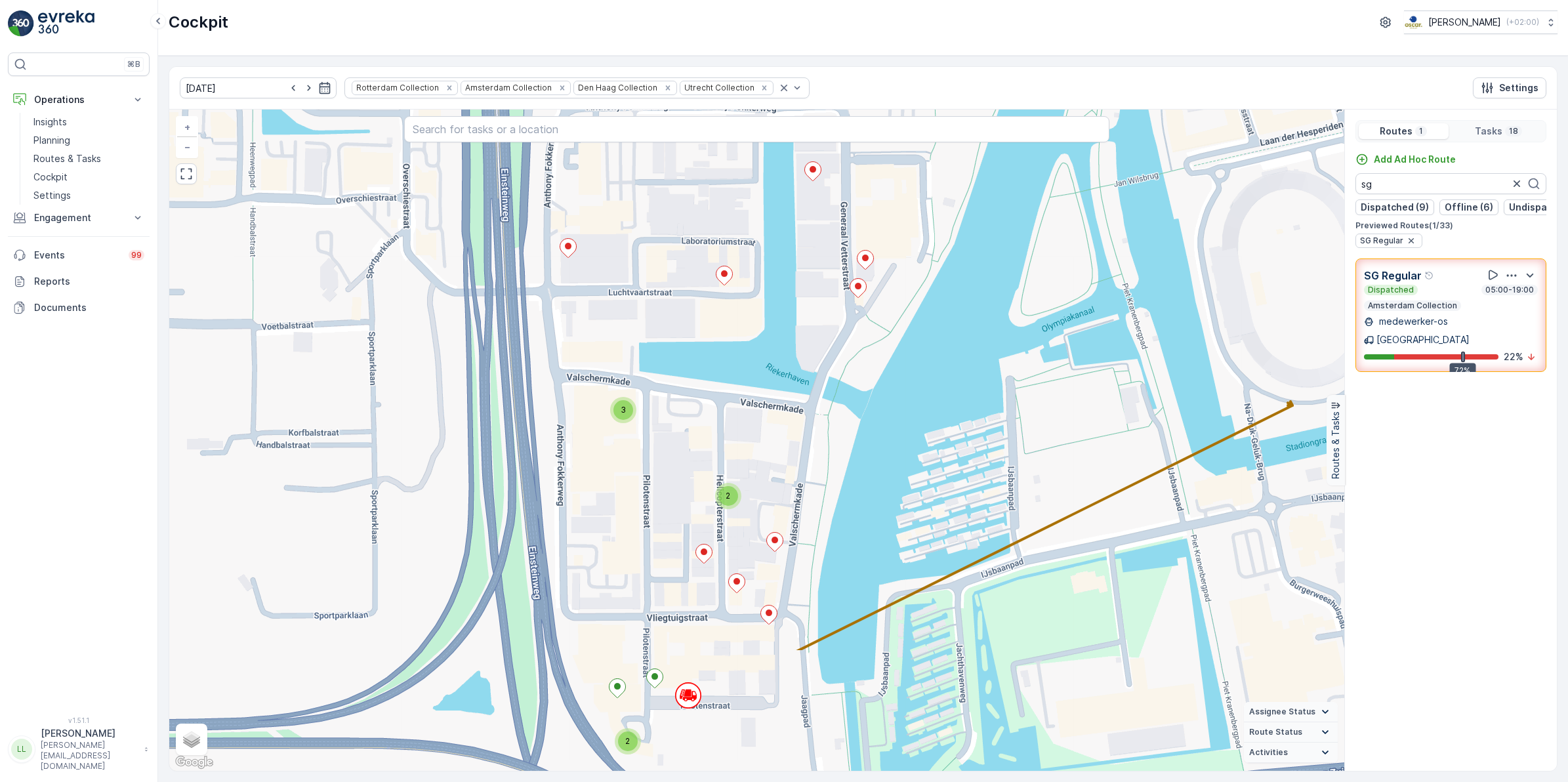
drag, startPoint x: 845, startPoint y: 492, endPoint x: 782, endPoint y: 307, distance: 195.4
click at [782, 307] on div "3 2 2 + − Satellite Roadmap Terrain Hybrid Leaflet Keyboard shortcuts Map Data …" at bounding box center [756, 440] width 1175 height 661
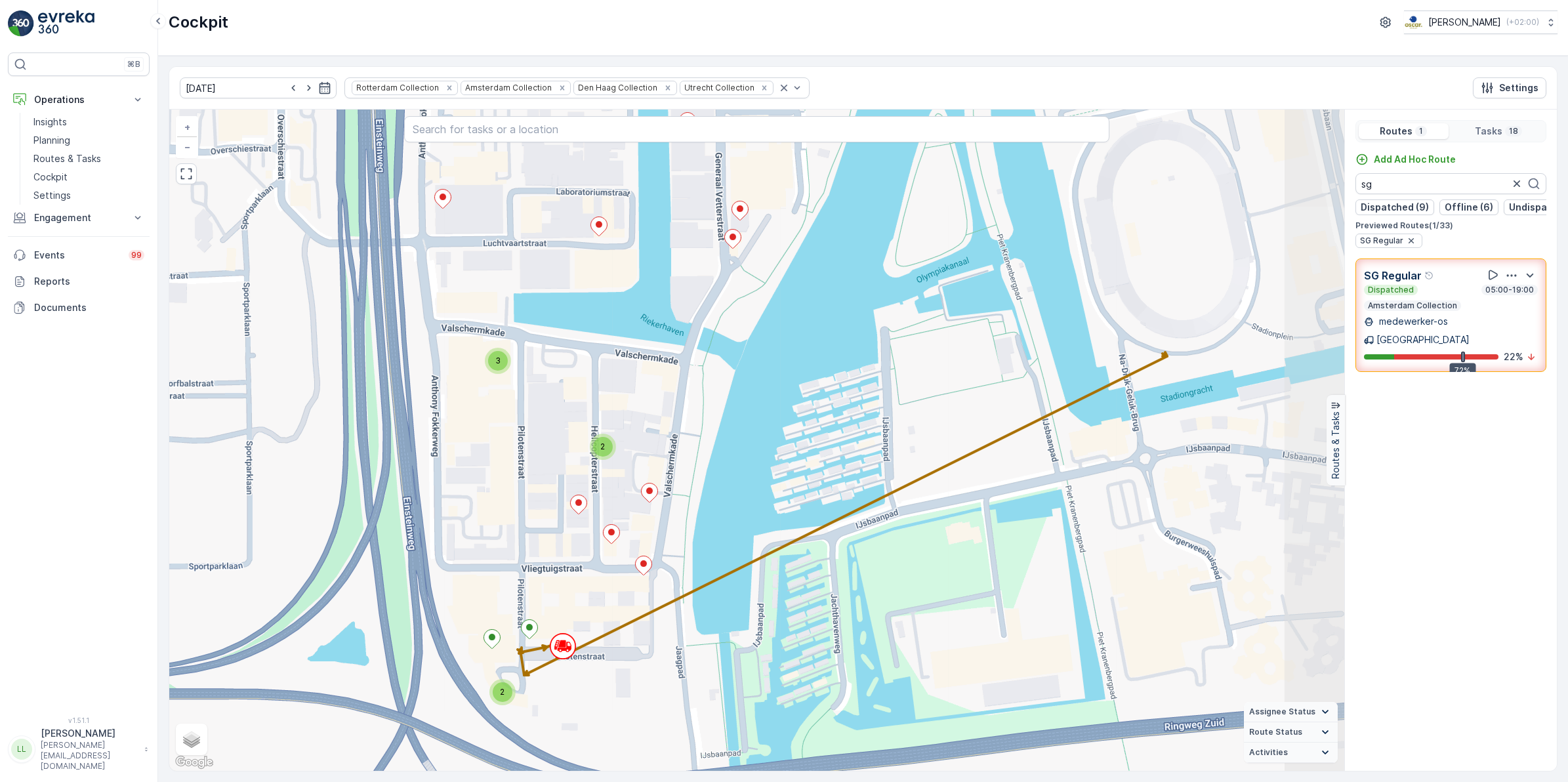
drag, startPoint x: 1268, startPoint y: 401, endPoint x: 1148, endPoint y: 355, distance: 128.5
click at [1148, 355] on div "3 2 2 + − Satellite Roadmap Terrain Hybrid Leaflet Keyboard shortcuts Map Data …" at bounding box center [756, 440] width 1175 height 661
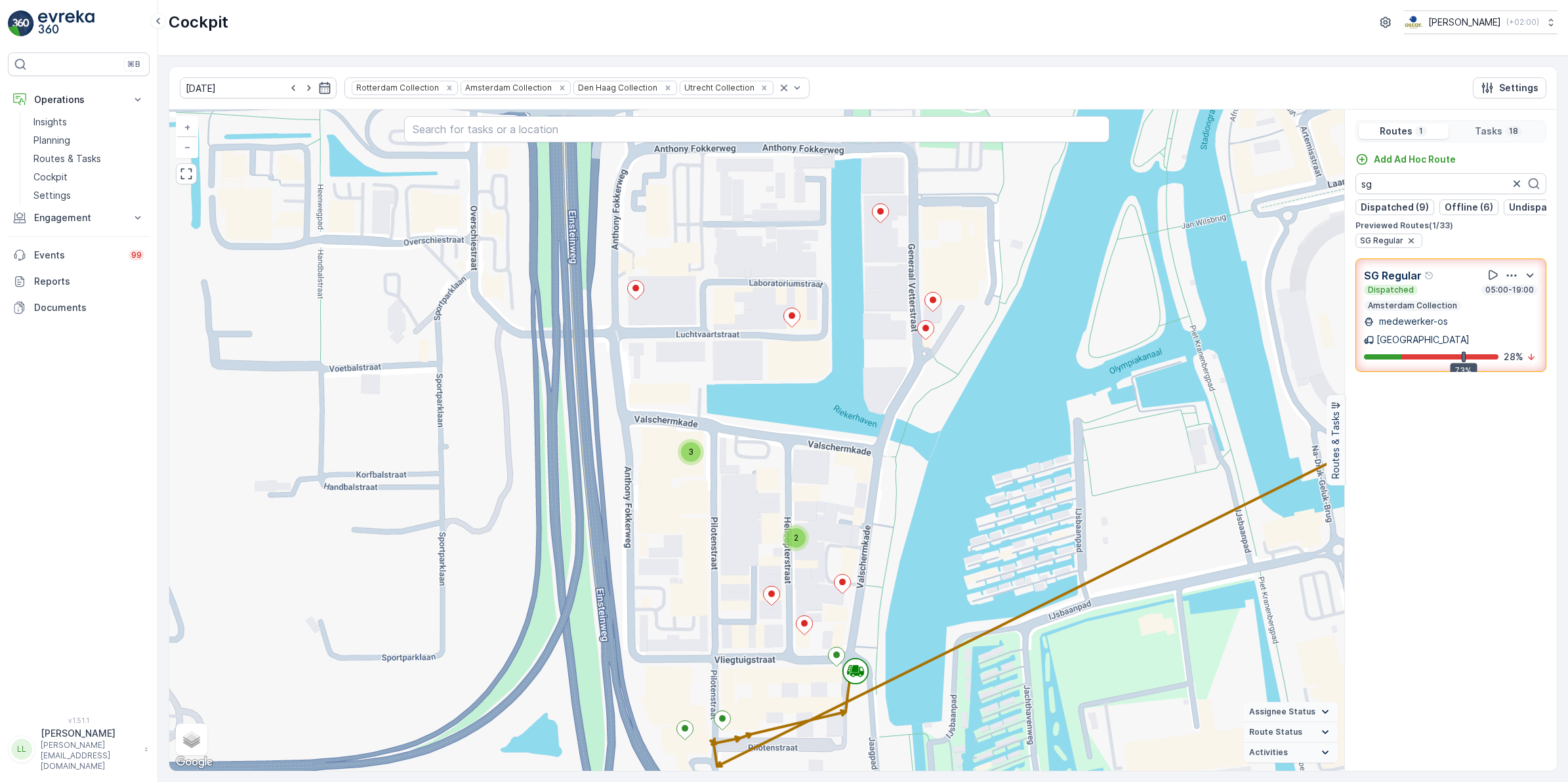
drag, startPoint x: 644, startPoint y: 326, endPoint x: 853, endPoint y: 430, distance: 233.4
click at [853, 430] on div "2 3 2 + − Satellite Roadmap Terrain Hybrid Leaflet Keyboard shortcuts Map Data …" at bounding box center [756, 440] width 1175 height 661
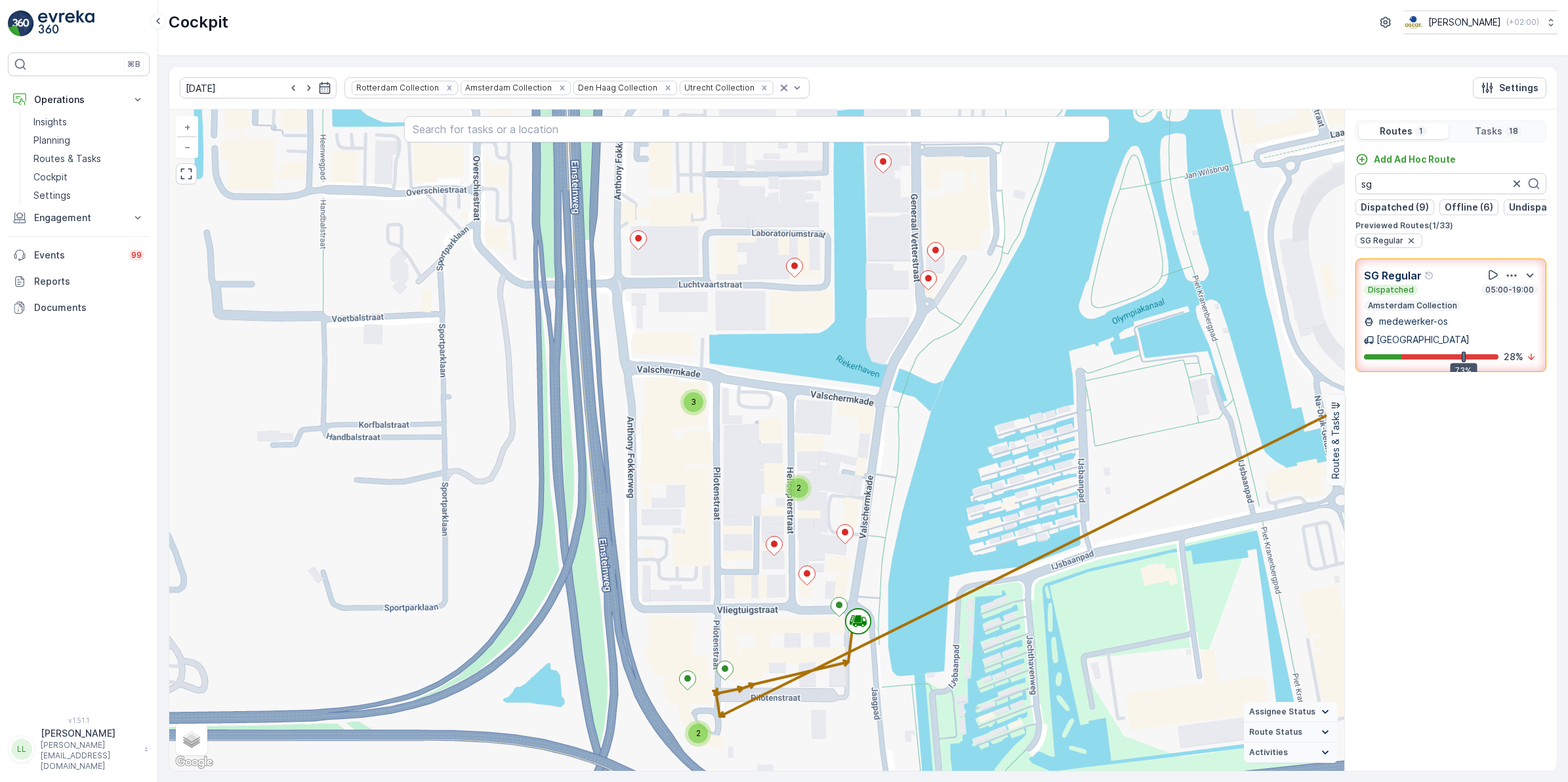
drag, startPoint x: 896, startPoint y: 611, endPoint x: 886, endPoint y: 576, distance: 36.4
click at [886, 576] on div "2 3 2 + − Satellite Roadmap Terrain Hybrid Leaflet Keyboard shortcuts Map Data …" at bounding box center [756, 440] width 1175 height 661
